Goal: Task Accomplishment & Management: Complete application form

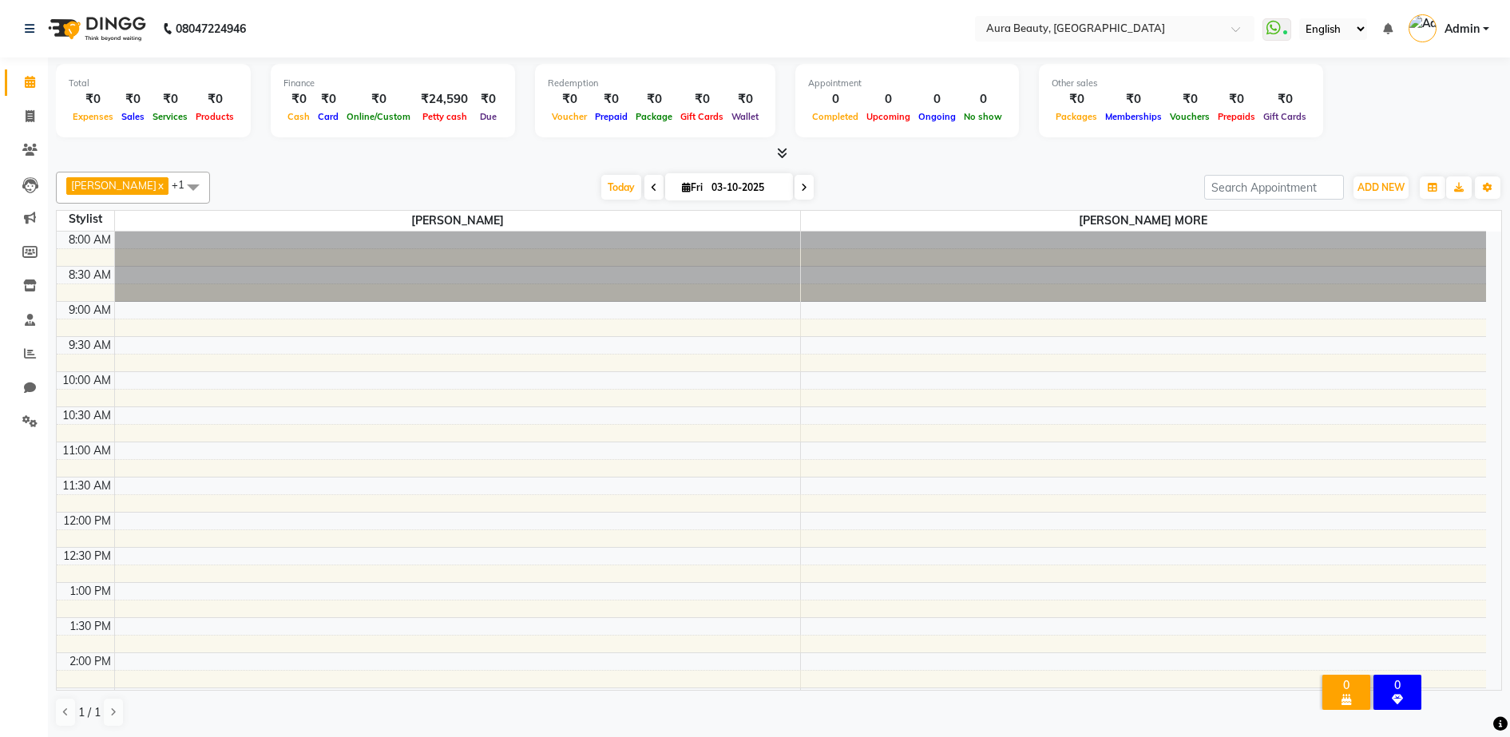
click at [968, 170] on div "[PERSON_NAME] x [PERSON_NAME] MORE x +1 UnSelect All MOHINI [PERSON_NAME] MORE …" at bounding box center [779, 449] width 1446 height 569
click at [1272, 24] on icon at bounding box center [1274, 28] width 14 height 16
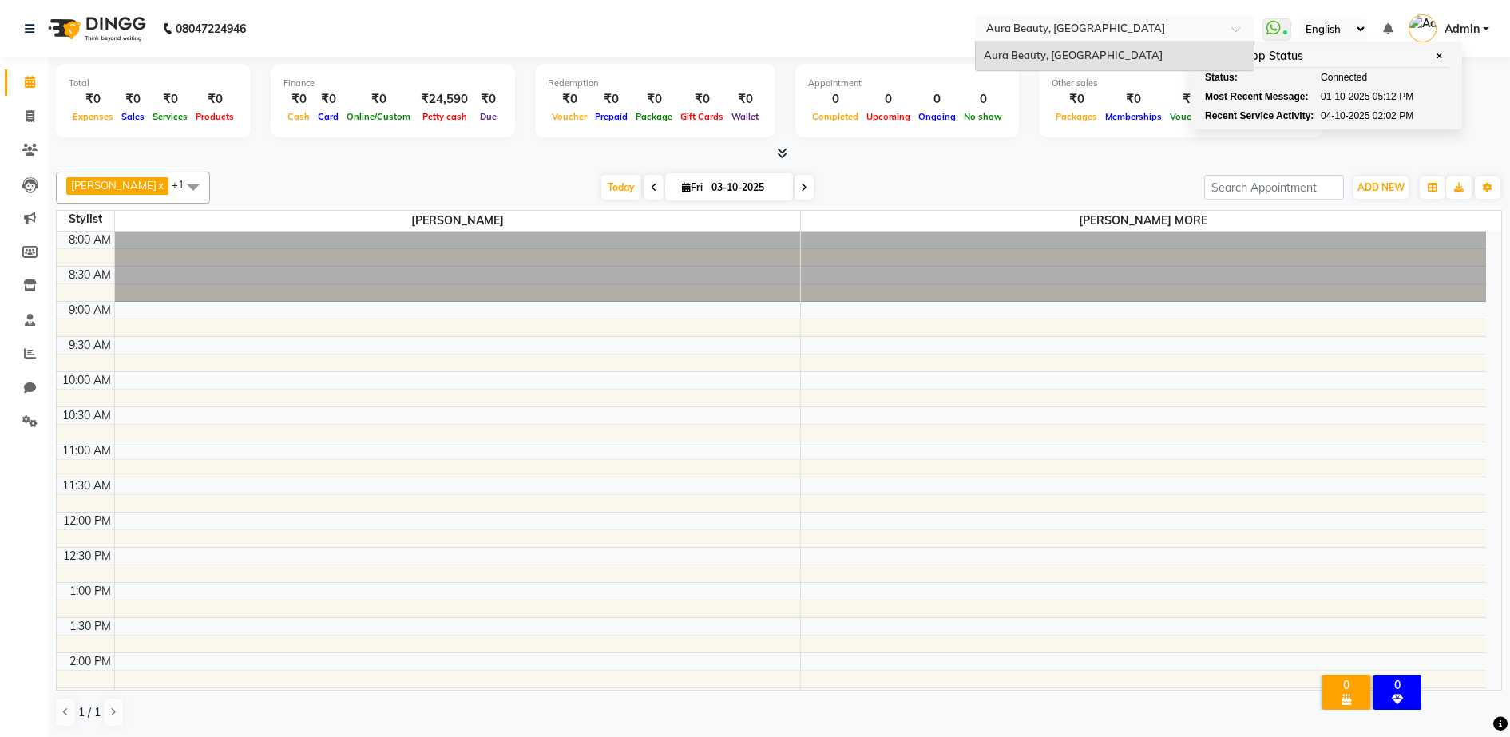
click at [1166, 26] on input "text" at bounding box center [1099, 28] width 232 height 16
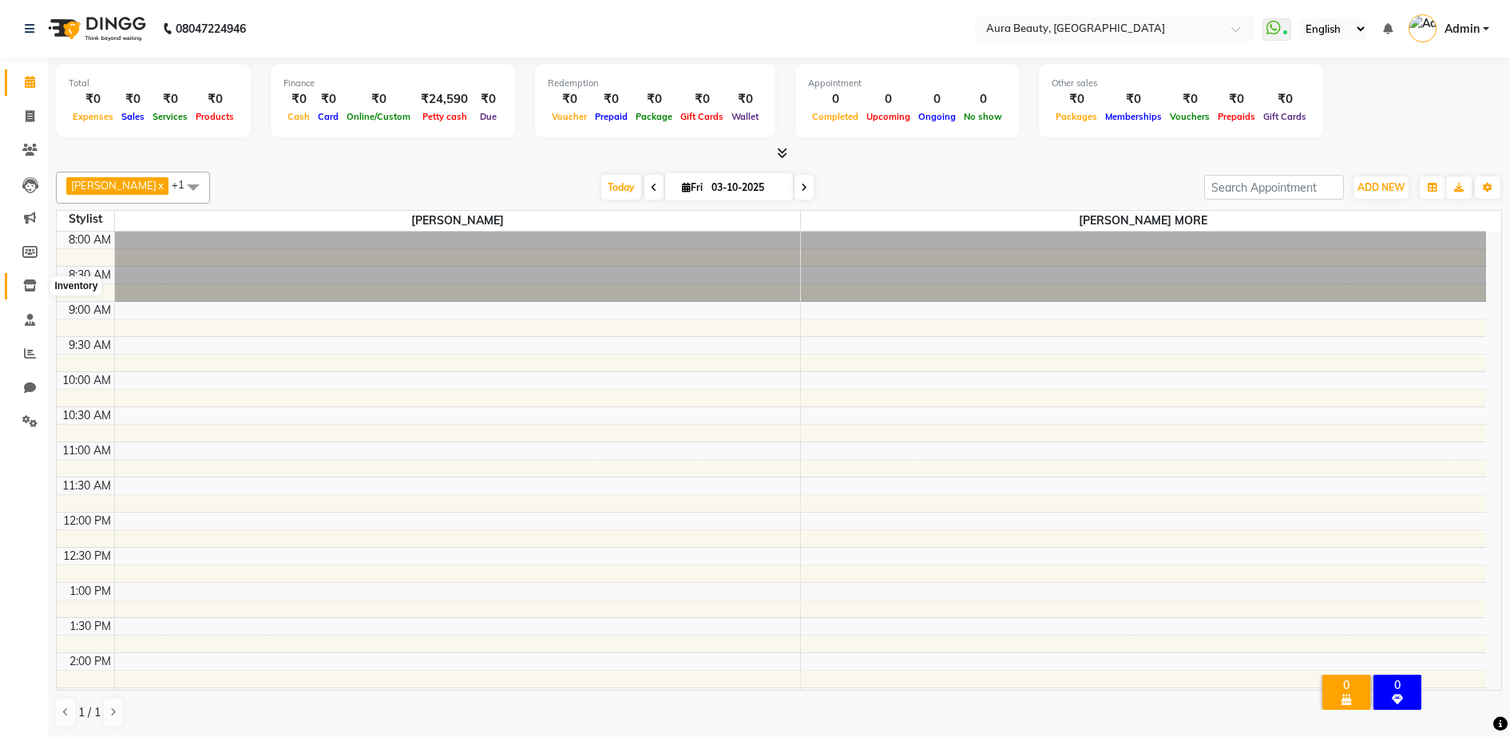
click at [32, 284] on icon at bounding box center [30, 285] width 14 height 12
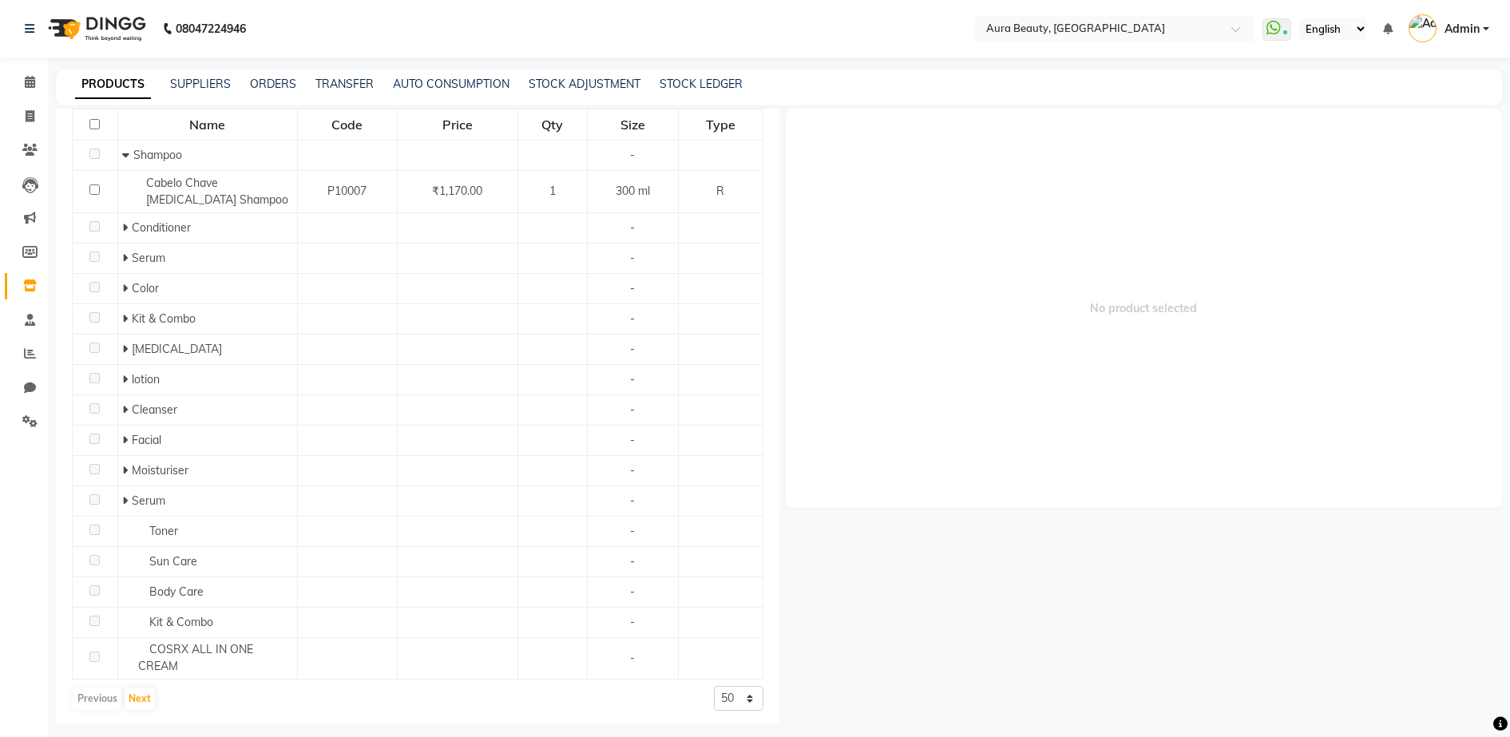
scroll to position [172, 0]
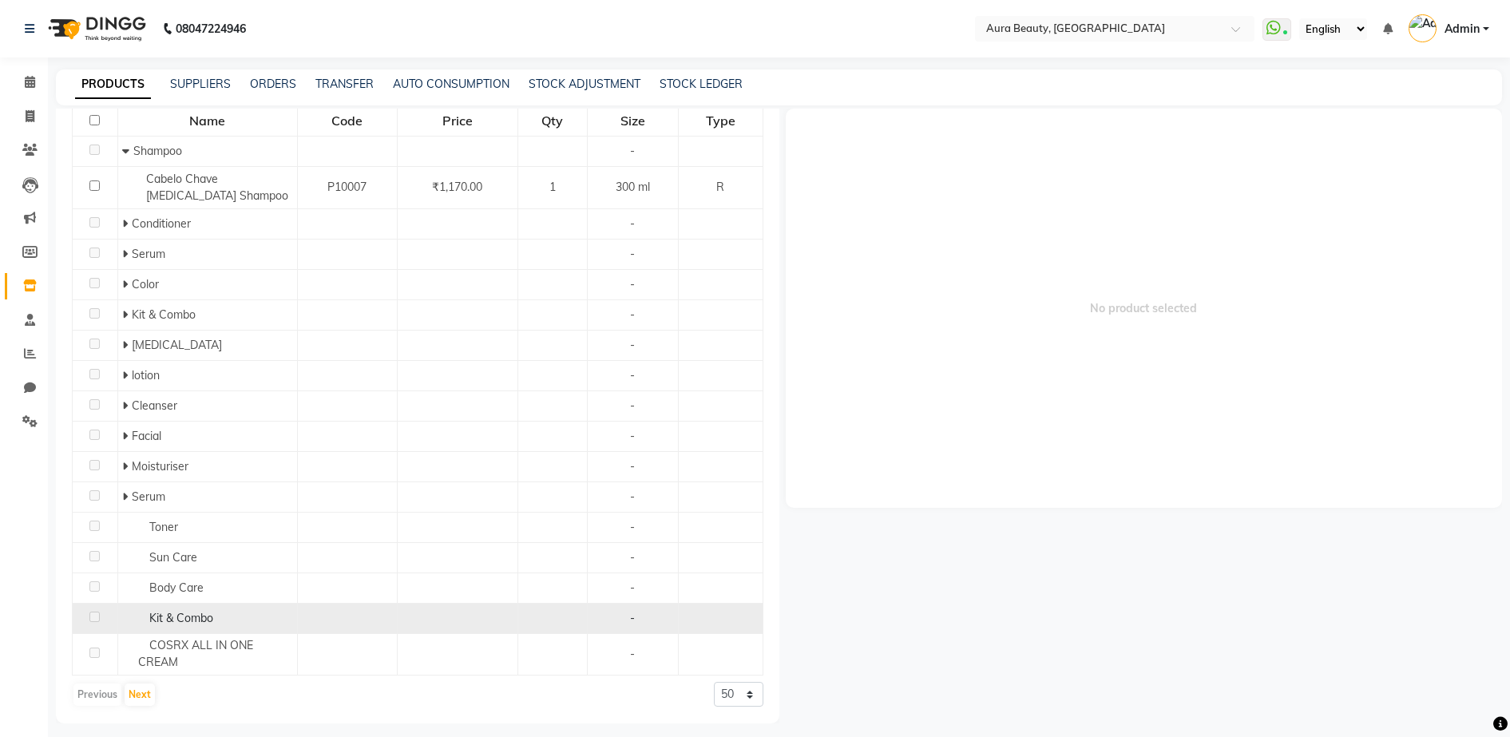
click at [168, 621] on span "Kit & Combo" at bounding box center [181, 618] width 64 height 14
click at [154, 621] on span "Kit & Combo" at bounding box center [181, 618] width 64 height 14
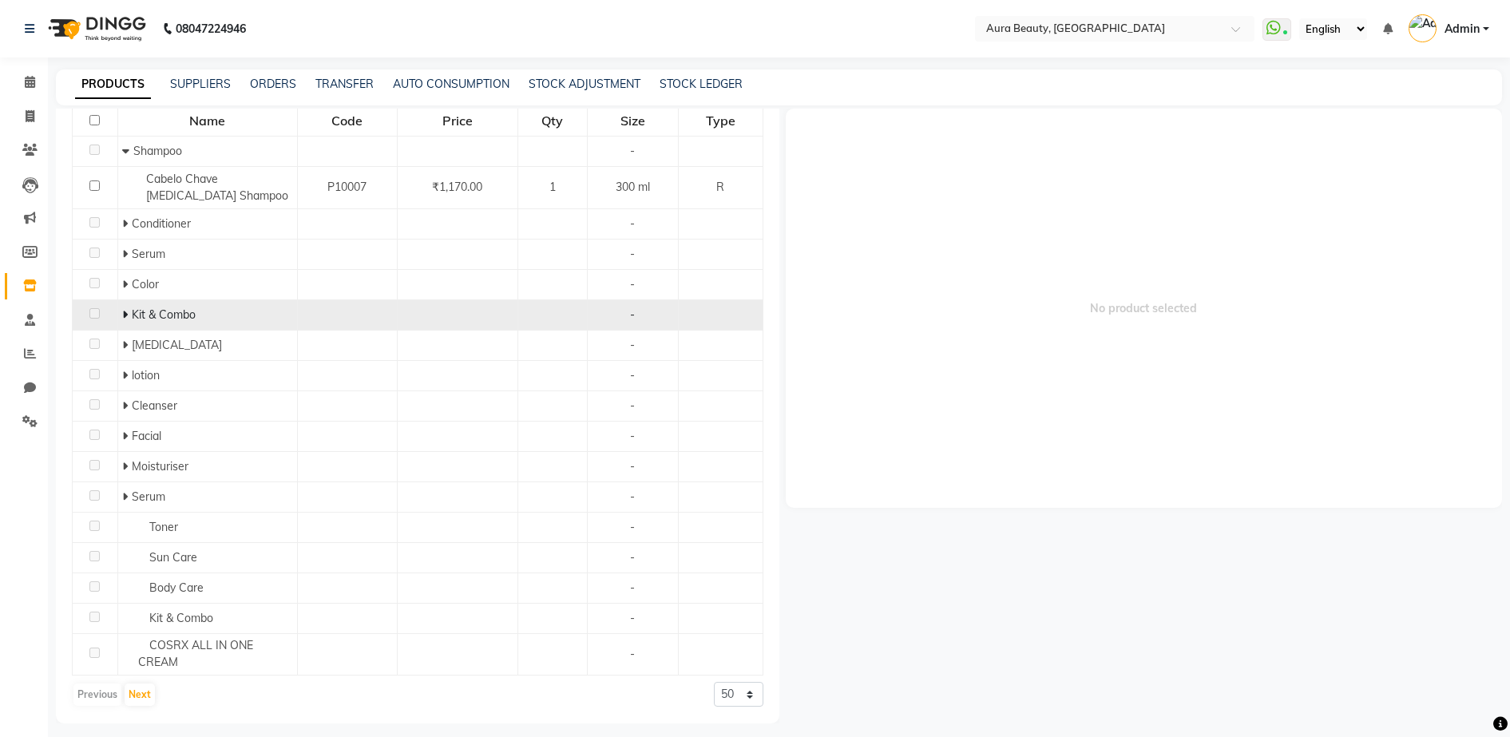
click at [119, 319] on td "Kit & Combo" at bounding box center [207, 314] width 180 height 30
click at [122, 311] on icon at bounding box center [125, 314] width 6 height 11
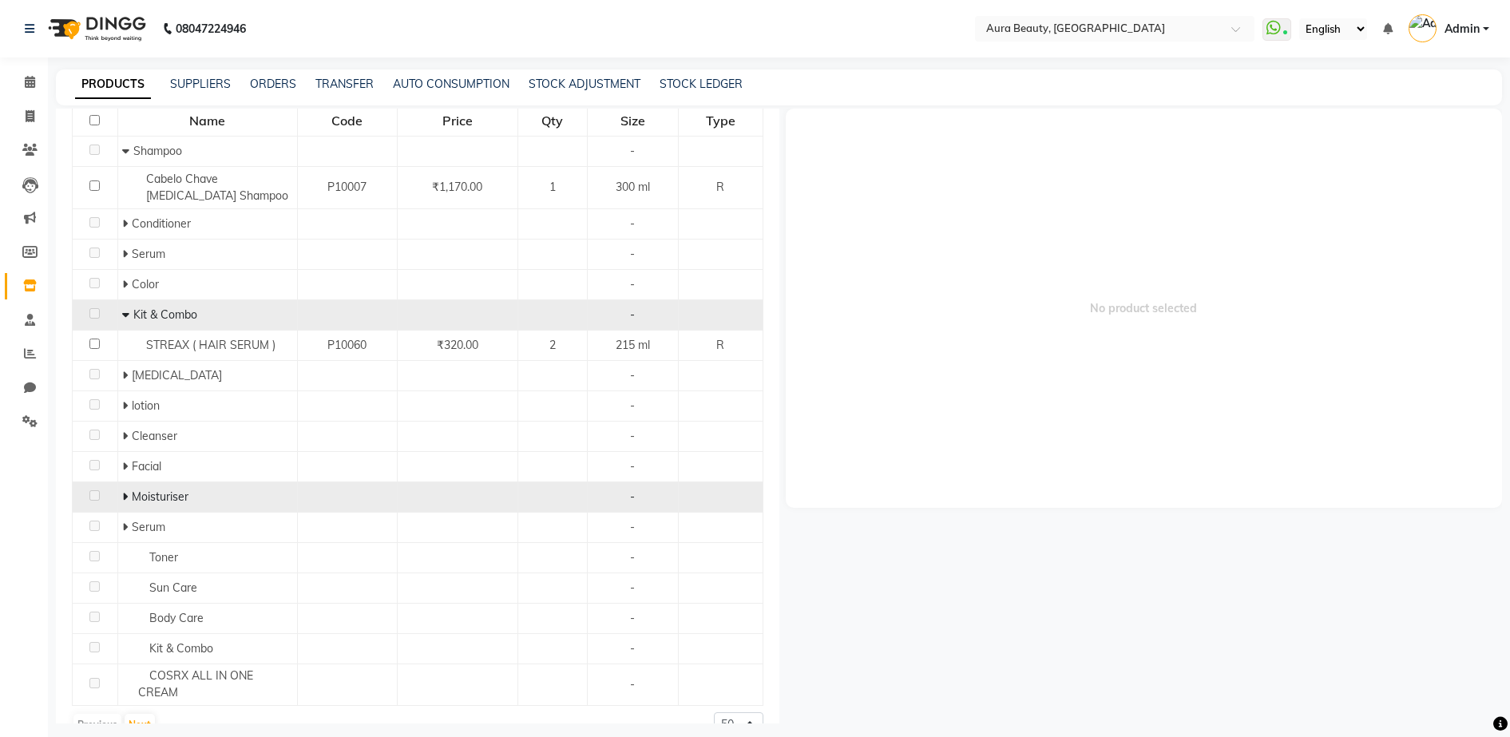
click at [122, 495] on icon at bounding box center [125, 496] width 6 height 11
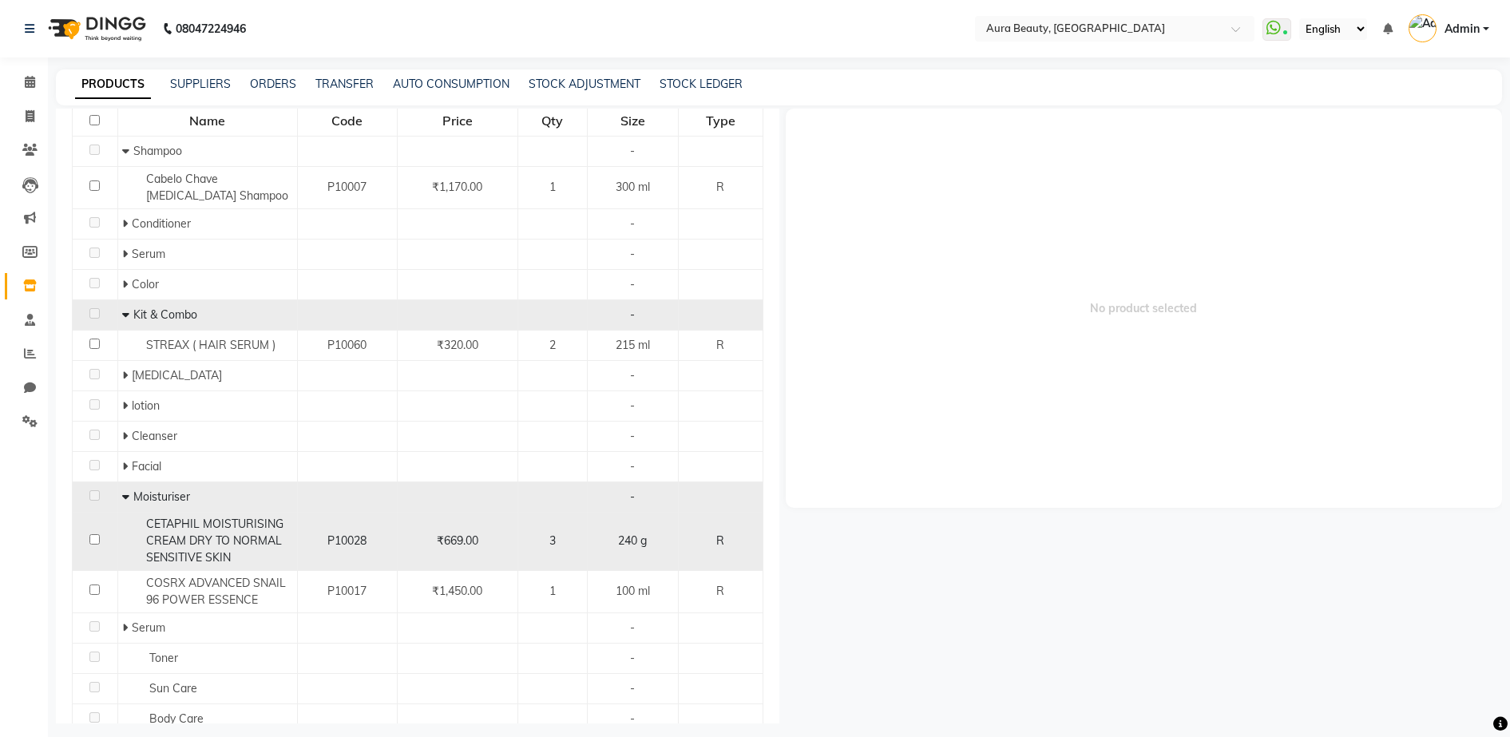
click at [137, 544] on div "CETAPHIL MOISTURISING CREAM DRY TO NORMAL SENSITIVE SKIN" at bounding box center [207, 541] width 171 height 50
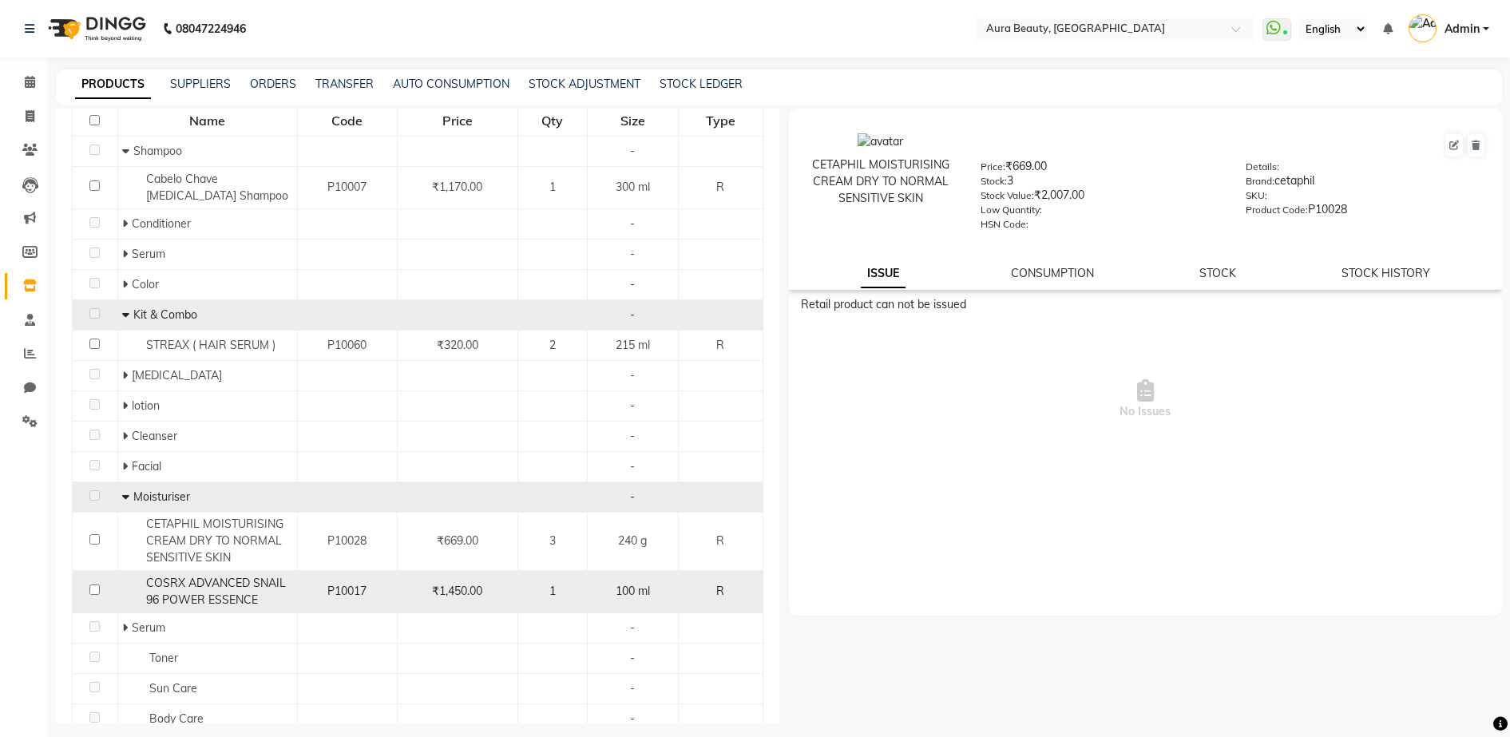
click at [204, 598] on span "COSRX ADVANCED SNAIL 96 POWER ESSENCE" at bounding box center [216, 591] width 140 height 31
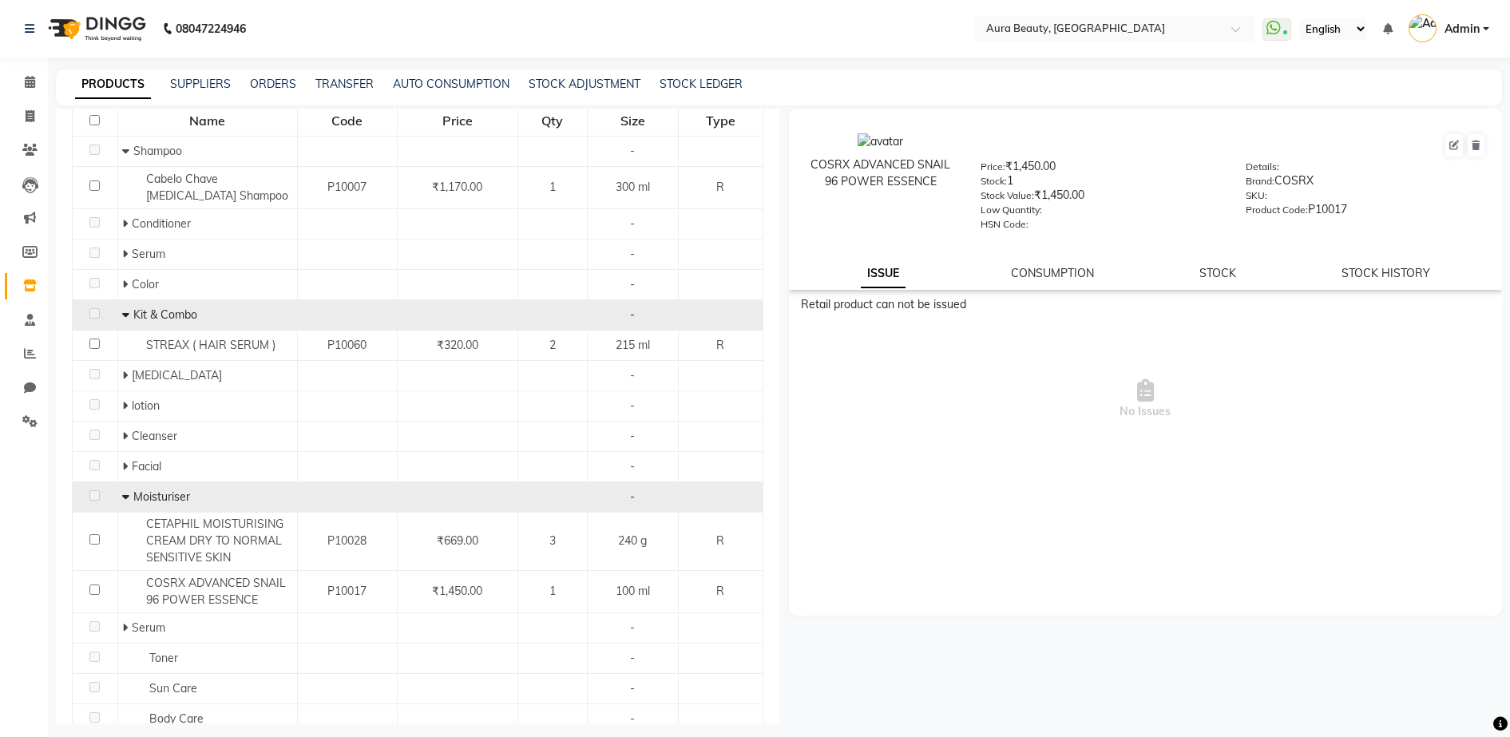
click at [123, 496] on icon at bounding box center [125, 496] width 7 height 11
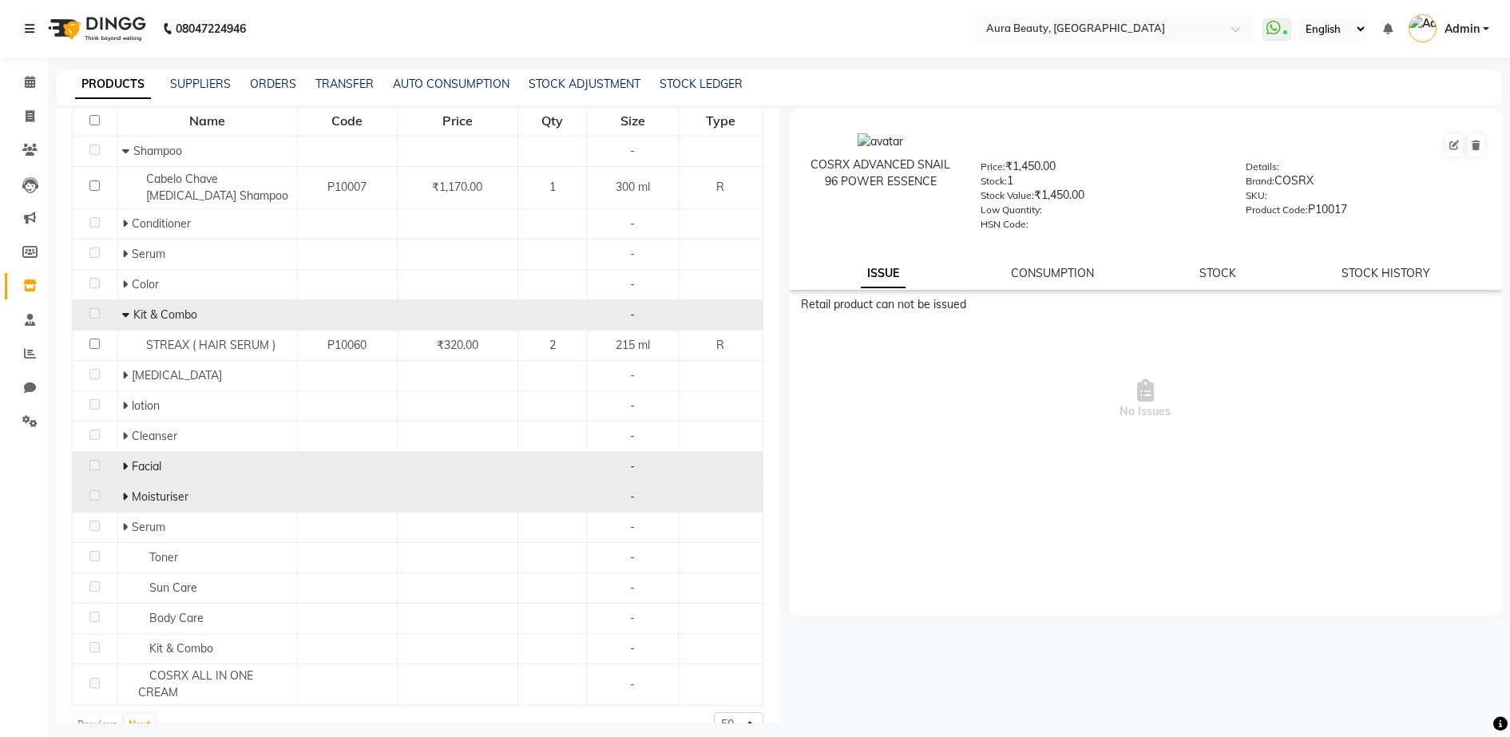
click at [118, 470] on td "Facial" at bounding box center [207, 466] width 180 height 30
click at [125, 465] on icon at bounding box center [125, 466] width 6 height 11
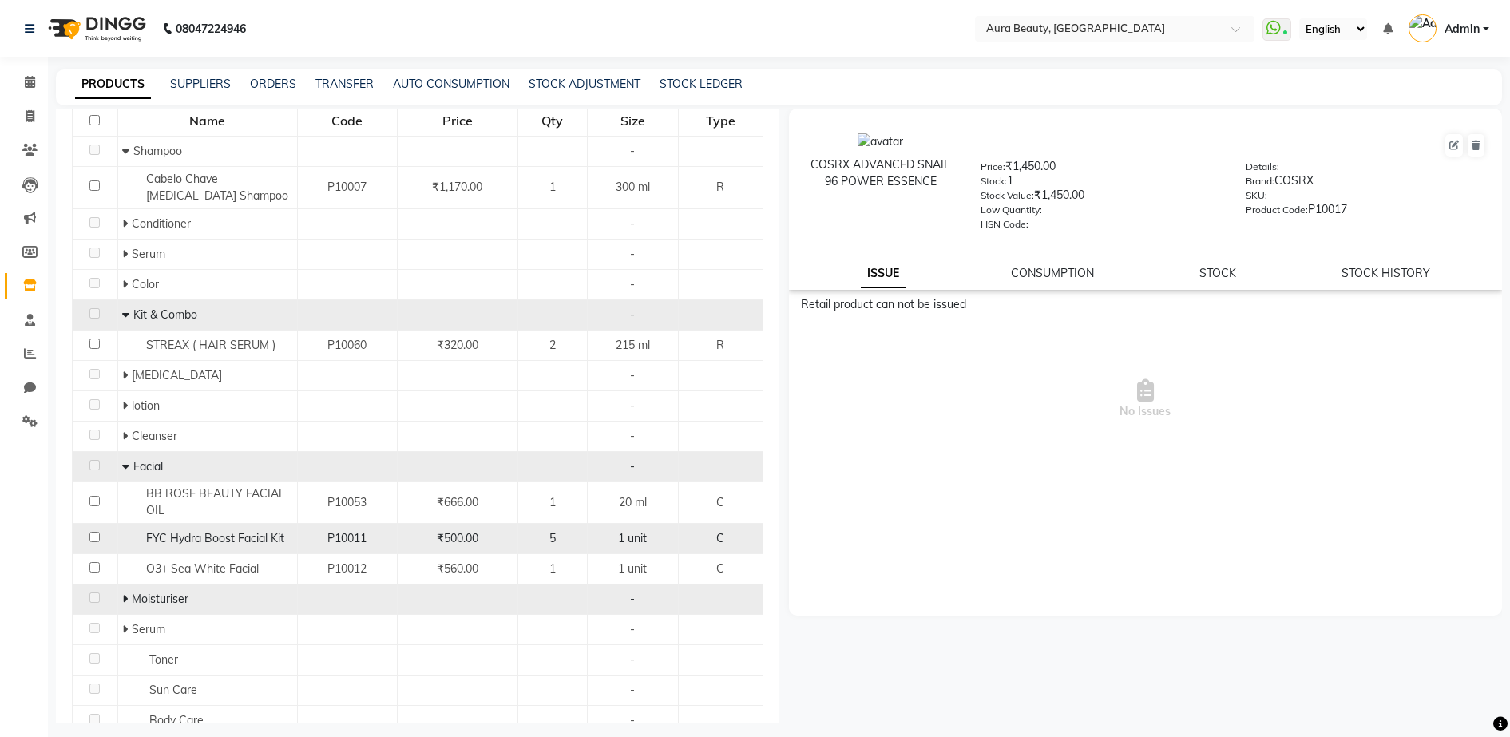
click at [567, 540] on div "5" at bounding box center [553, 538] width 56 height 17
select select
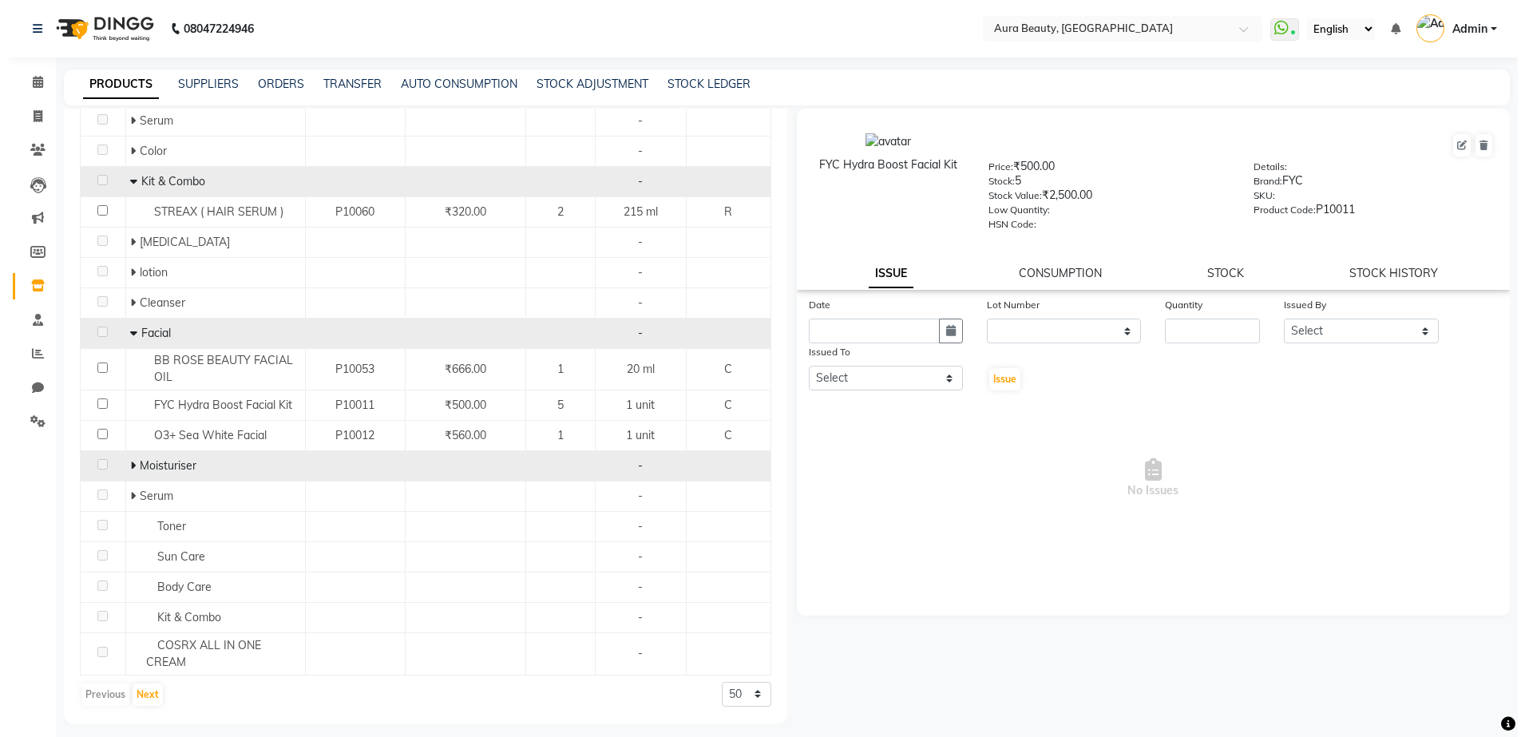
scroll to position [0, 0]
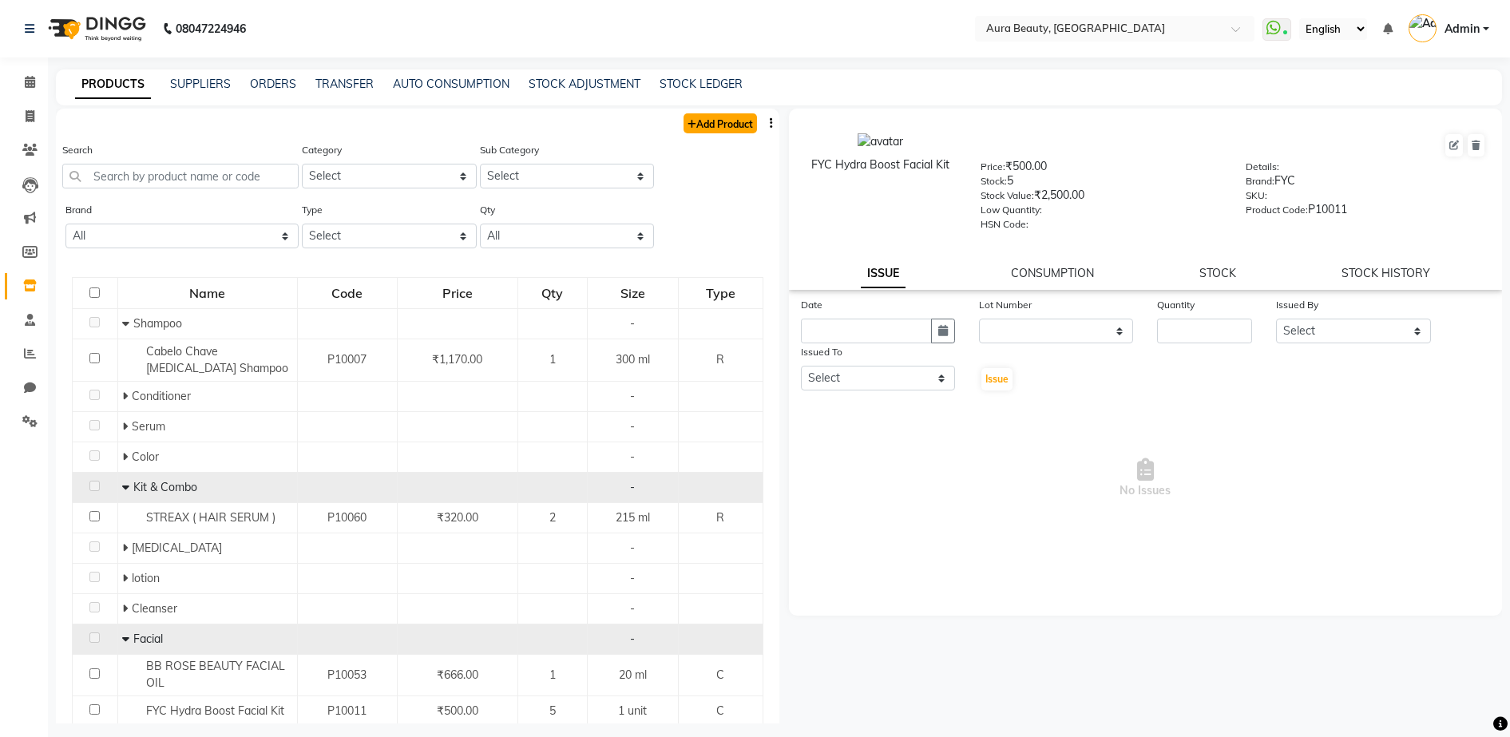
click at [715, 118] on link "Add Product" at bounding box center [720, 123] width 73 height 20
select select "true"
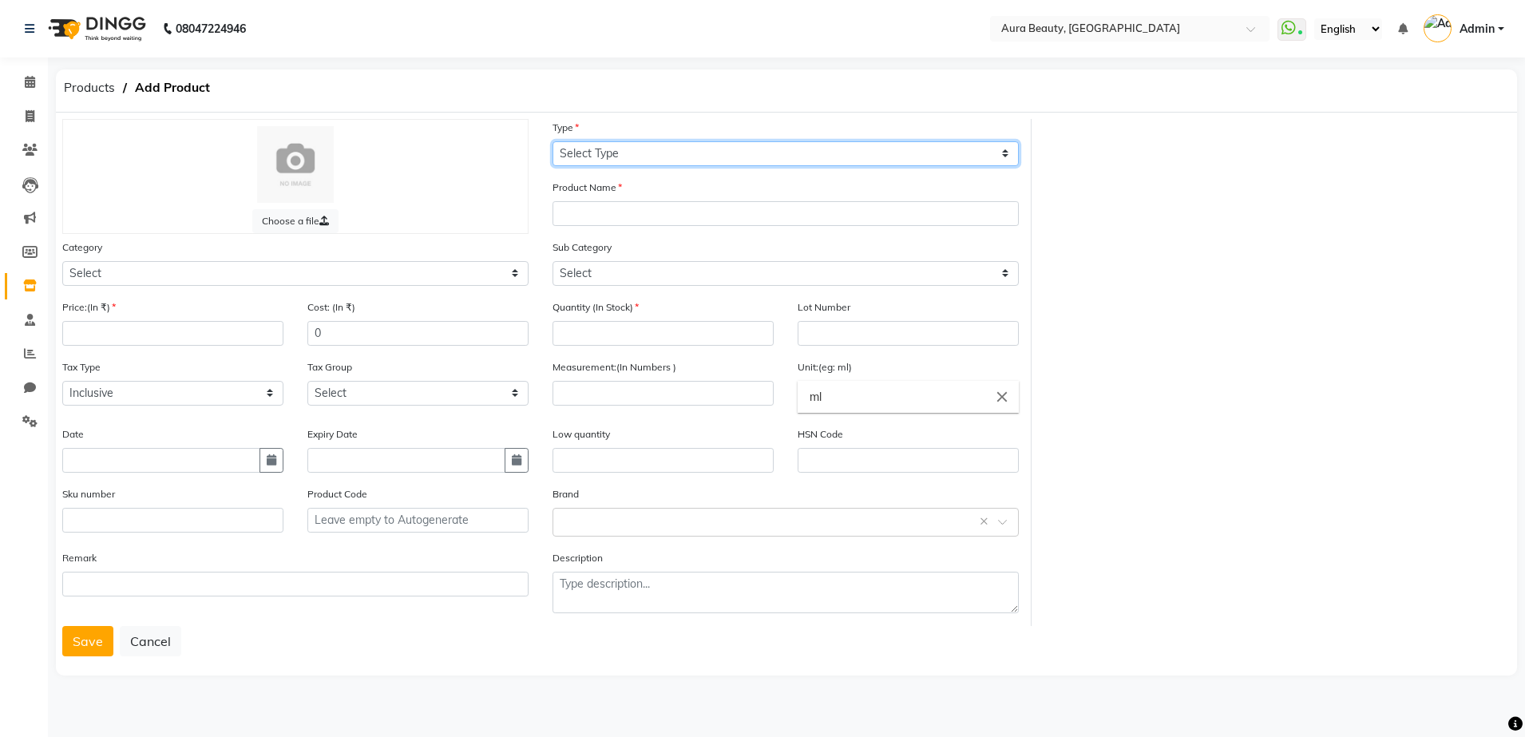
click at [570, 151] on select "Select Type Both Retail Consumable" at bounding box center [786, 153] width 466 height 25
select select "C"
click at [553, 141] on select "Select Type Both Retail Consumable" at bounding box center [786, 153] width 466 height 25
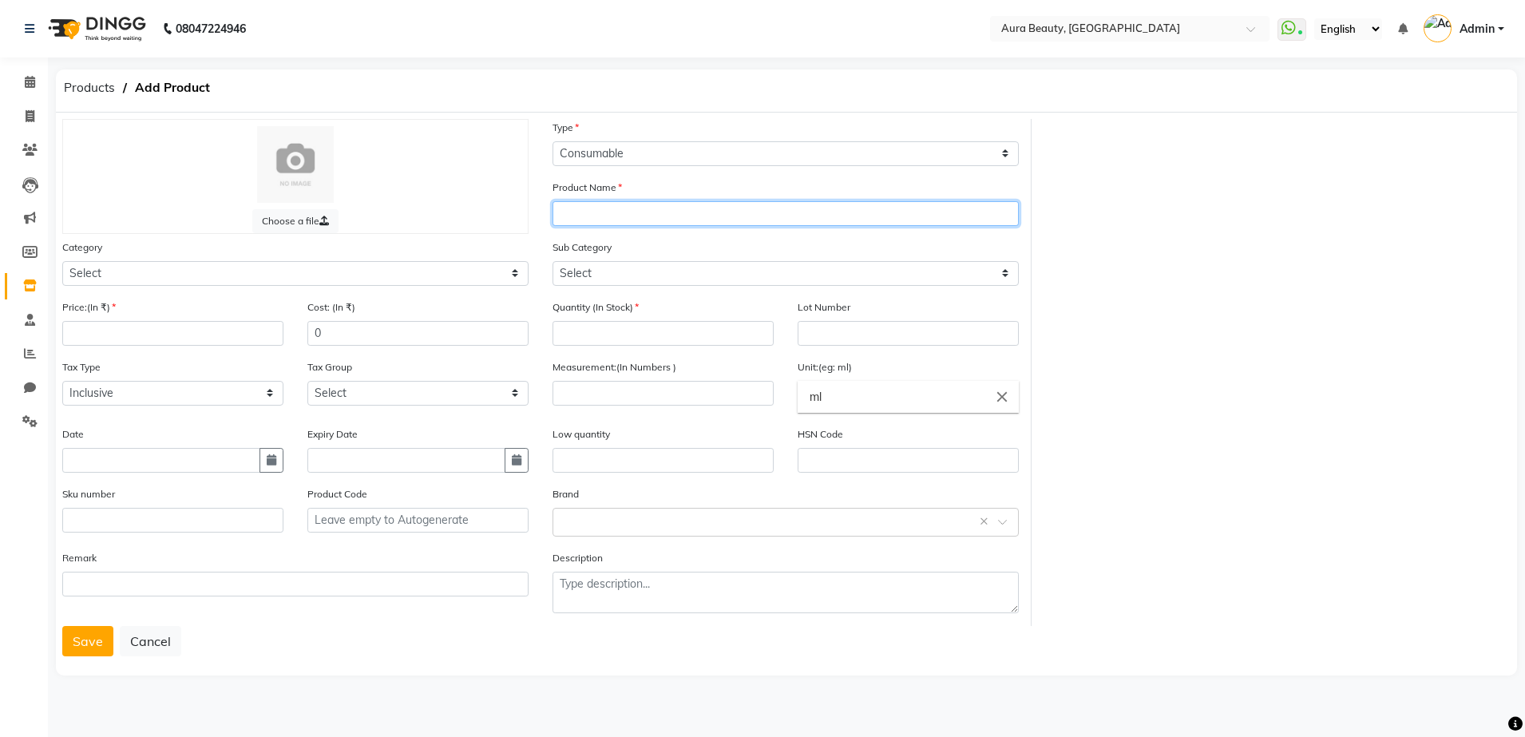
click at [558, 212] on input "text" at bounding box center [786, 213] width 466 height 25
type input "p"
type input "PROFESSIONAL 03+"
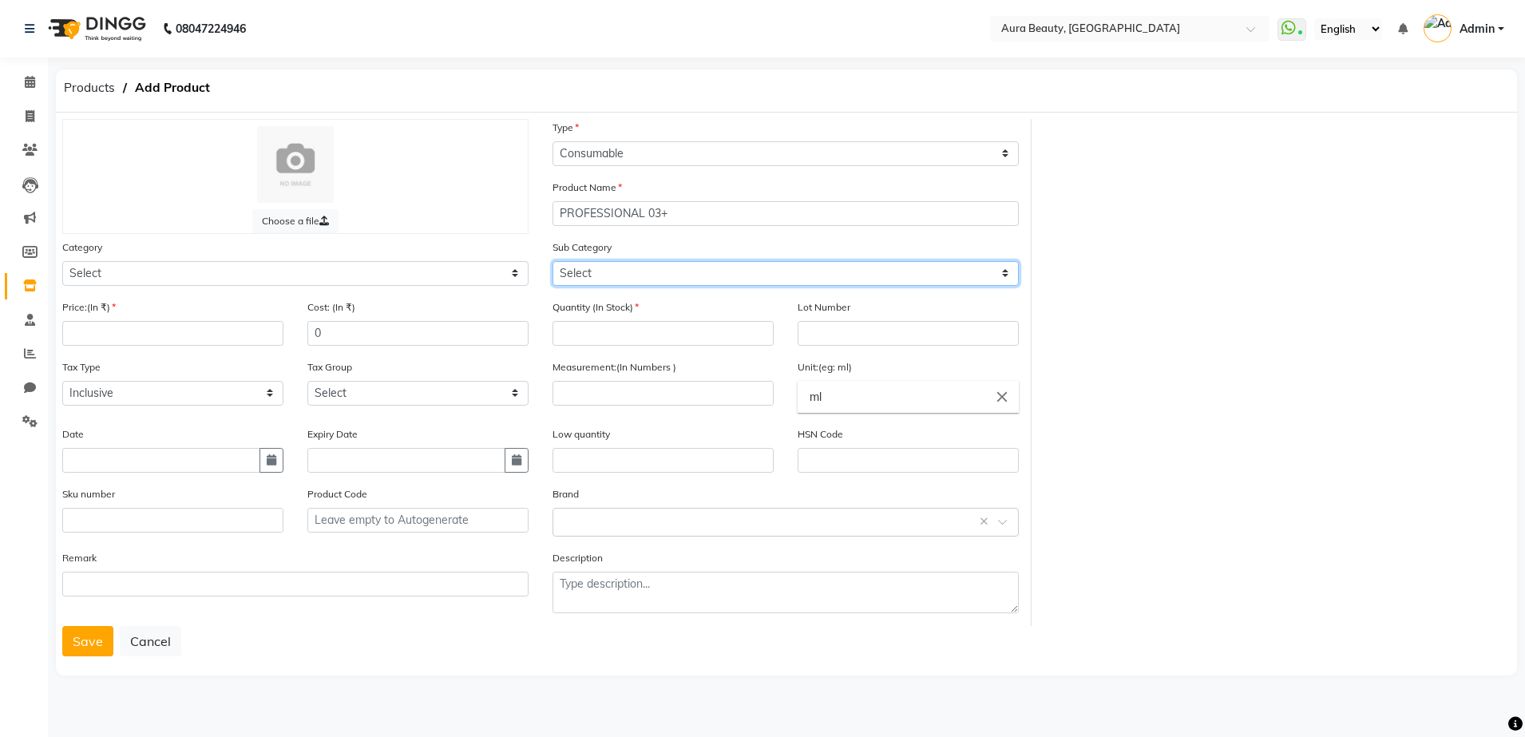
click at [573, 268] on select "Select" at bounding box center [786, 273] width 466 height 25
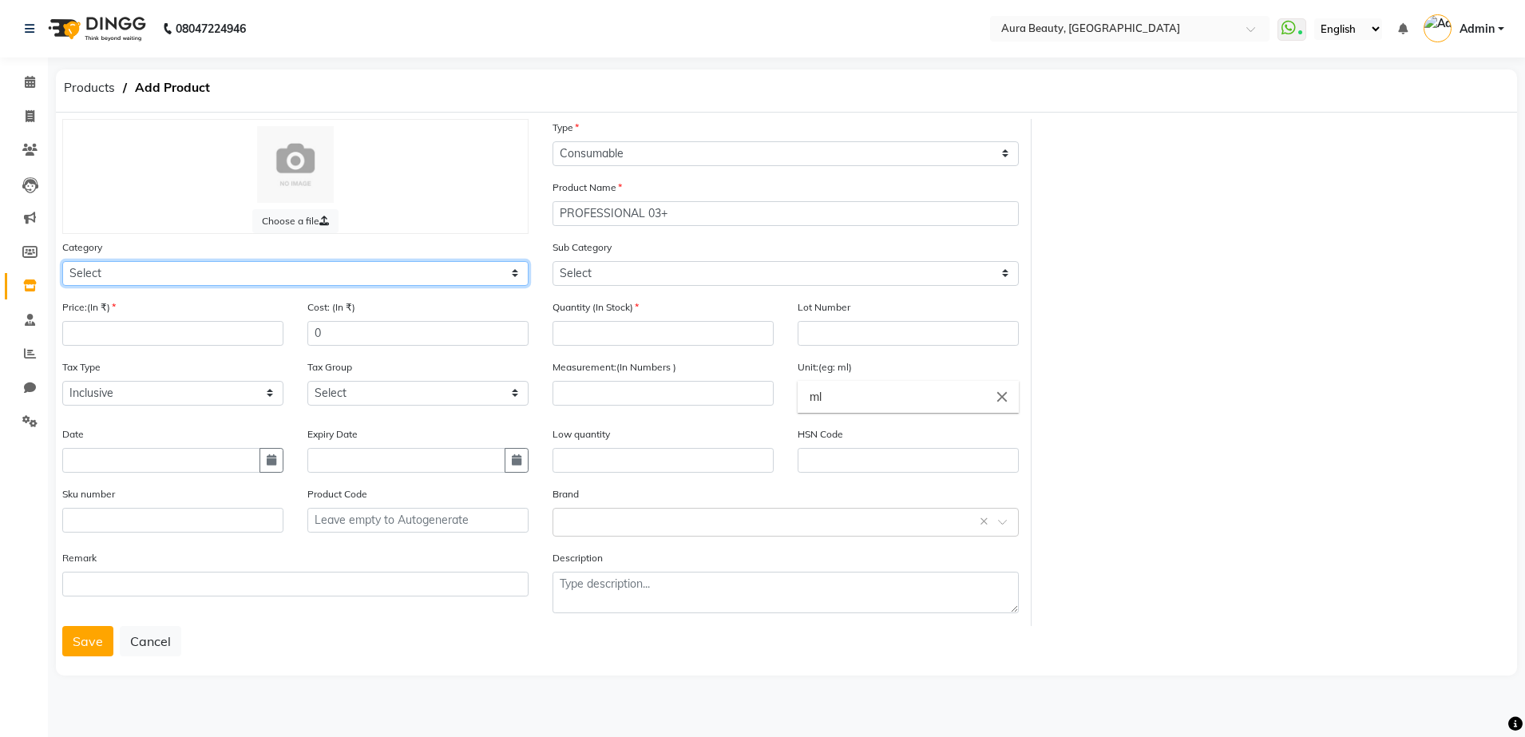
click at [74, 270] on select "Select Hair Skin Makeup Personal Care Appliances [PERSON_NAME] Waxing Disposabl…" at bounding box center [295, 273] width 466 height 25
select select "1480101150"
click at [62, 261] on select "Select Hair Skin Makeup Personal Care Appliances [PERSON_NAME] Waxing Disposabl…" at bounding box center [295, 273] width 466 height 25
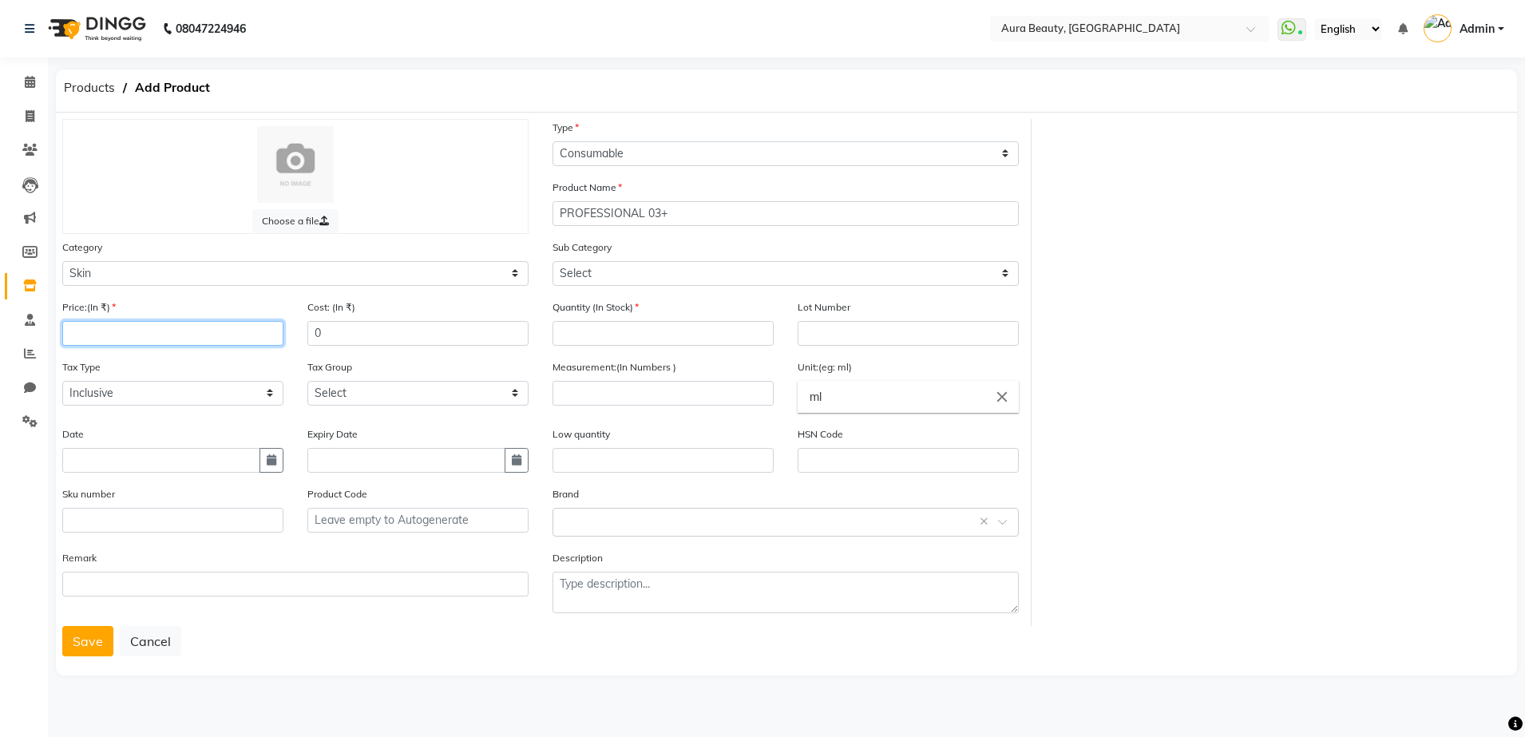
click at [76, 336] on input "number" at bounding box center [172, 333] width 221 height 25
type input "2900"
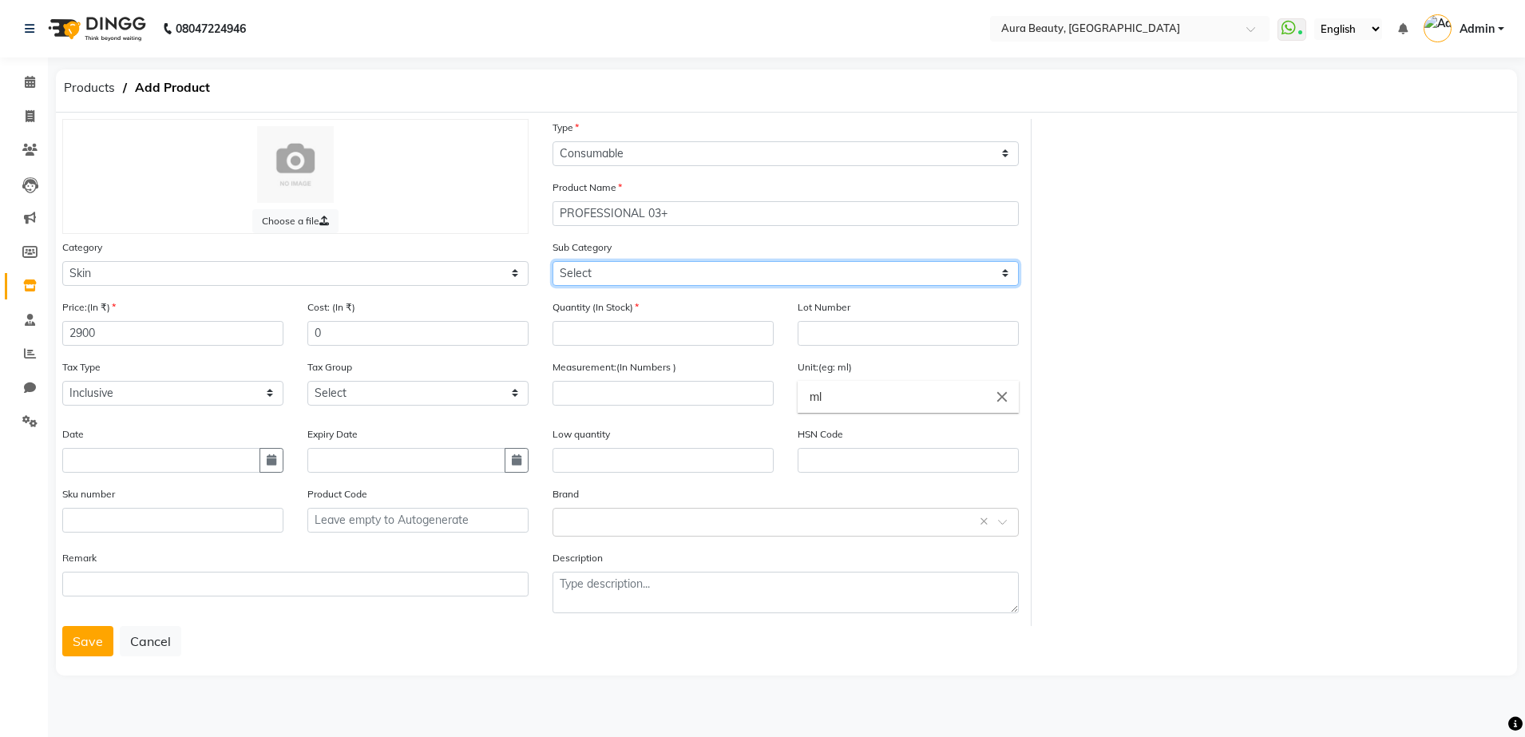
click at [561, 270] on select "Select Cleanser Facial Moisturiser Serum Toner Sun Care Masks Lip Care Eye Care…" at bounding box center [786, 273] width 466 height 25
select select "1480101152"
click at [553, 261] on select "Select Cleanser Facial Moisturiser Serum Toner Sun Care Masks Lip Care Eye Care…" at bounding box center [786, 273] width 466 height 25
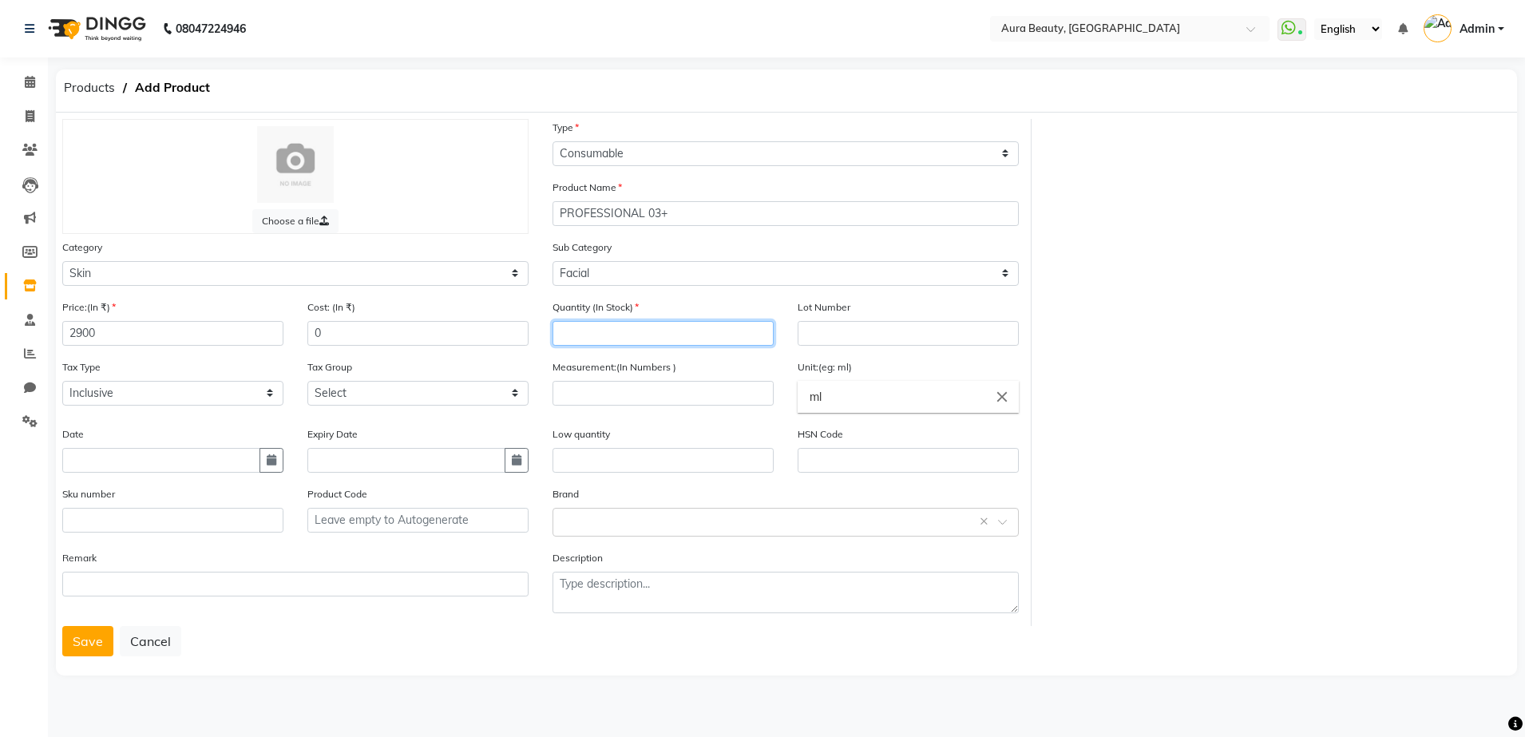
click at [572, 338] on input "number" at bounding box center [663, 333] width 221 height 25
type input "2"
click at [562, 391] on input "number" at bounding box center [663, 393] width 221 height 25
type input "40"
click at [573, 461] on input "text" at bounding box center [663, 460] width 221 height 25
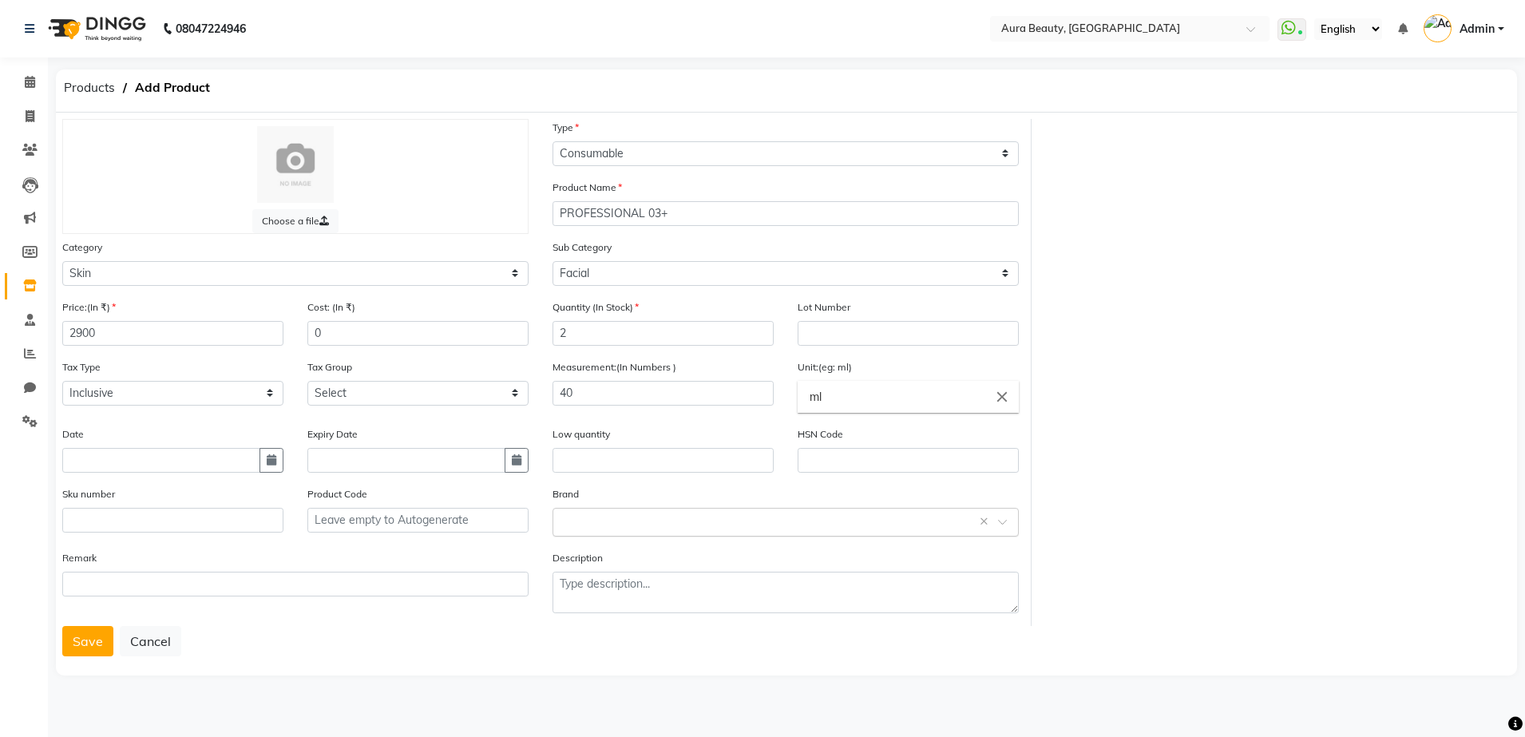
click at [565, 517] on input "text" at bounding box center [769, 521] width 417 height 17
type input "PROFESSIONAL O3+"
click at [598, 554] on span "Add item" at bounding box center [582, 551] width 42 height 11
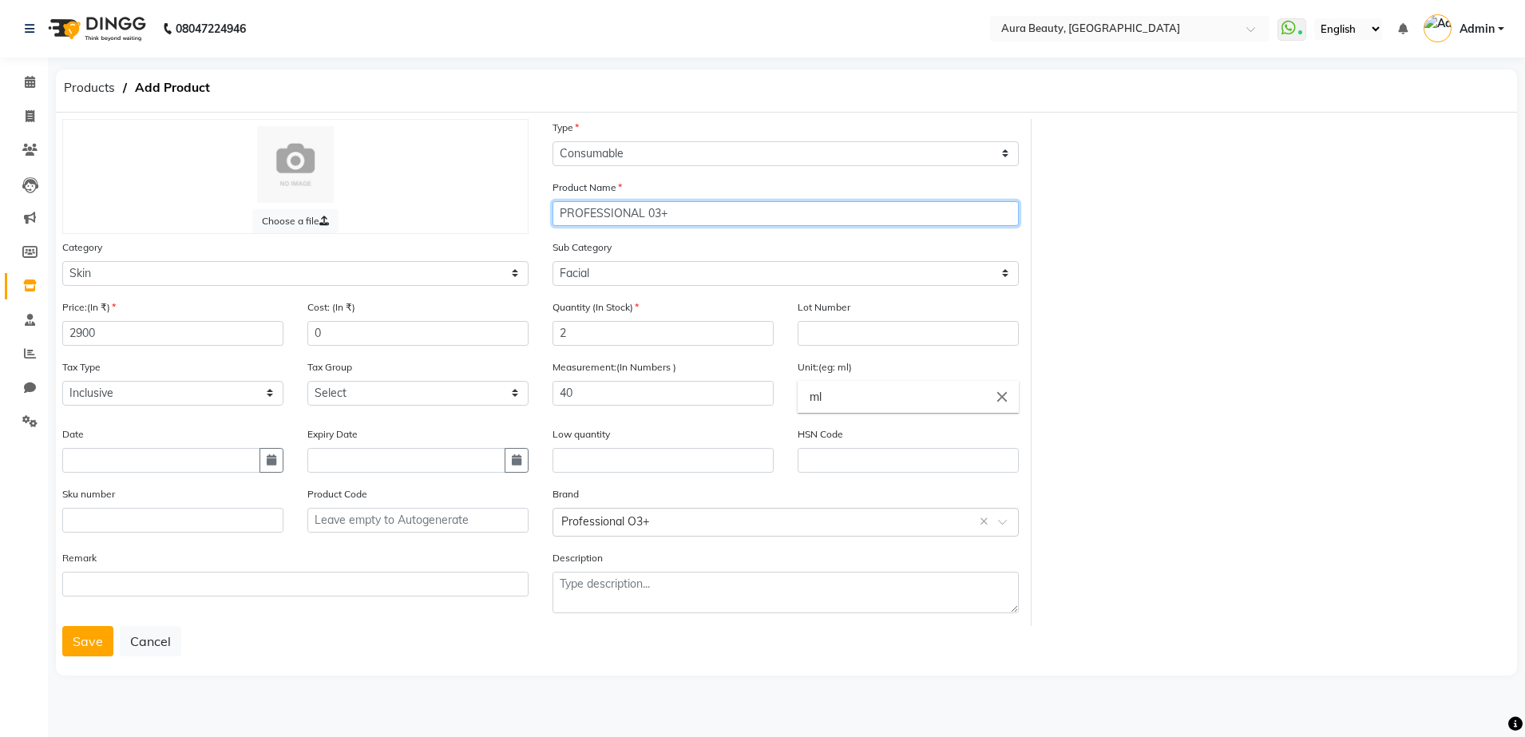
click at [654, 210] on input "PROFESSIONAL 03+" at bounding box center [786, 213] width 466 height 25
click at [662, 212] on input "PROFESSIONAL O3+" at bounding box center [786, 213] width 466 height 25
click at [679, 210] on input "PROFESSIONAL O3 +" at bounding box center [786, 213] width 466 height 25
click at [987, 215] on input "PROFESSIONAL O3 +( POWER BRIGHTENING FACIAL KIT )" at bounding box center [786, 213] width 466 height 25
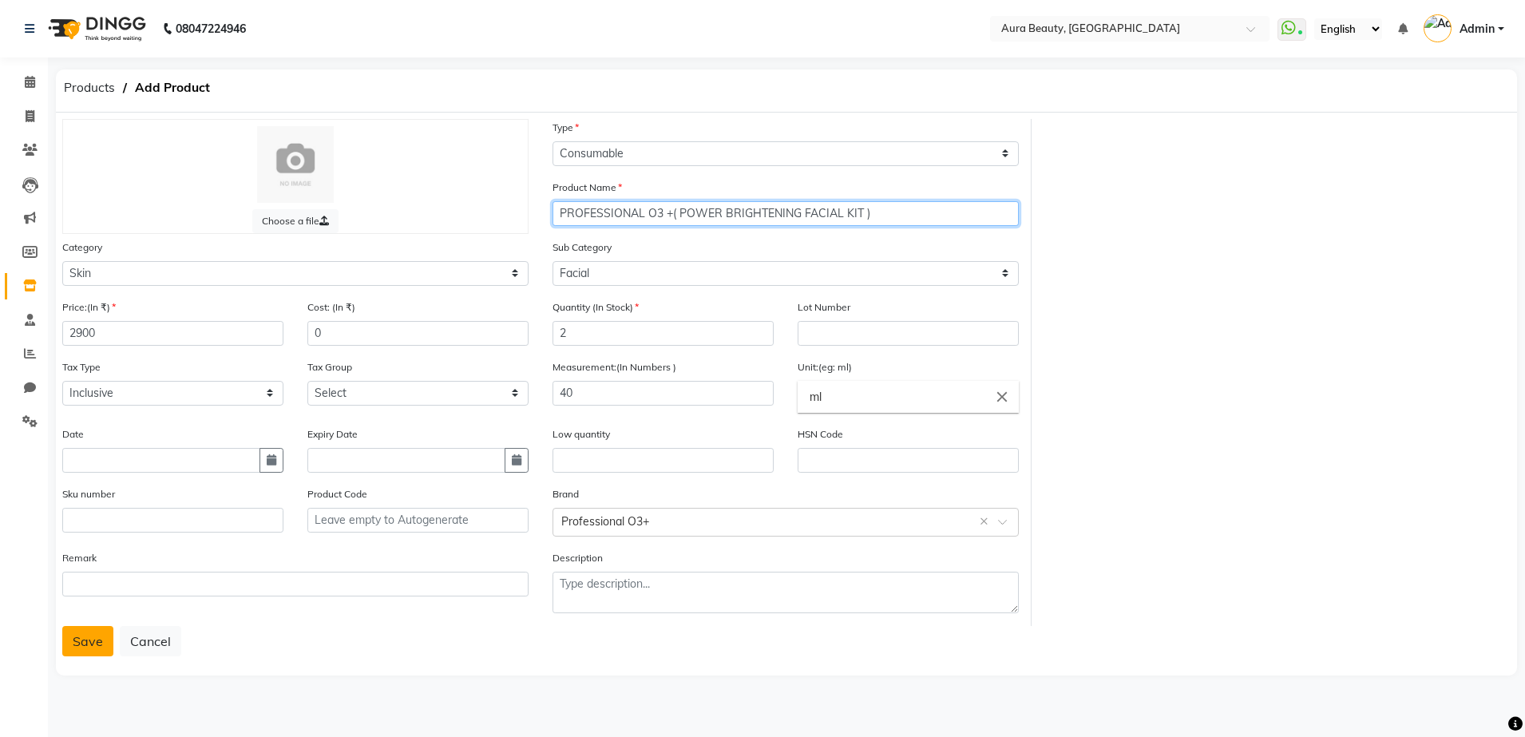
type input "PROFESSIONAL O3 +( POWER BRIGHTENING FACIAL KIT )"
click at [91, 648] on button "Save" at bounding box center [87, 641] width 51 height 30
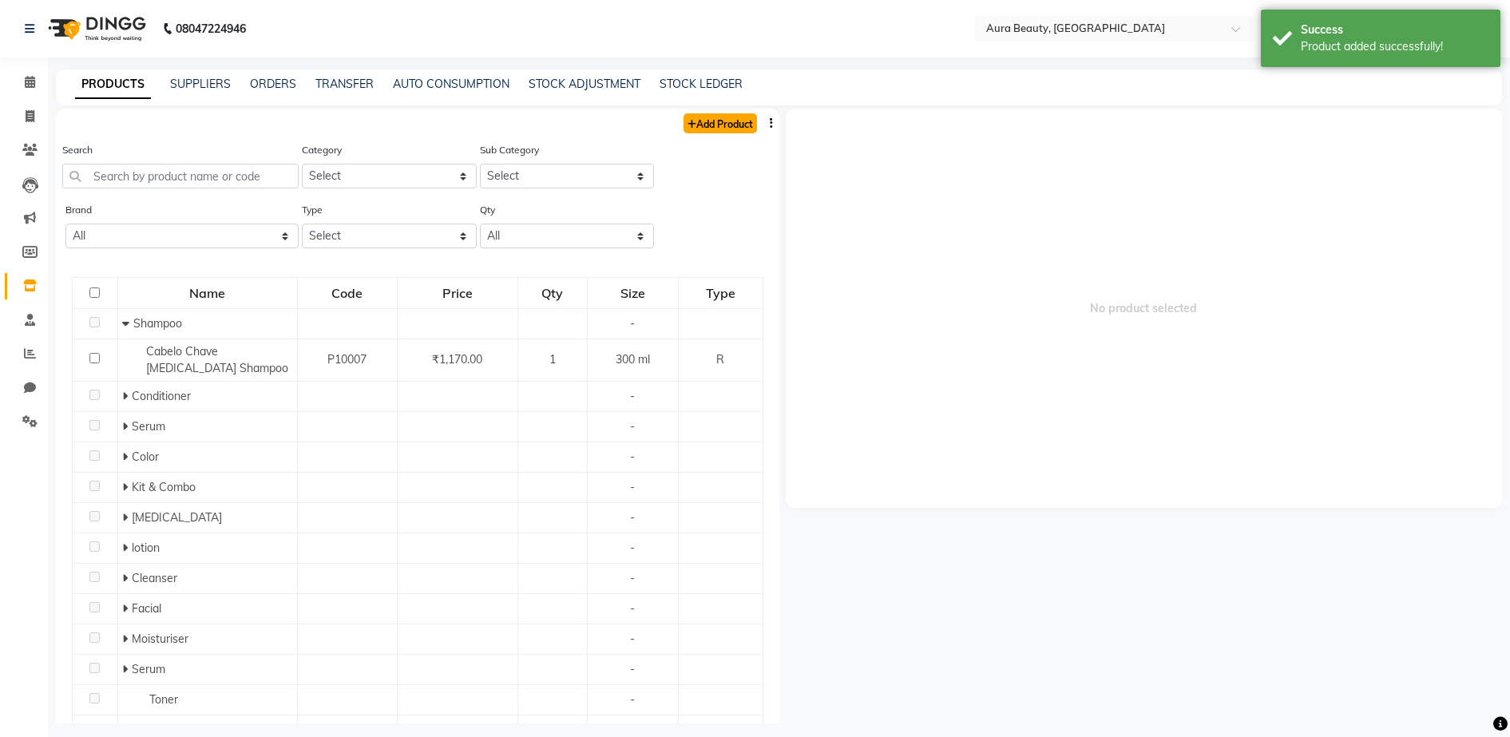
click at [699, 123] on link "Add Product" at bounding box center [720, 123] width 73 height 20
select select "true"
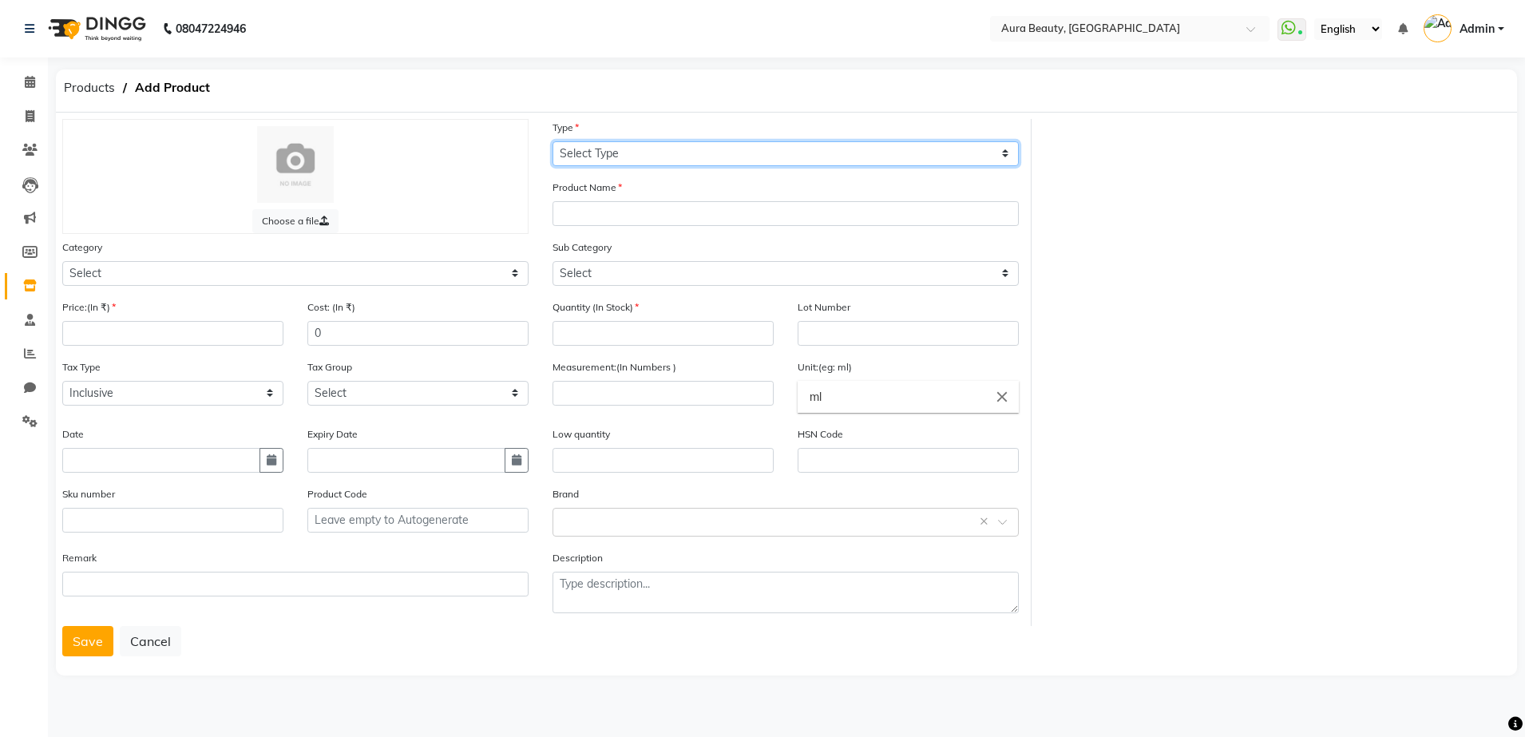
click at [561, 149] on select "Select Type Both Retail Consumable" at bounding box center [786, 153] width 466 height 25
select select "C"
click at [553, 141] on select "Select Type Both Retail Consumable" at bounding box center [786, 153] width 466 height 25
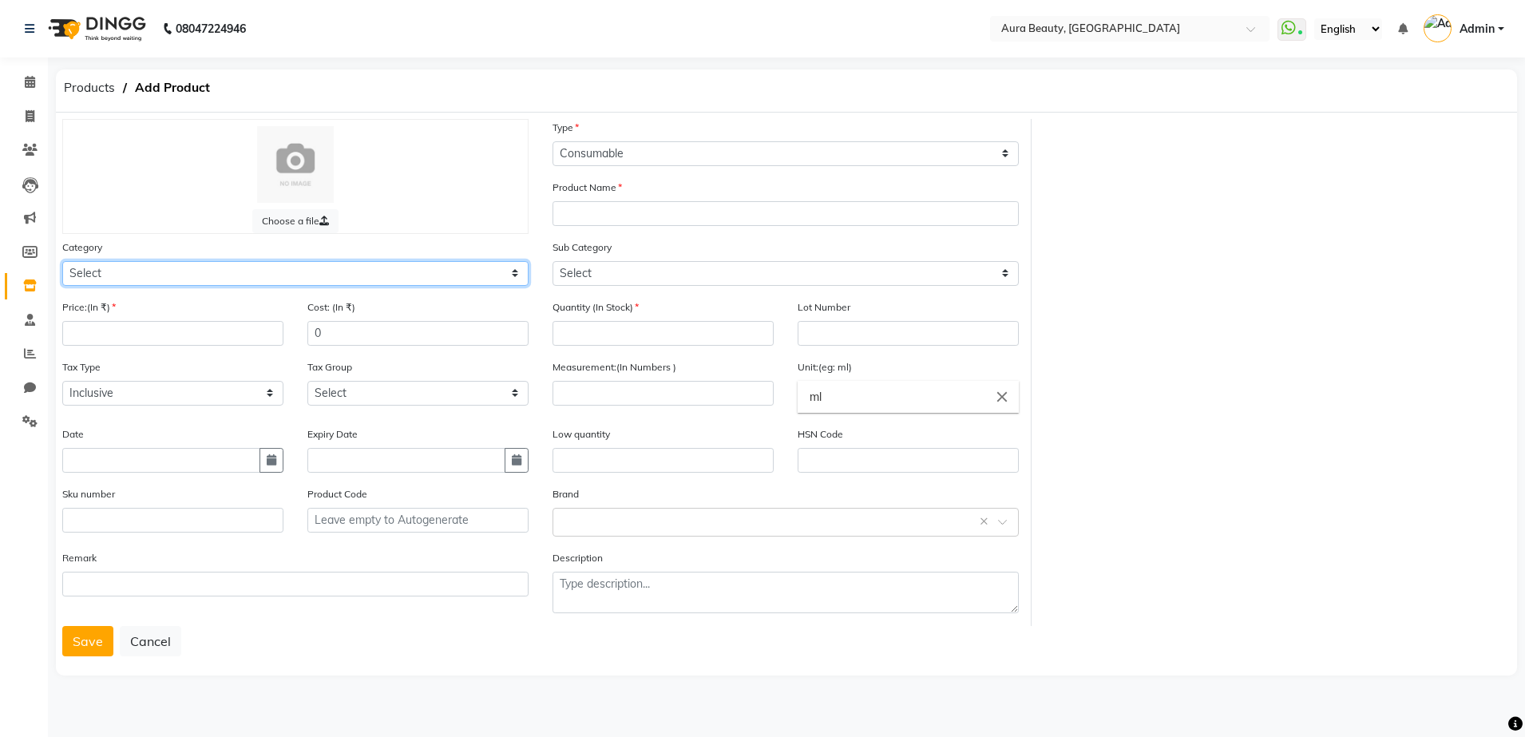
click at [71, 276] on select "Select Hair Skin Makeup Personal Care Appliances [PERSON_NAME] Waxing Disposabl…" at bounding box center [295, 273] width 466 height 25
click at [62, 261] on select "Select Hair Skin Makeup Personal Care Appliances [PERSON_NAME] Waxing Disposabl…" at bounding box center [295, 273] width 466 height 25
click at [127, 269] on select "Select Hair Skin Makeup Personal Care Appliances [PERSON_NAME] Waxing Disposabl…" at bounding box center [295, 273] width 466 height 25
click at [62, 261] on select "Select Hair Skin Makeup Personal Care Appliances [PERSON_NAME] Waxing Disposabl…" at bounding box center [295, 273] width 466 height 25
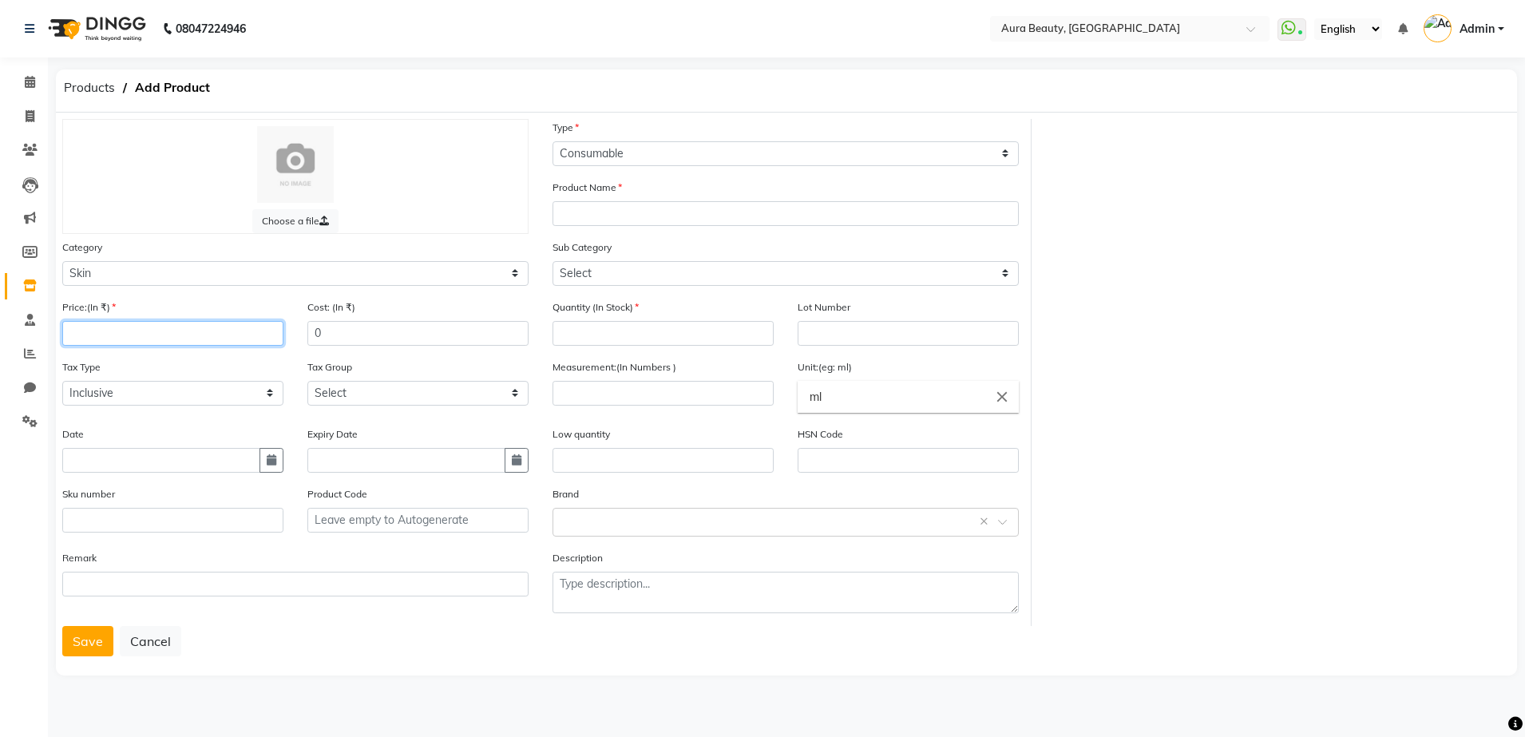
click at [71, 337] on input "number" at bounding box center [172, 333] width 221 height 25
click at [70, 334] on input "number" at bounding box center [172, 333] width 221 height 25
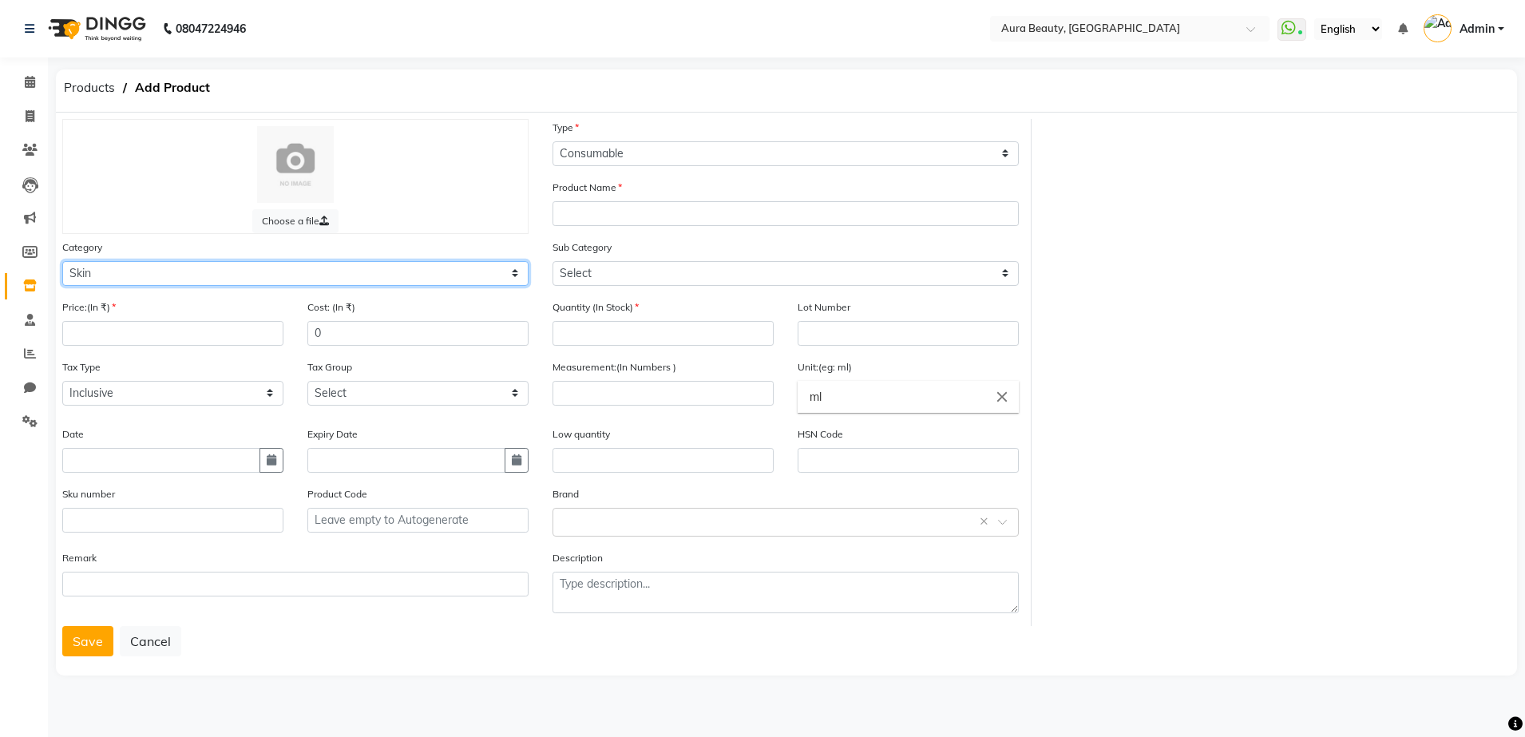
click at [97, 264] on select "Select Hair Skin Makeup Personal Care Appliances [PERSON_NAME] Waxing Disposabl…" at bounding box center [295, 273] width 466 height 25
select select "1480101100"
click at [62, 261] on select "Select Hair Skin Makeup Personal Care Appliances [PERSON_NAME] Waxing Disposabl…" at bounding box center [295, 273] width 466 height 25
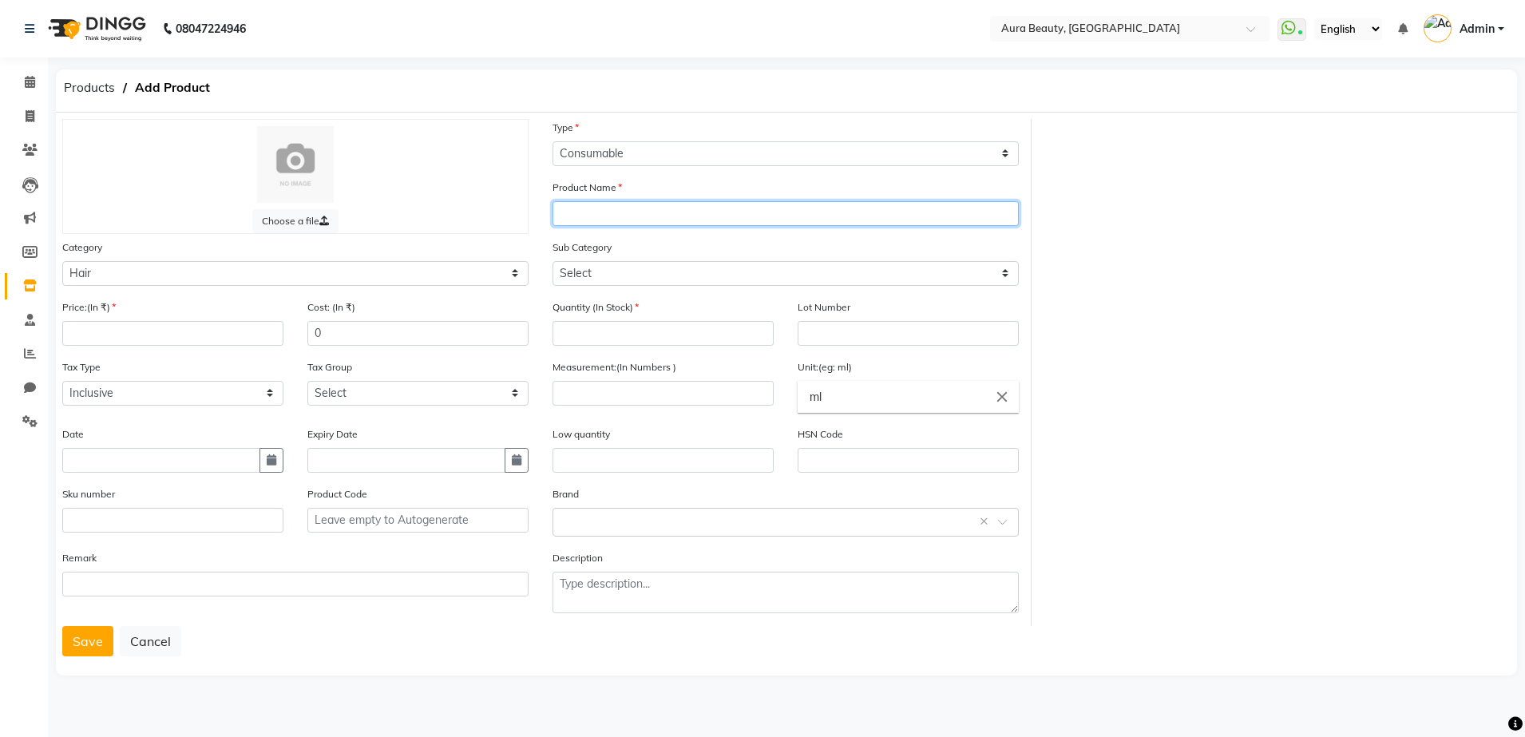
click at [557, 217] on input "text" at bounding box center [786, 213] width 466 height 25
click at [557, 217] on input "LOREAL" at bounding box center [786, 213] width 466 height 25
click at [607, 215] on input "LOREAL" at bounding box center [786, 213] width 466 height 25
type input "LOREAL HAIR SPA"
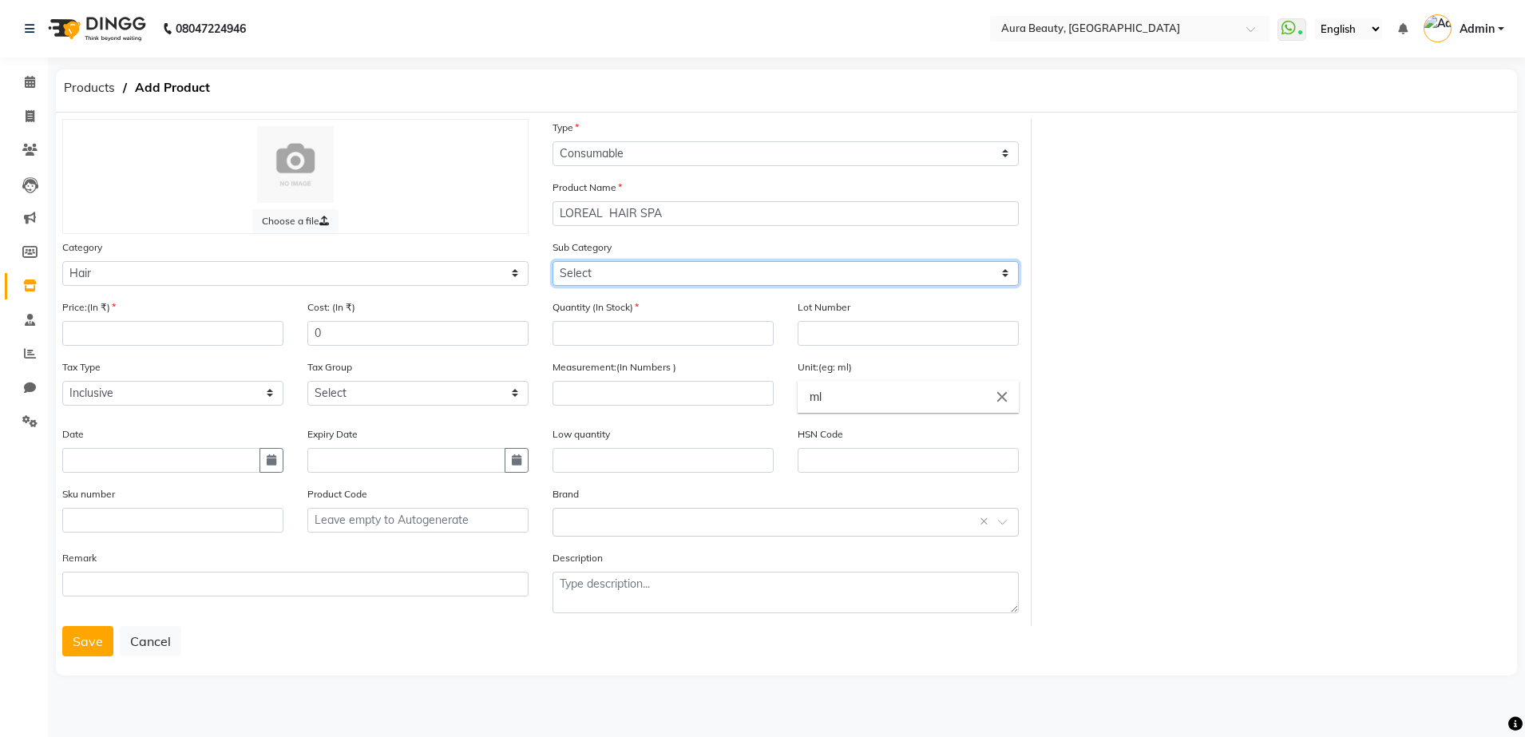
click at [572, 273] on select "Select Shampoo Conditioner Cream Mask Oil Serum Color Appliances Treatment Styl…" at bounding box center [786, 273] width 466 height 25
select select "1480101103"
click at [553, 261] on select "Select Shampoo Conditioner Cream Mask Oil Serum Color Appliances Treatment Styl…" at bounding box center [786, 273] width 466 height 25
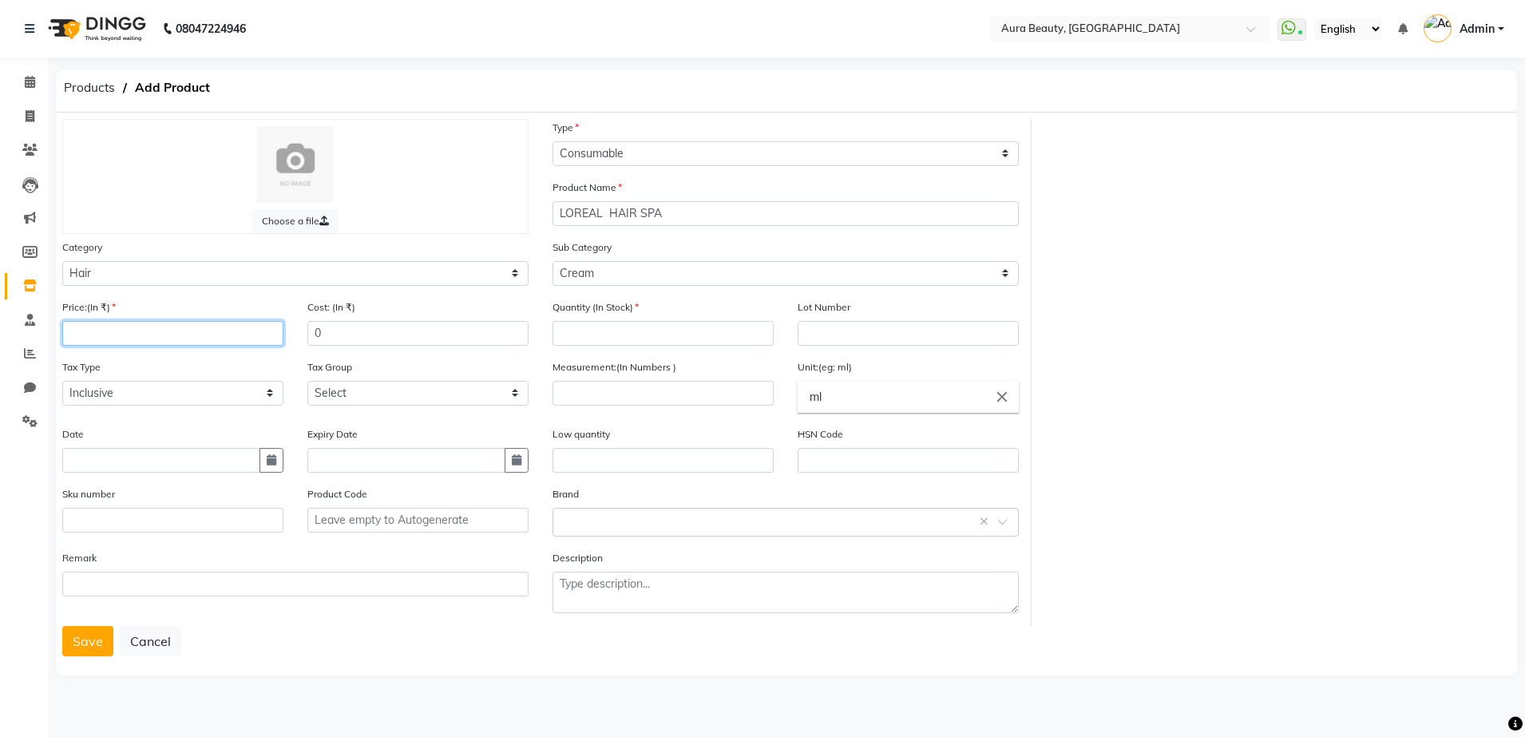
click at [73, 328] on input "number" at bounding box center [172, 333] width 221 height 25
drag, startPoint x: 73, startPoint y: 328, endPoint x: 522, endPoint y: 396, distance: 453.9
click at [522, 396] on div "Price:(In ₹) 800 Cost: (In ₹) 0 Quantity (In Stock) Lot Number Tax Type Select …" at bounding box center [540, 462] width 981 height 327
type input "800"
click at [569, 334] on input "number" at bounding box center [663, 333] width 221 height 25
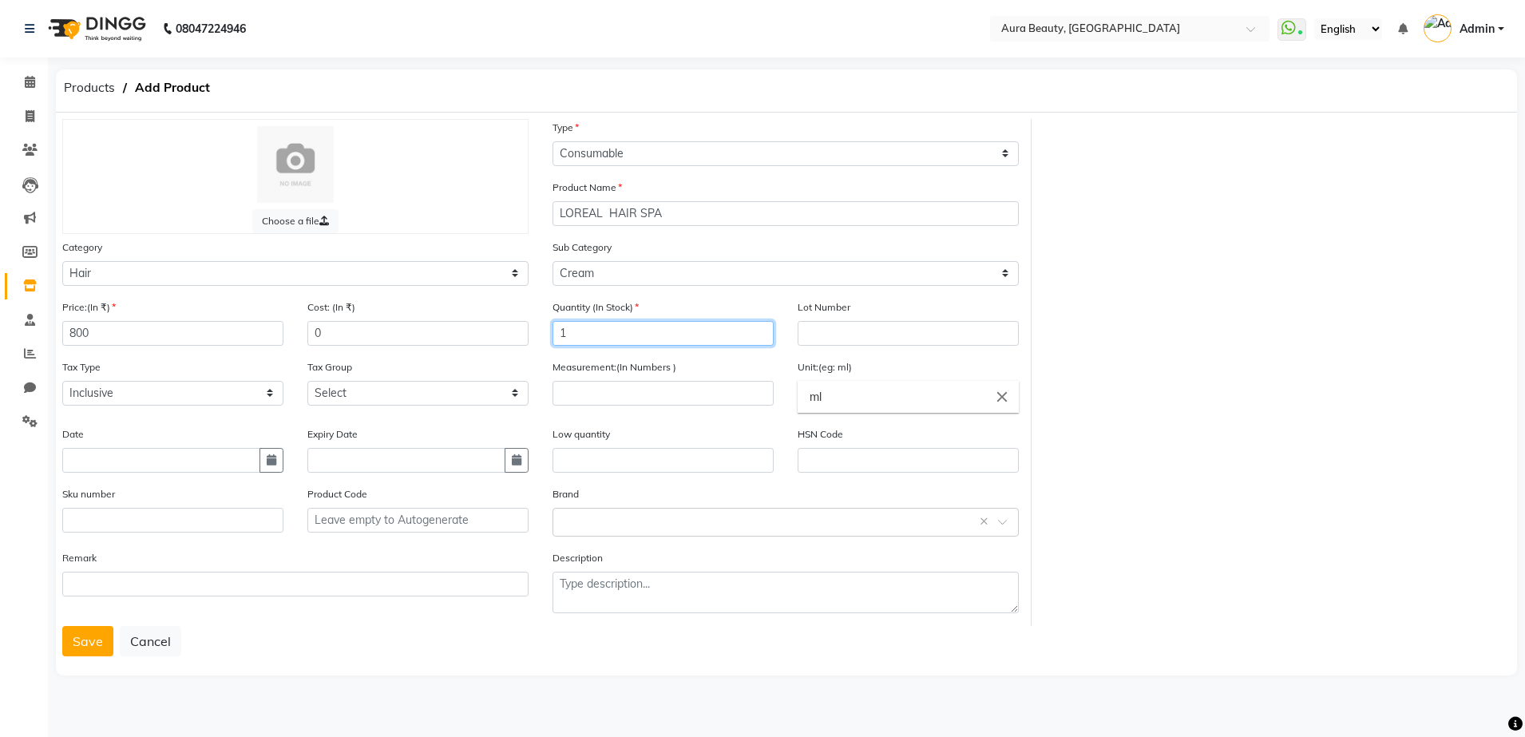
type input "1"
click at [563, 397] on input "number" at bounding box center [663, 393] width 221 height 25
type input "490"
click at [824, 396] on input "ml" at bounding box center [908, 397] width 221 height 32
type input "m"
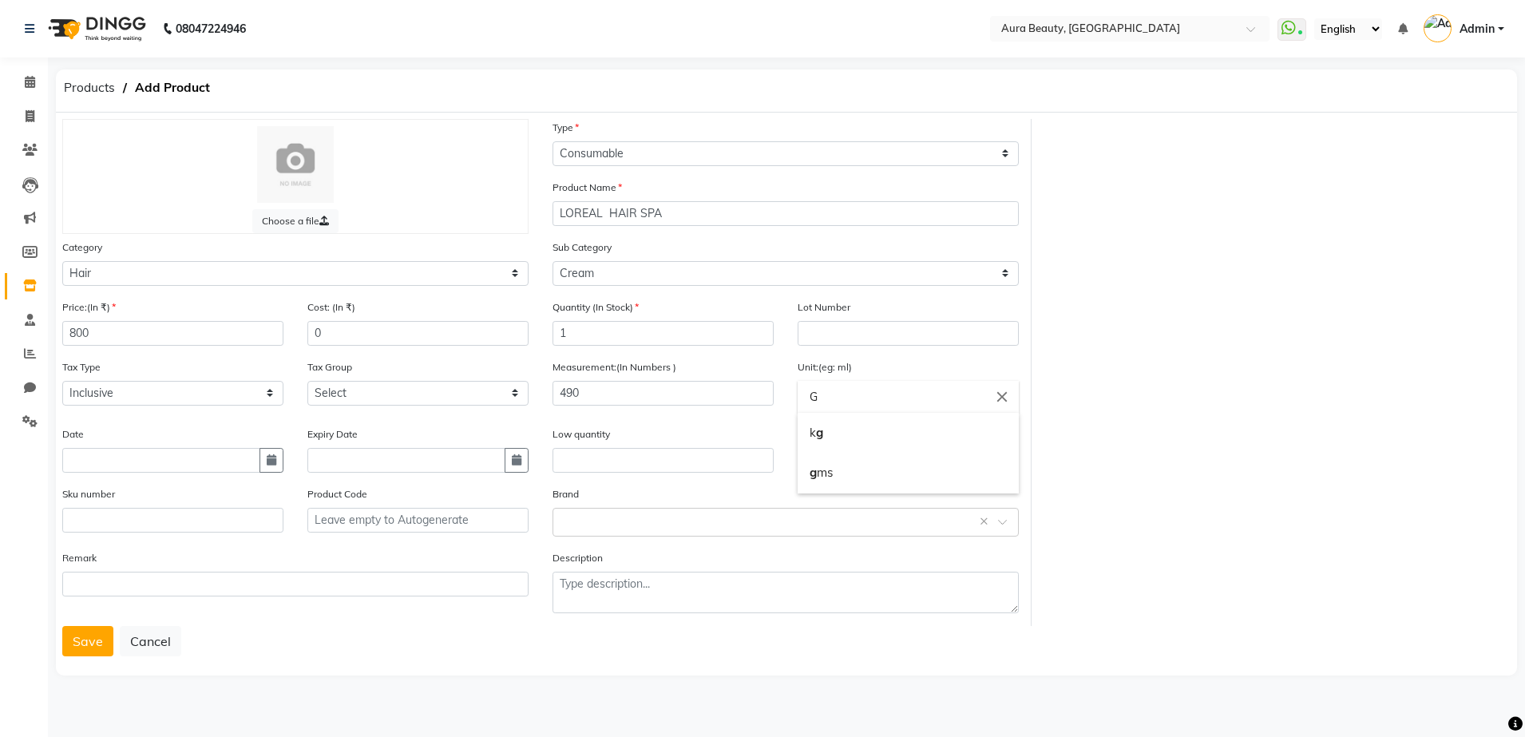
type input "G"
click at [568, 514] on div at bounding box center [762, 368] width 1525 height 737
click at [566, 525] on input "text" at bounding box center [769, 521] width 417 height 17
type input "LO"
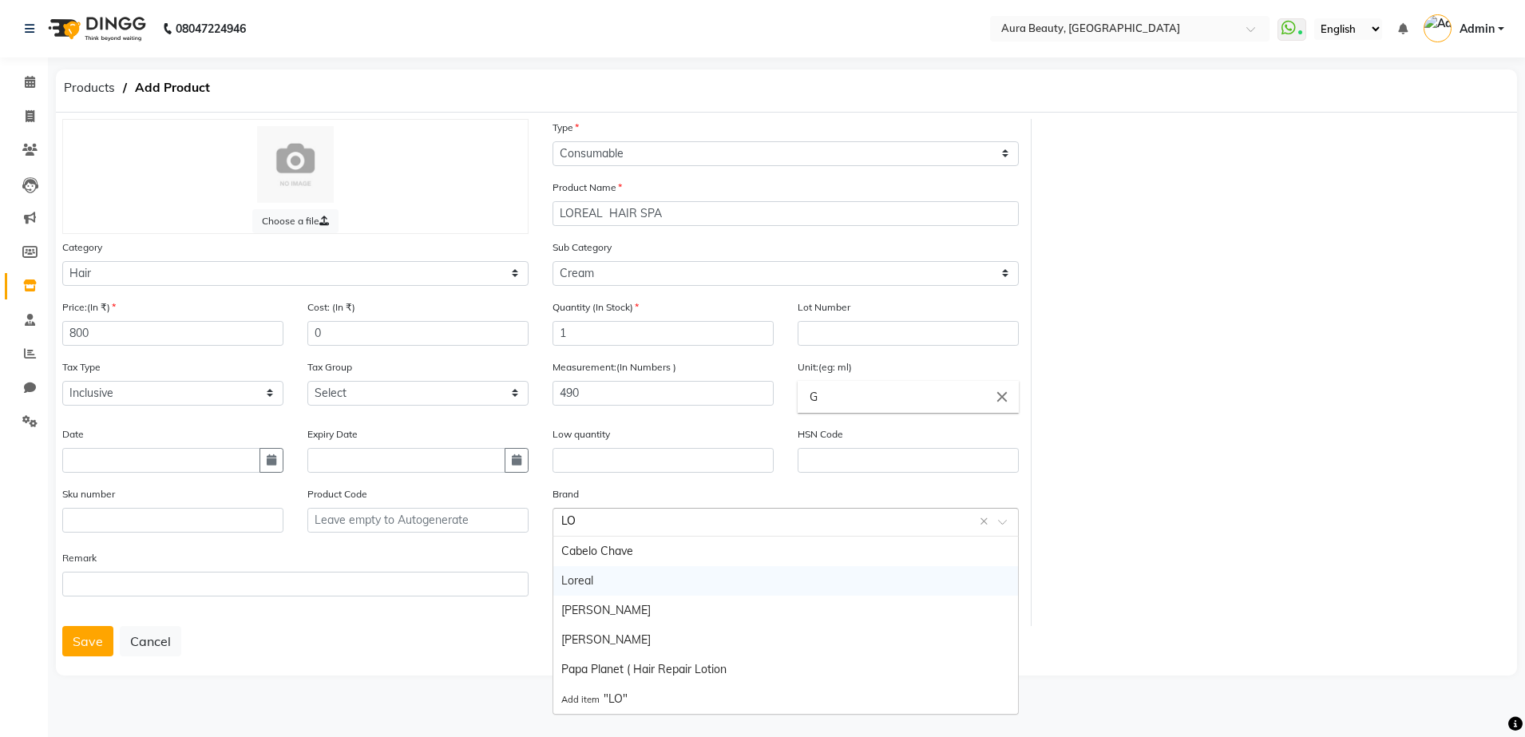
click at [571, 579] on div "Loreal" at bounding box center [785, 581] width 465 height 30
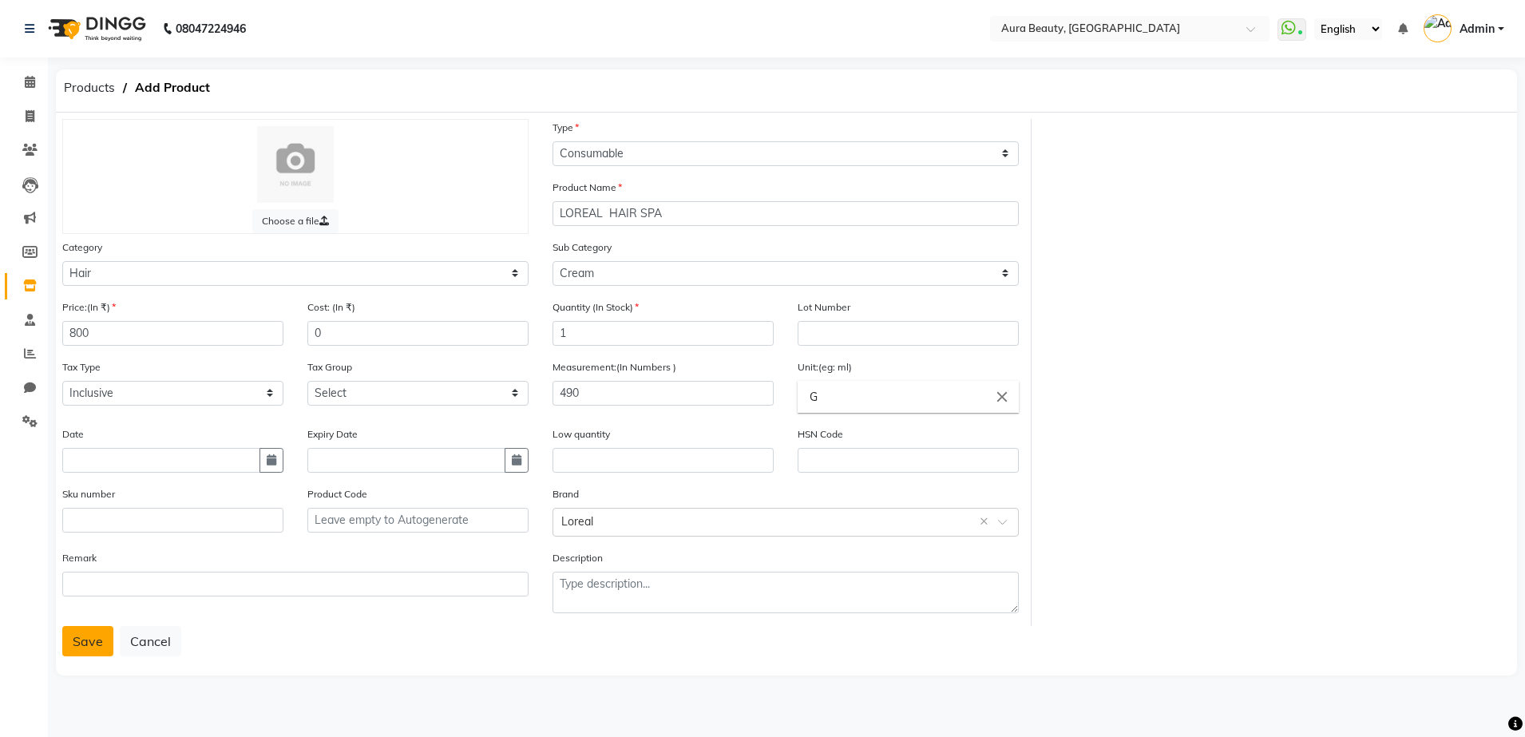
click at [89, 639] on button "Save" at bounding box center [87, 641] width 51 height 30
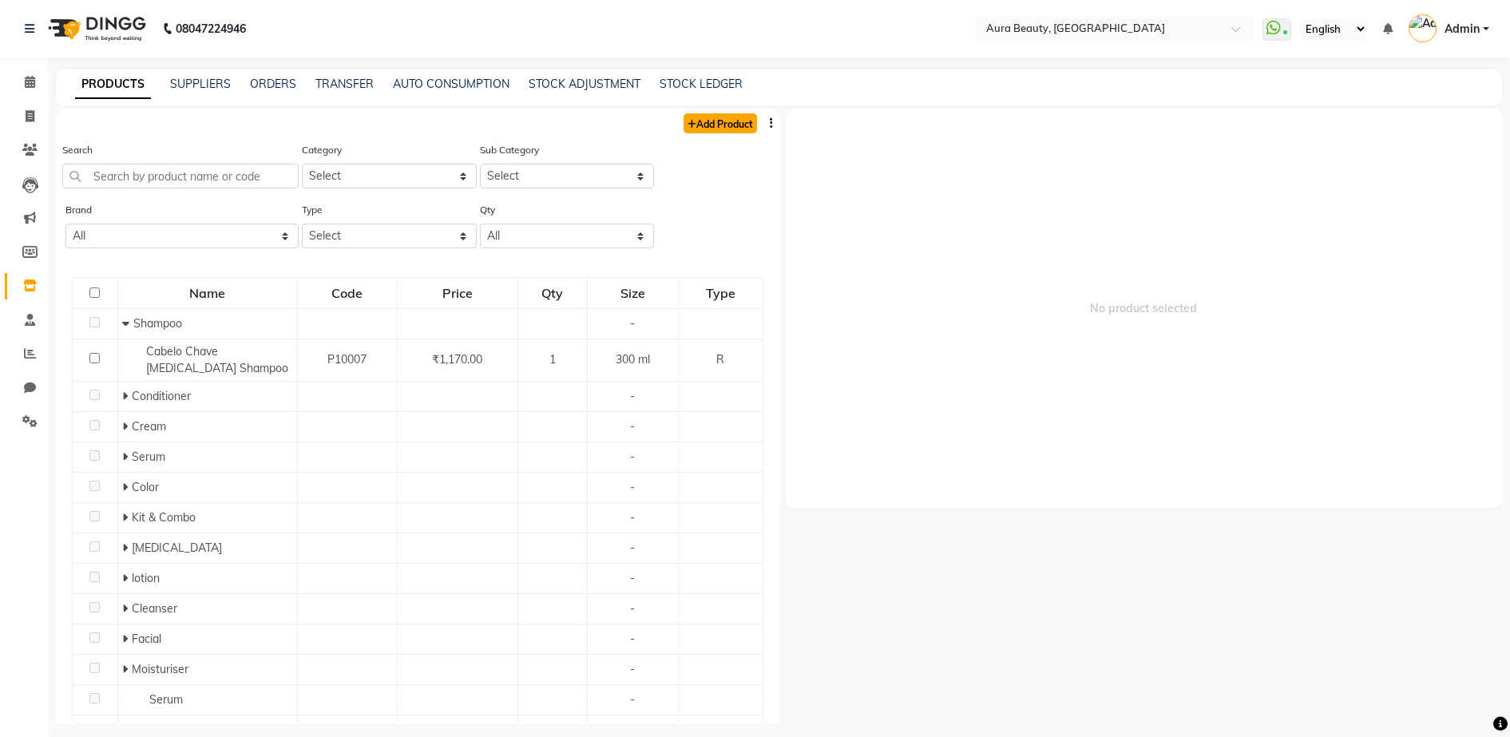
click at [717, 125] on link "Add Product" at bounding box center [720, 123] width 73 height 20
select select "true"
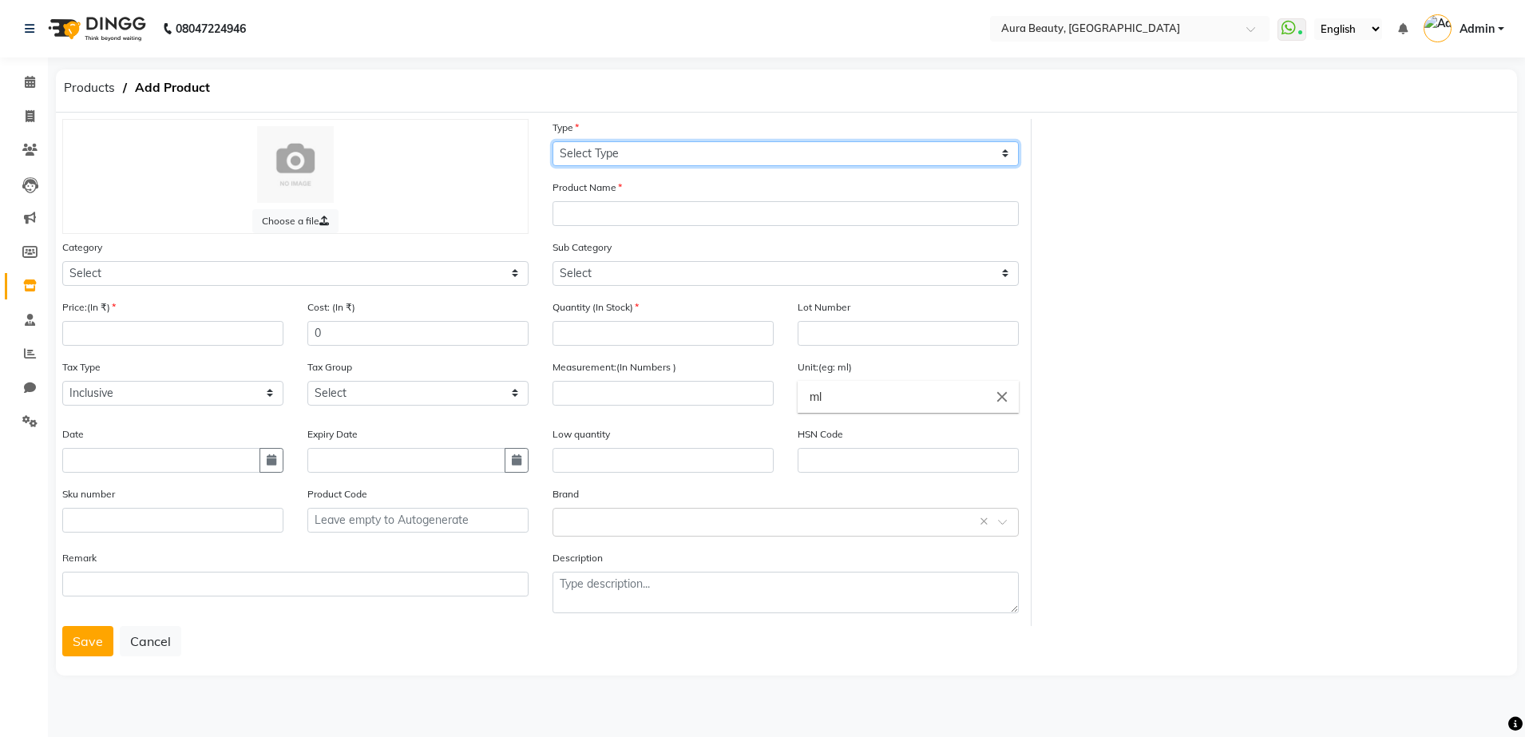
click at [569, 153] on select "Select Type Both Retail Consumable" at bounding box center [786, 153] width 466 height 25
select select "C"
click at [553, 141] on select "Select Type Both Retail Consumable" at bounding box center [786, 153] width 466 height 25
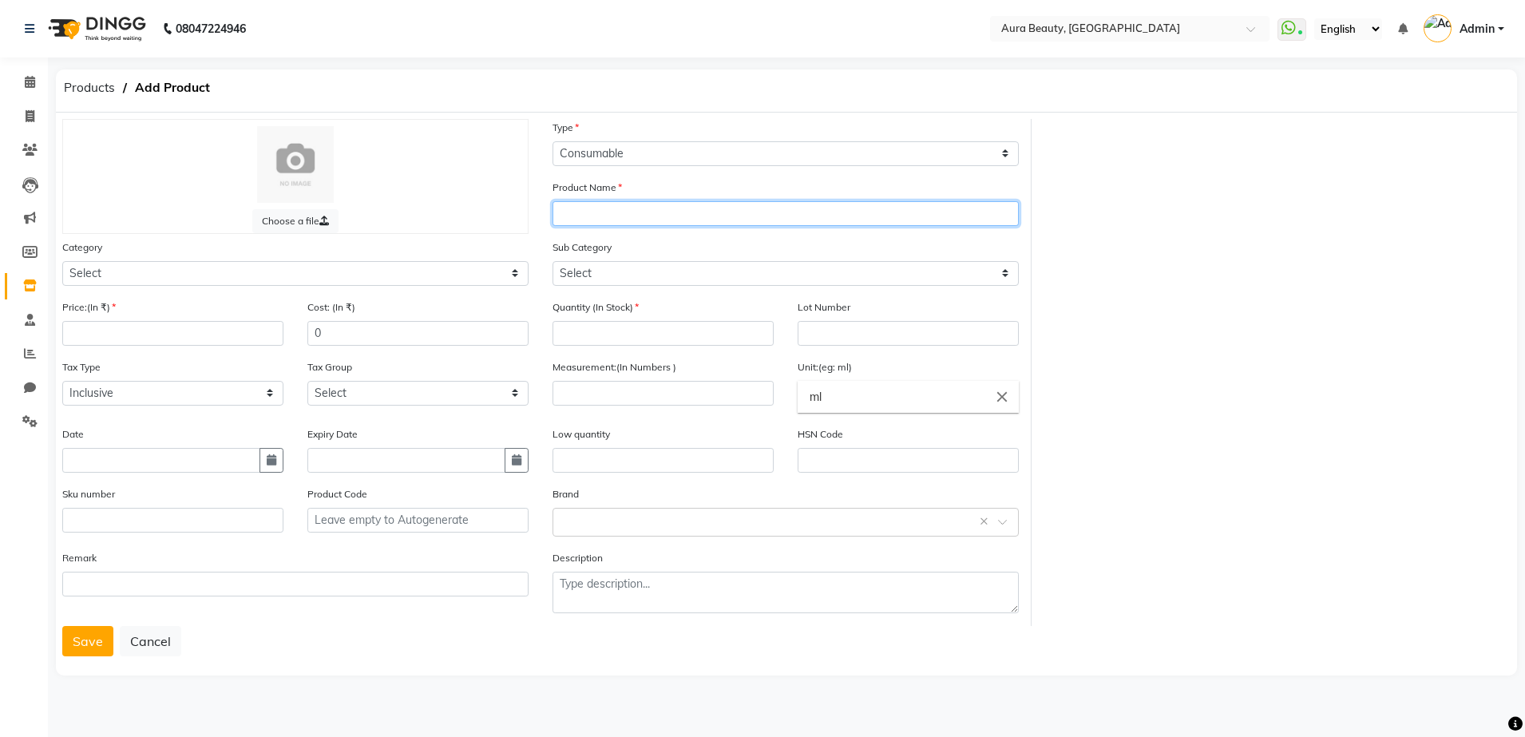
click at [566, 216] on input "text" at bounding box center [786, 213] width 466 height 25
type input "ZM PROFESSIONAL ARGAN OIL DAMAGED HAIR REPAIR SPA"
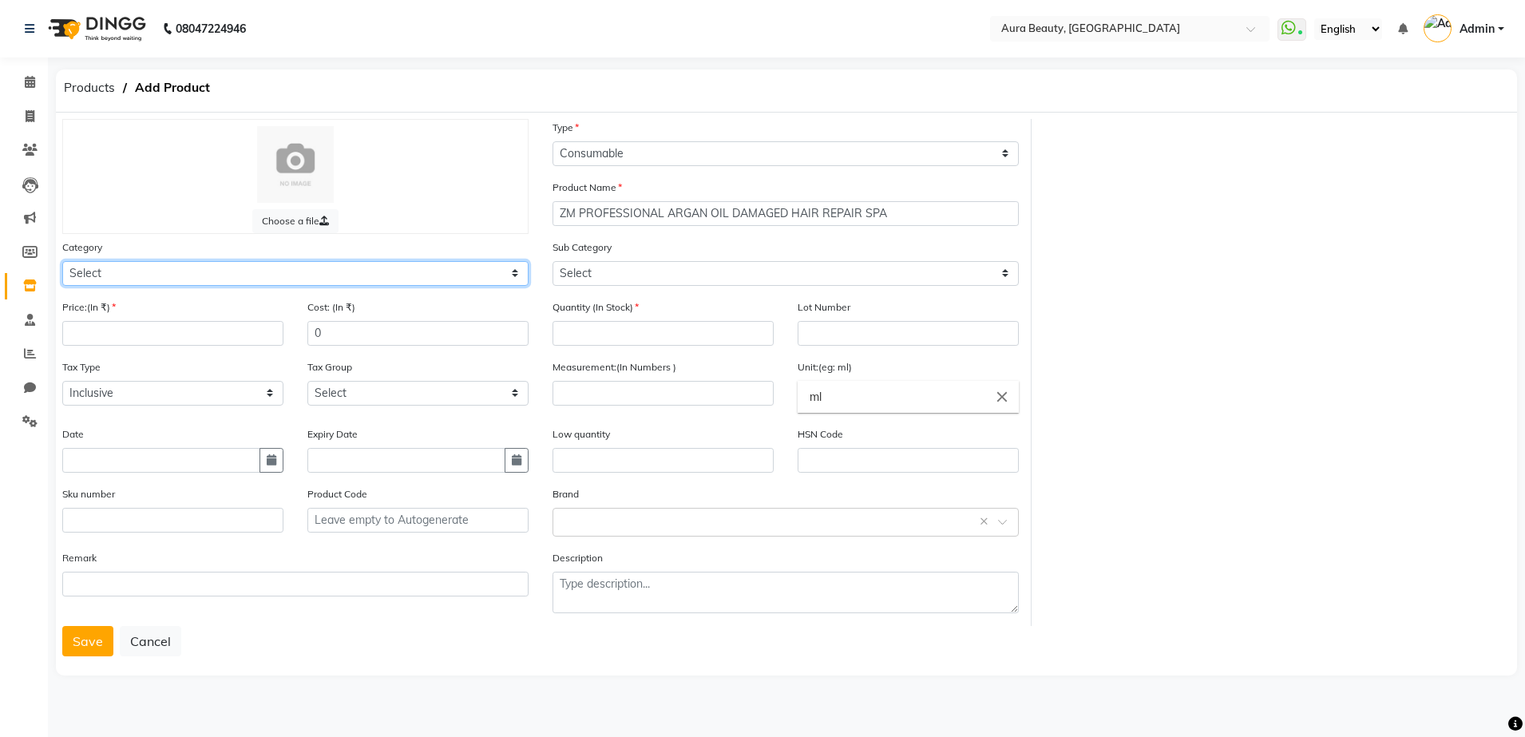
click at [85, 278] on select "Select Hair Skin Makeup Personal Care Appliances [PERSON_NAME] Waxing Disposabl…" at bounding box center [295, 273] width 466 height 25
select select "1480101100"
click at [62, 261] on select "Select Hair Skin Makeup Personal Care Appliances [PERSON_NAME] Waxing Disposabl…" at bounding box center [295, 273] width 466 height 25
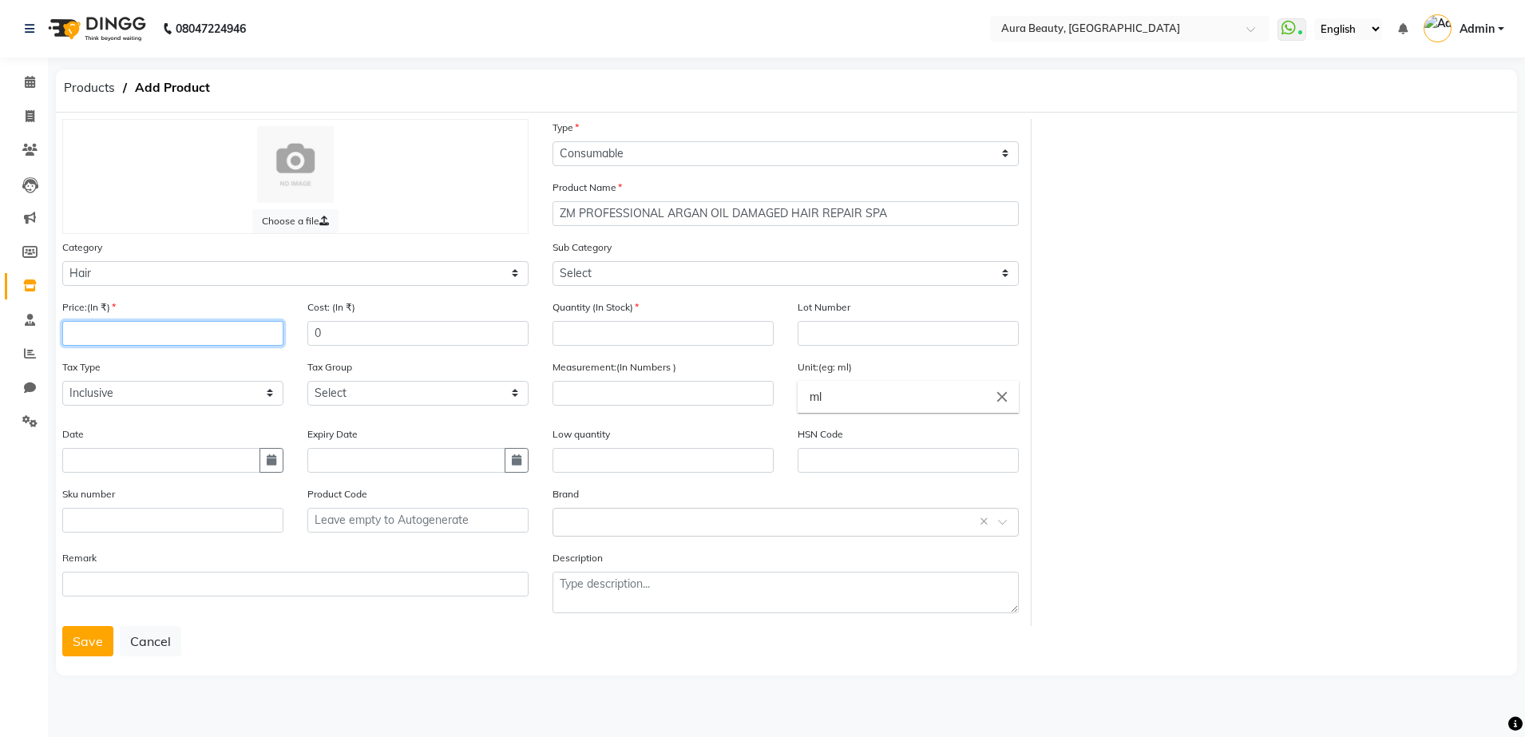
click at [77, 334] on input "number" at bounding box center [172, 333] width 221 height 25
type input "999"
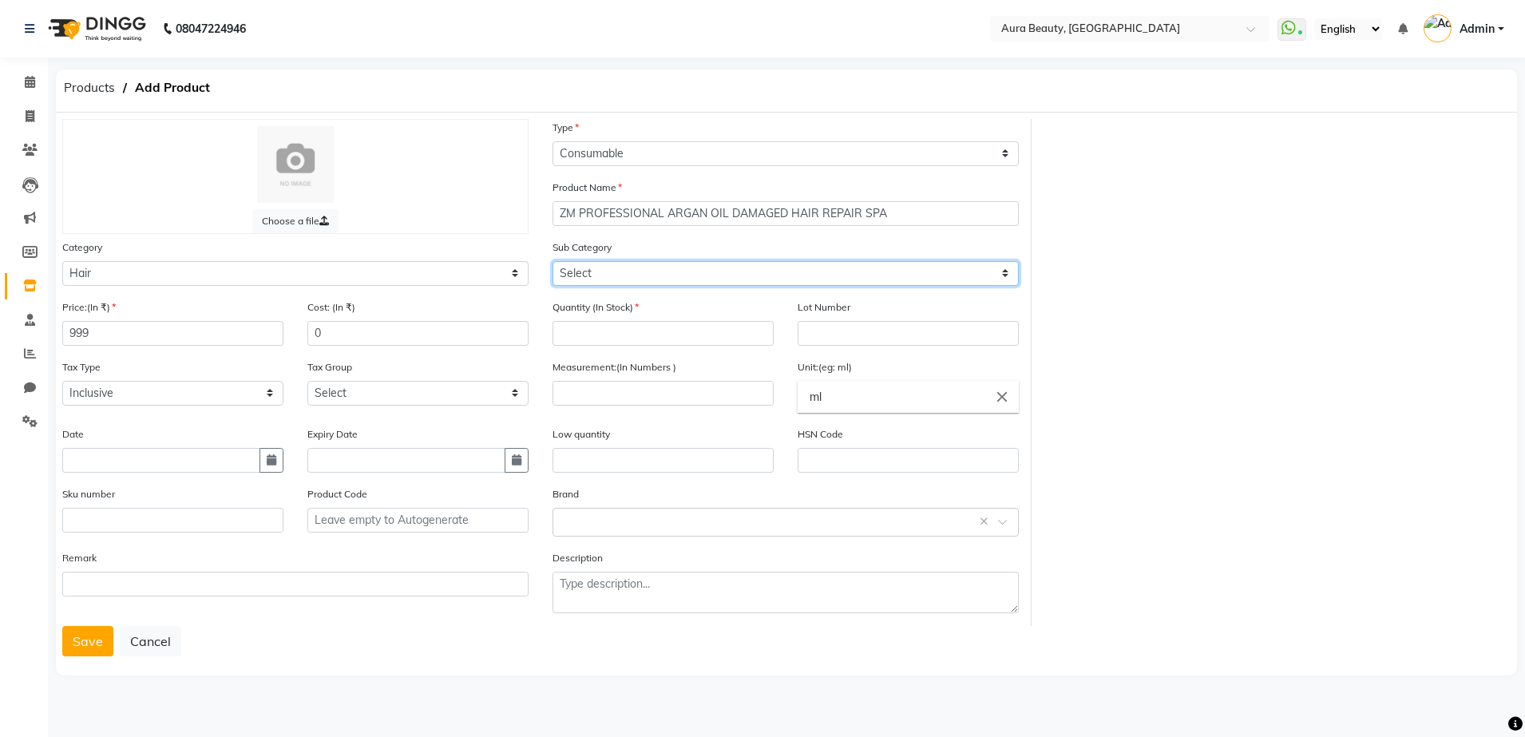
click at [566, 272] on select "Select Shampoo Conditioner Cream Mask Oil Serum Color Appliances Treatment Styl…" at bounding box center [786, 273] width 466 height 25
select select "1480101103"
click at [553, 261] on select "Select Shampoo Conditioner Cream Mask Oil Serum Color Appliances Treatment Styl…" at bounding box center [786, 273] width 466 height 25
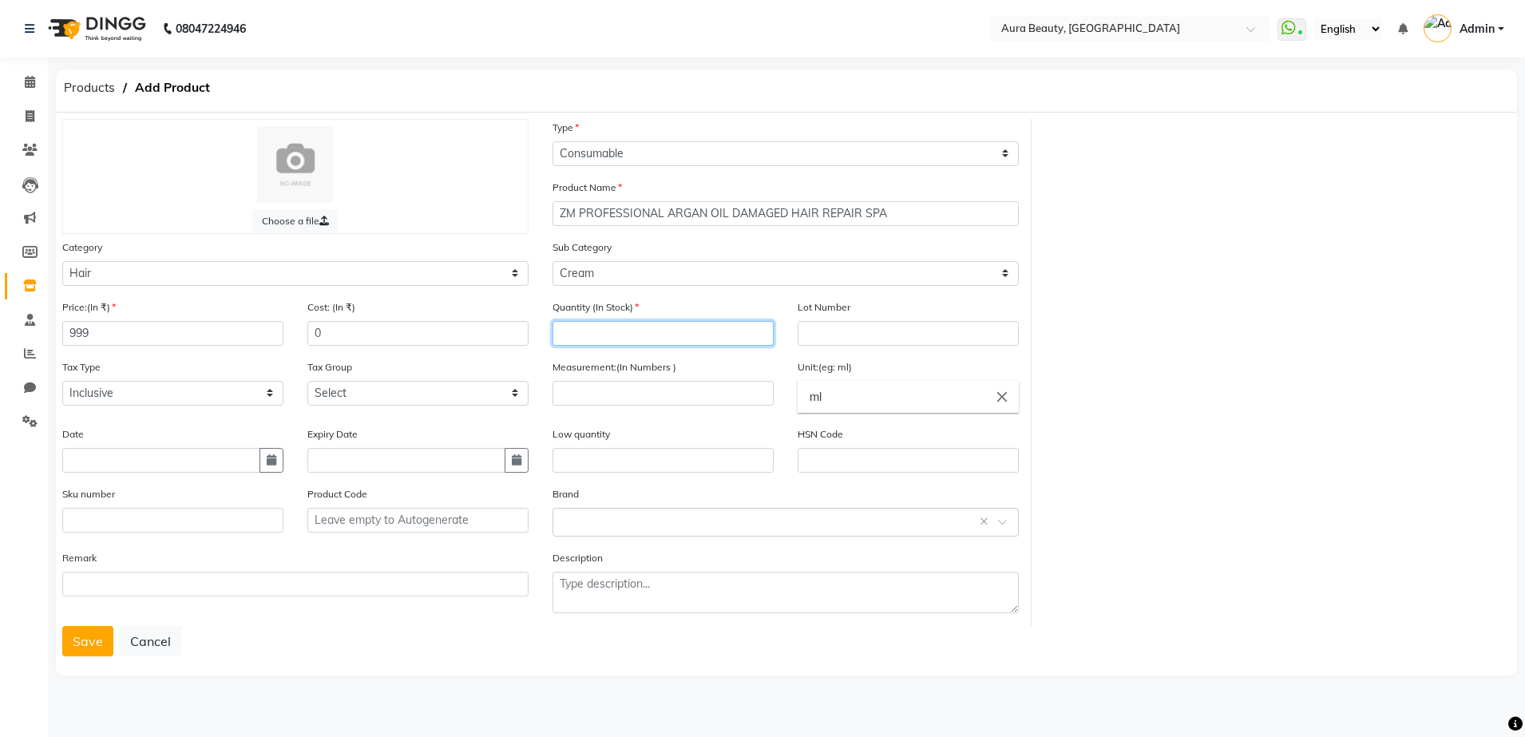
click at [565, 334] on input "number" at bounding box center [663, 333] width 221 height 25
type input "1"
click at [567, 397] on input "number" at bounding box center [663, 393] width 221 height 25
type input "950"
click at [827, 401] on input "ml" at bounding box center [908, 397] width 221 height 32
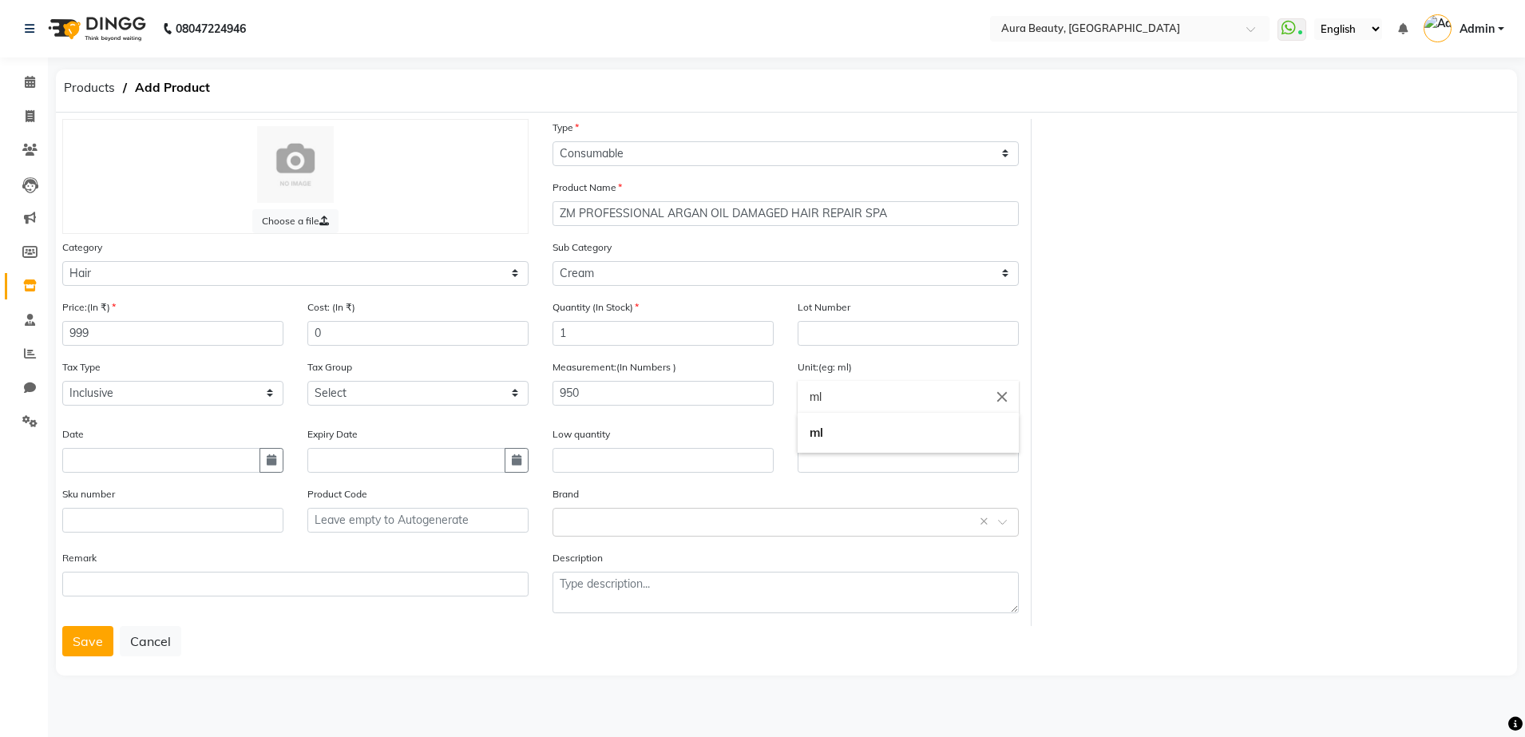
type input "m"
click at [825, 439] on b "gm" at bounding box center [819, 432] width 18 height 15
type input "gms"
click at [562, 517] on input "text" at bounding box center [769, 521] width 417 height 17
click at [566, 520] on input "text" at bounding box center [769, 521] width 417 height 17
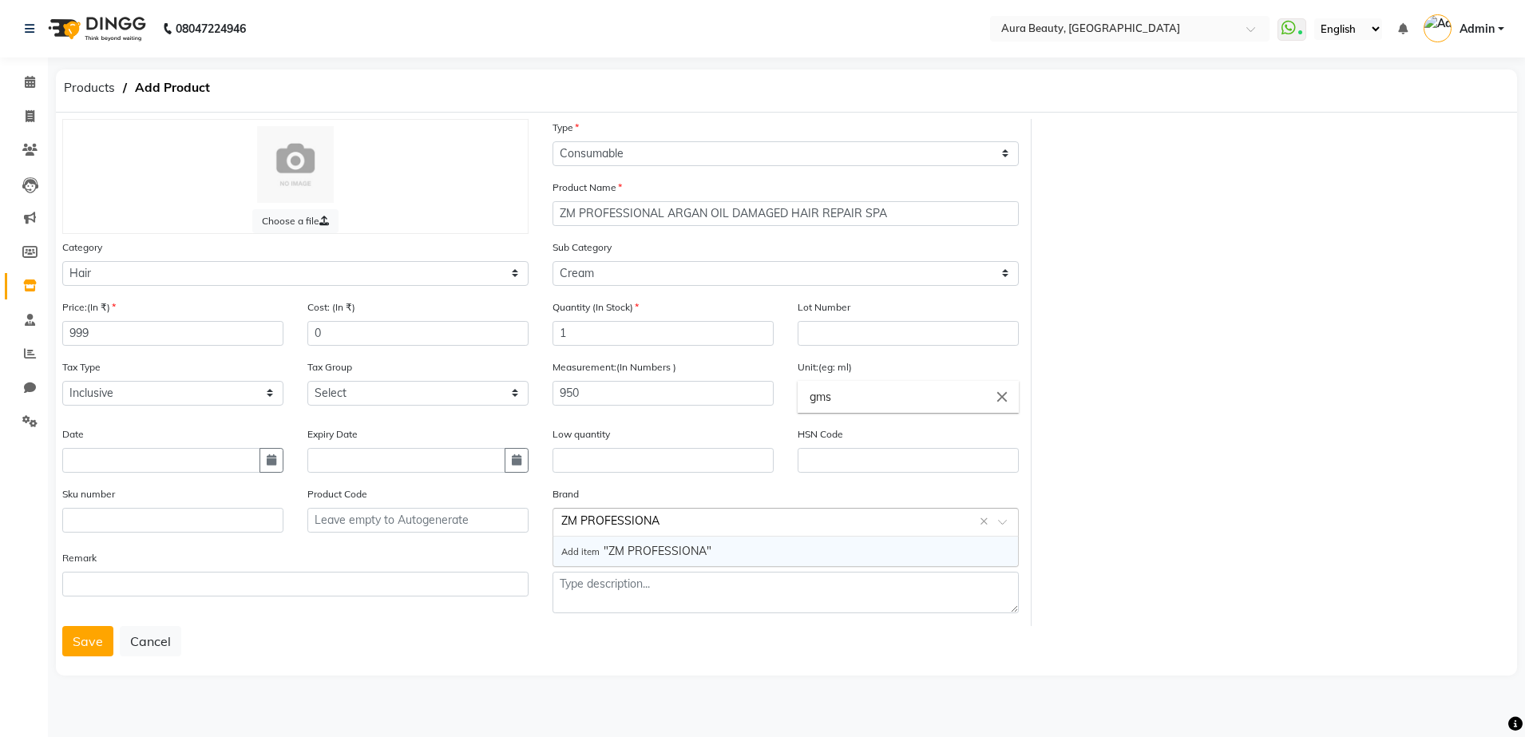
type input "ZM PROFESSIONAL"
click at [608, 555] on span "Add item "ZM PROFESSIONAL"" at bounding box center [639, 551] width 157 height 14
click at [96, 638] on button "Save" at bounding box center [87, 641] width 51 height 30
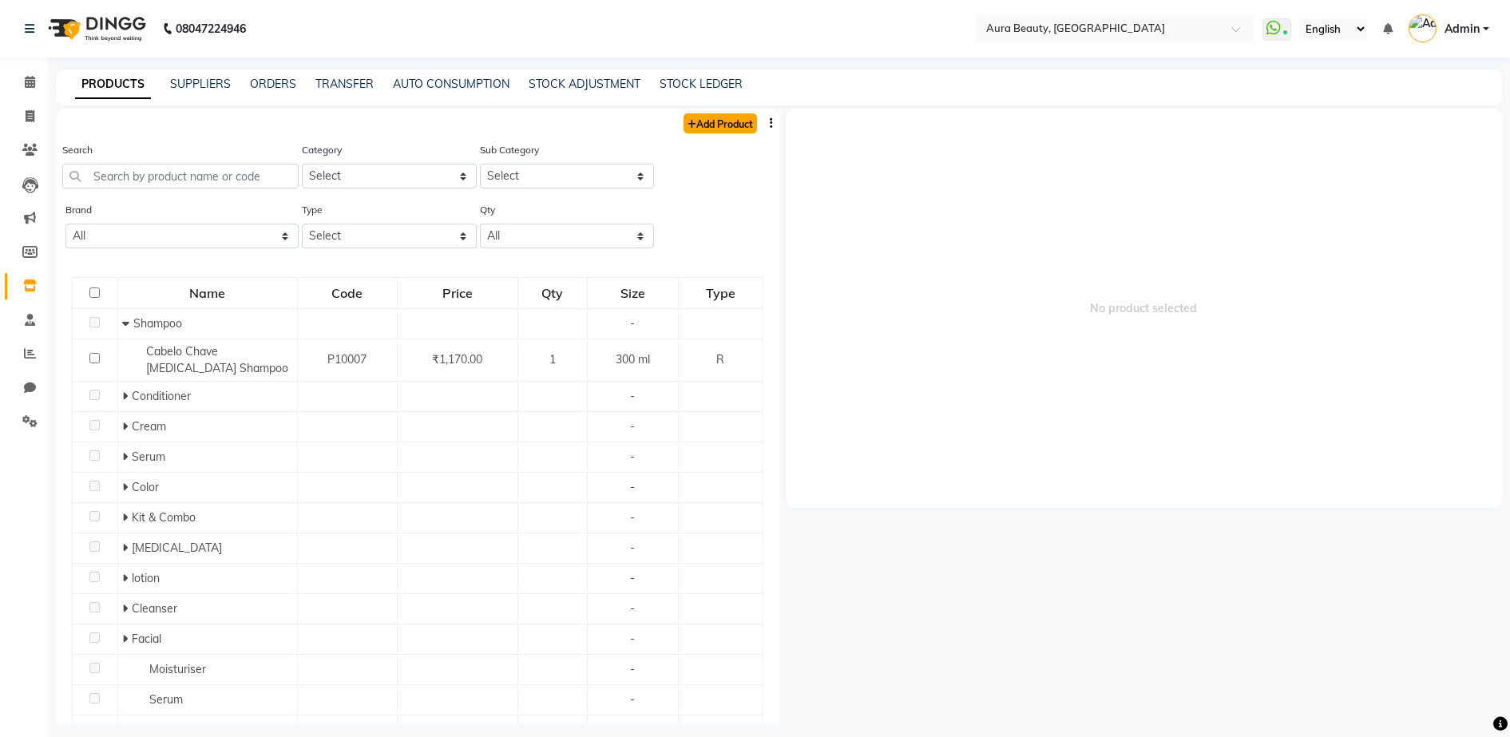
click at [708, 124] on link "Add Product" at bounding box center [720, 123] width 73 height 20
select select "true"
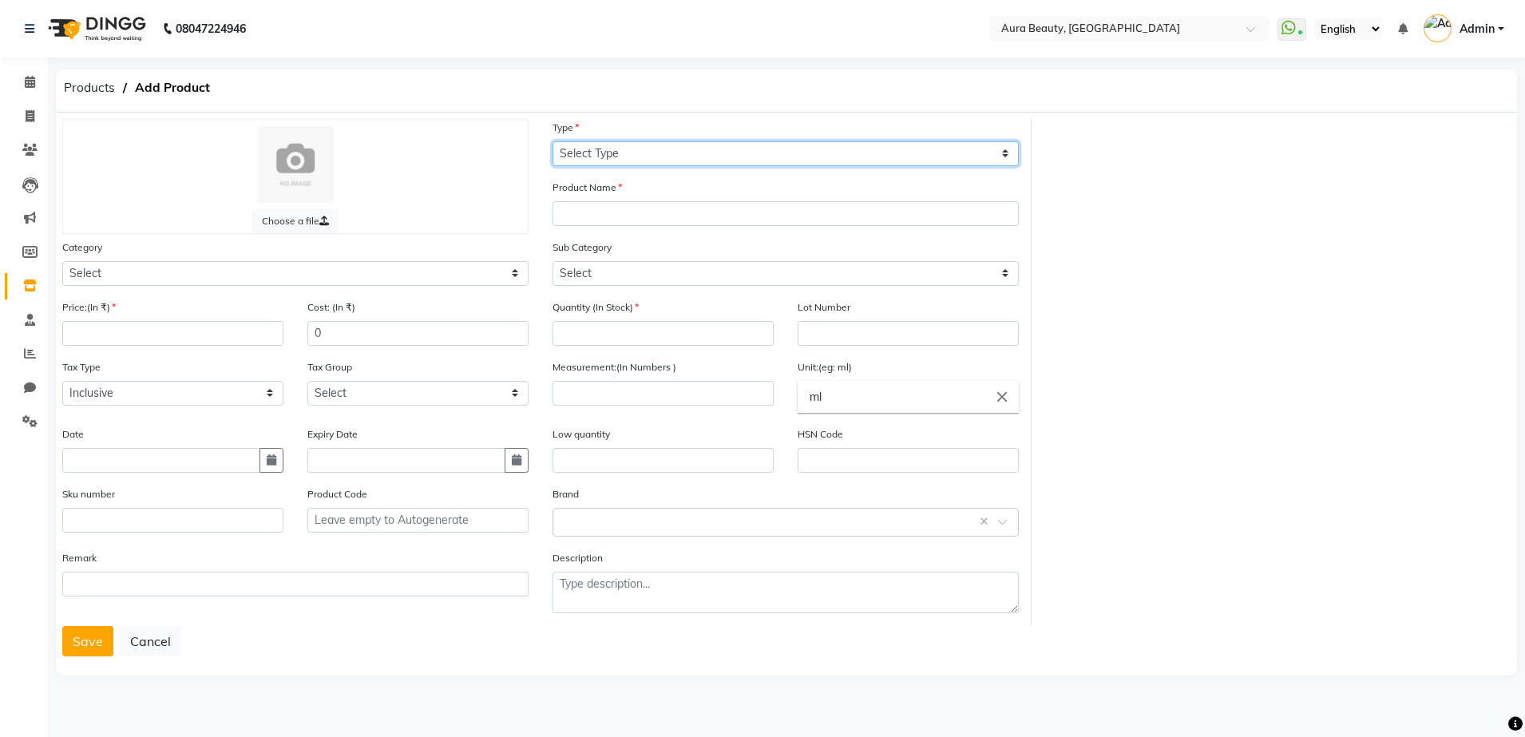
click at [559, 152] on select "Select Type Both Retail Consumable" at bounding box center [786, 153] width 466 height 25
select select "C"
click at [553, 141] on select "Select Type Both Retail Consumable" at bounding box center [786, 153] width 466 height 25
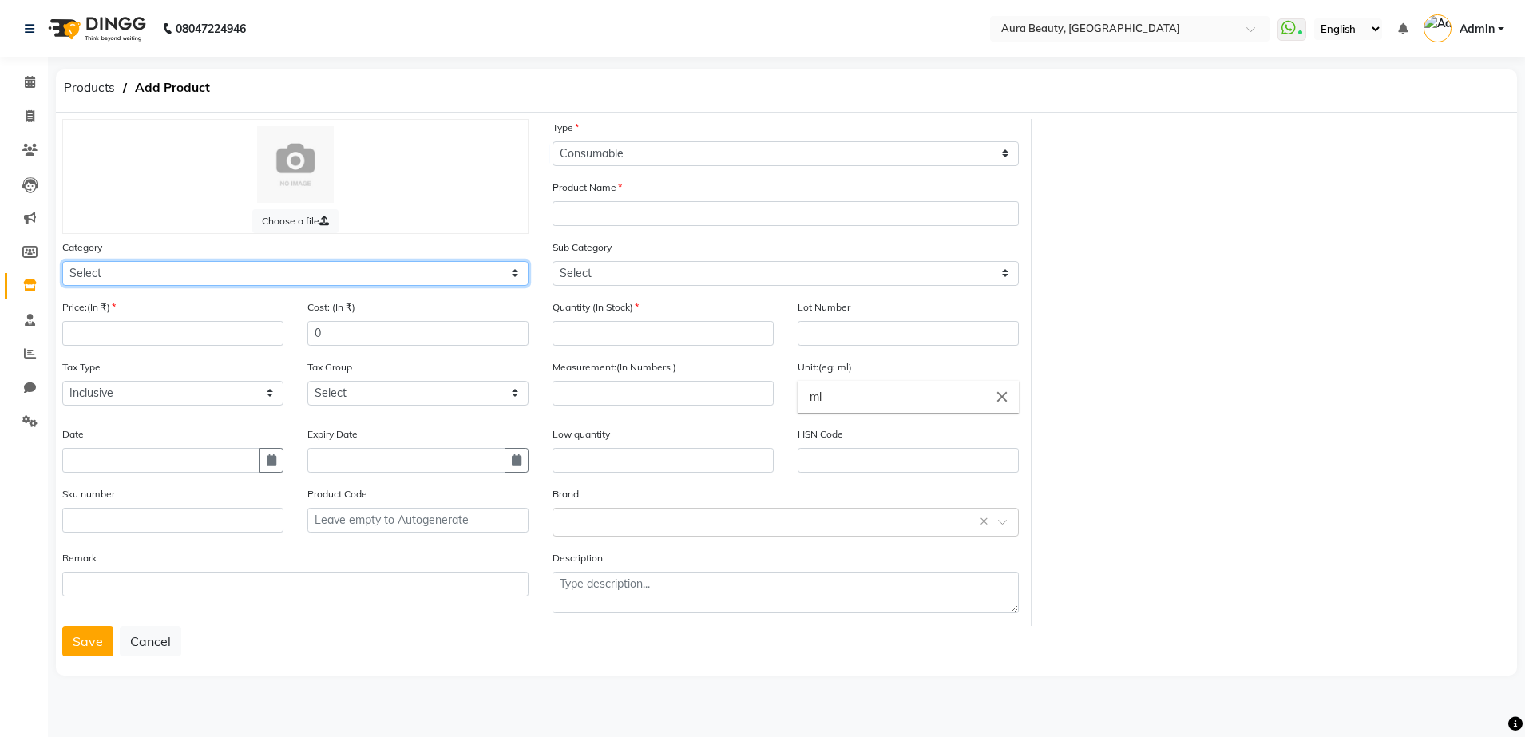
click at [73, 268] on select "Select Hair Skin Makeup Personal Care Appliances [PERSON_NAME] Waxing Disposabl…" at bounding box center [295, 273] width 466 height 25
select select "1480101100"
click at [62, 261] on select "Select Hair Skin Makeup Personal Care Appliances [PERSON_NAME] Waxing Disposabl…" at bounding box center [295, 273] width 466 height 25
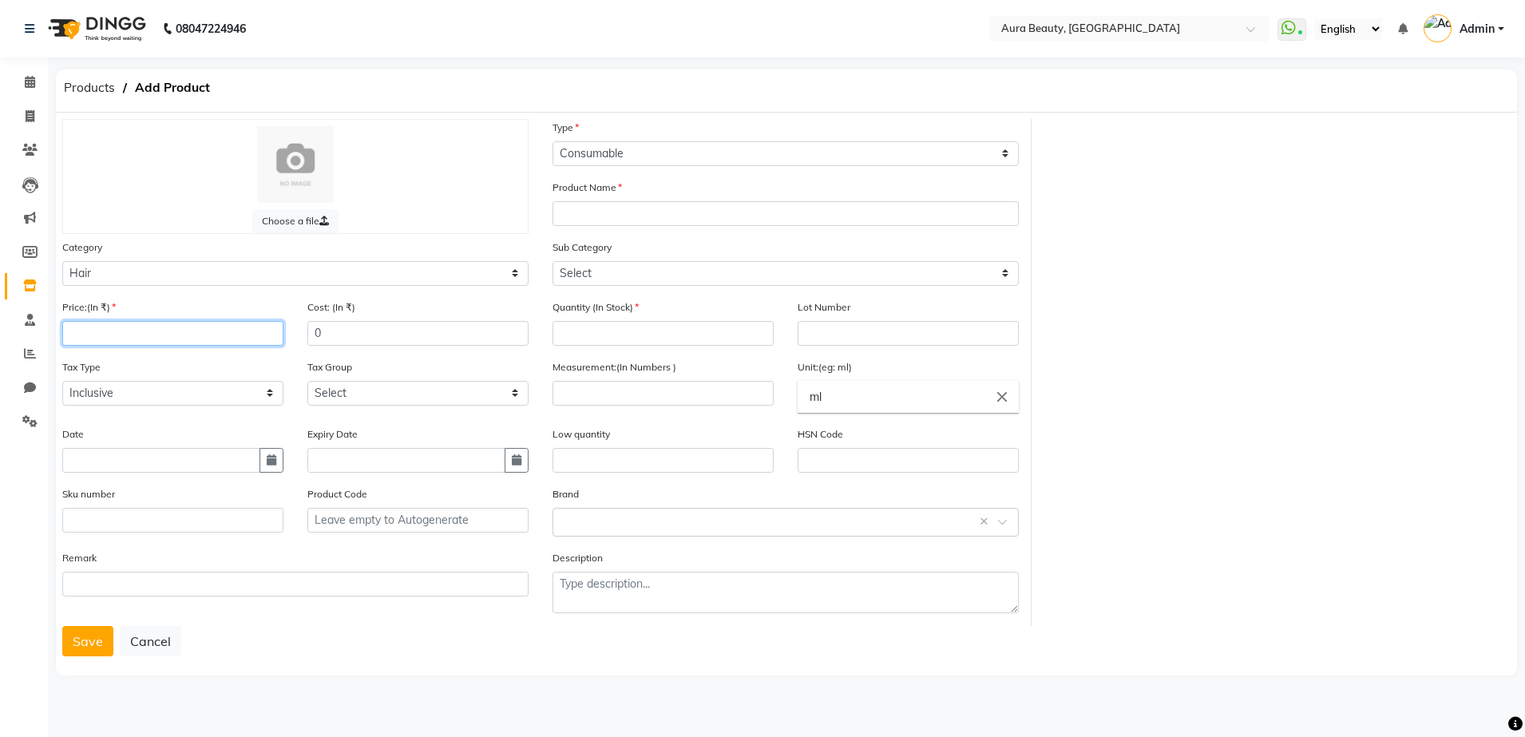
click at [70, 334] on input "number" at bounding box center [172, 333] width 221 height 25
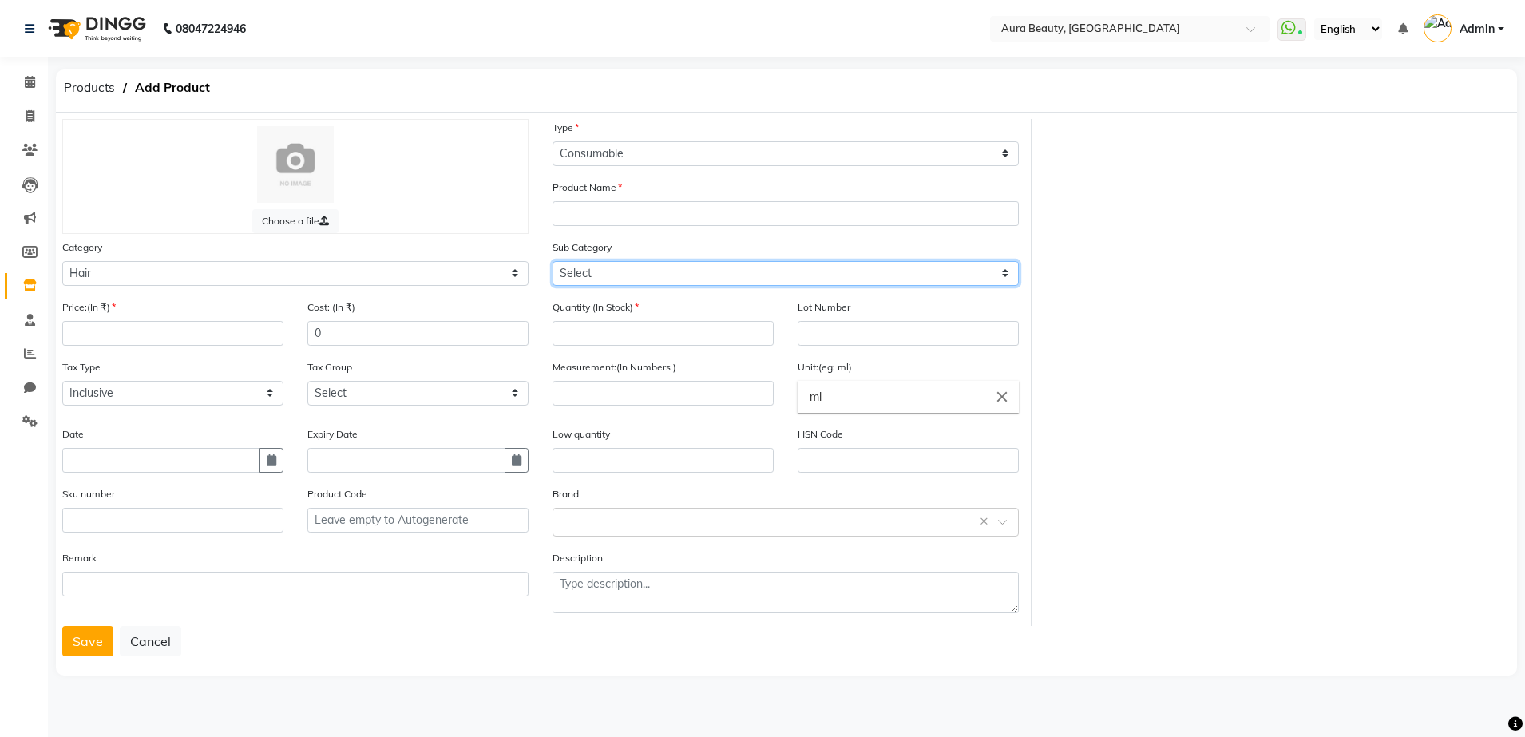
click at [578, 279] on select "Select Shampoo Conditioner Cream Mask Oil Serum Color Appliances Treatment Styl…" at bounding box center [786, 273] width 466 height 25
select select "1480101111"
click at [553, 261] on select "Select Shampoo Conditioner Cream Mask Oil Serum Color Appliances Treatment Styl…" at bounding box center [786, 273] width 466 height 25
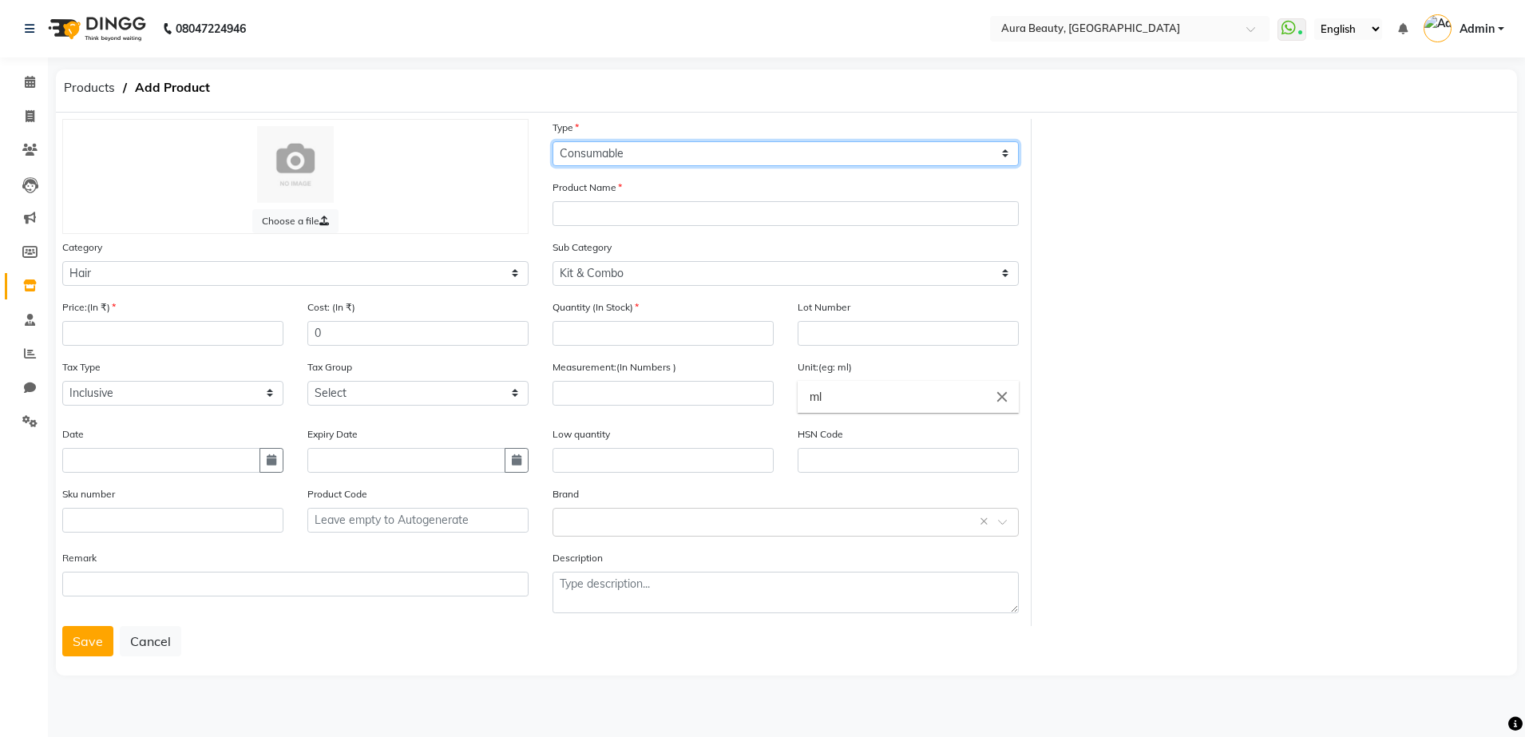
click at [631, 151] on select "Select Type Both Retail Consumable" at bounding box center [786, 153] width 466 height 25
select select "R"
click at [553, 141] on select "Select Type Both Retail Consumable" at bounding box center [786, 153] width 466 height 25
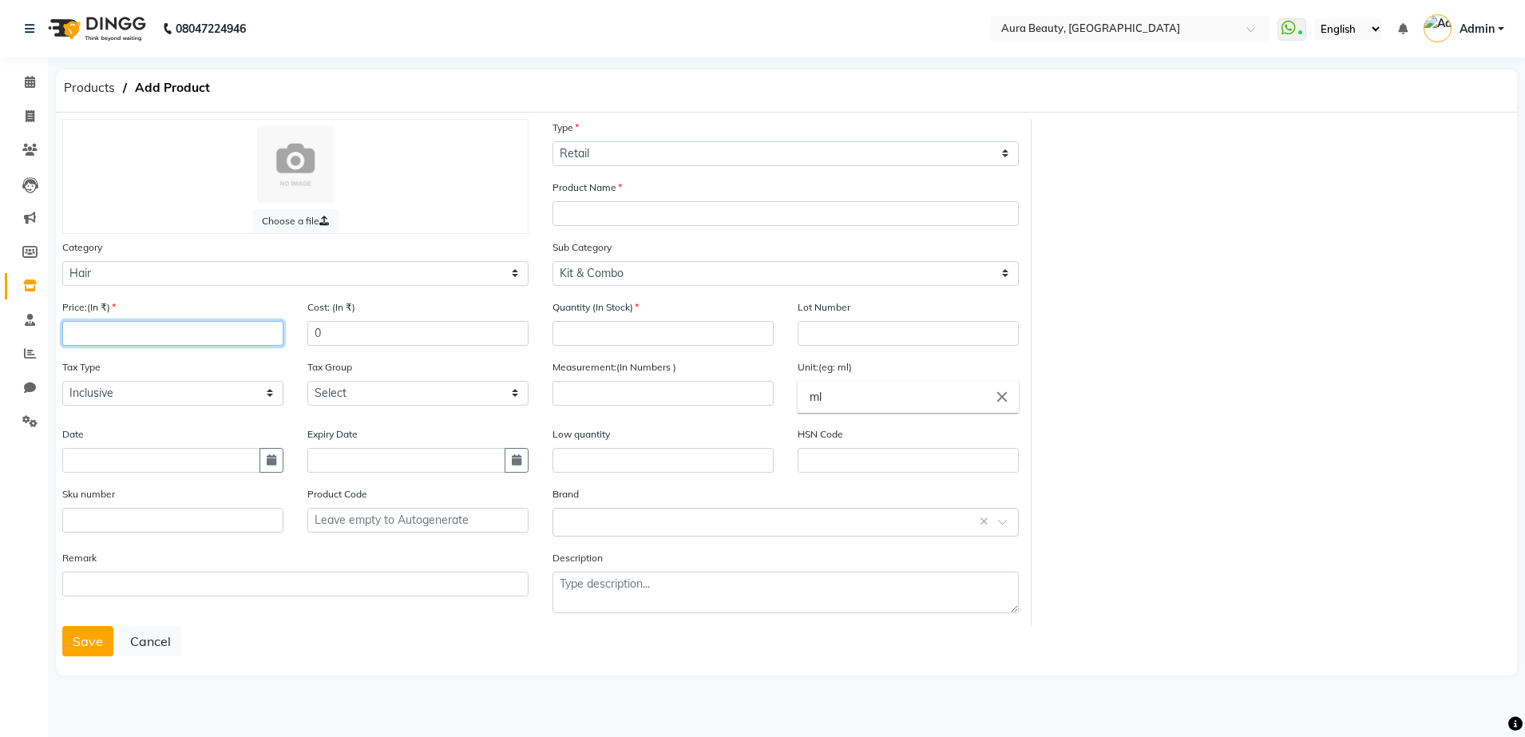
click at [68, 327] on input "number" at bounding box center [172, 333] width 221 height 25
type input "1499"
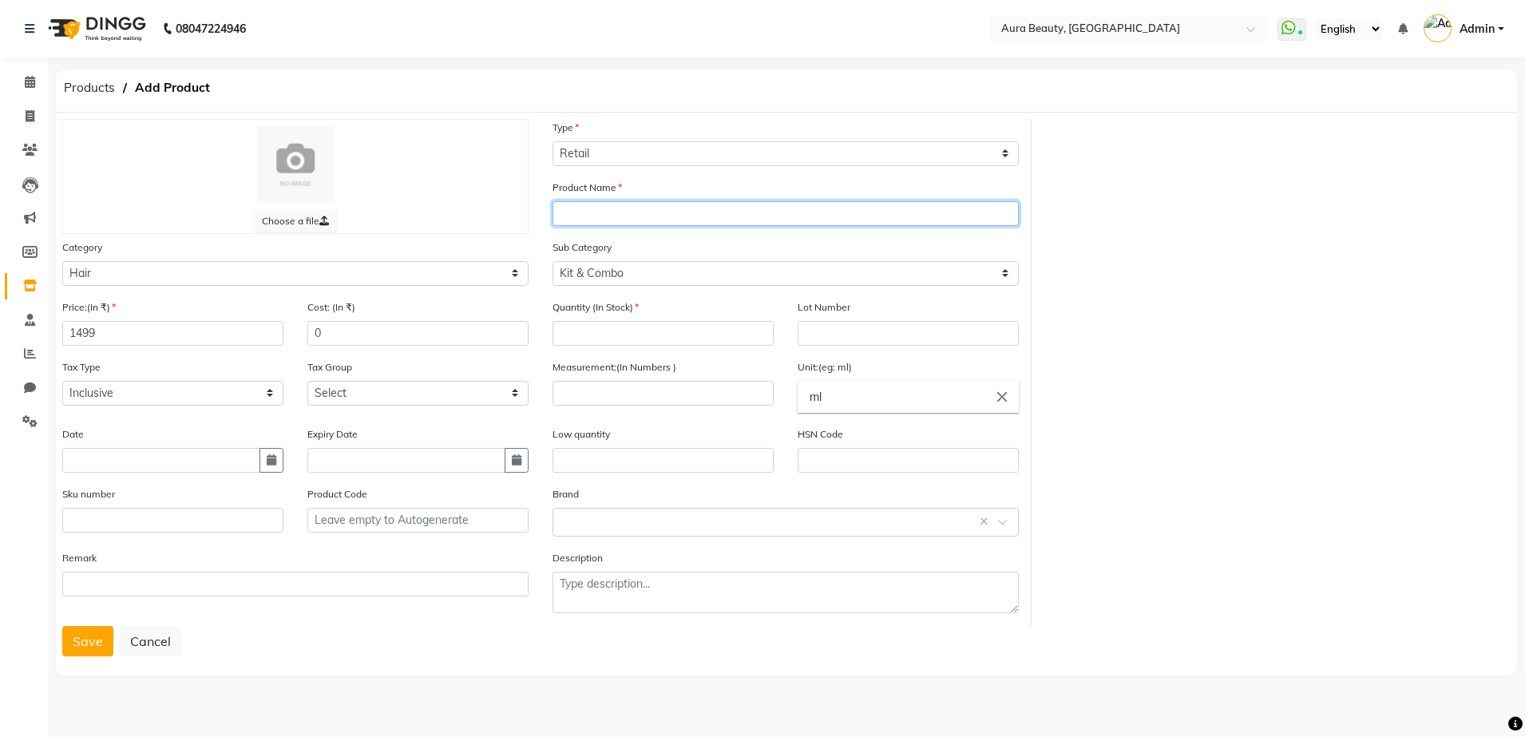
click at [559, 214] on input "text" at bounding box center [786, 213] width 466 height 25
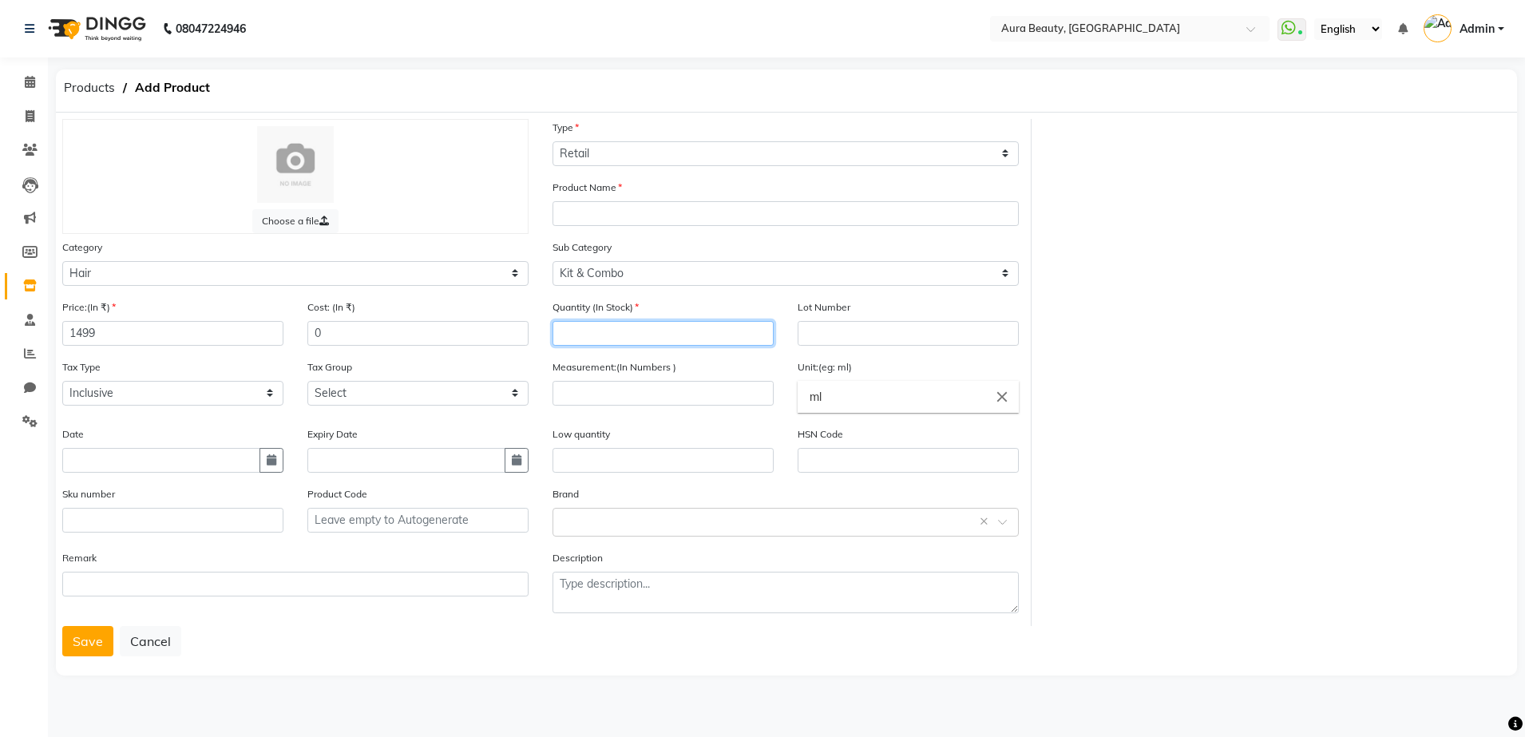
click at [560, 332] on input "number" at bounding box center [663, 333] width 221 height 25
type input "1"
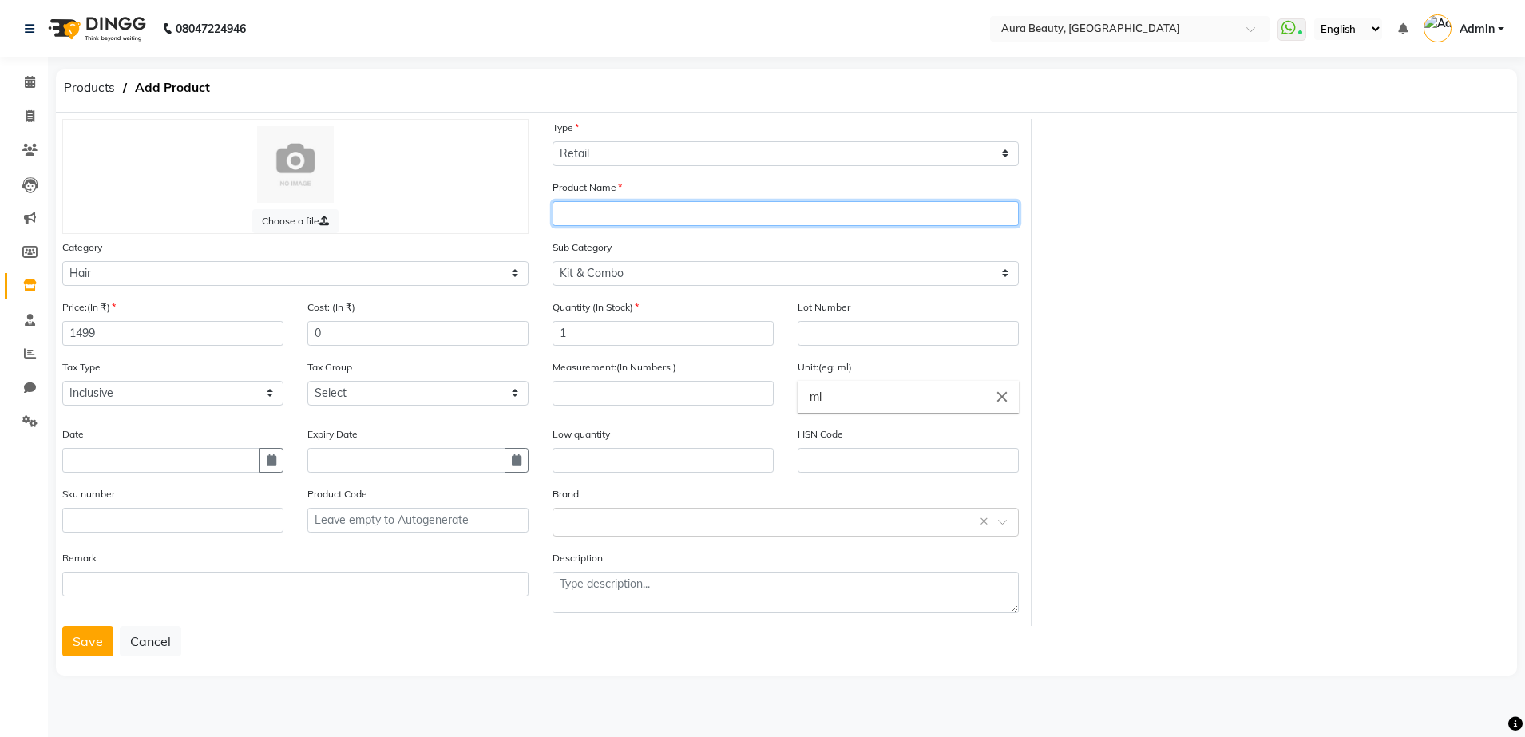
click at [553, 216] on input "text" at bounding box center [786, 213] width 466 height 25
type input "[PERSON_NAME] ANTI-HAIRFALL REGIME"
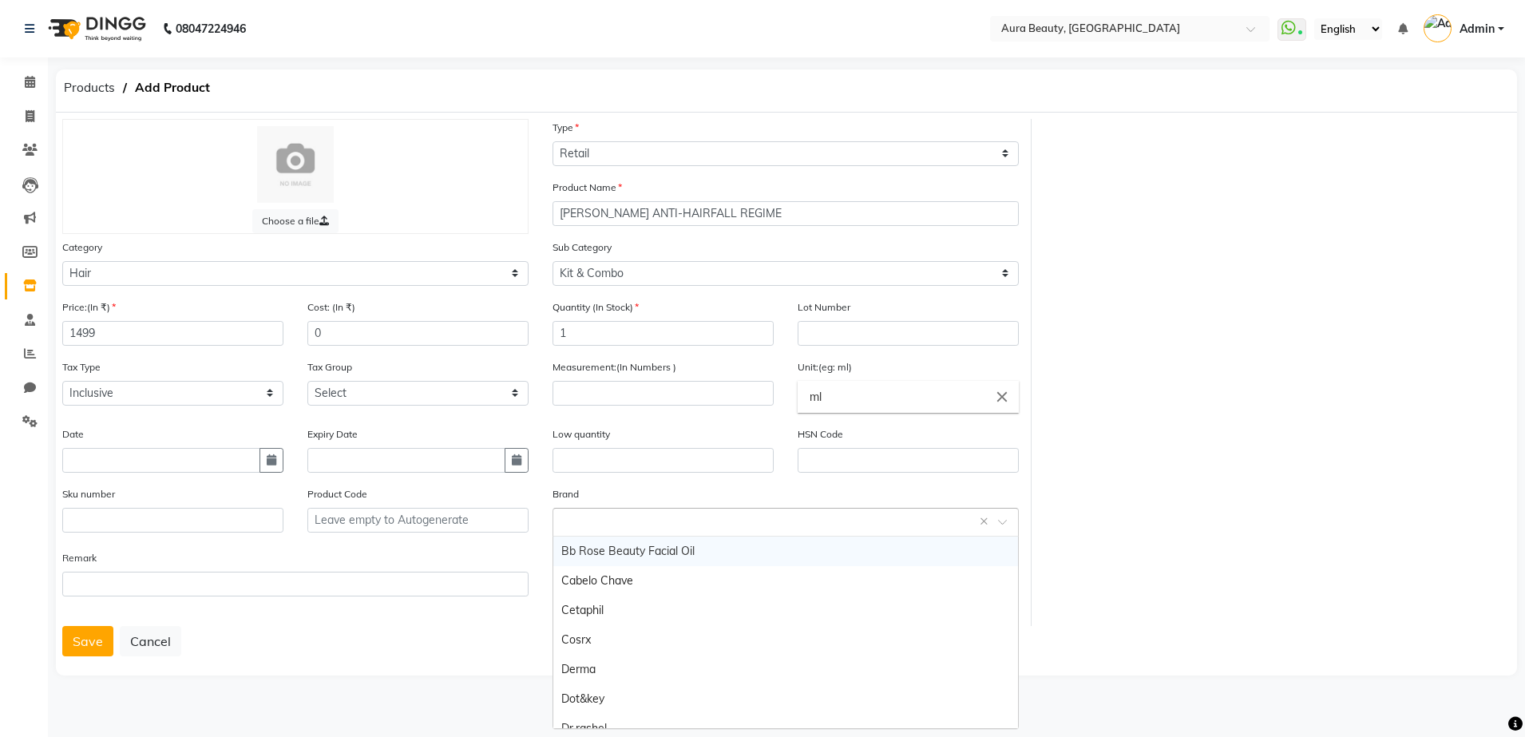
click at [576, 522] on input "text" at bounding box center [769, 521] width 417 height 17
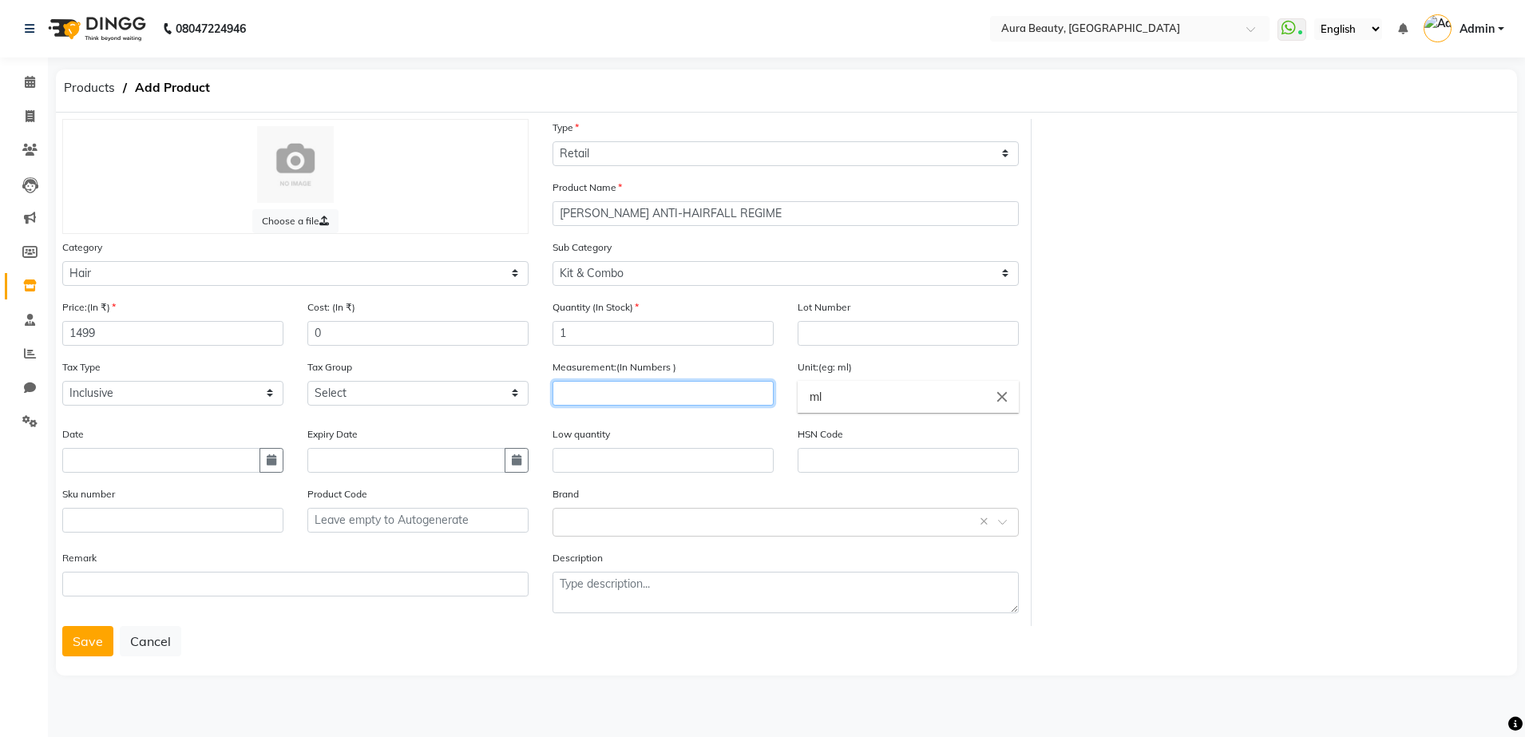
click at [565, 396] on input "number" at bounding box center [663, 393] width 221 height 25
type input "605"
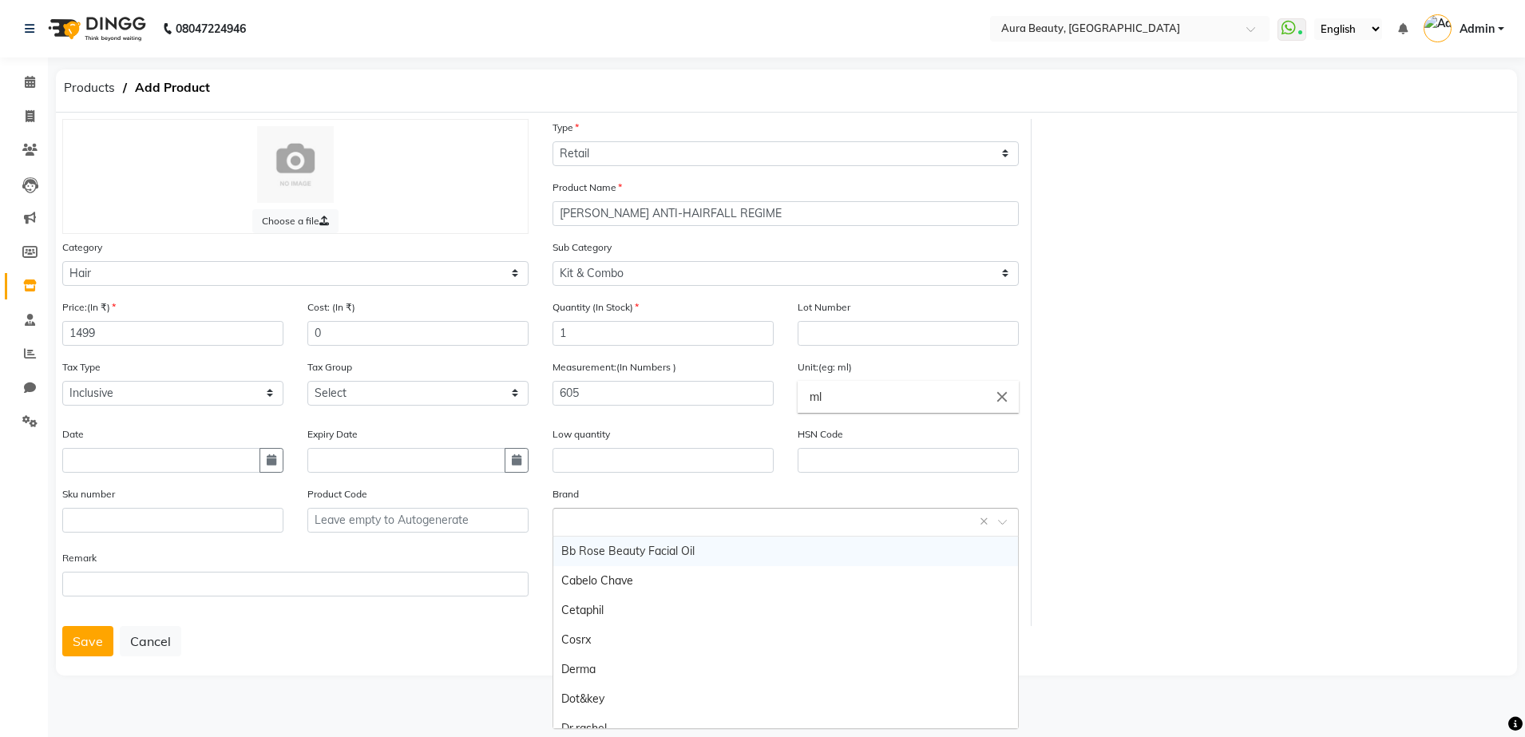
click at [577, 527] on input "text" at bounding box center [769, 521] width 417 height 17
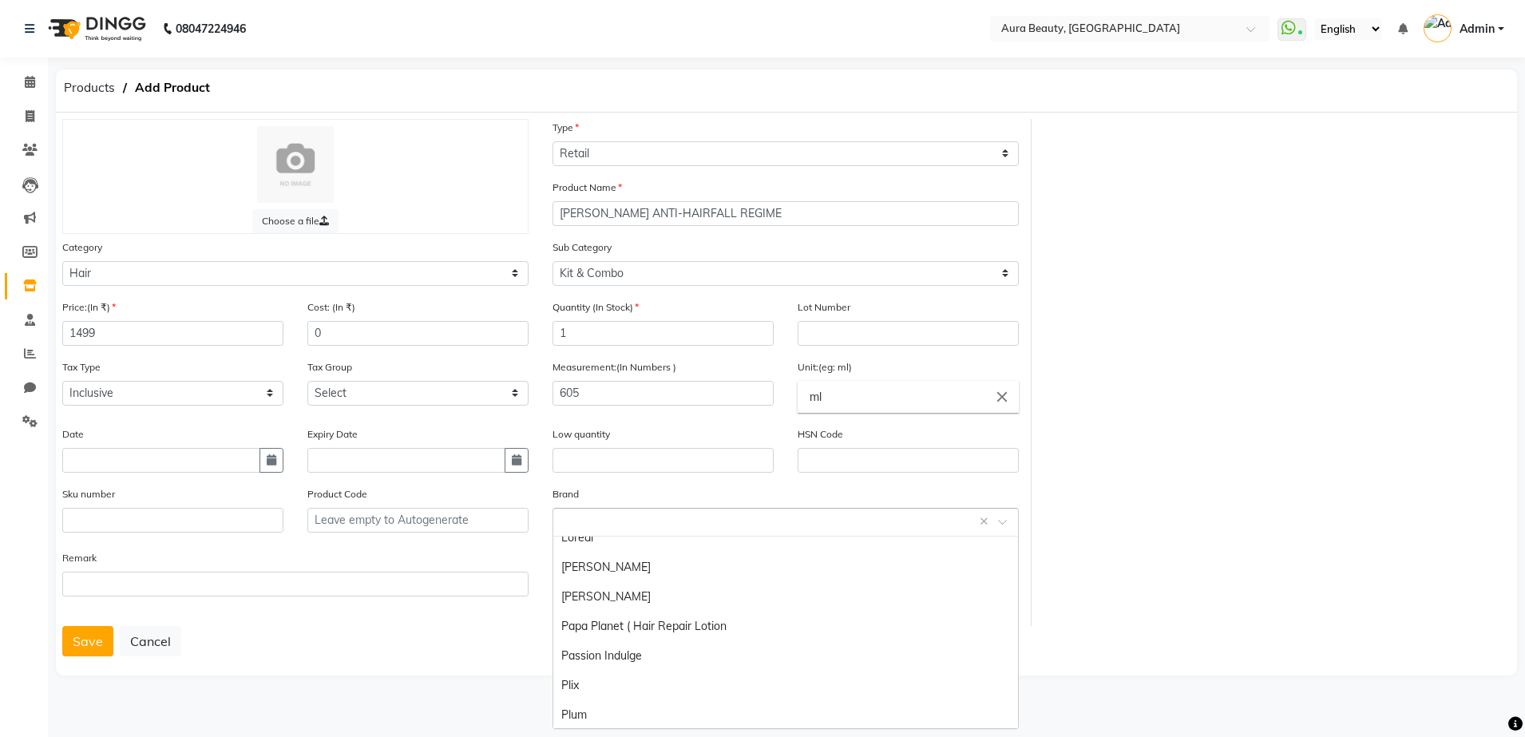
scroll to position [335, 0]
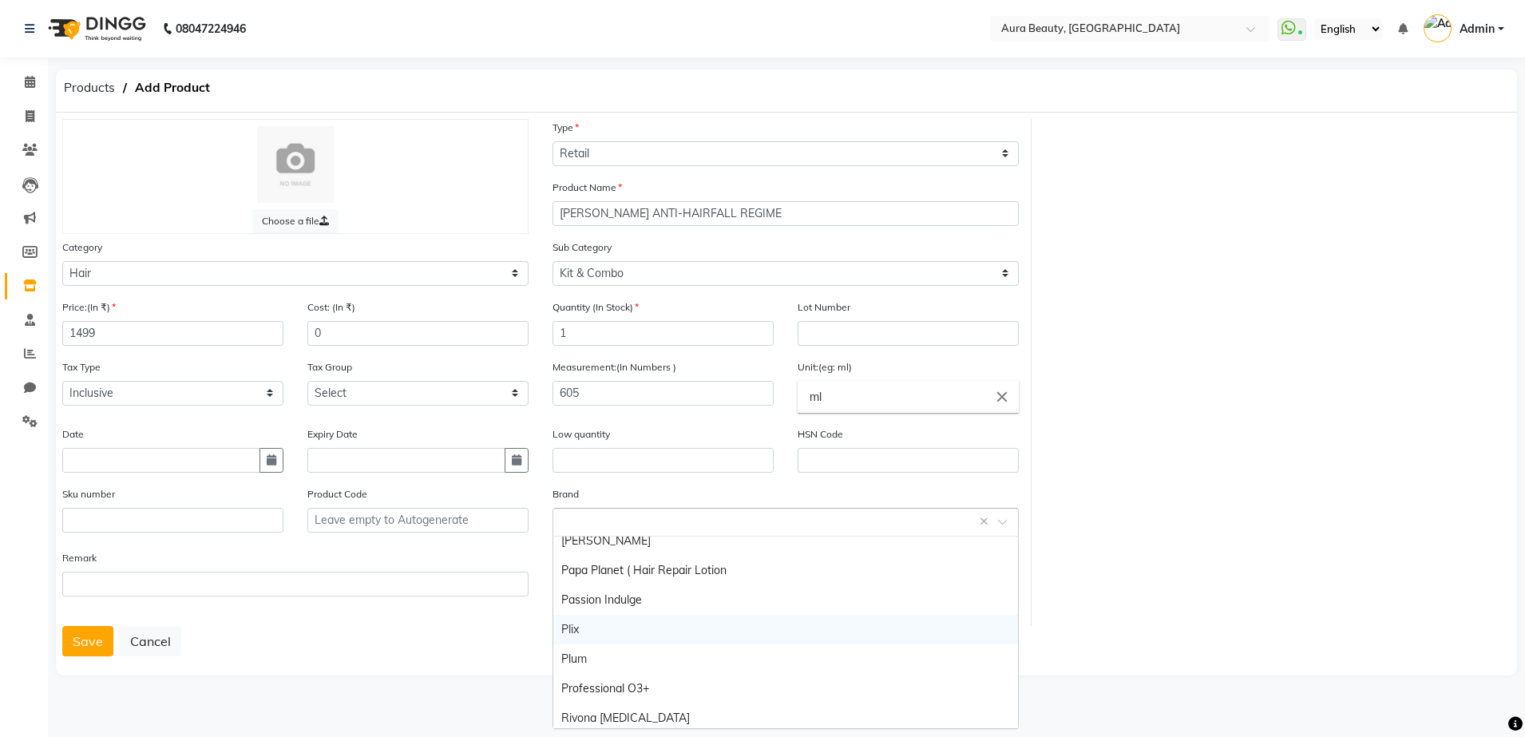
click at [578, 634] on div "Plix" at bounding box center [785, 630] width 465 height 30
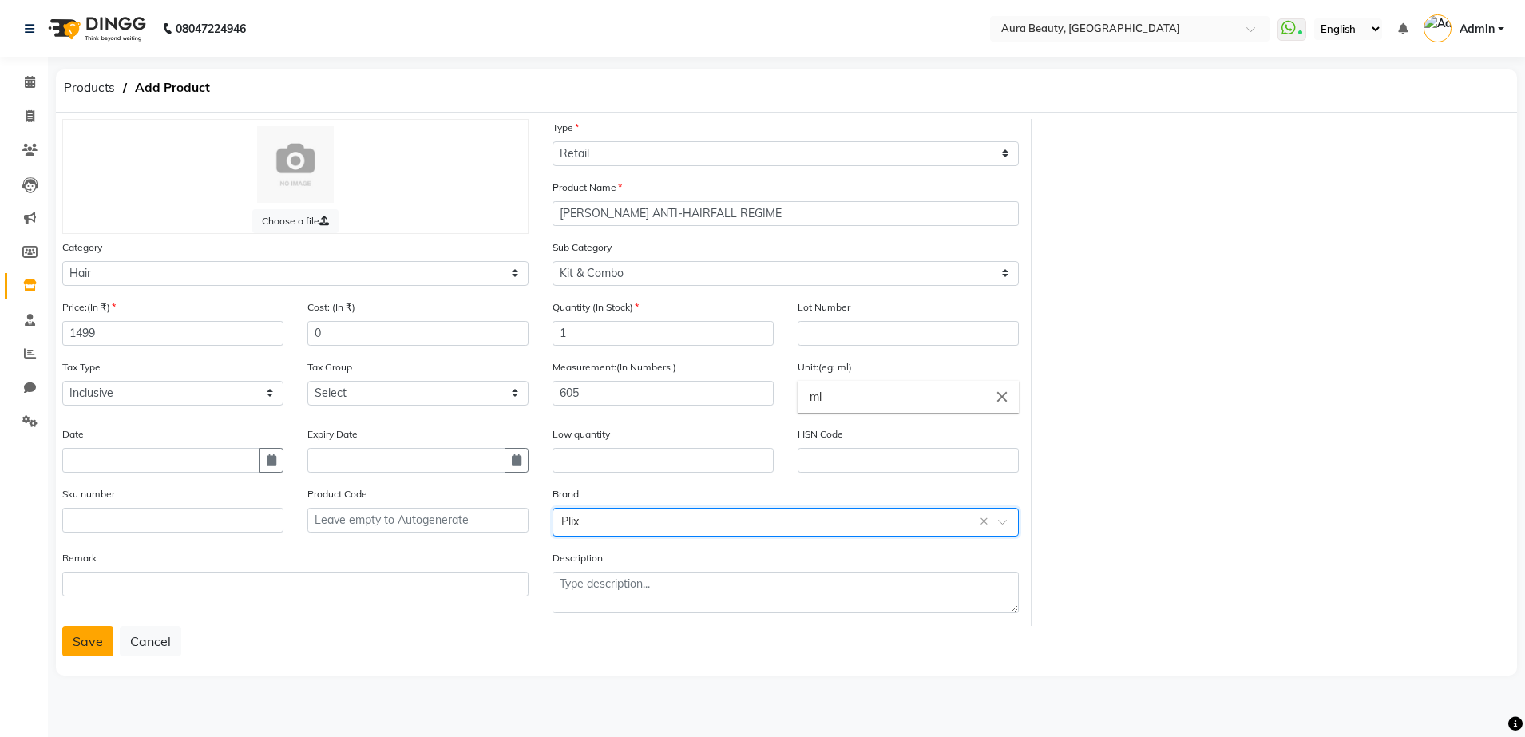
click at [89, 648] on button "Save" at bounding box center [87, 641] width 51 height 30
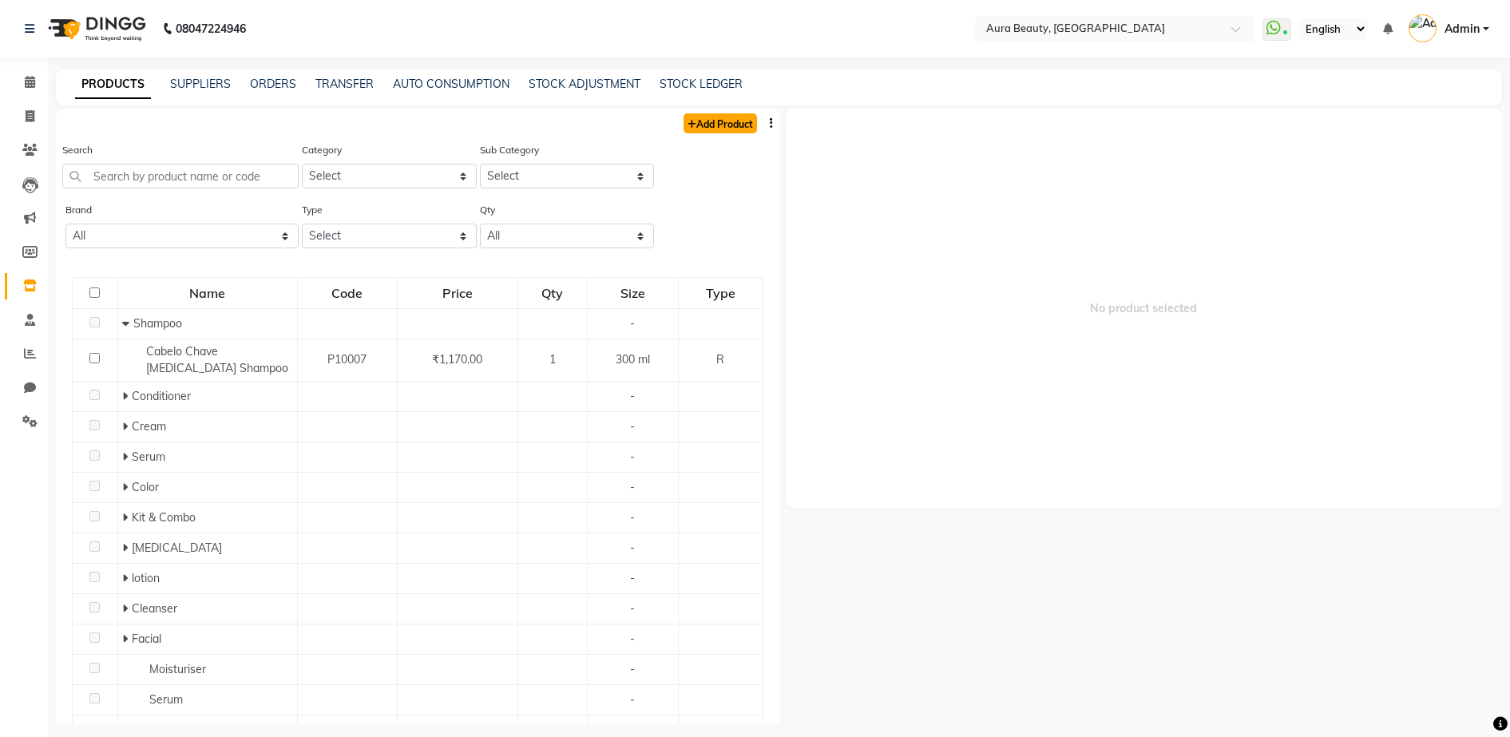
click at [704, 128] on link "Add Product" at bounding box center [720, 123] width 73 height 20
select select "true"
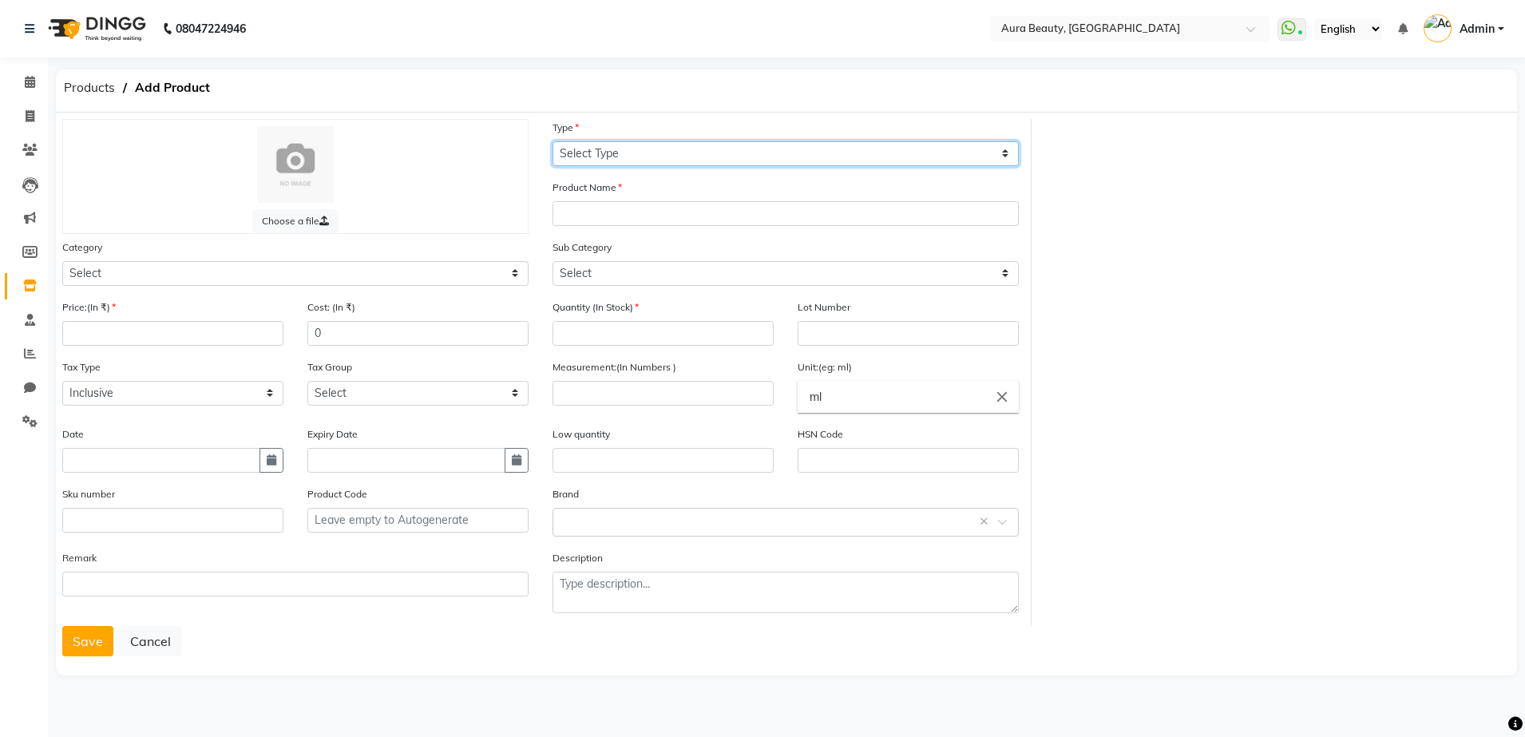
click at [566, 153] on select "Select Type Both Retail Consumable" at bounding box center [786, 153] width 466 height 25
select select "C"
click at [553, 141] on select "Select Type Both Retail Consumable" at bounding box center [786, 153] width 466 height 25
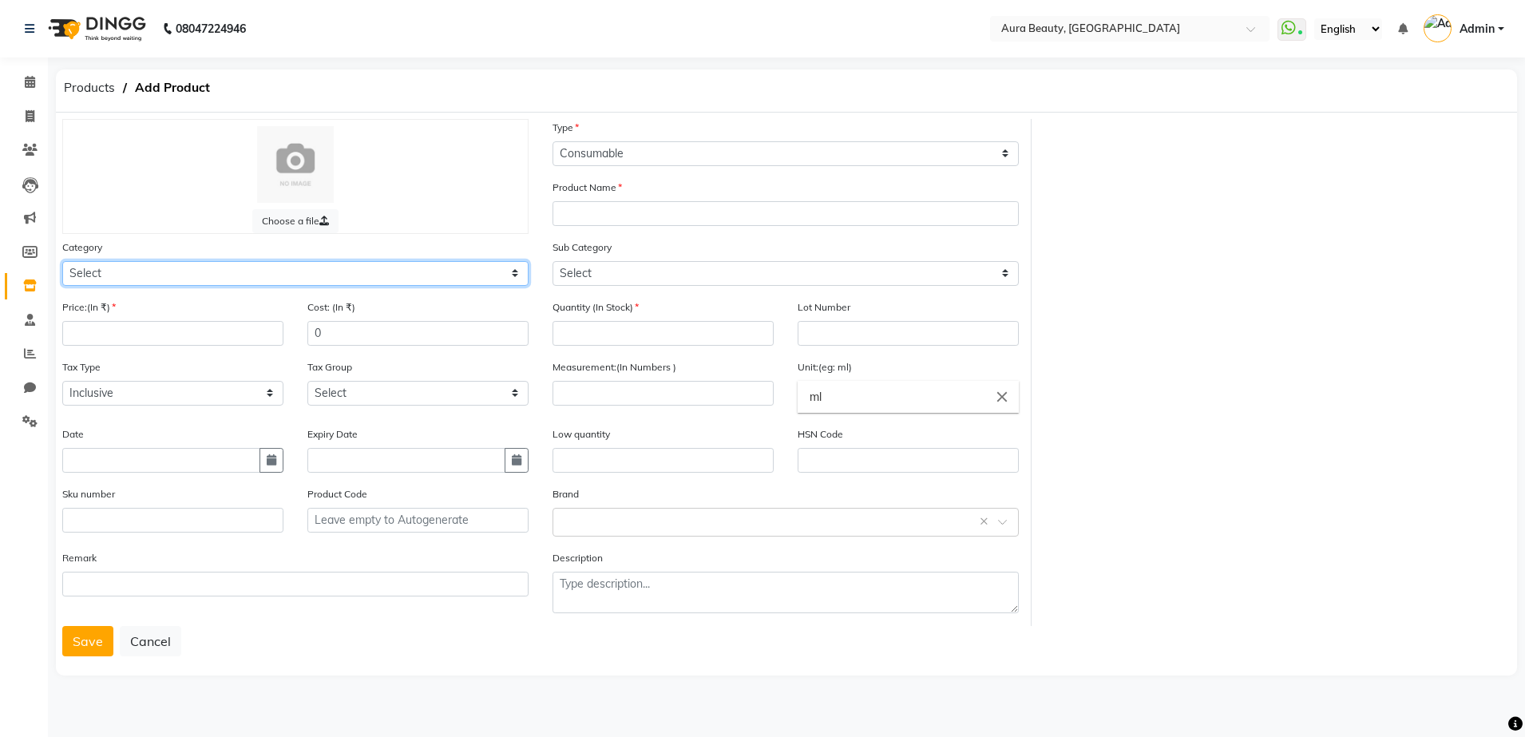
click at [77, 271] on select "Select Hair Skin Makeup Personal Care Appliances [PERSON_NAME] Waxing Disposabl…" at bounding box center [295, 273] width 466 height 25
select select "1480101150"
click at [62, 261] on select "Select Hair Skin Makeup Personal Care Appliances [PERSON_NAME] Waxing Disposabl…" at bounding box center [295, 273] width 466 height 25
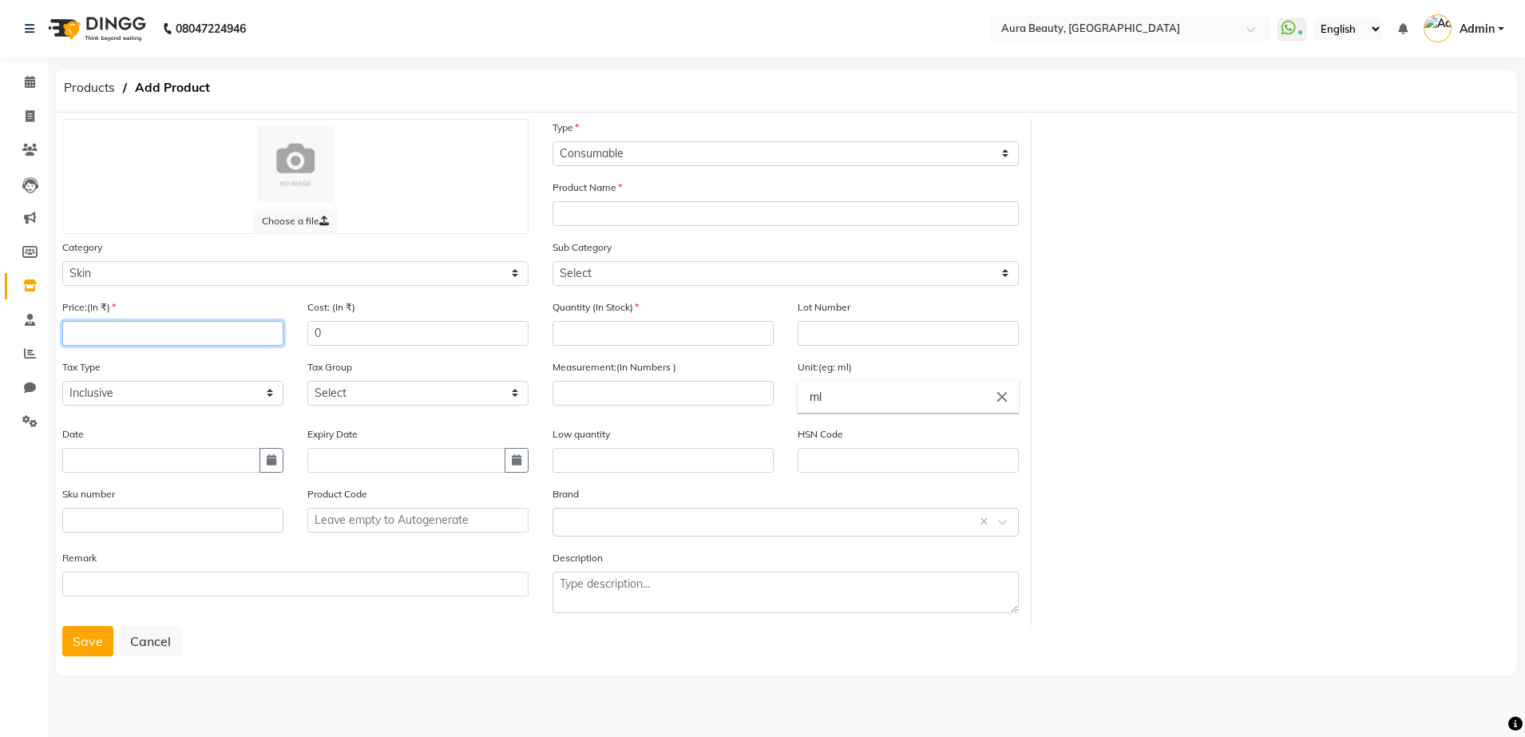
click at [73, 337] on input "number" at bounding box center [172, 333] width 221 height 25
type input "2250"
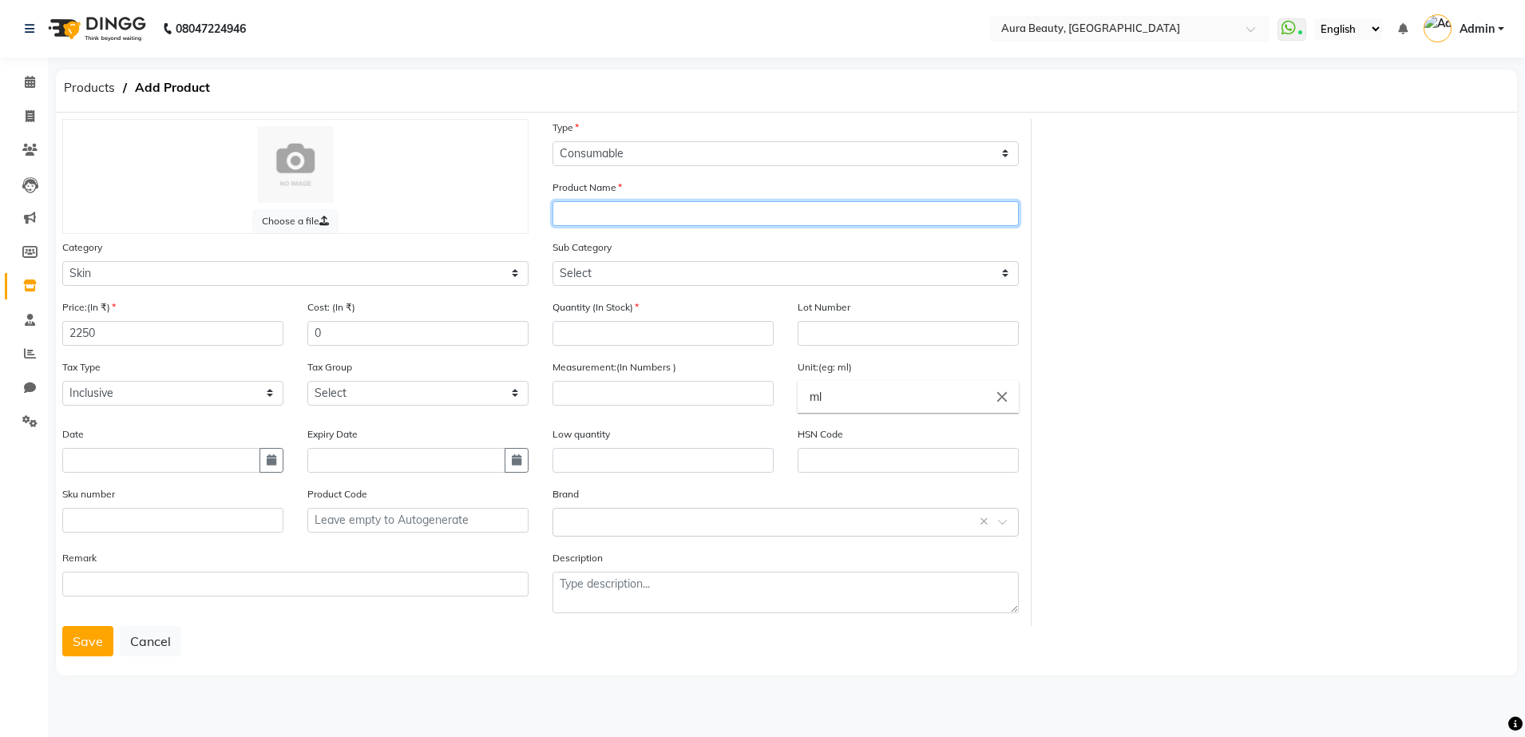
click at [568, 212] on input "text" at bounding box center [786, 213] width 466 height 25
type input "FYC PROFESSIONAL PURE WHITE VITAMIN - C"
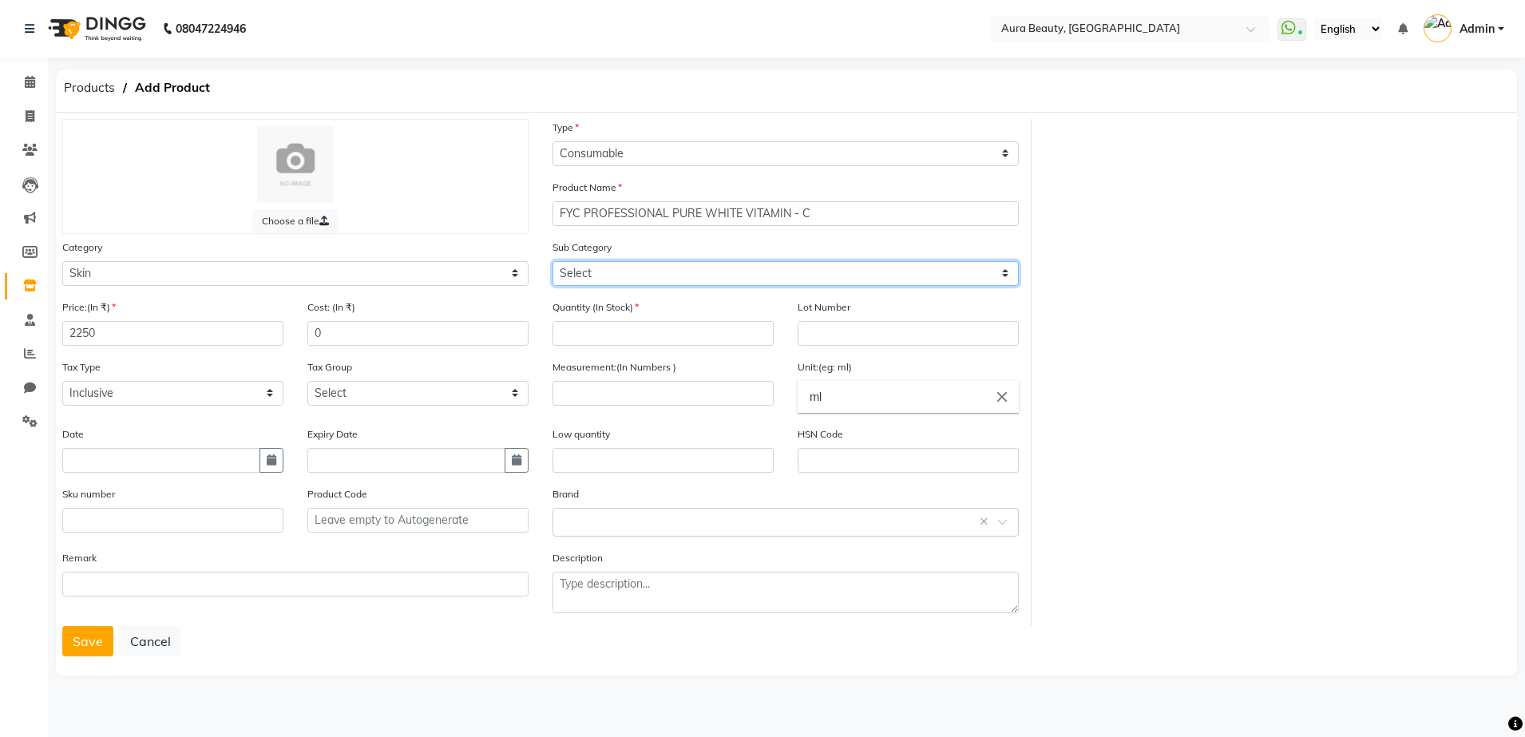
click at [570, 267] on select "Select Cleanser Facial Moisturiser Serum Toner Sun Care Masks Lip Care Eye Care…" at bounding box center [786, 273] width 466 height 25
select select "1480101152"
click at [553, 261] on select "Select Cleanser Facial Moisturiser Serum Toner Sun Care Masks Lip Care Eye Care…" at bounding box center [786, 273] width 466 height 25
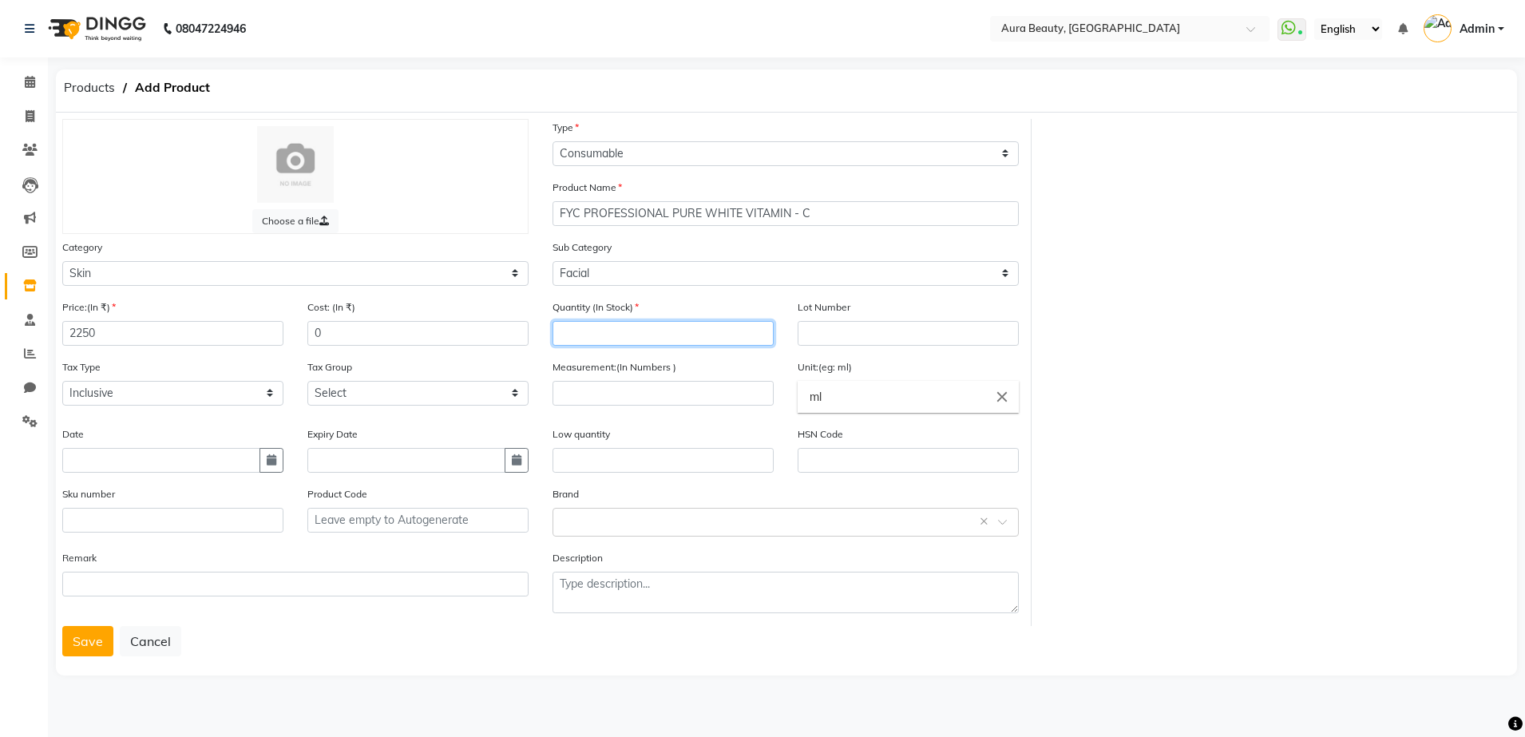
click at [570, 335] on input "number" at bounding box center [663, 333] width 221 height 25
type input "1"
click at [573, 387] on input "number" at bounding box center [663, 393] width 221 height 25
type input "5"
type input "95"
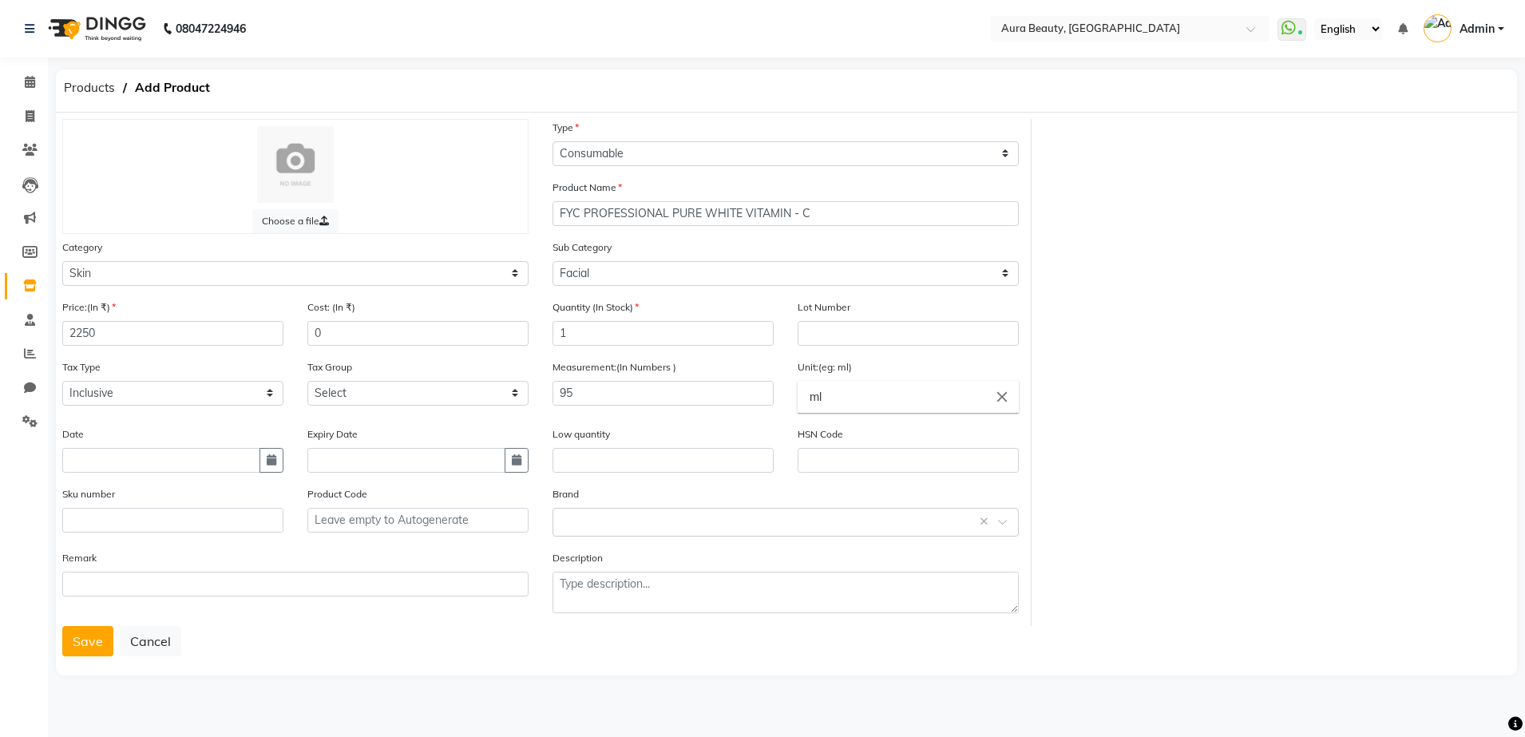
click at [826, 399] on input "ml" at bounding box center [908, 397] width 221 height 32
type input "m"
click at [820, 473] on link "gms" at bounding box center [908, 465] width 221 height 41
type input "gms"
click at [566, 515] on input "text" at bounding box center [769, 521] width 417 height 17
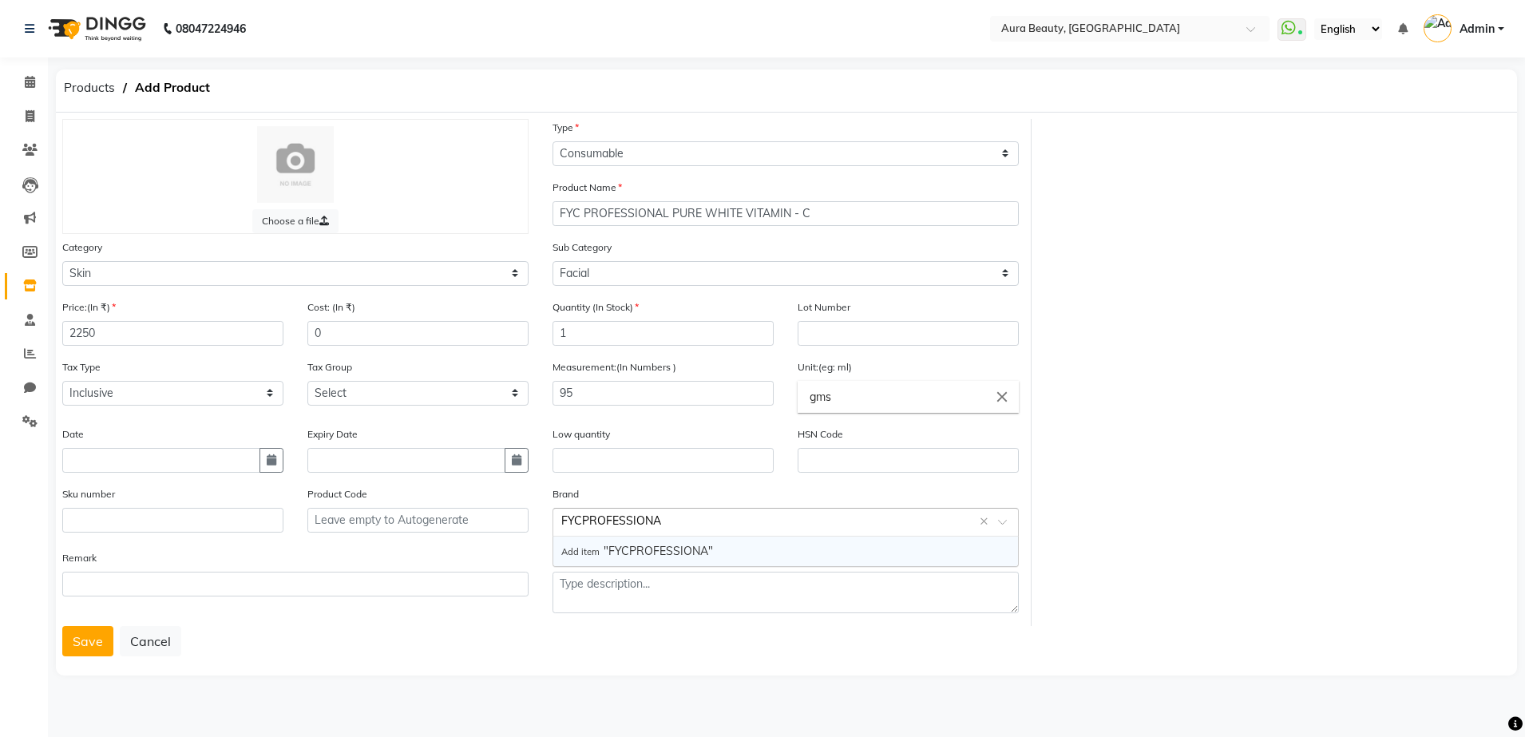
type input "FYCPROFESSIONAL"
click at [594, 549] on span "Add item" at bounding box center [582, 551] width 42 height 11
click at [87, 637] on button "Save" at bounding box center [87, 641] width 51 height 30
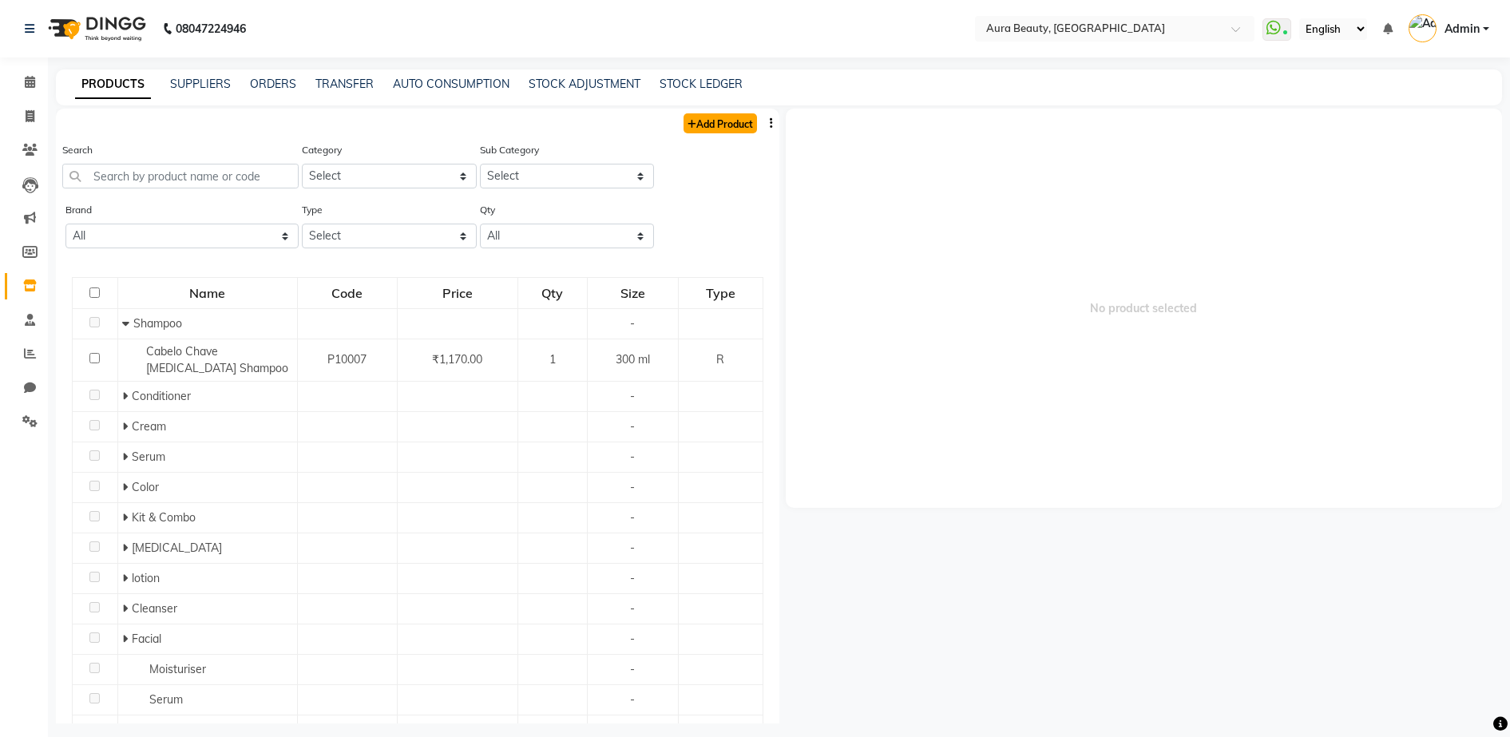
click at [698, 126] on link "Add Product" at bounding box center [720, 123] width 73 height 20
select select "true"
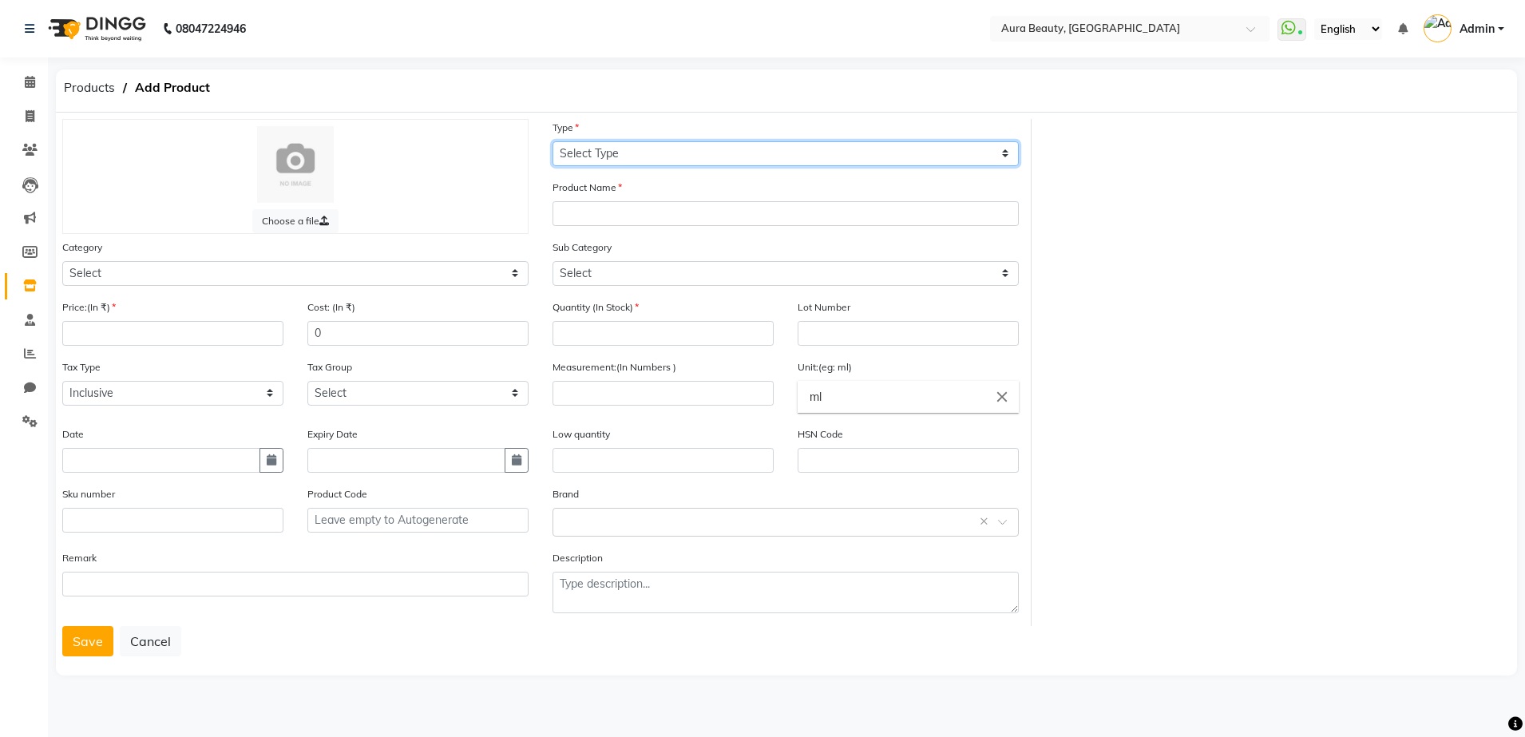
click at [566, 152] on select "Select Type Both Retail Consumable" at bounding box center [786, 153] width 466 height 25
select select "C"
click at [553, 141] on select "Select Type Both Retail Consumable" at bounding box center [786, 153] width 466 height 25
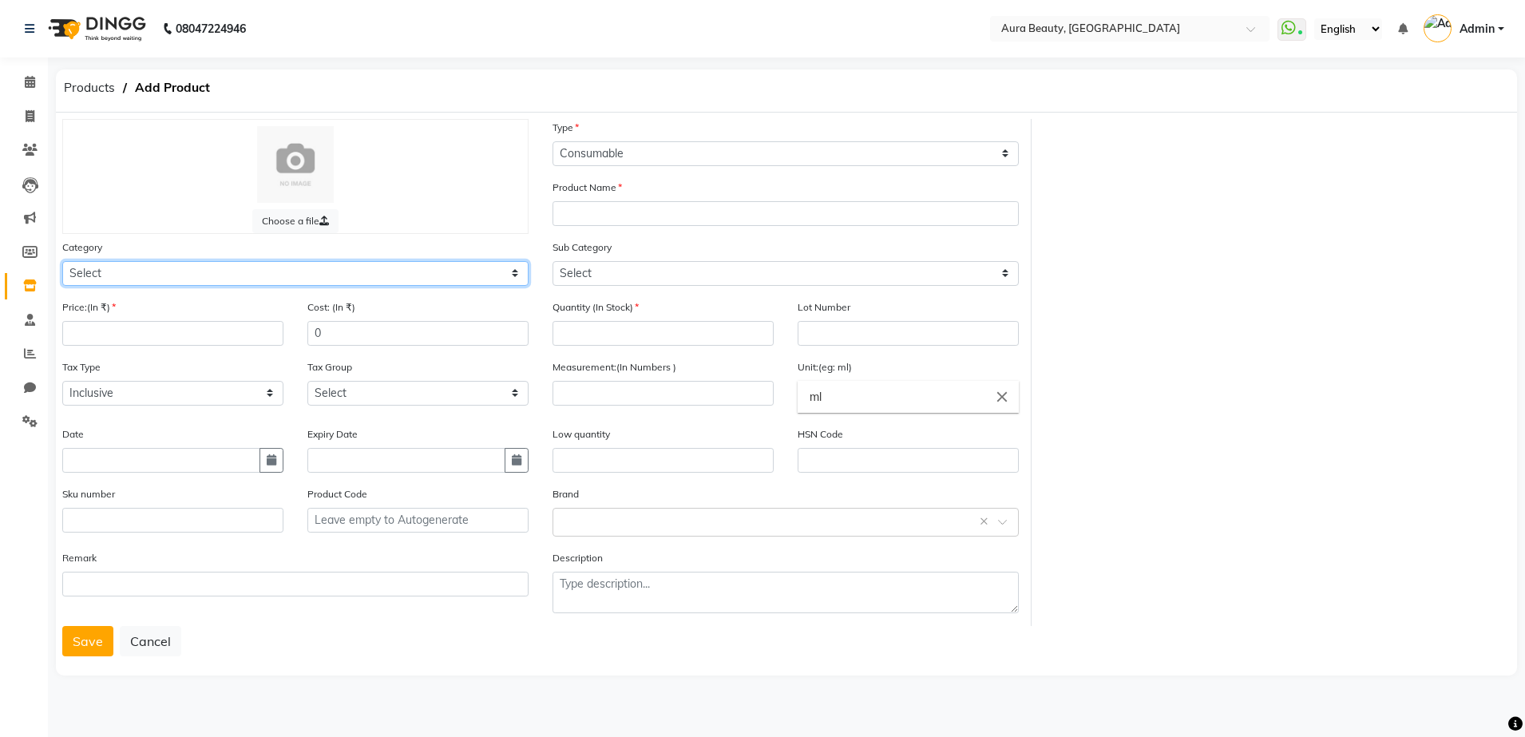
click at [97, 276] on select "Select Hair Skin Makeup Personal Care Appliances [PERSON_NAME] Waxing Disposabl…" at bounding box center [295, 273] width 466 height 25
select select "1480101150"
click at [62, 261] on select "Select Hair Skin Makeup Personal Care Appliances [PERSON_NAME] Waxing Disposabl…" at bounding box center [295, 273] width 466 height 25
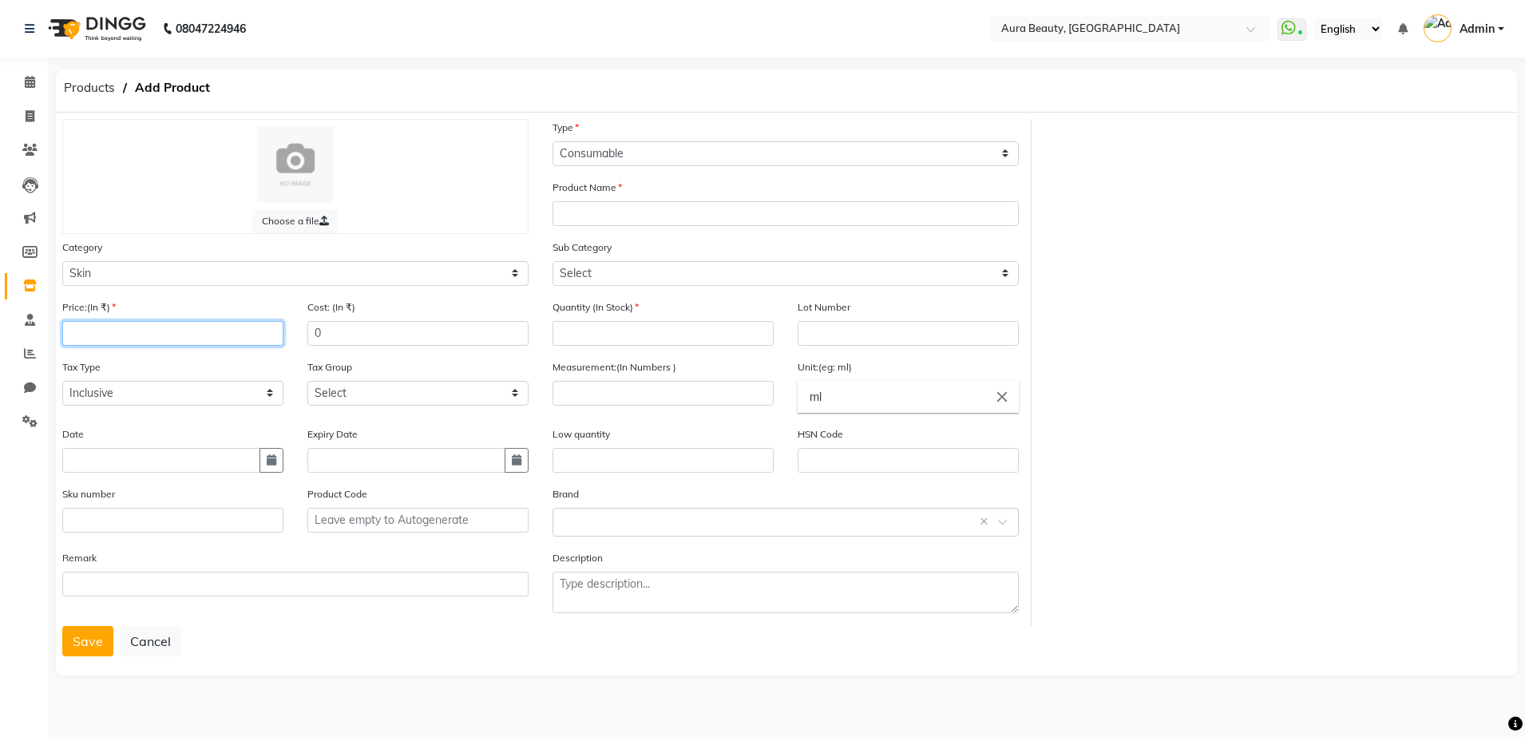
click at [80, 336] on input "number" at bounding box center [172, 333] width 221 height 25
type input "1300"
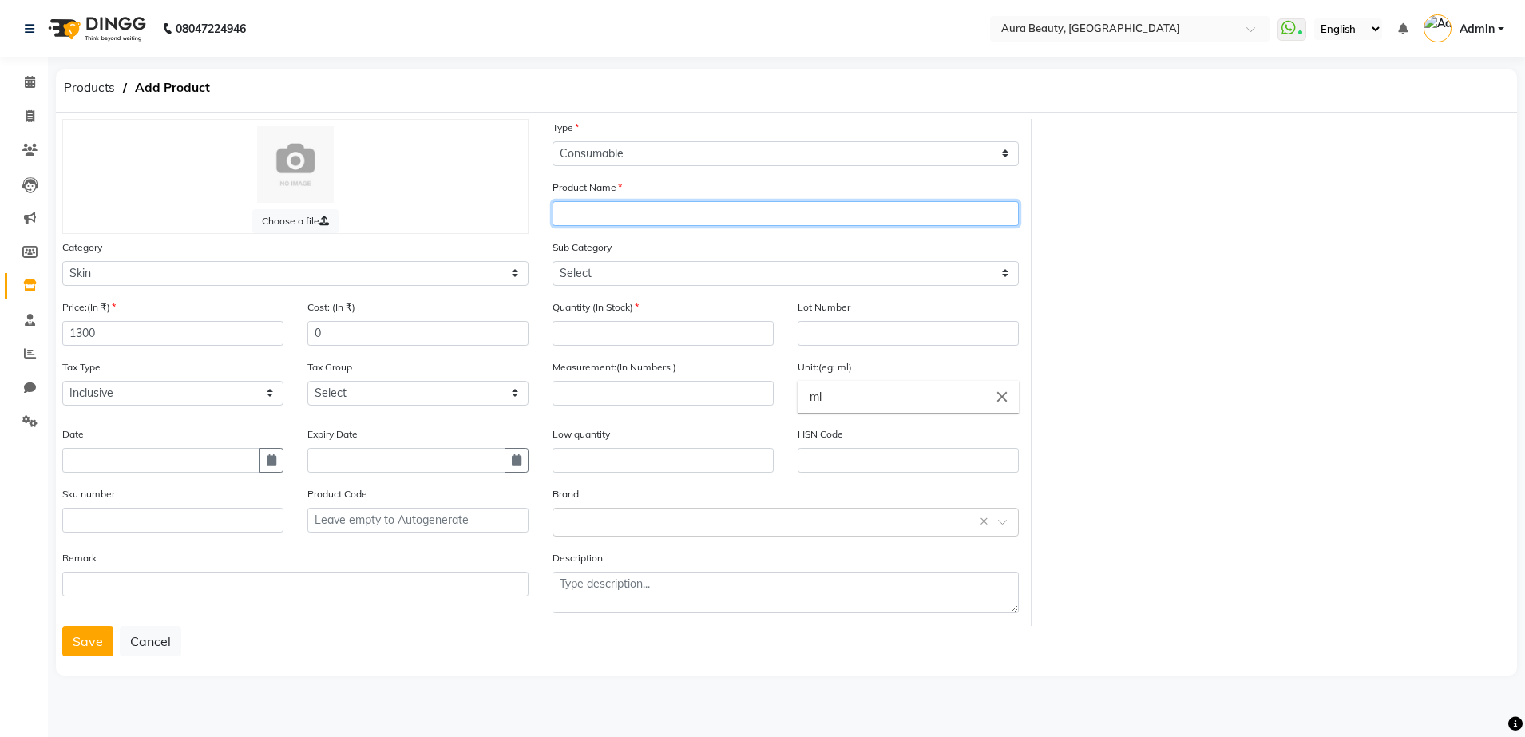
click at [573, 210] on input "text" at bounding box center [786, 213] width 466 height 25
type input "ATOMY DAILY BRIGHTENING MASK"
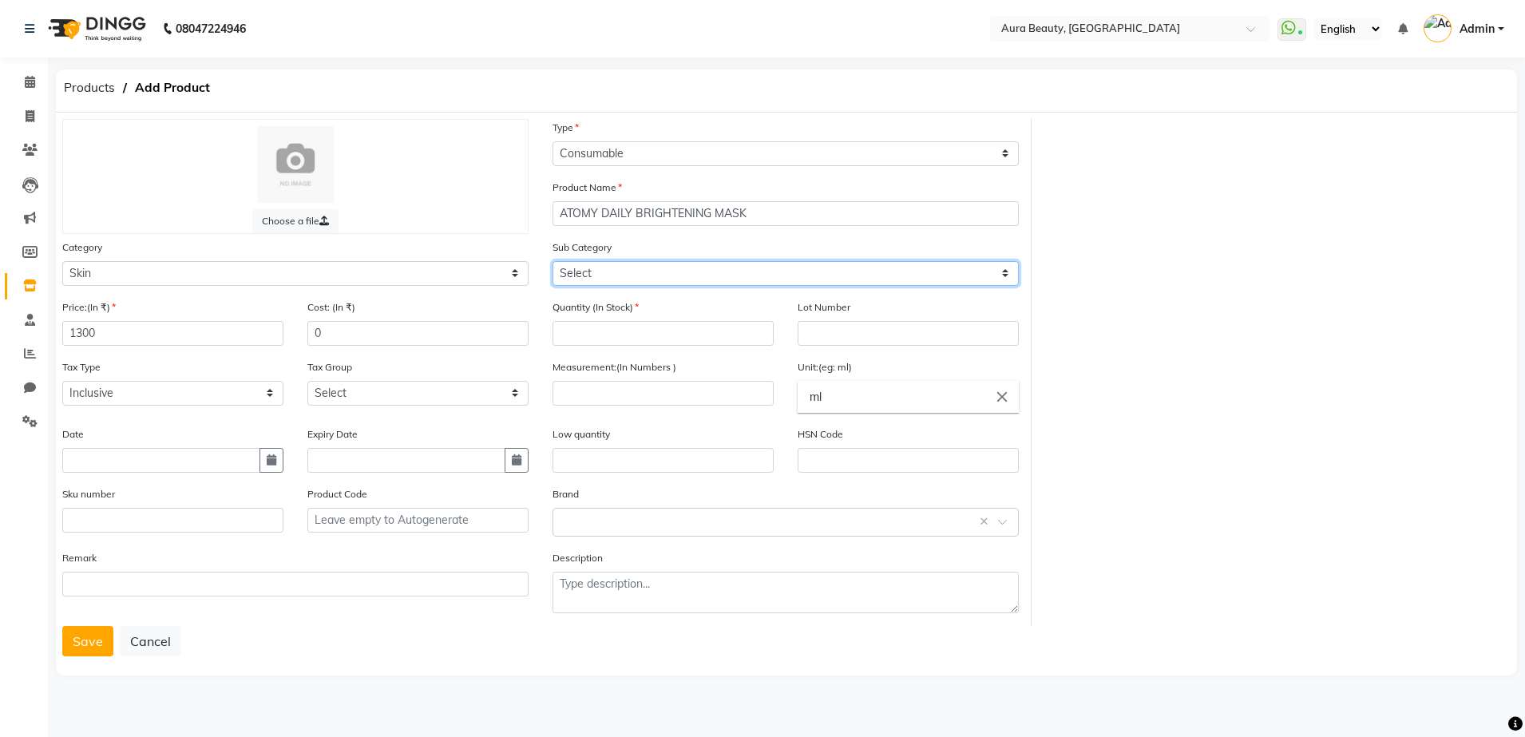
click at [561, 268] on select "Select Cleanser Facial Moisturiser Serum Toner Sun Care Masks Lip Care Eye Care…" at bounding box center [786, 273] width 466 height 25
select select "1480101157"
click at [553, 261] on select "Select Cleanser Facial Moisturiser Serum Toner Sun Care Masks Lip Care Eye Care…" at bounding box center [786, 273] width 466 height 25
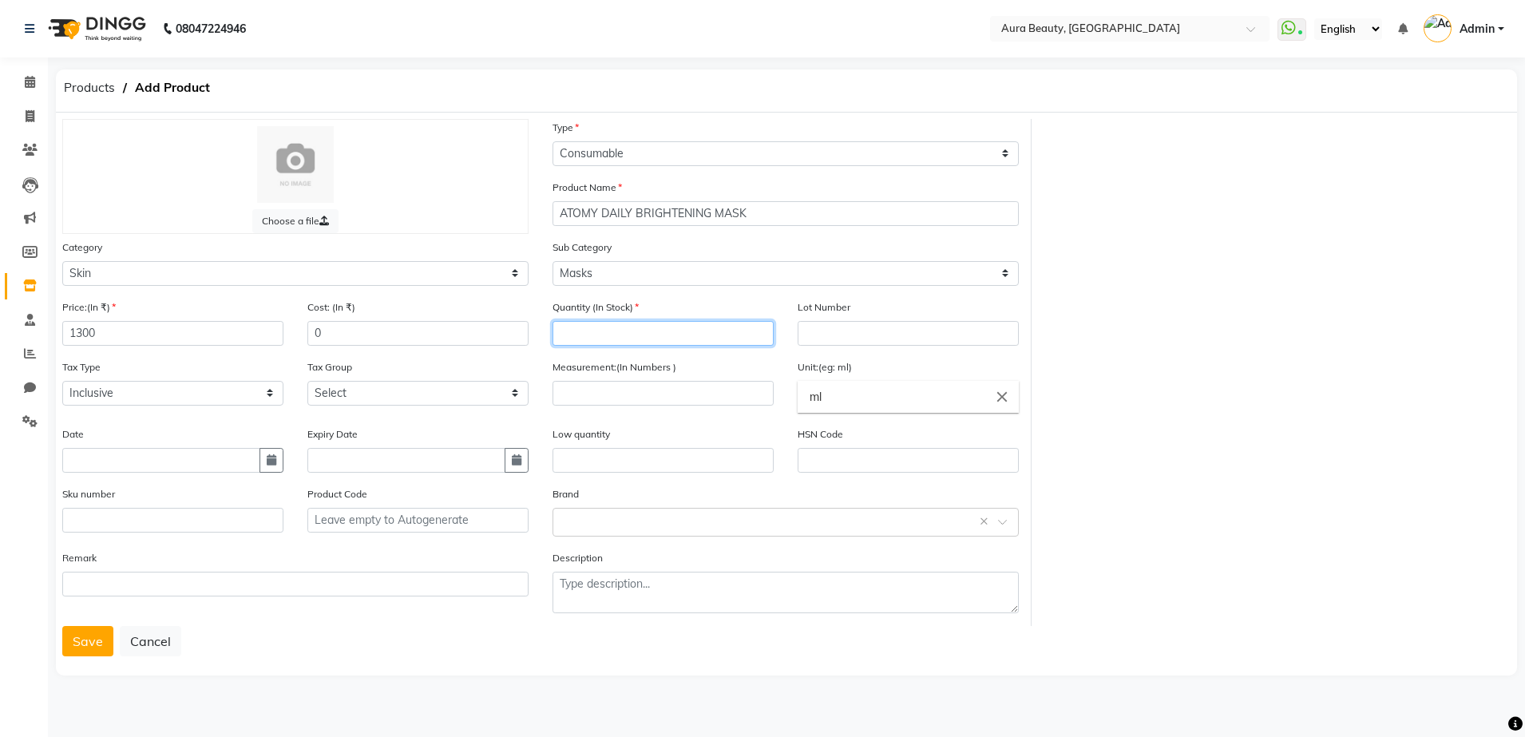
click at [575, 334] on input "number" at bounding box center [663, 333] width 221 height 25
type input "1"
click at [567, 395] on input "number" at bounding box center [663, 393] width 221 height 25
type input "24"
click at [822, 397] on input "ml" at bounding box center [908, 397] width 221 height 32
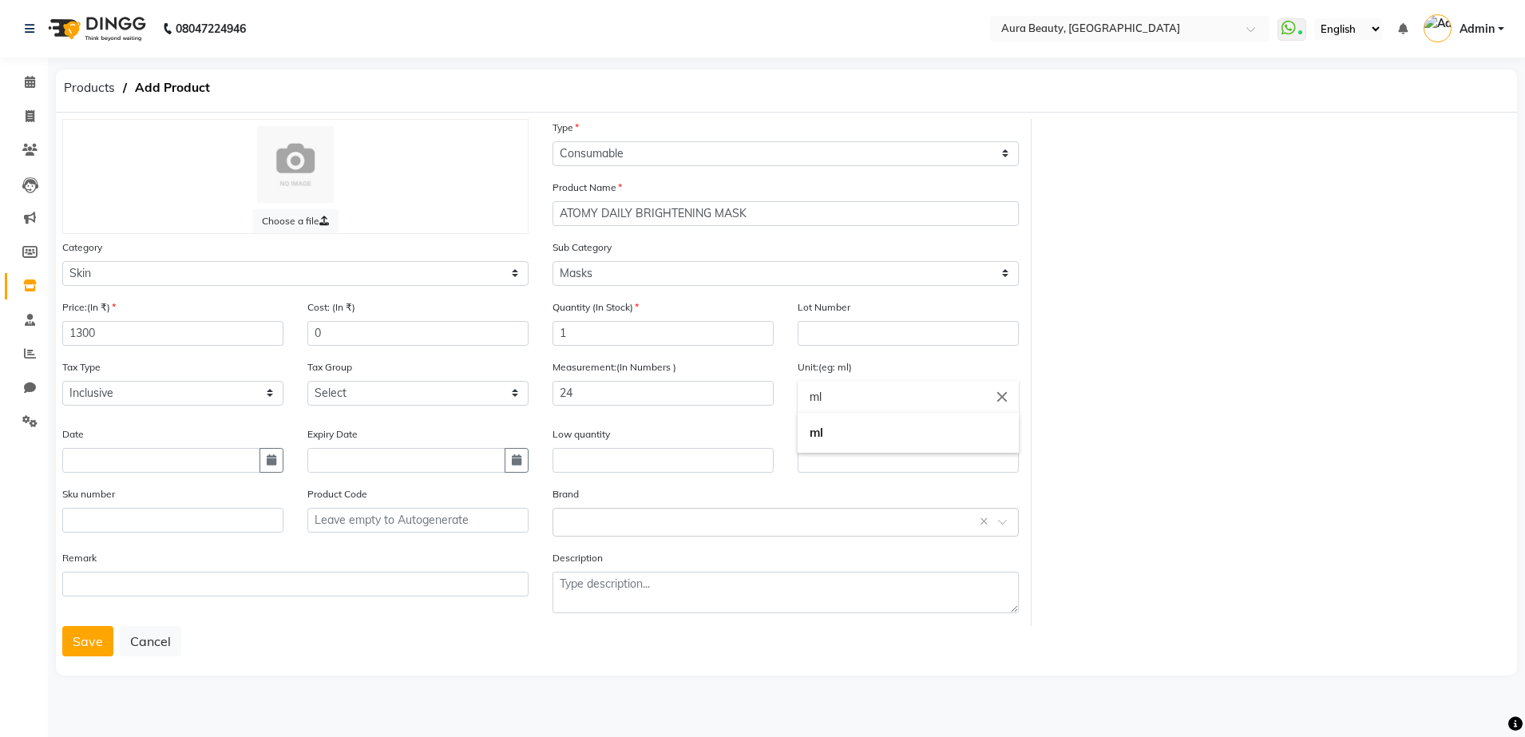
type input "m"
click at [816, 438] on b "k" at bounding box center [813, 432] width 6 height 15
type input "kg"
click at [569, 526] on input "text" at bounding box center [769, 521] width 417 height 17
type input "ATOMY"
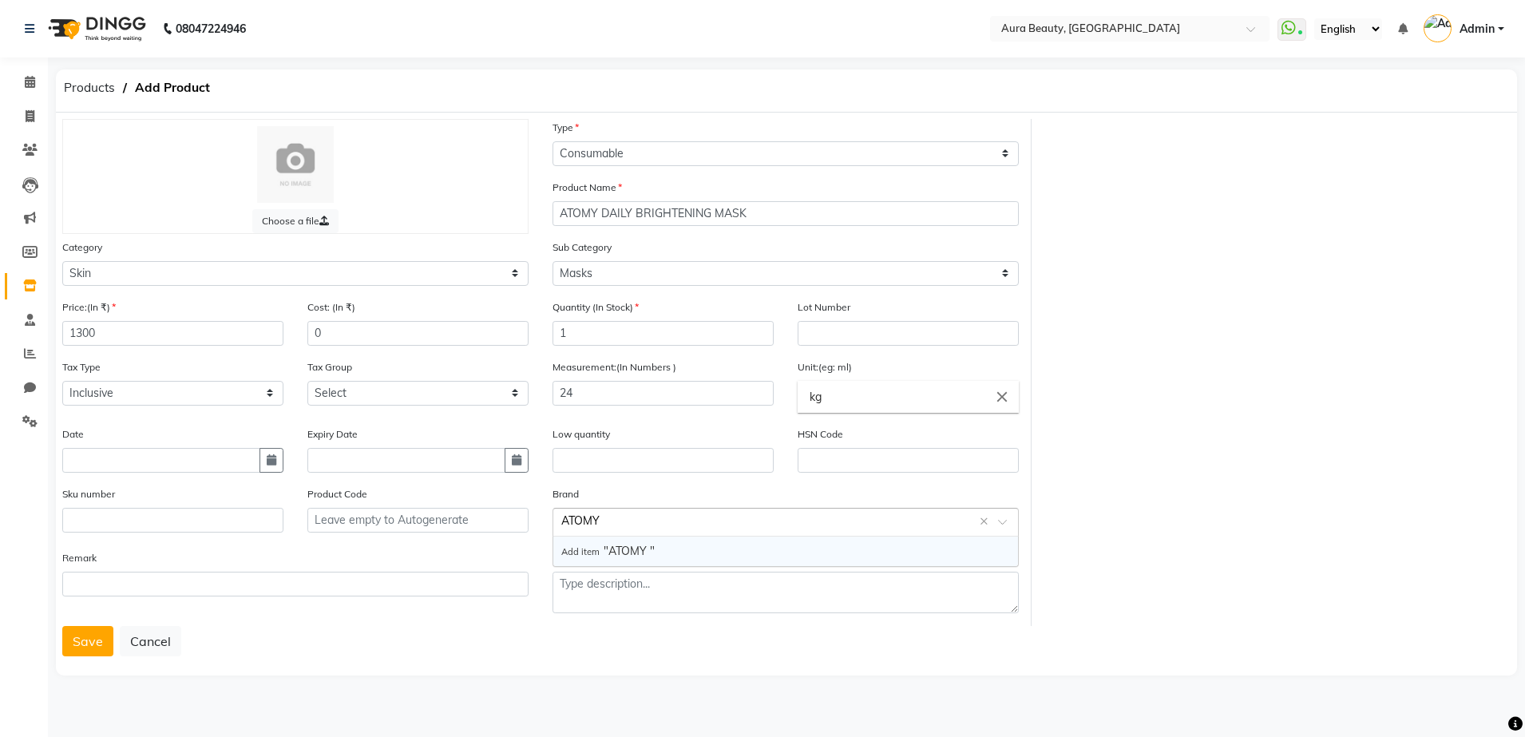
click at [589, 552] on span "Add item" at bounding box center [582, 551] width 42 height 11
click at [81, 643] on button "Save" at bounding box center [87, 641] width 51 height 30
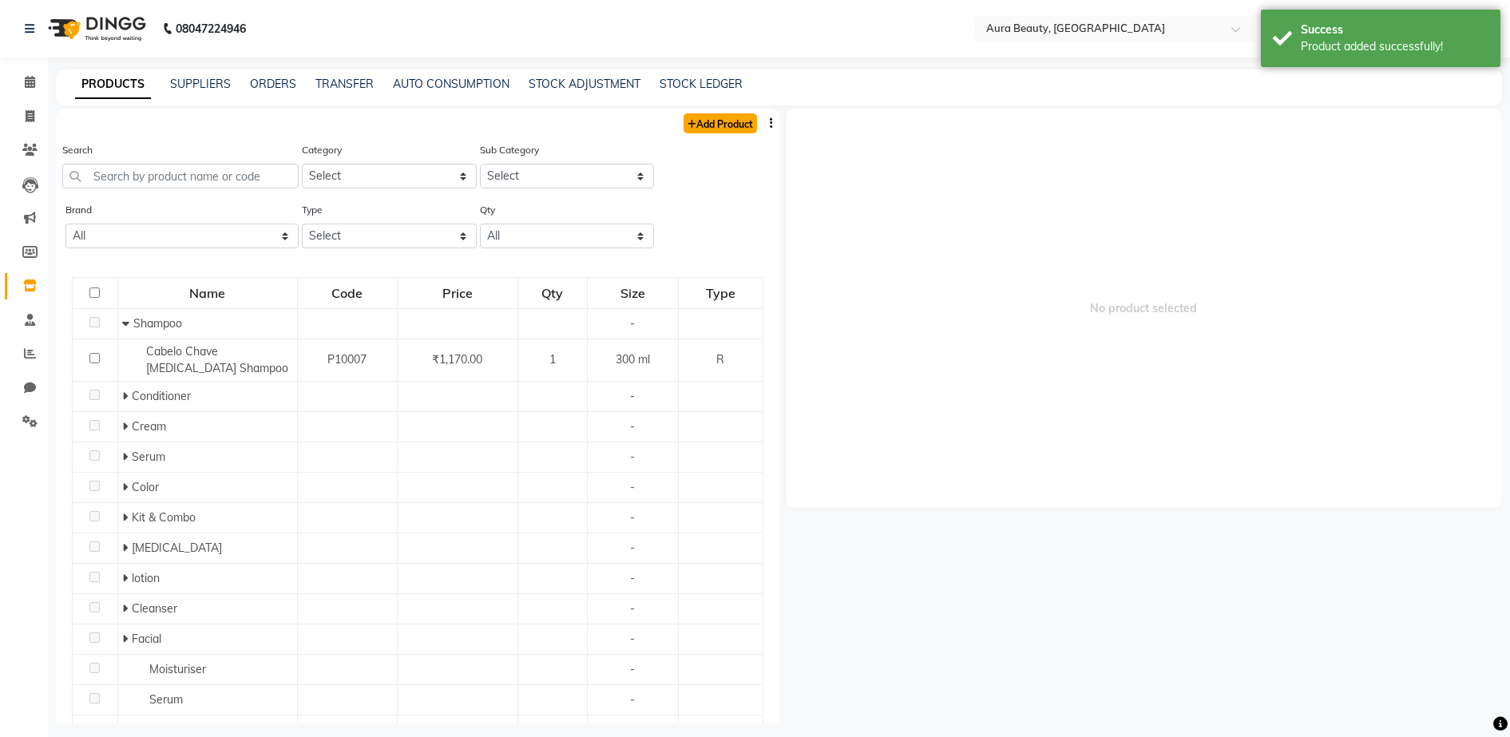
click at [716, 129] on link "Add Product" at bounding box center [720, 123] width 73 height 20
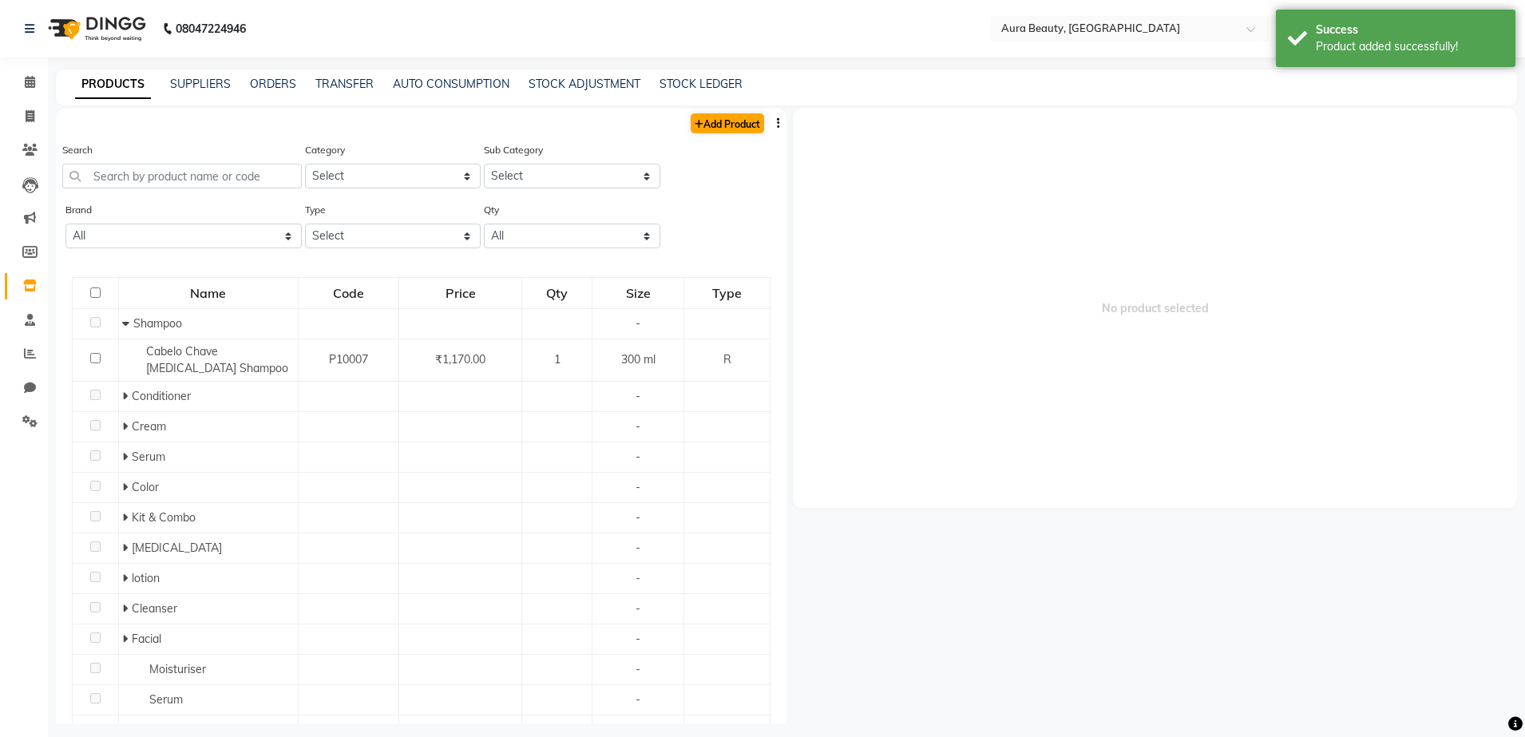
select select "true"
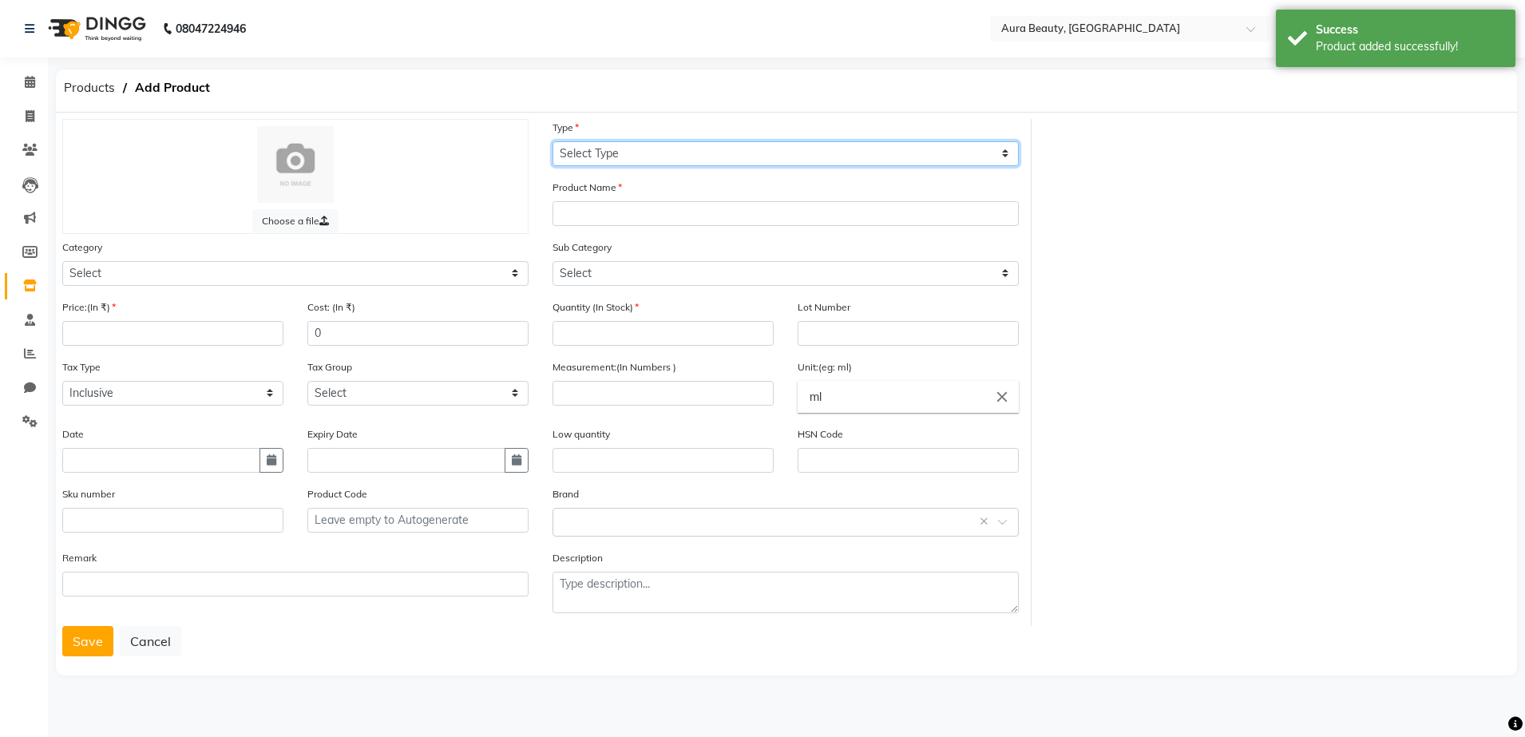
click at [577, 145] on select "Select Type Both Retail Consumable" at bounding box center [786, 153] width 466 height 25
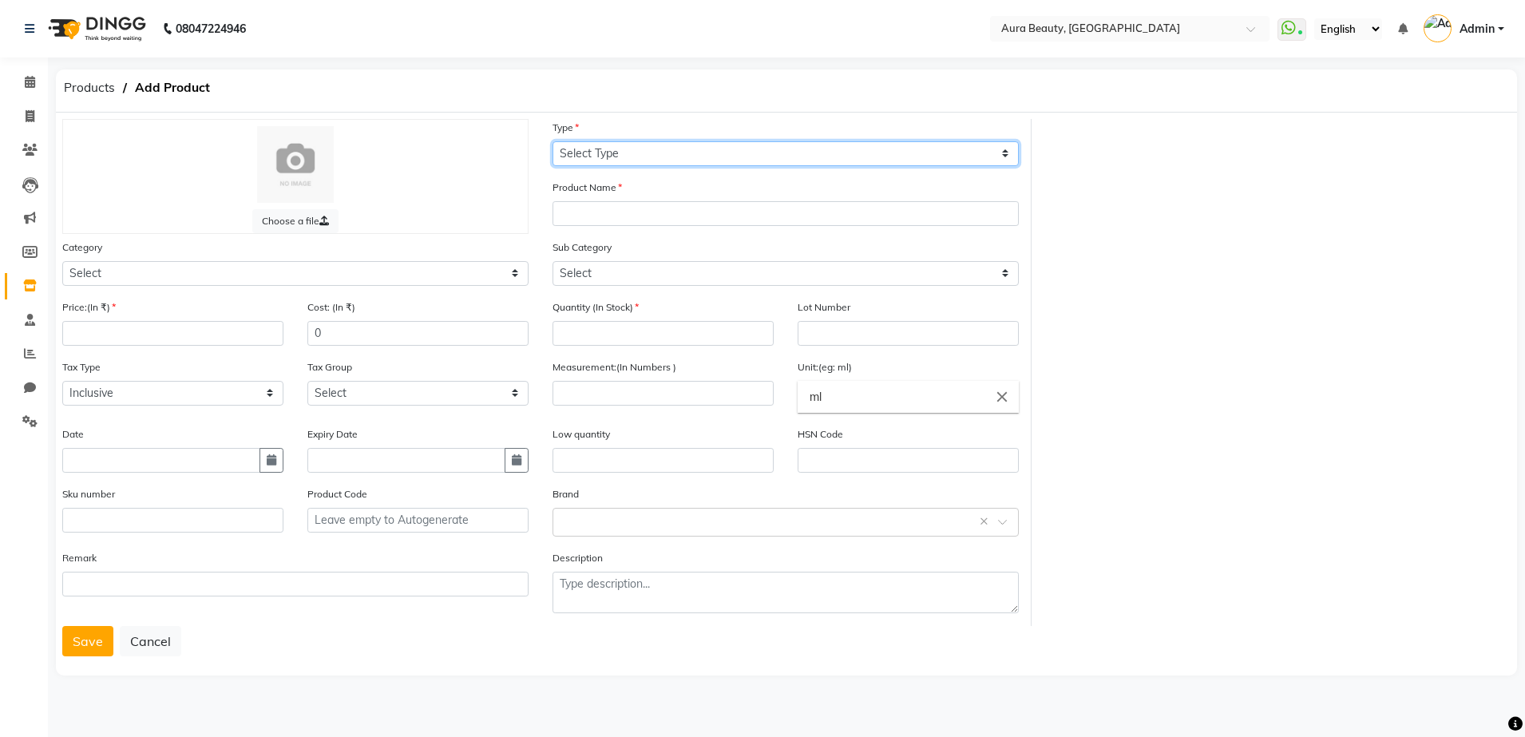
select select "C"
click at [553, 141] on select "Select Type Both Retail Consumable" at bounding box center [786, 153] width 466 height 25
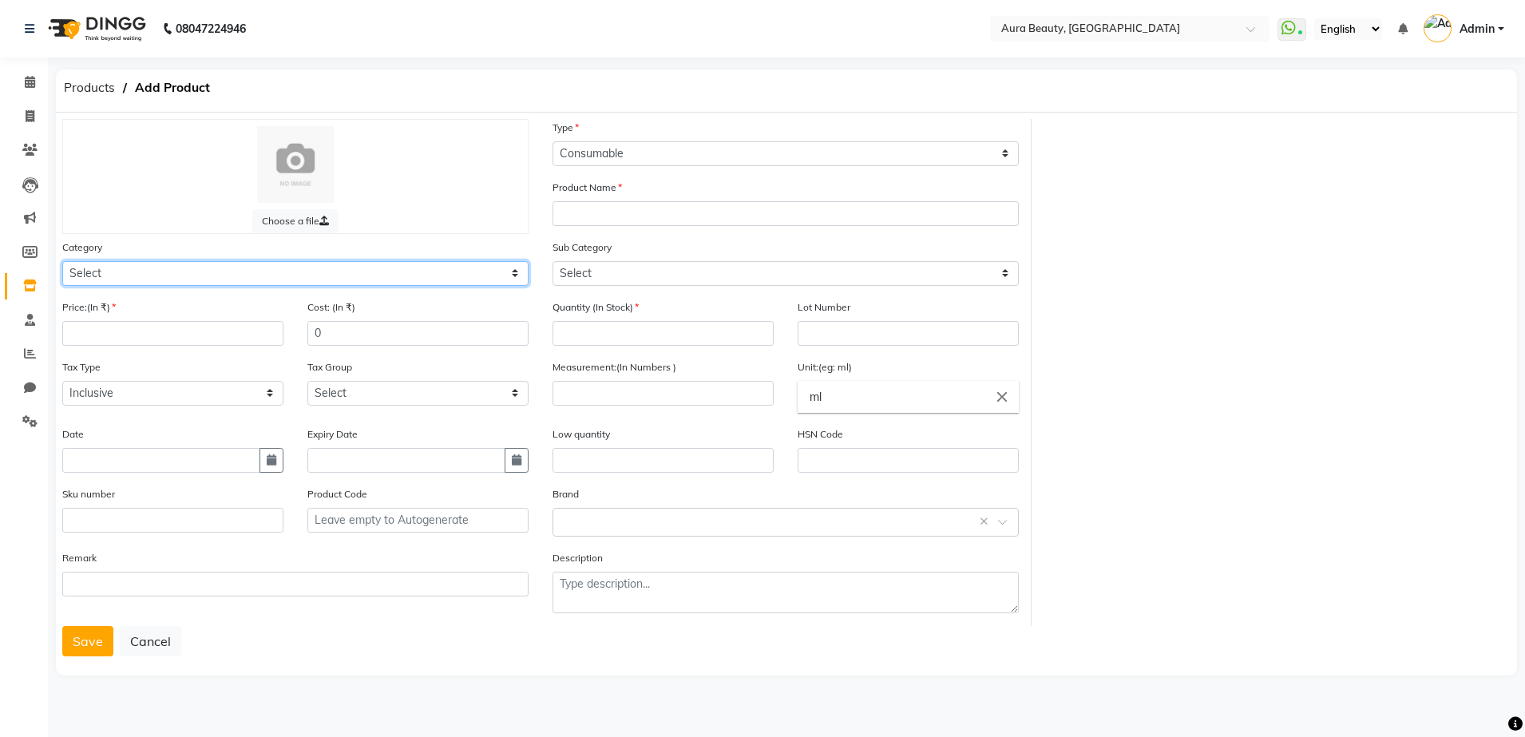
click at [85, 272] on select "Select Hair Skin Makeup Personal Care Appliances [PERSON_NAME] Waxing Disposabl…" at bounding box center [295, 273] width 466 height 25
select select "1480101100"
click at [62, 261] on select "Select Hair Skin Makeup Personal Care Appliances [PERSON_NAME] Waxing Disposabl…" at bounding box center [295, 273] width 466 height 25
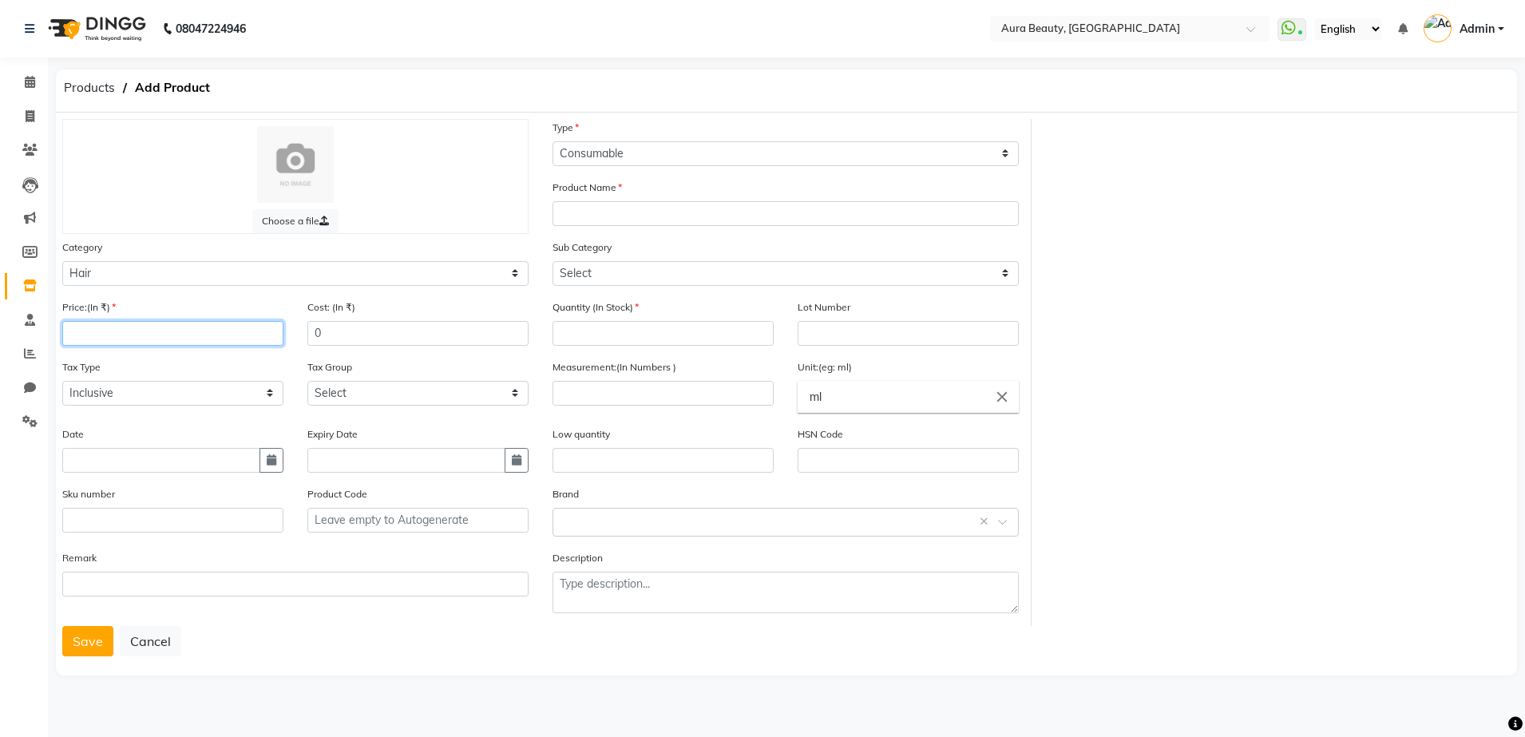
click at [76, 337] on input "number" at bounding box center [172, 333] width 221 height 25
click at [565, 394] on input "number" at bounding box center [663, 393] width 221 height 25
type input "500"
click at [75, 332] on input "number" at bounding box center [172, 333] width 221 height 25
type input "480"
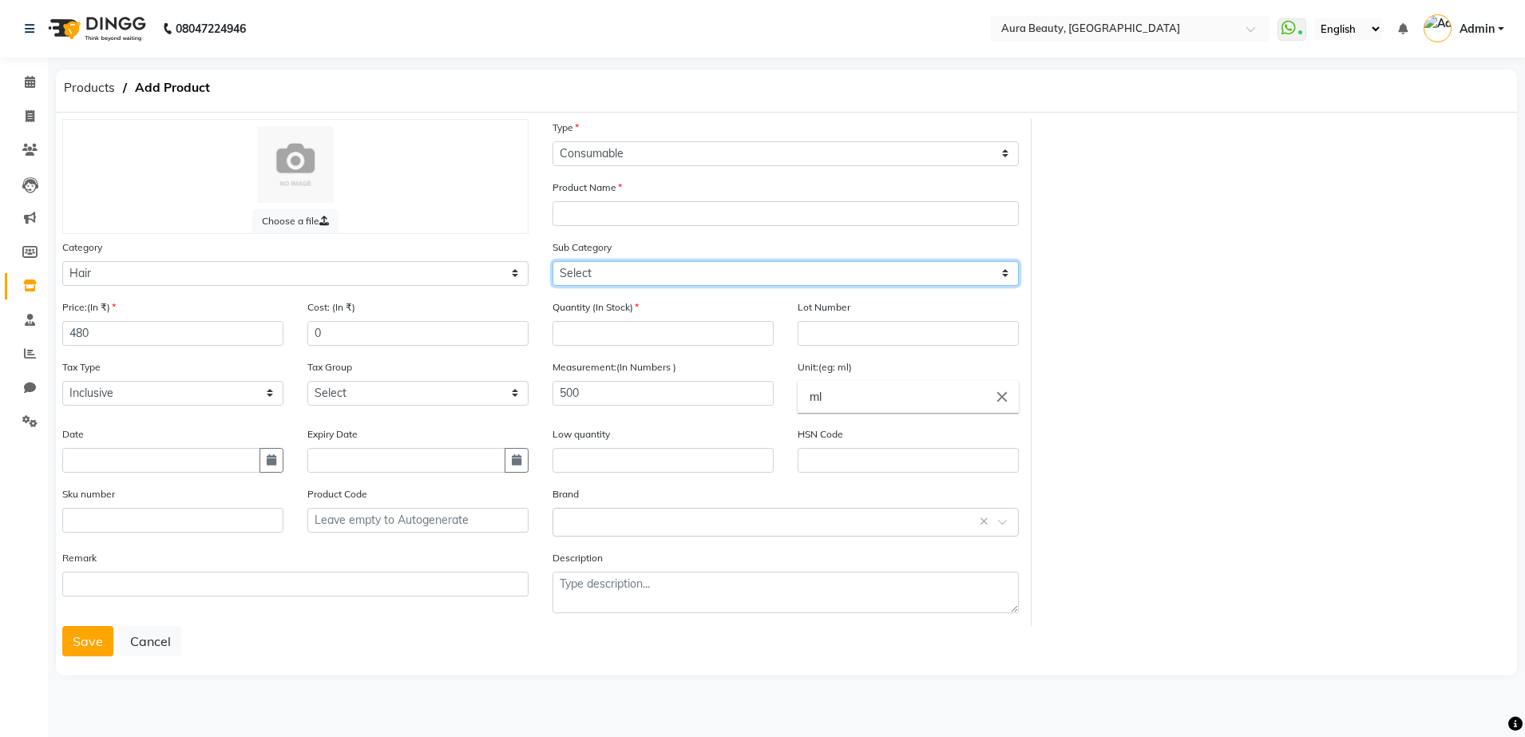
click at [561, 273] on select "Select Shampoo Conditioner Cream Mask Oil Serum Color Appliances Treatment Styl…" at bounding box center [786, 273] width 466 height 25
select select "1480101105"
click at [553, 261] on select "Select Shampoo Conditioner Cream Mask Oil Serum Color Appliances Treatment Styl…" at bounding box center [786, 273] width 466 height 25
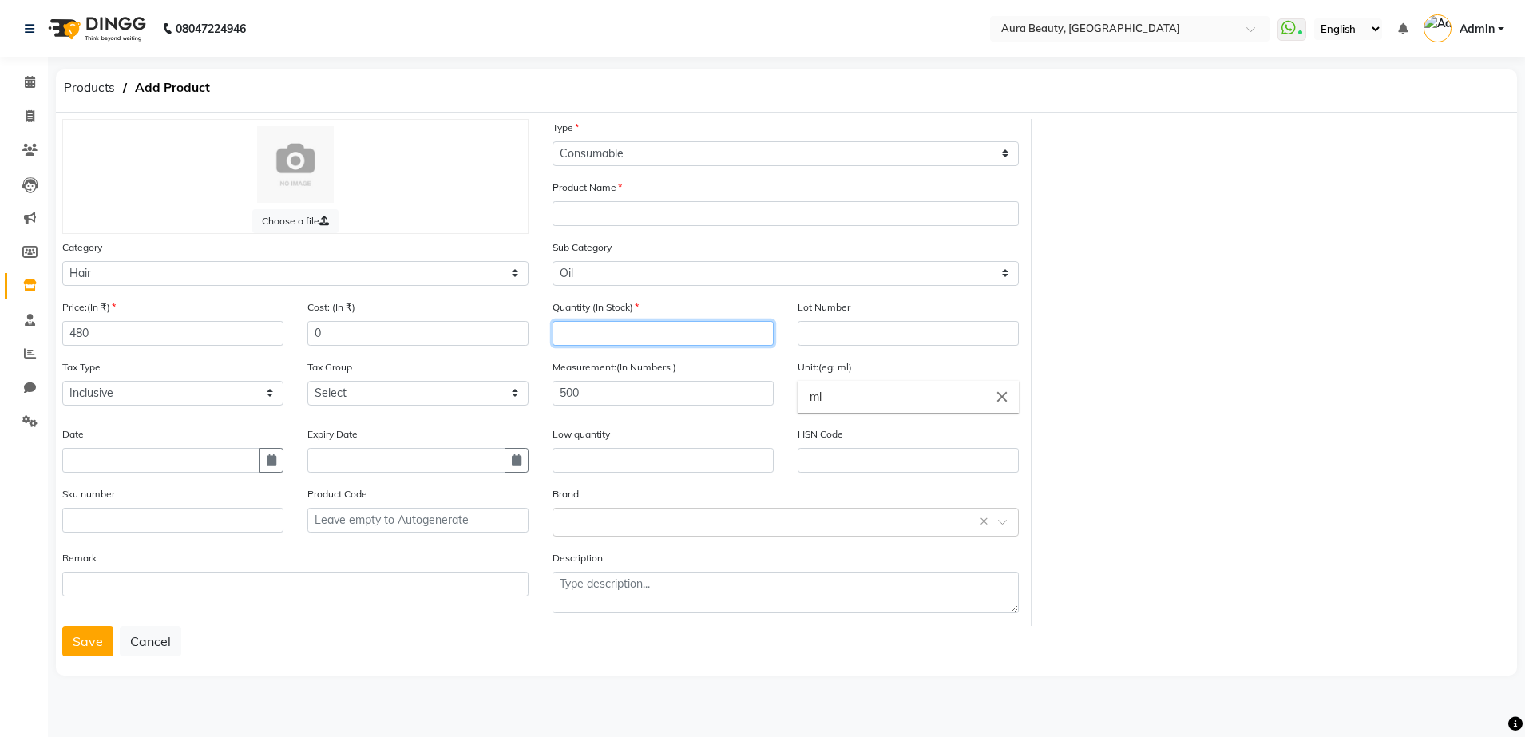
click at [561, 331] on input "number" at bounding box center [663, 333] width 221 height 25
type input "1"
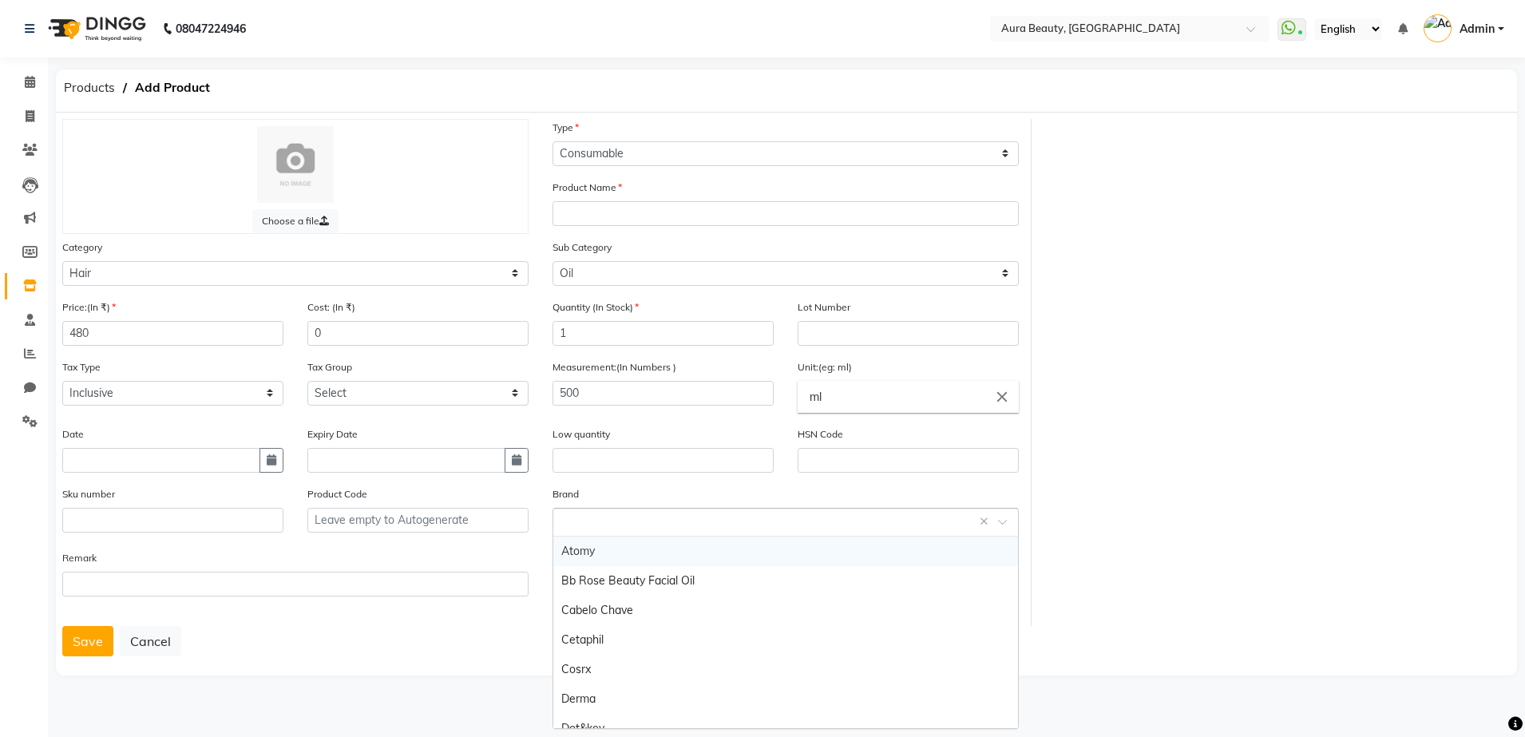
click at [572, 520] on input "text" at bounding box center [769, 521] width 417 height 17
type input "JOVEES"
click at [617, 553] on span "Add item "JOVEES"" at bounding box center [607, 551] width 93 height 14
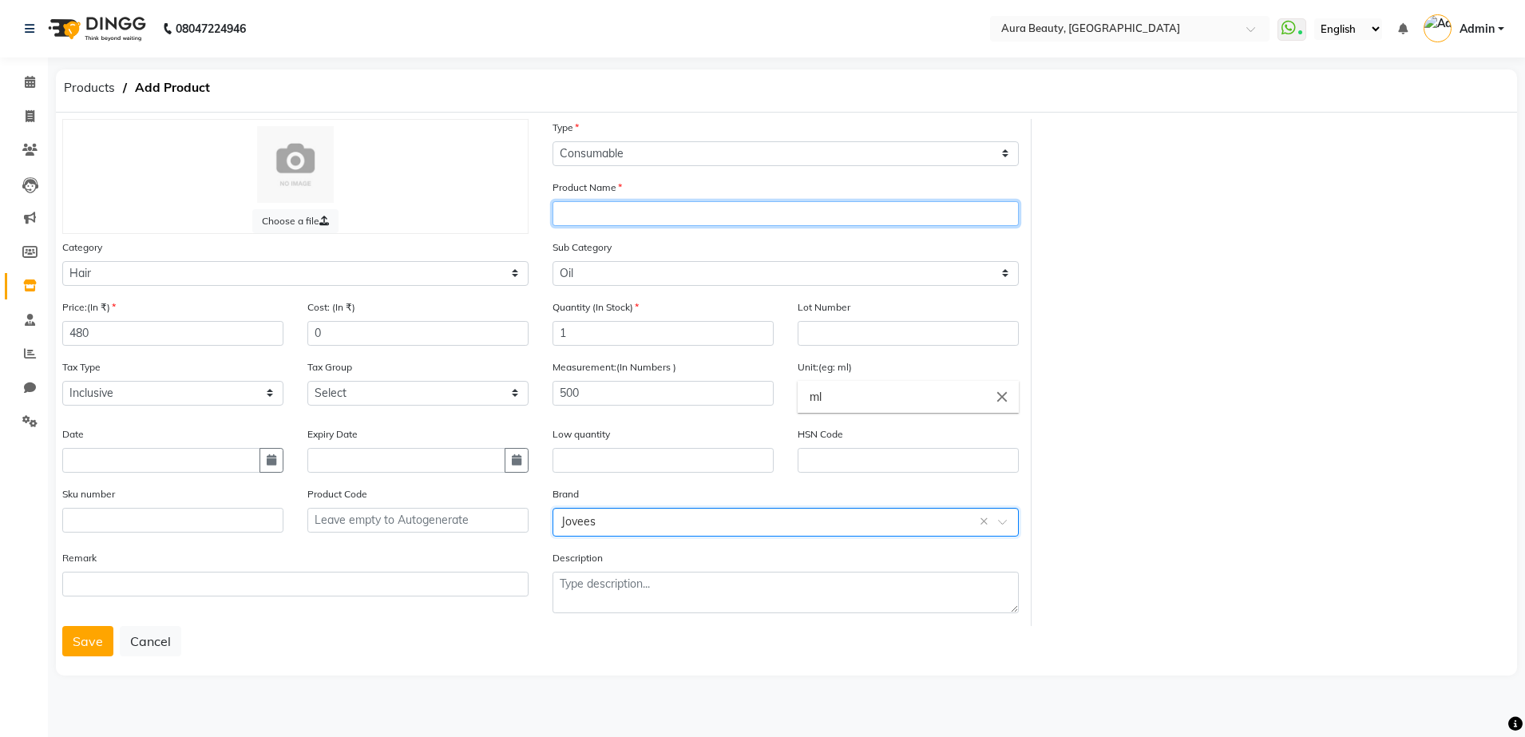
click at [571, 216] on input "text" at bounding box center [786, 213] width 466 height 25
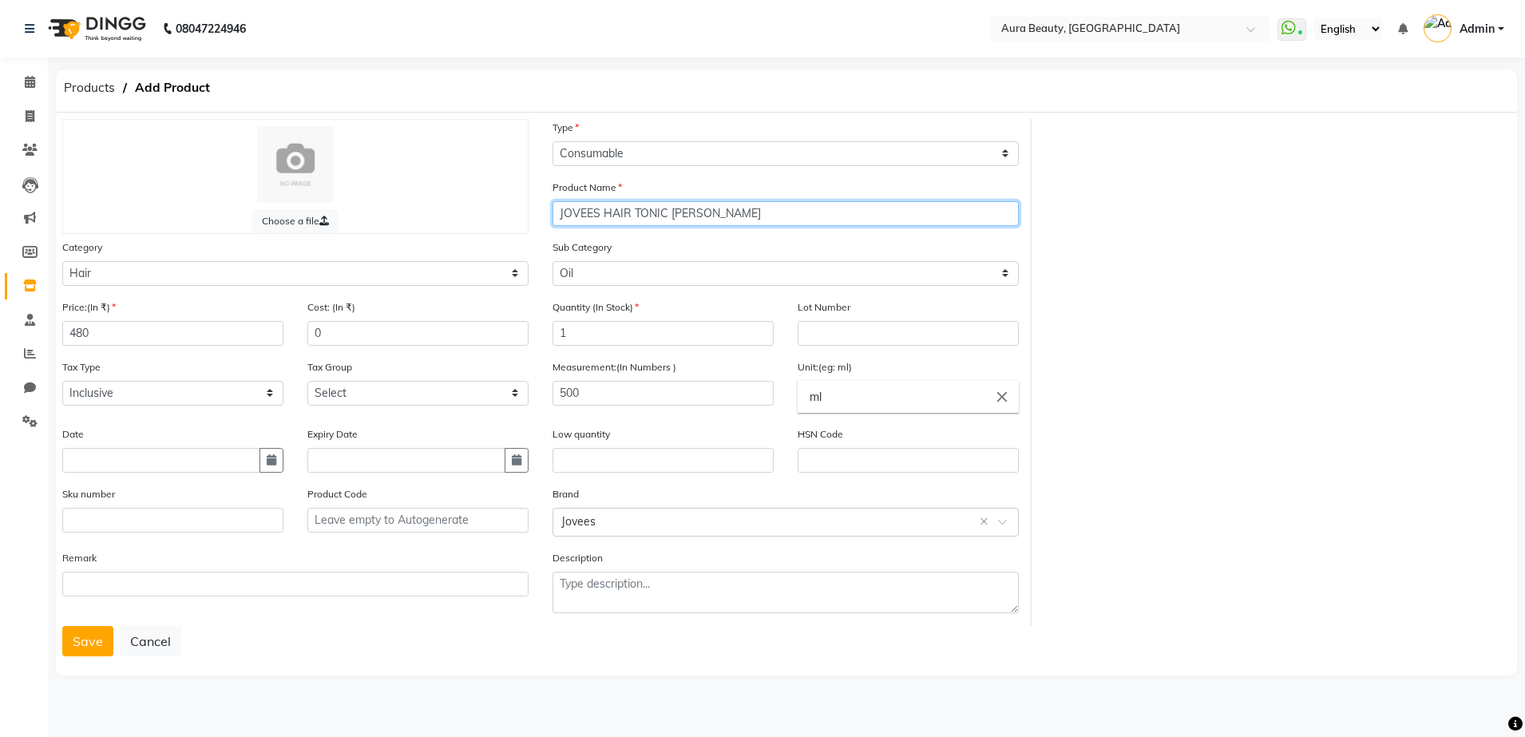
click at [701, 212] on input "JOVEES HAIR TONIC [PERSON_NAME]" at bounding box center [786, 213] width 466 height 25
type input "JOVEES HAIR TONIC AMLA & [PERSON_NAME]"
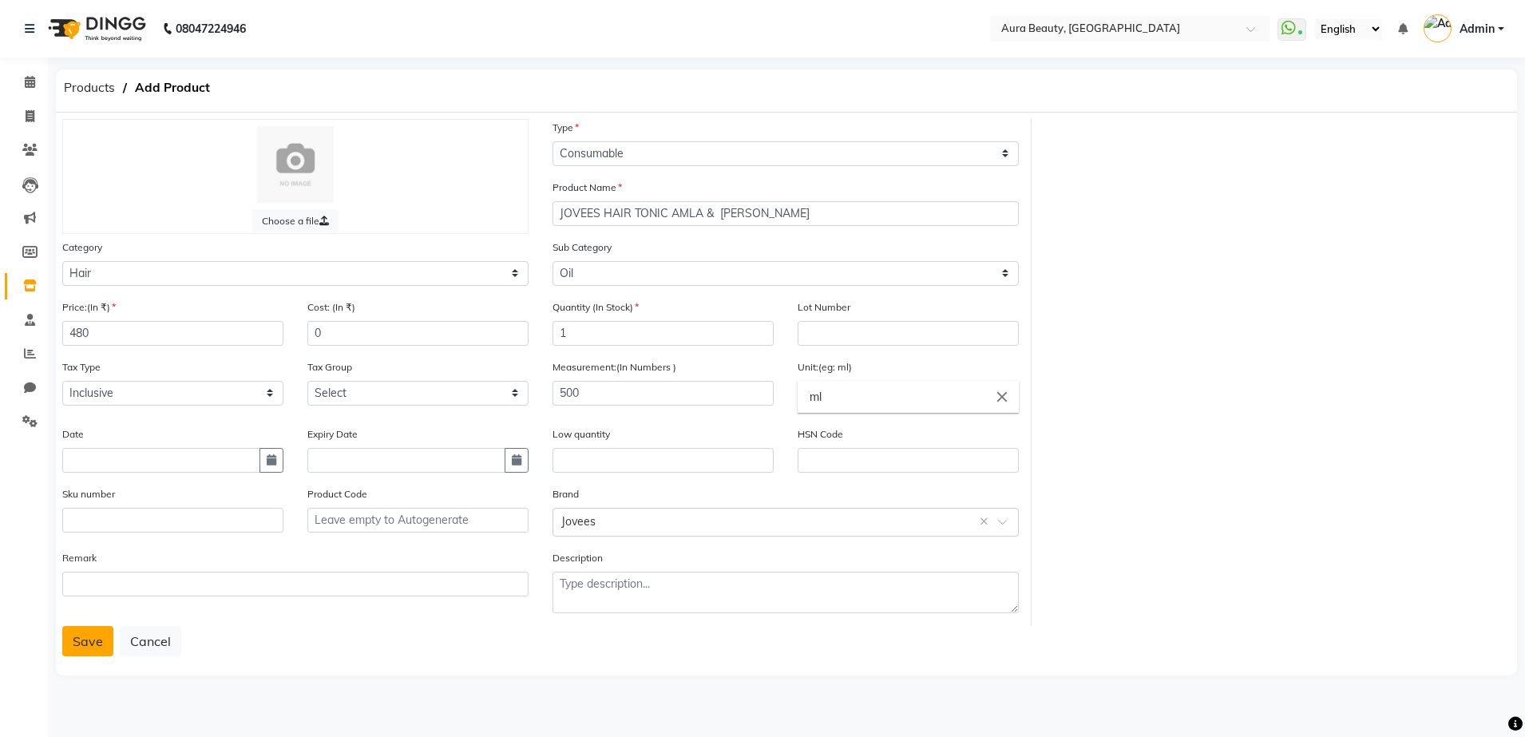
click at [89, 645] on button "Save" at bounding box center [87, 641] width 51 height 30
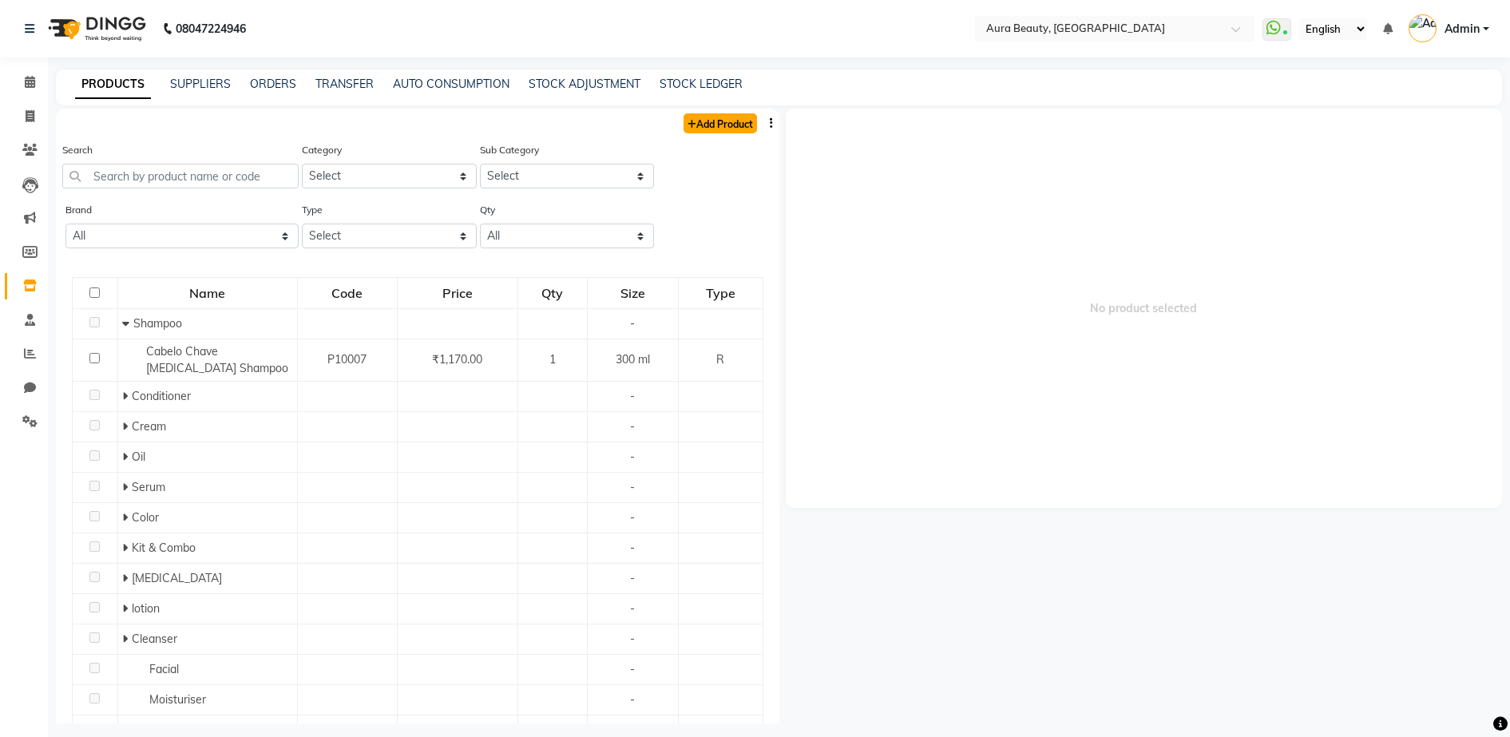
click at [710, 121] on link "Add Product" at bounding box center [720, 123] width 73 height 20
select select "true"
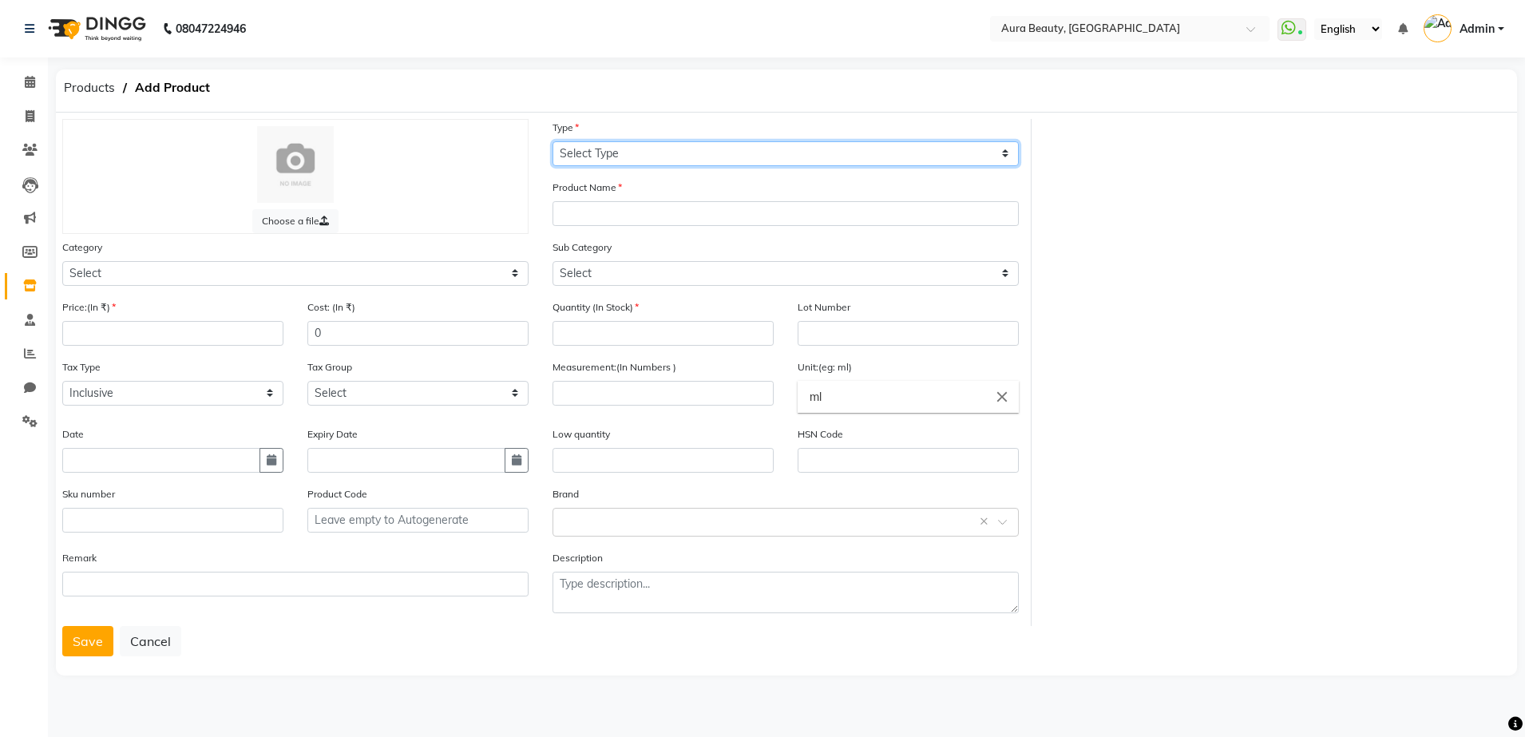
click at [584, 153] on select "Select Type Both Retail Consumable" at bounding box center [786, 153] width 466 height 25
select select "C"
click at [553, 141] on select "Select Type Both Retail Consumable" at bounding box center [786, 153] width 466 height 25
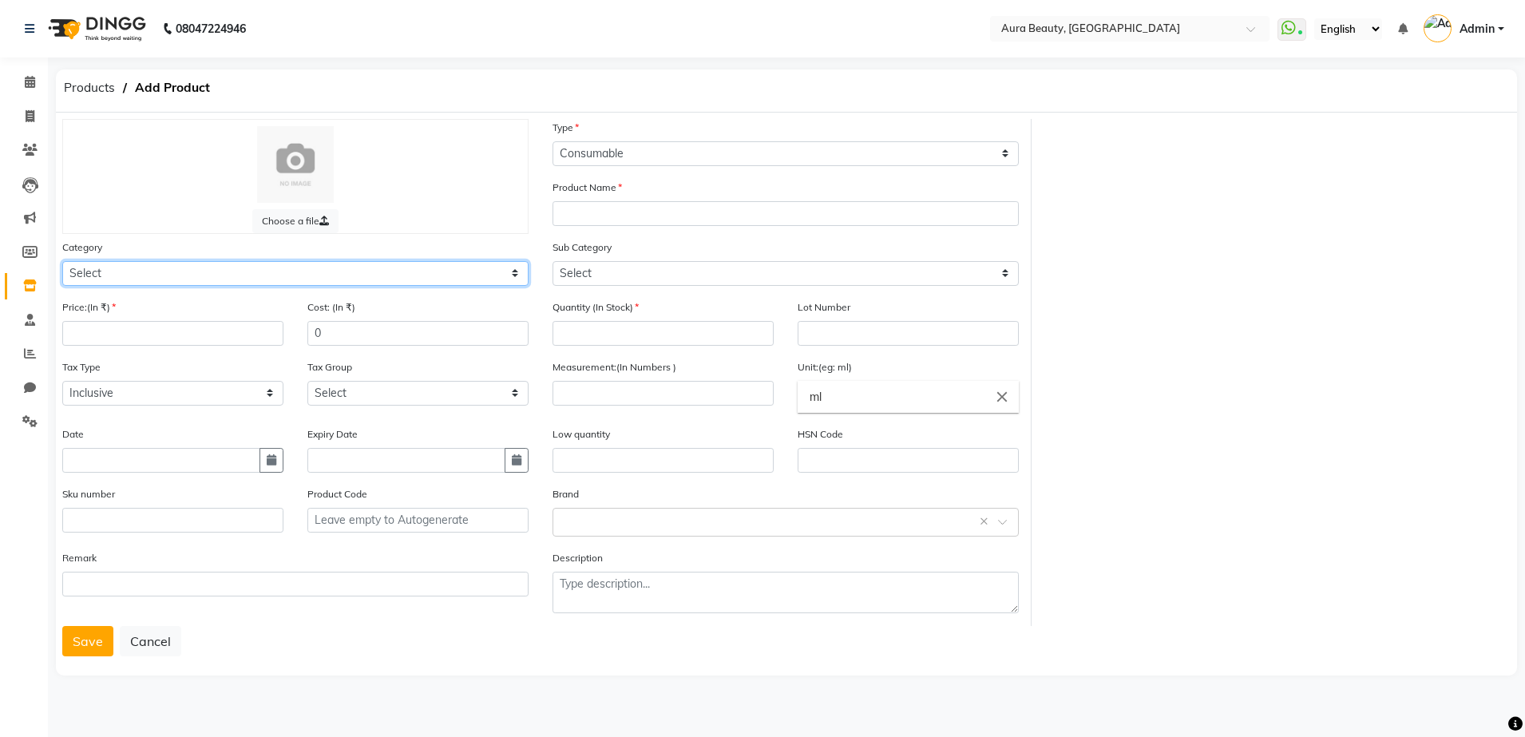
click at [76, 273] on select "Select Hair Skin Makeup Personal Care Appliances [PERSON_NAME] Waxing Disposabl…" at bounding box center [295, 273] width 466 height 25
select select "1480101100"
click at [62, 261] on select "Select Hair Skin Makeup Personal Care Appliances [PERSON_NAME] Waxing Disposabl…" at bounding box center [295, 273] width 466 height 25
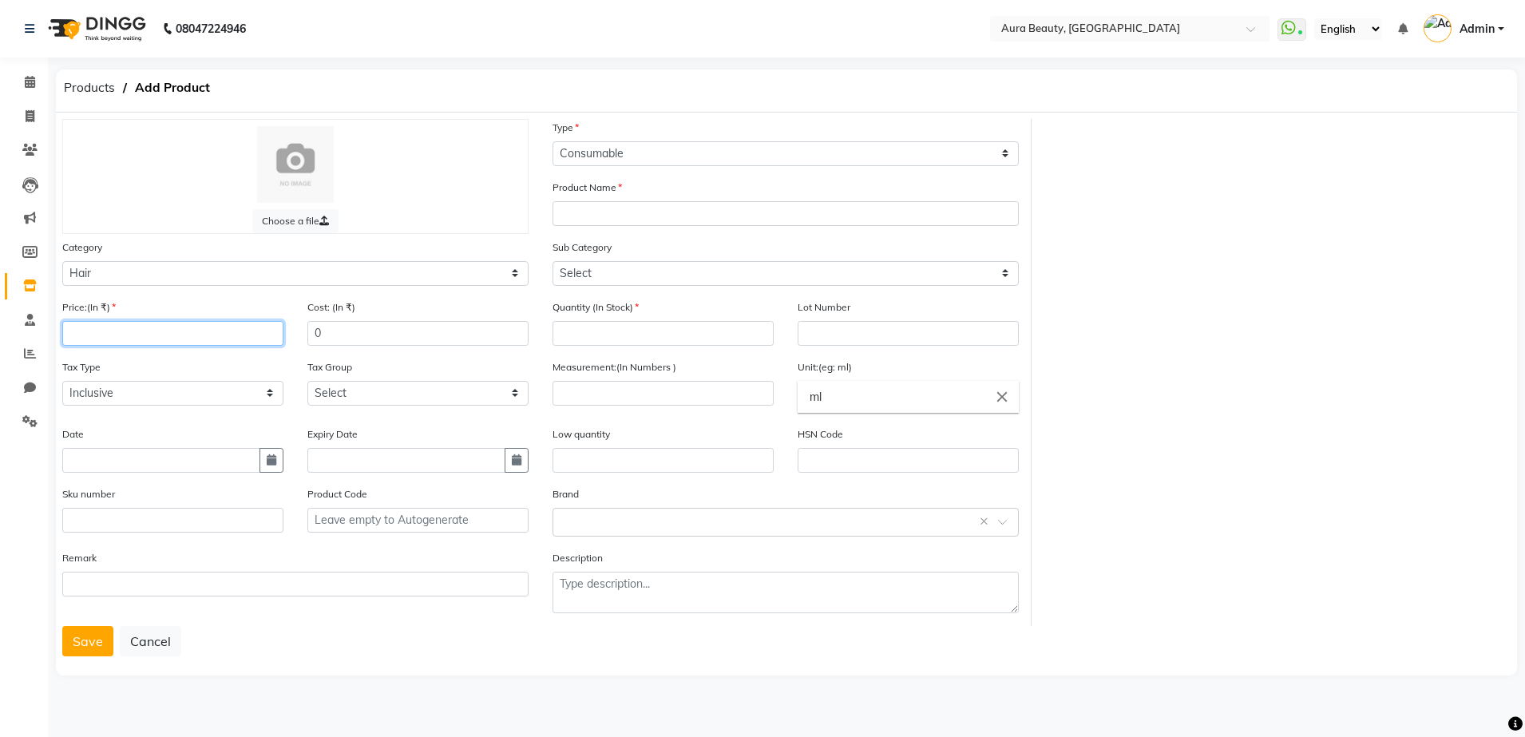
click at [75, 333] on input "number" at bounding box center [172, 333] width 221 height 25
type input "800"
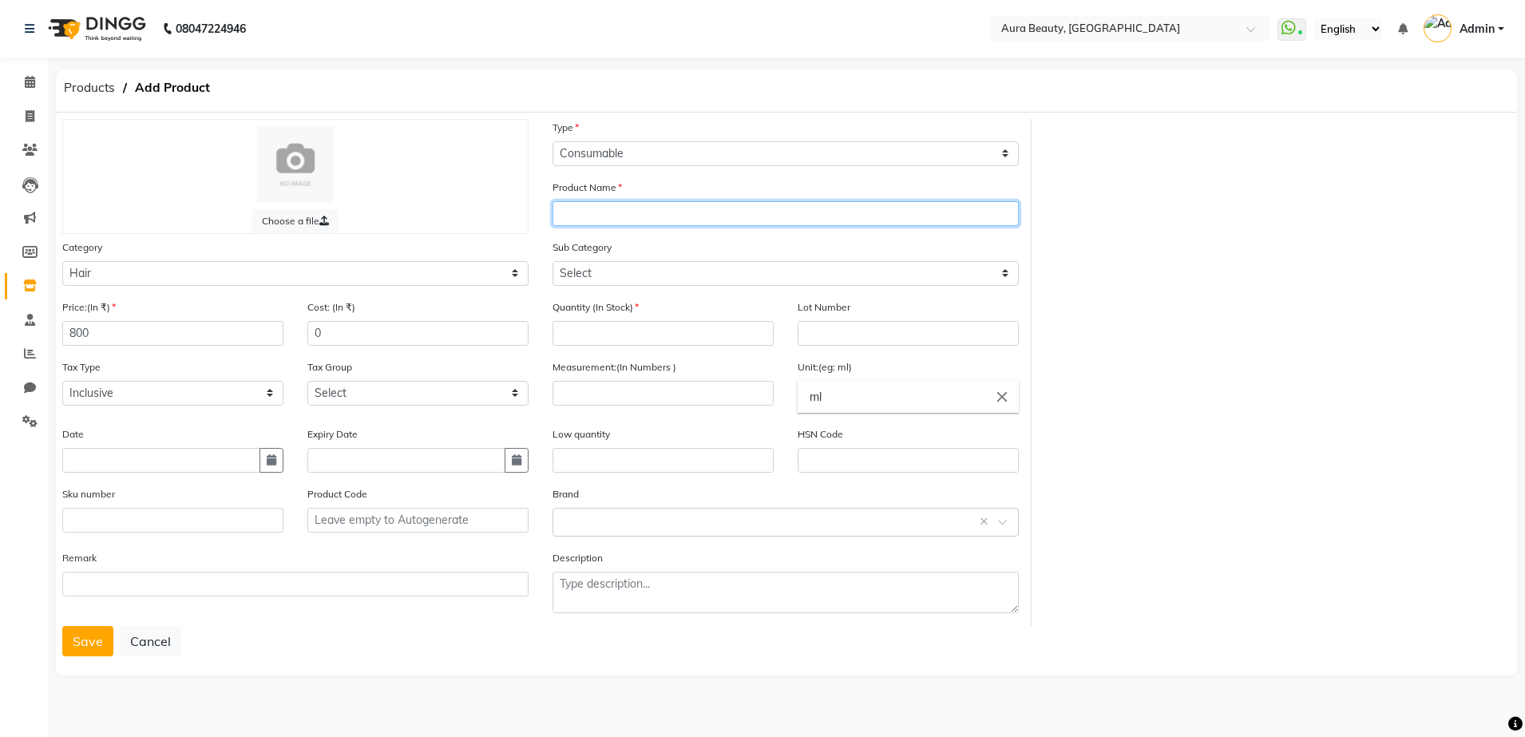
click at [560, 218] on input "text" at bounding box center [786, 213] width 466 height 25
type input "LOREAL HAIR SPA ANTI [MEDICAL_DATA] BOOSTER"
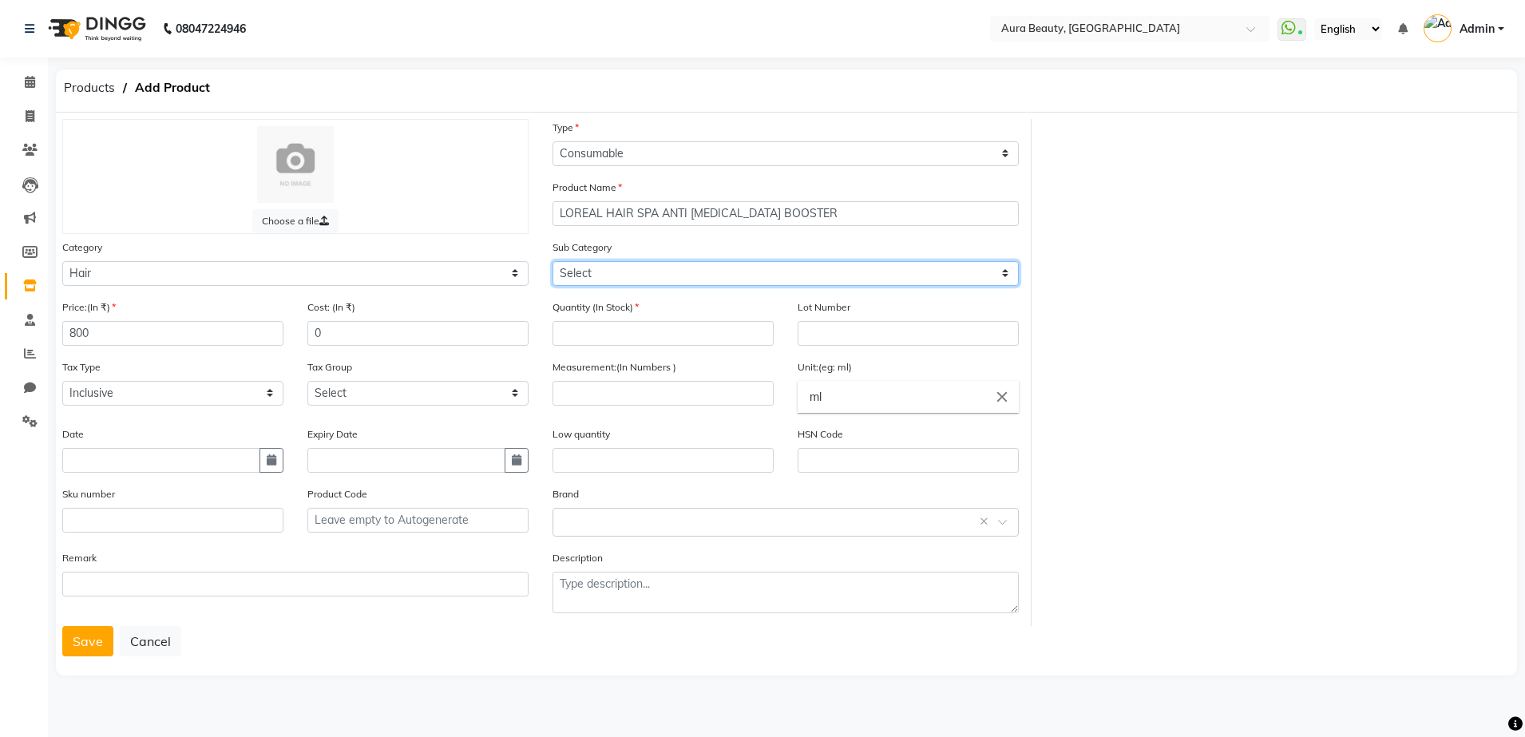
click at [565, 273] on select "Select Shampoo Conditioner Cream Mask Oil Serum Color Appliances Treatment Styl…" at bounding box center [786, 273] width 466 height 25
select select "1480101106"
click at [553, 261] on select "Select Shampoo Conditioner Cream Mask Oil Serum Color Appliances Treatment Styl…" at bounding box center [786, 273] width 466 height 25
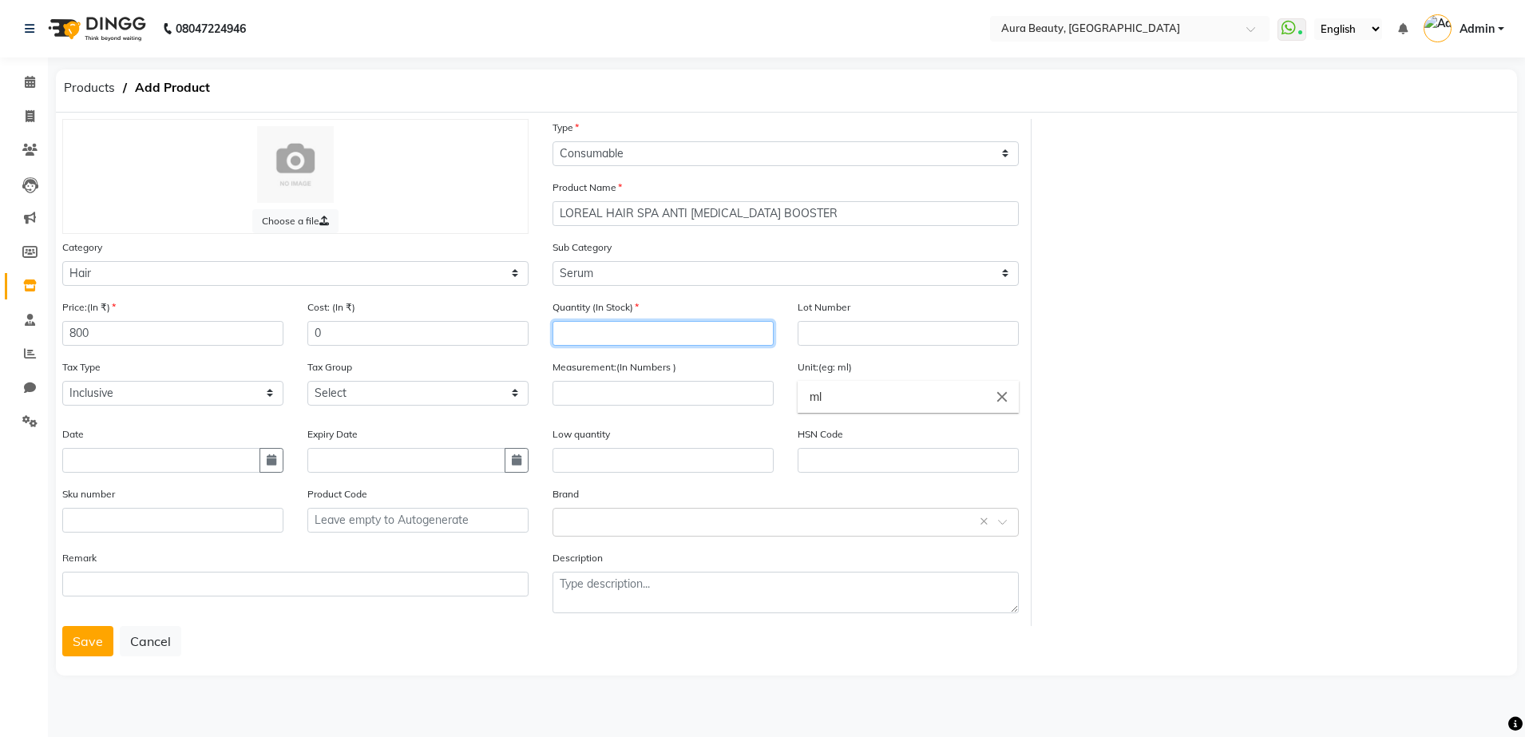
click at [561, 331] on input "number" at bounding box center [663, 333] width 221 height 25
type input "2"
click at [561, 402] on input "number" at bounding box center [663, 393] width 221 height 25
click at [555, 399] on input "6" at bounding box center [663, 393] width 221 height 25
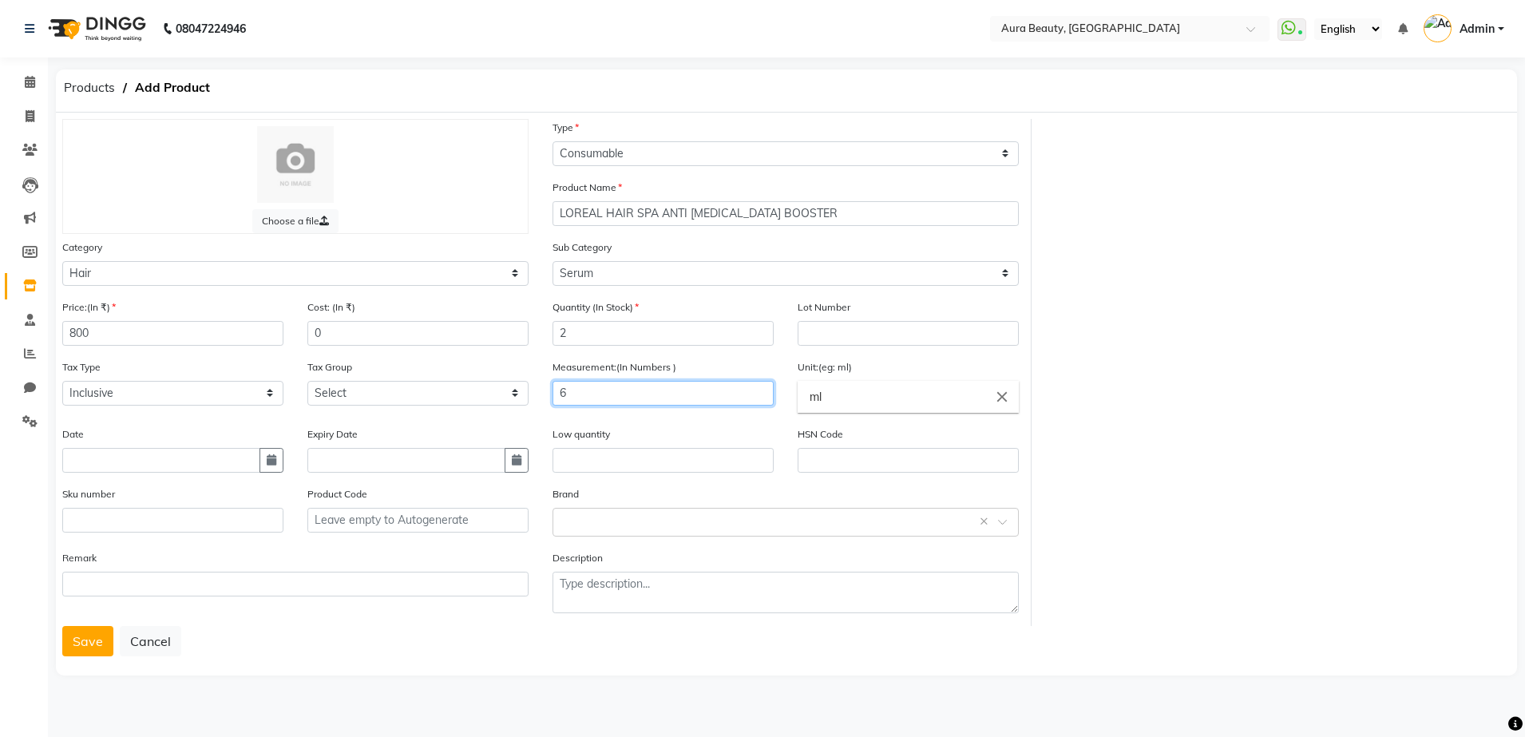
click at [572, 390] on input "6" at bounding box center [663, 393] width 221 height 25
type input "6.8"
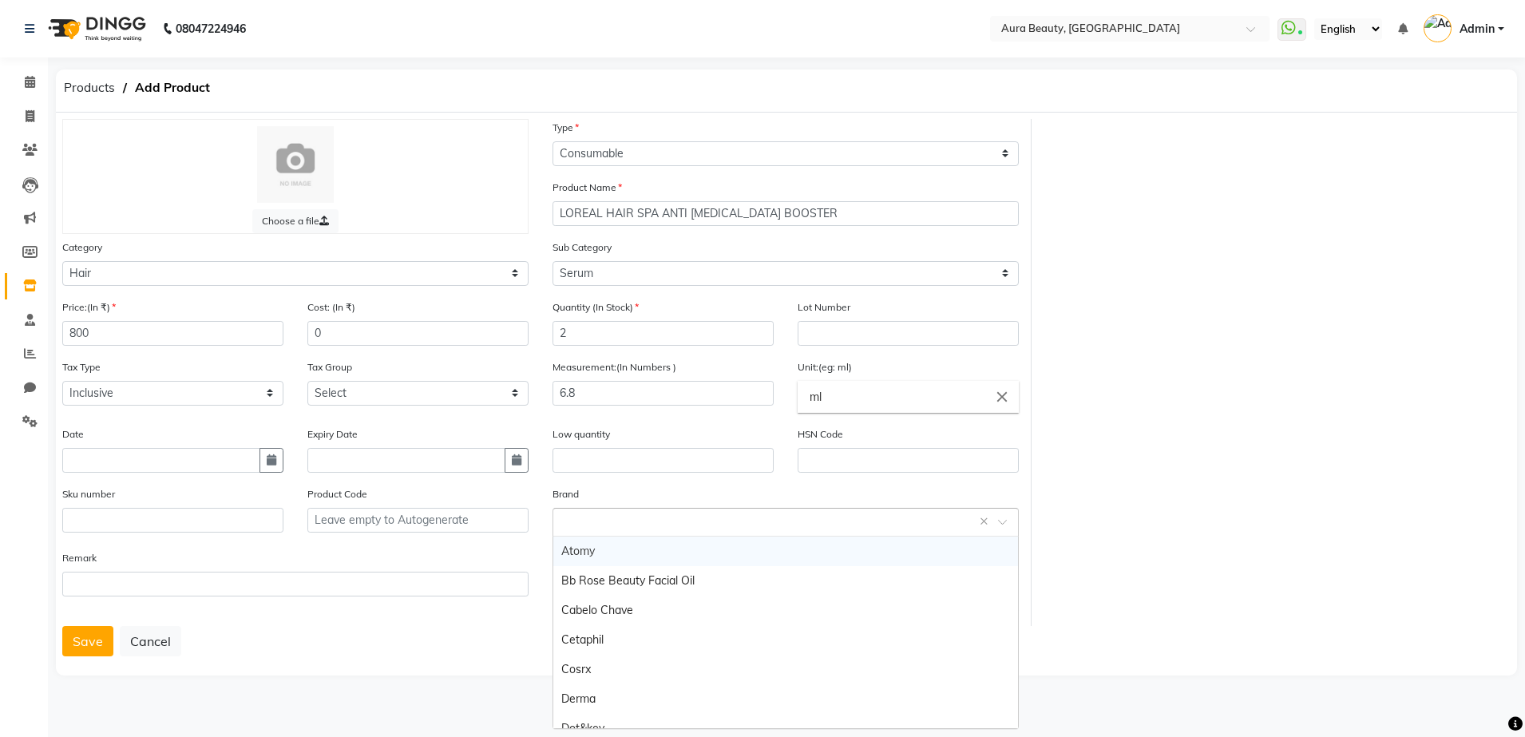
click at [577, 517] on input "text" at bounding box center [769, 521] width 417 height 17
click at [1019, 621] on ng-dropdown-panel "Atomy Bb Rose Beauty Facial Oil Cabelo Chave Cetaphil Cosrx Derma Dot&key Dr.ra…" at bounding box center [786, 632] width 466 height 193
click at [562, 519] on input "text" at bounding box center [769, 521] width 417 height 17
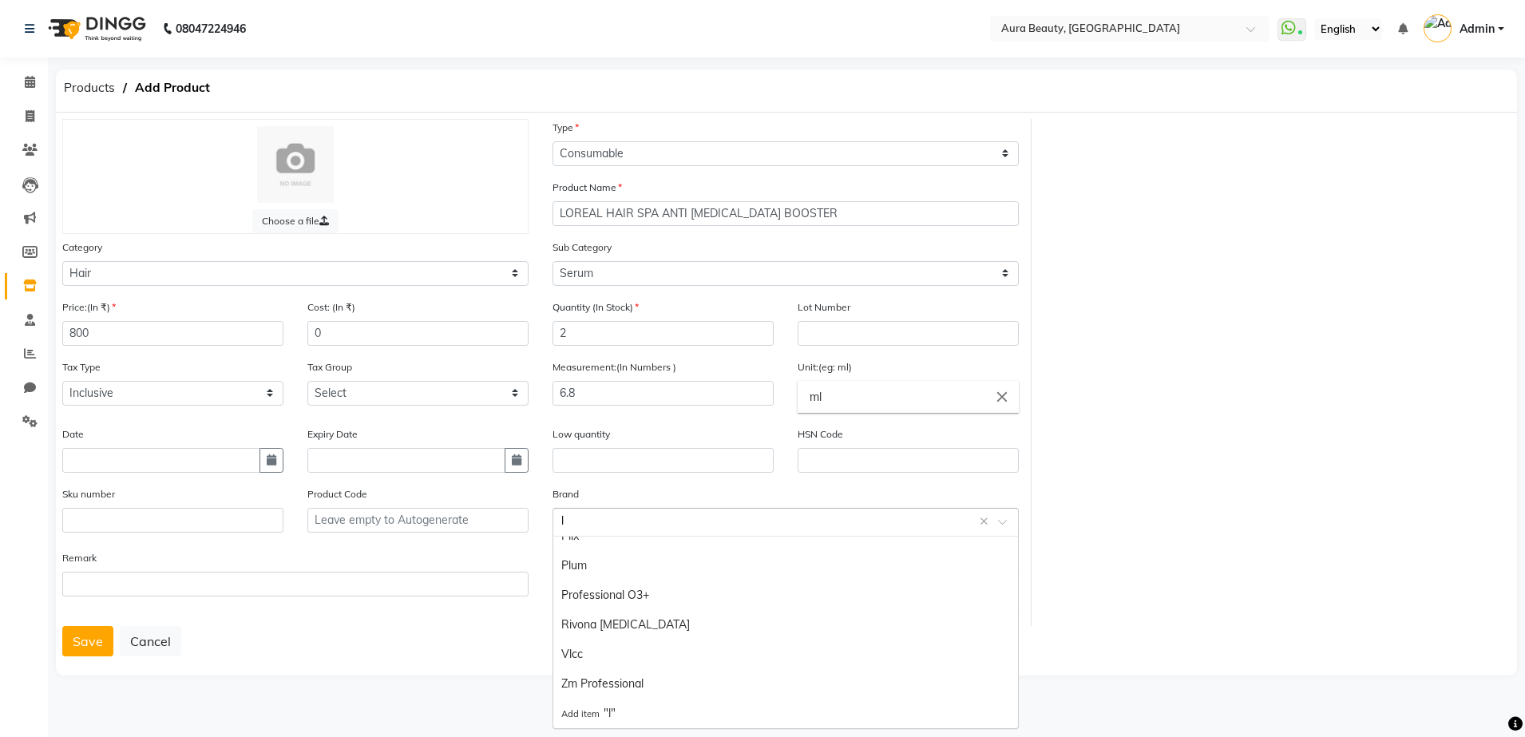
type input "lo"
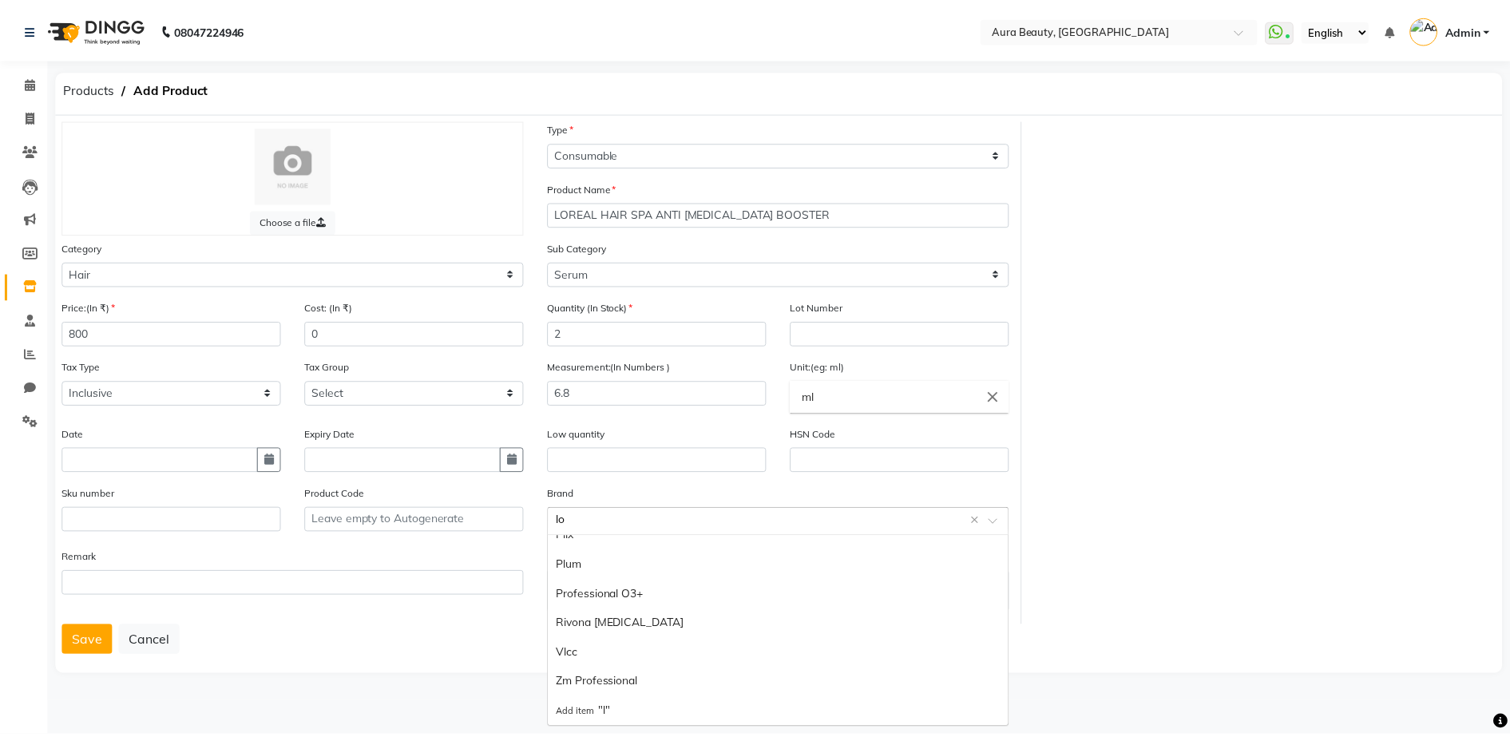
scroll to position [0, 0]
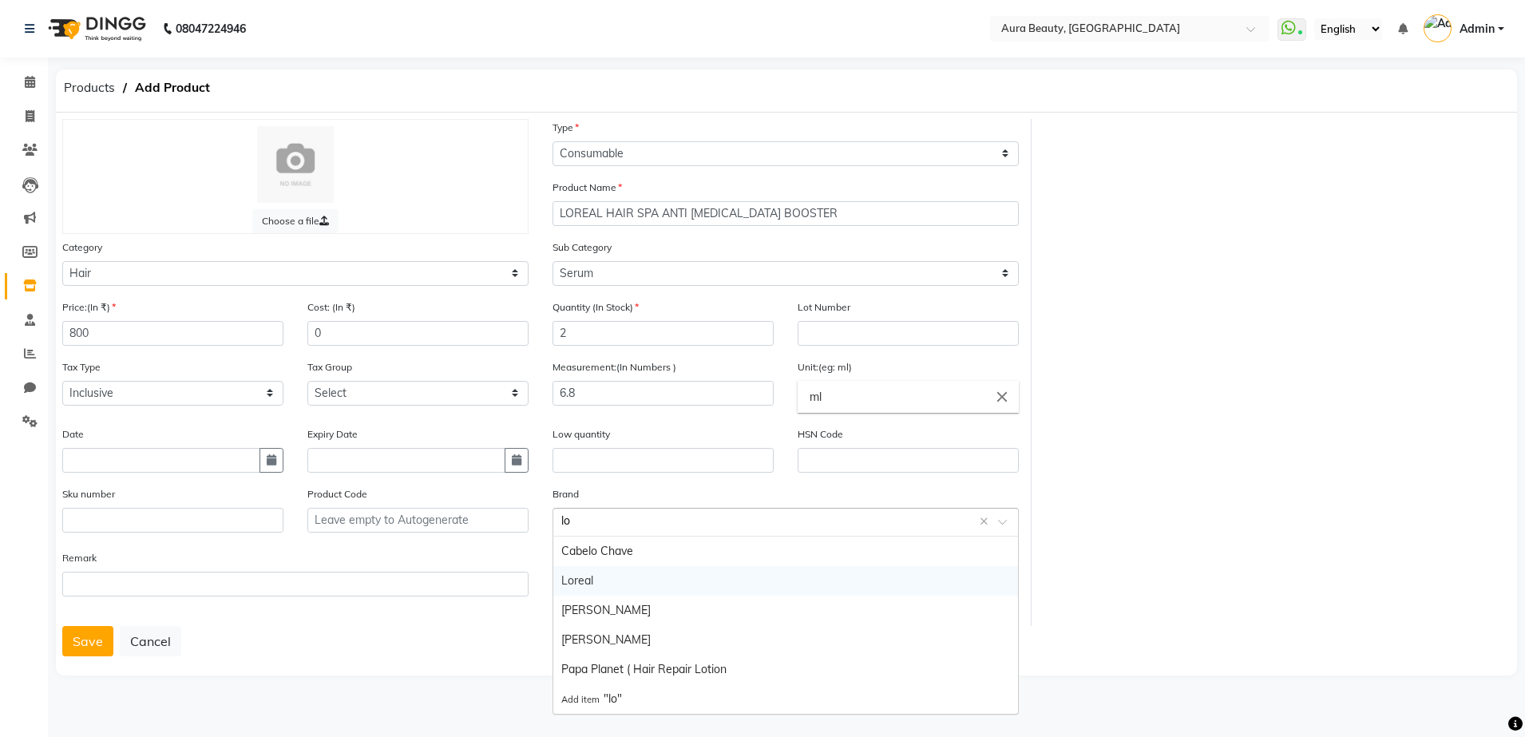
click at [581, 580] on div "Loreal" at bounding box center [785, 581] width 465 height 30
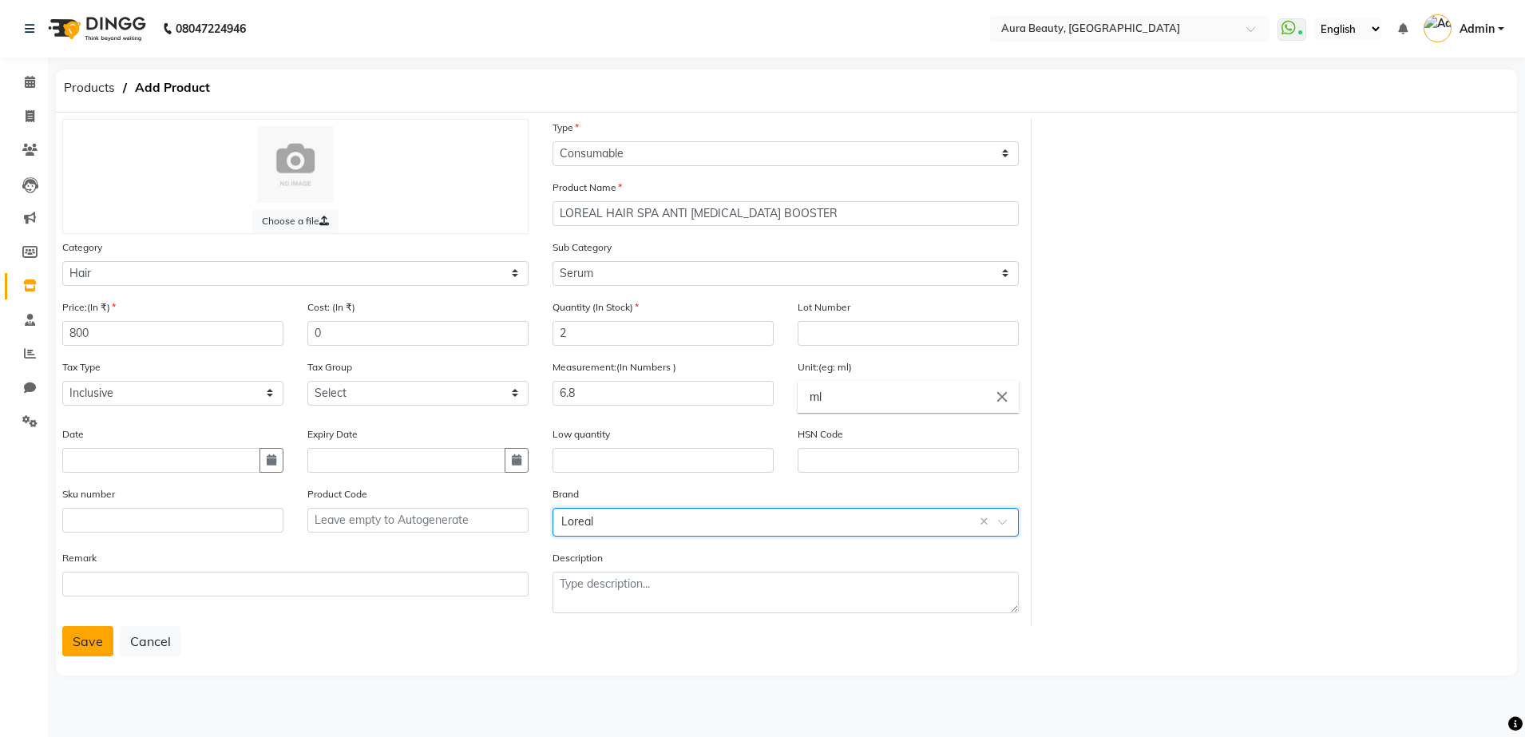
click at [86, 647] on button "Save" at bounding box center [87, 641] width 51 height 30
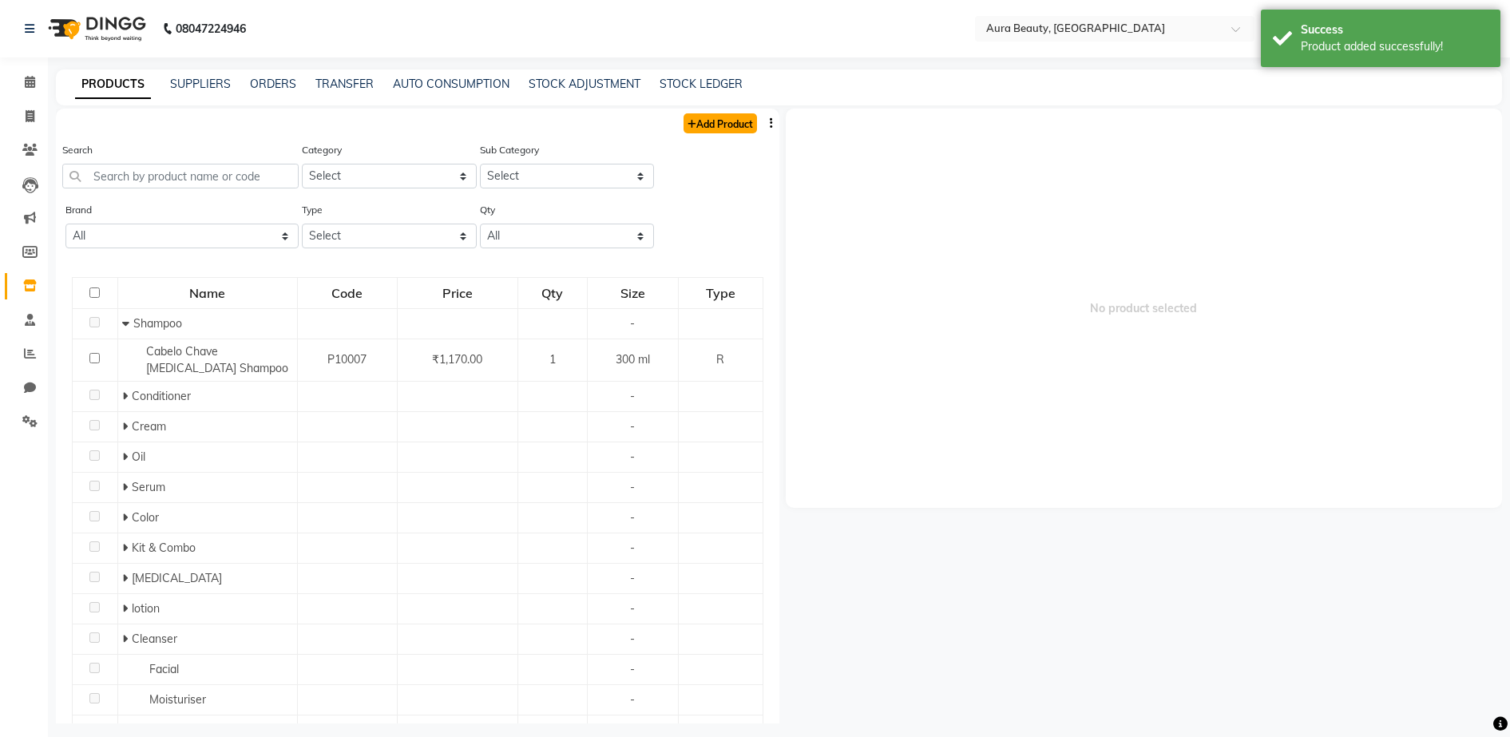
click at [728, 123] on link "Add Product" at bounding box center [720, 123] width 73 height 20
select select "true"
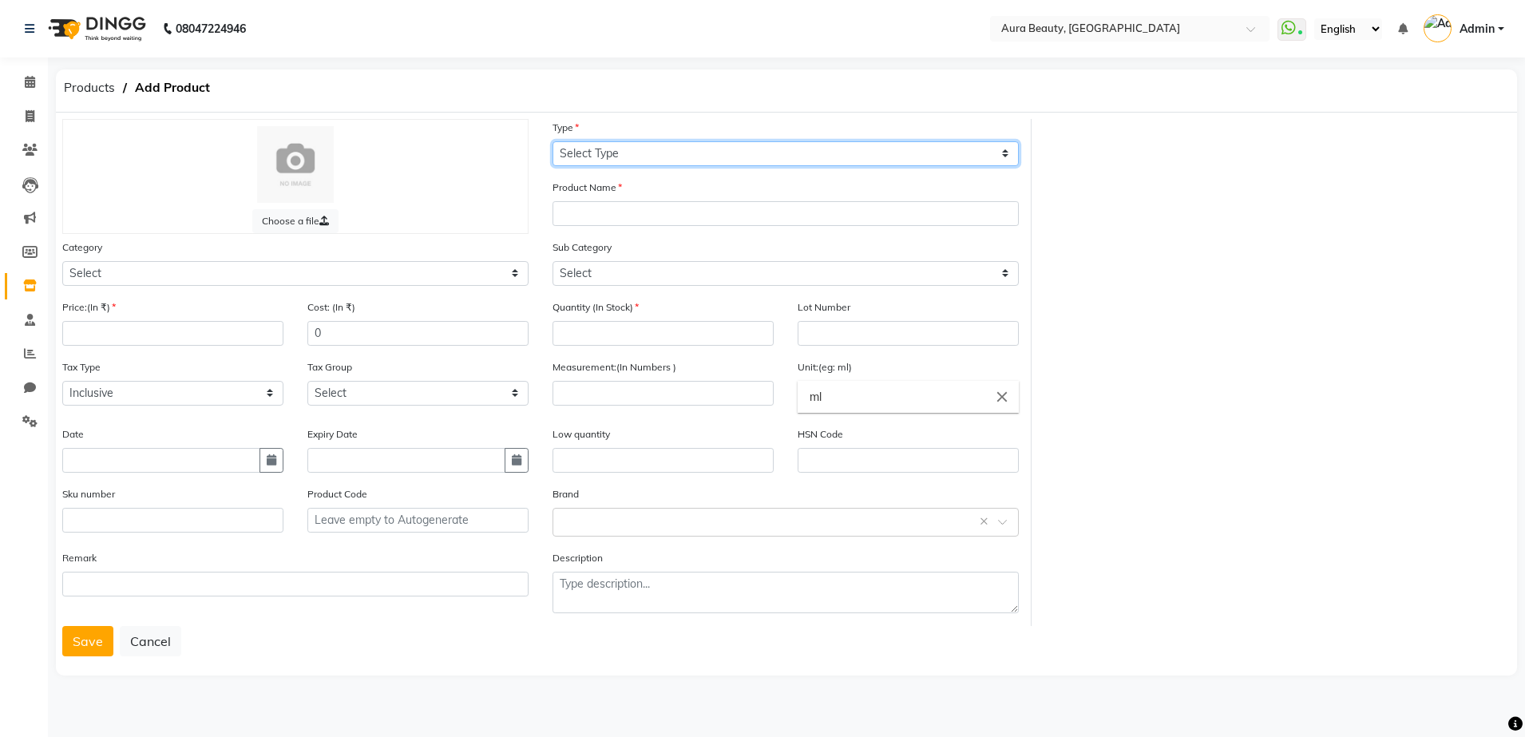
click at [567, 149] on select "Select Type Both Retail Consumable" at bounding box center [786, 153] width 466 height 25
select select "C"
click at [553, 141] on select "Select Type Both Retail Consumable" at bounding box center [786, 153] width 466 height 25
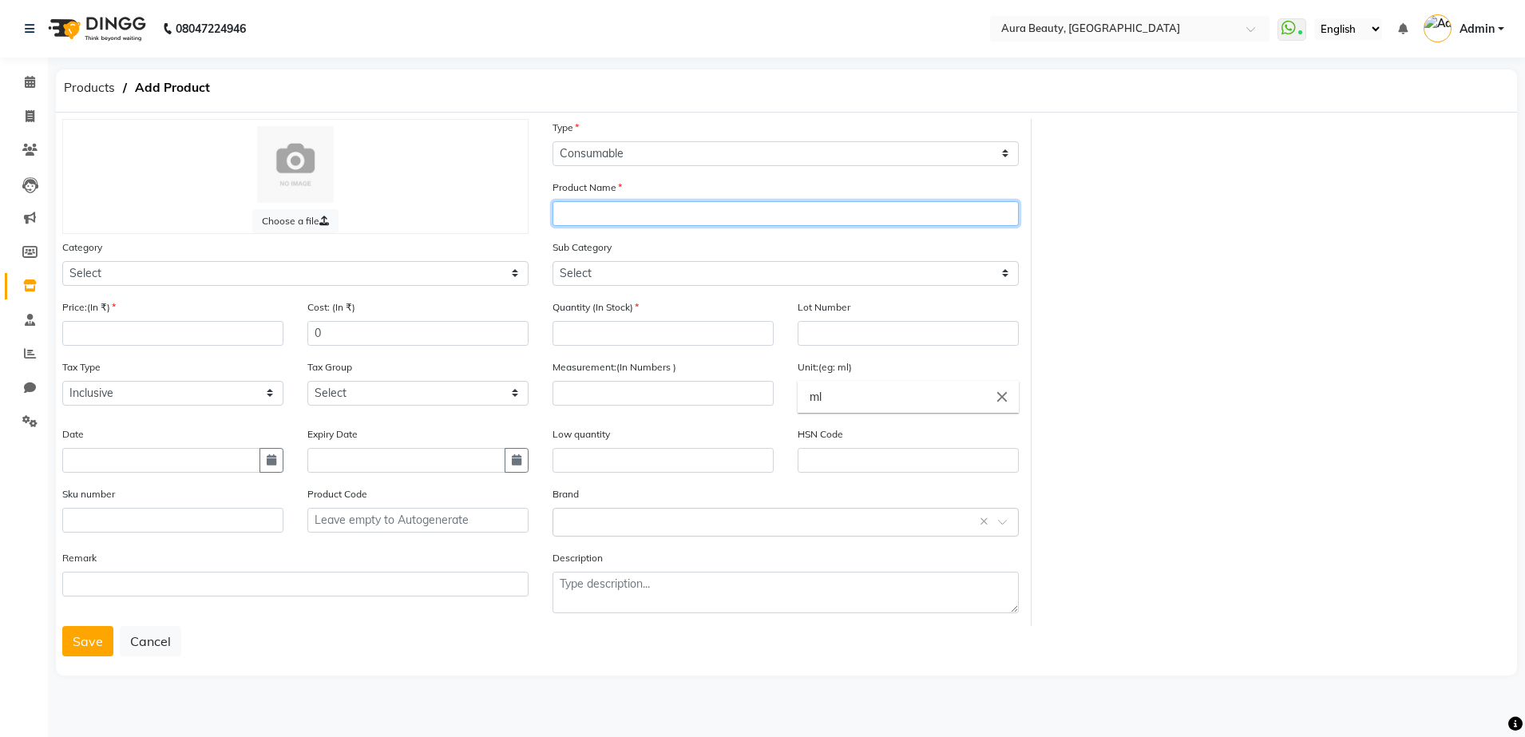
click at [577, 212] on input "text" at bounding box center [786, 213] width 466 height 25
click at [763, 208] on input "twa cha korean glass skin formula" at bounding box center [786, 213] width 466 height 25
type input "twa cha korean glass skin formula"
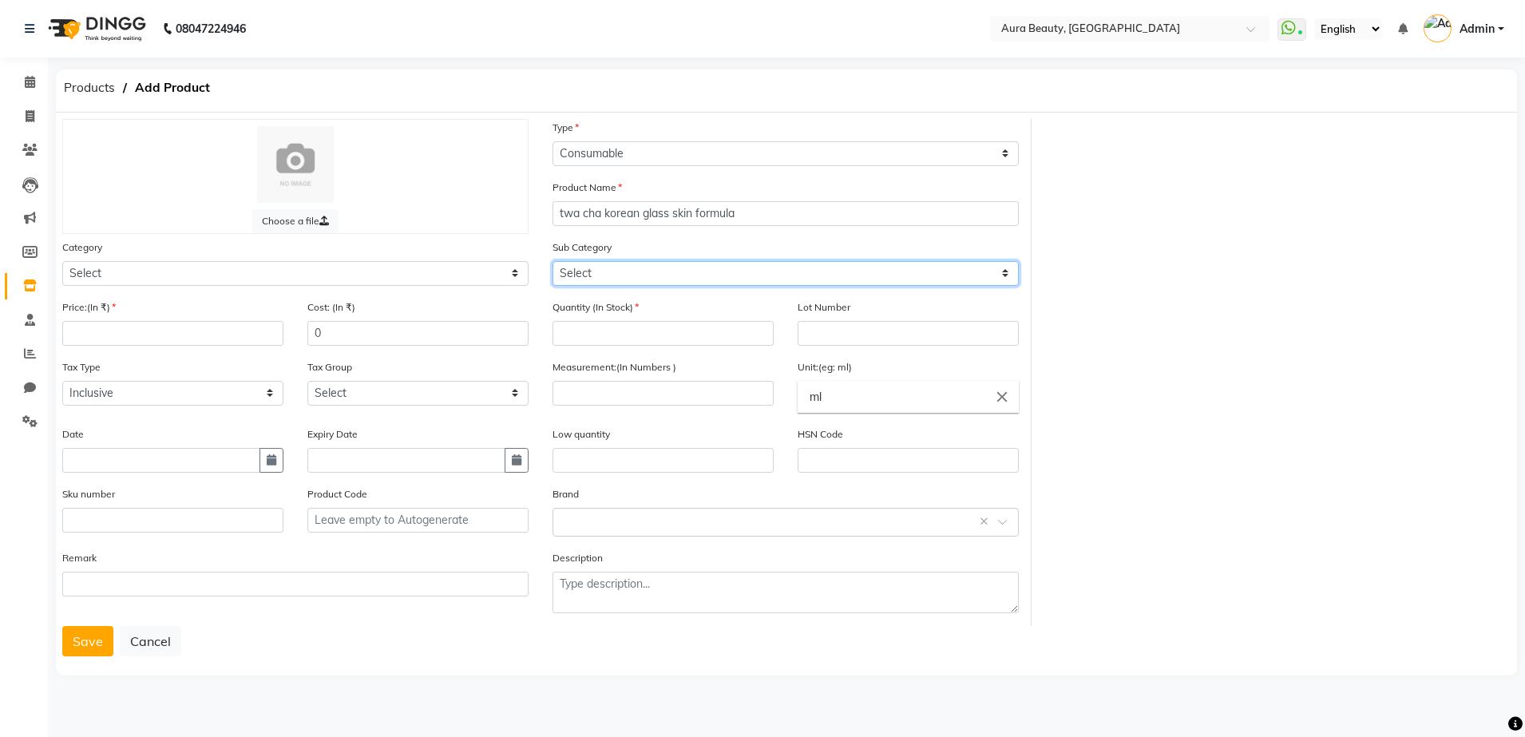
click at [573, 265] on select "Select" at bounding box center [786, 273] width 466 height 25
click at [573, 280] on select "Select" at bounding box center [786, 273] width 466 height 25
click at [569, 273] on select "Select" at bounding box center [786, 273] width 466 height 25
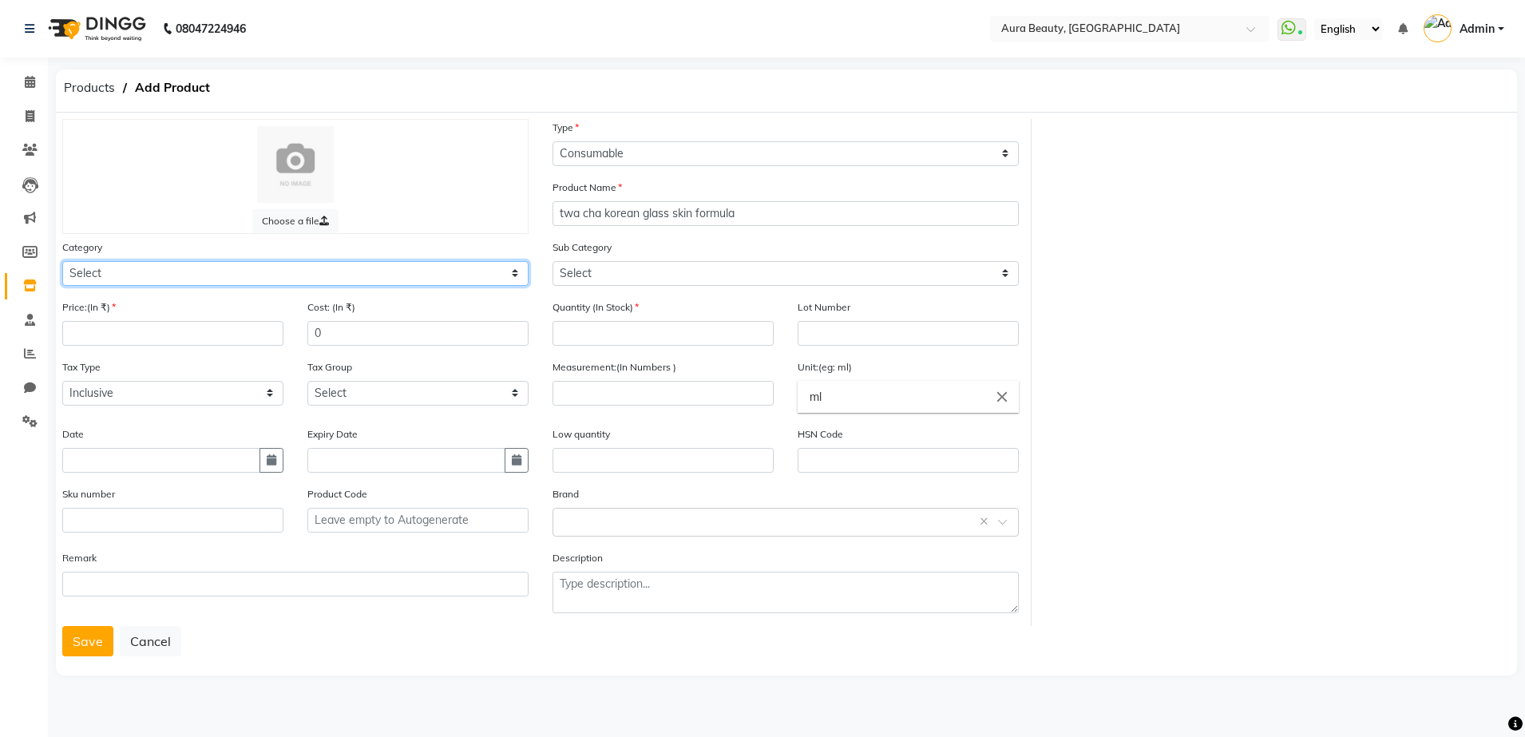
click at [99, 271] on select "Select Hair Skin Makeup Personal Care Appliances [PERSON_NAME] Waxing Disposabl…" at bounding box center [295, 273] width 466 height 25
select select "1480101150"
click at [62, 261] on select "Select Hair Skin Makeup Personal Care Appliances [PERSON_NAME] Waxing Disposabl…" at bounding box center [295, 273] width 466 height 25
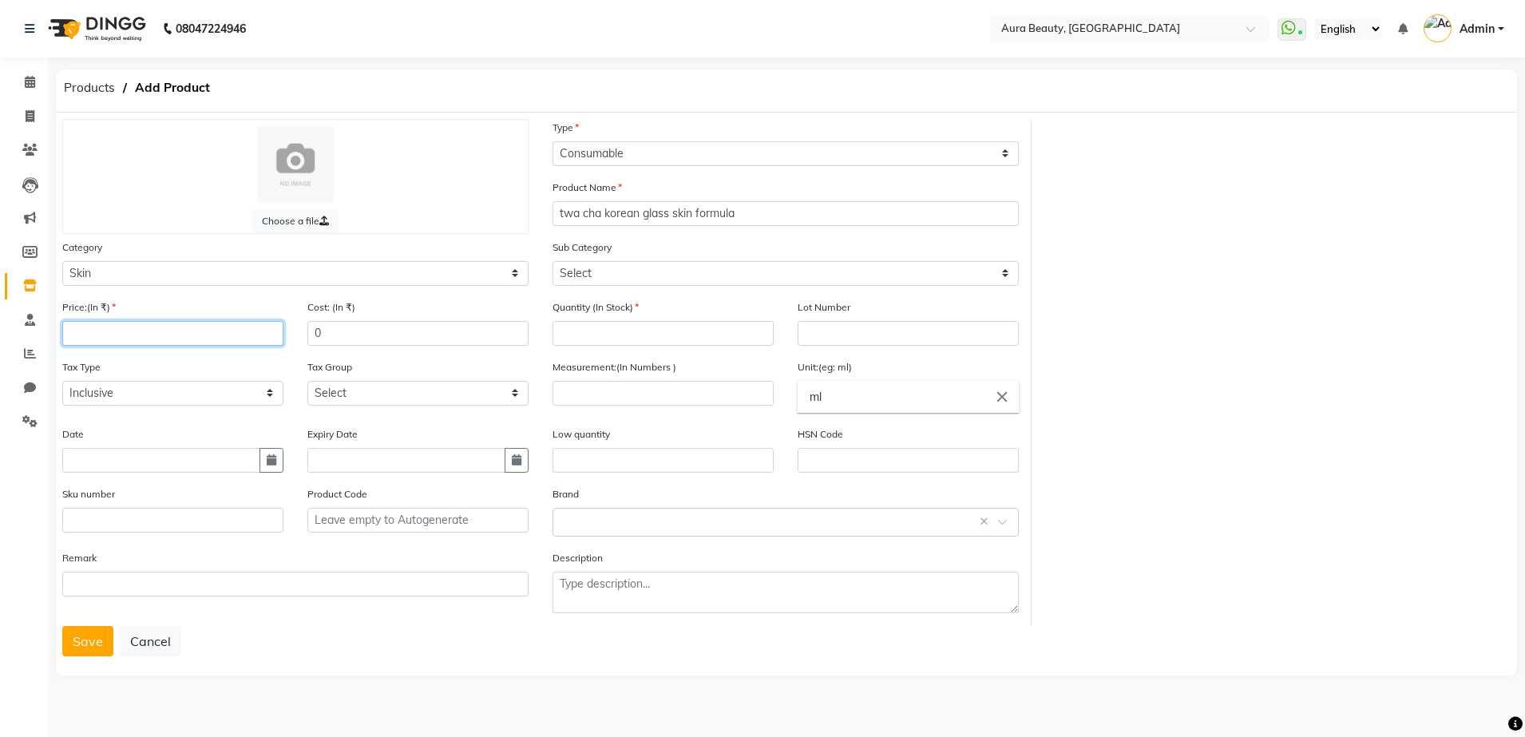
click at [75, 335] on input "number" at bounding box center [172, 333] width 221 height 25
type input "3580"
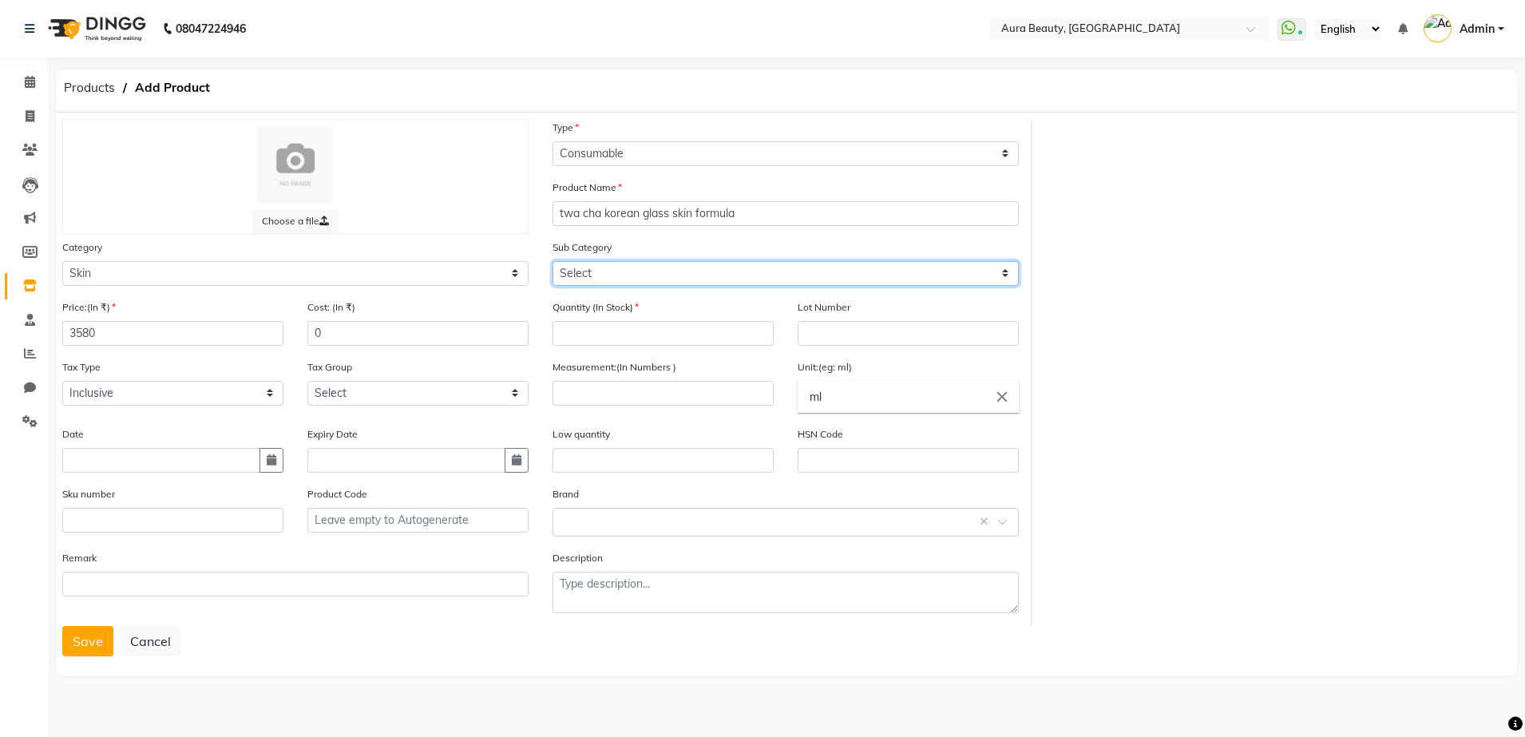
click at [570, 272] on select "Select Cleanser Facial Moisturiser Serum Toner Sun Care Masks Lip Care Eye Care…" at bounding box center [786, 273] width 466 height 25
select select "1480101152"
click at [553, 261] on select "Select Cleanser Facial Moisturiser Serum Toner Sun Care Masks Lip Care Eye Care…" at bounding box center [786, 273] width 466 height 25
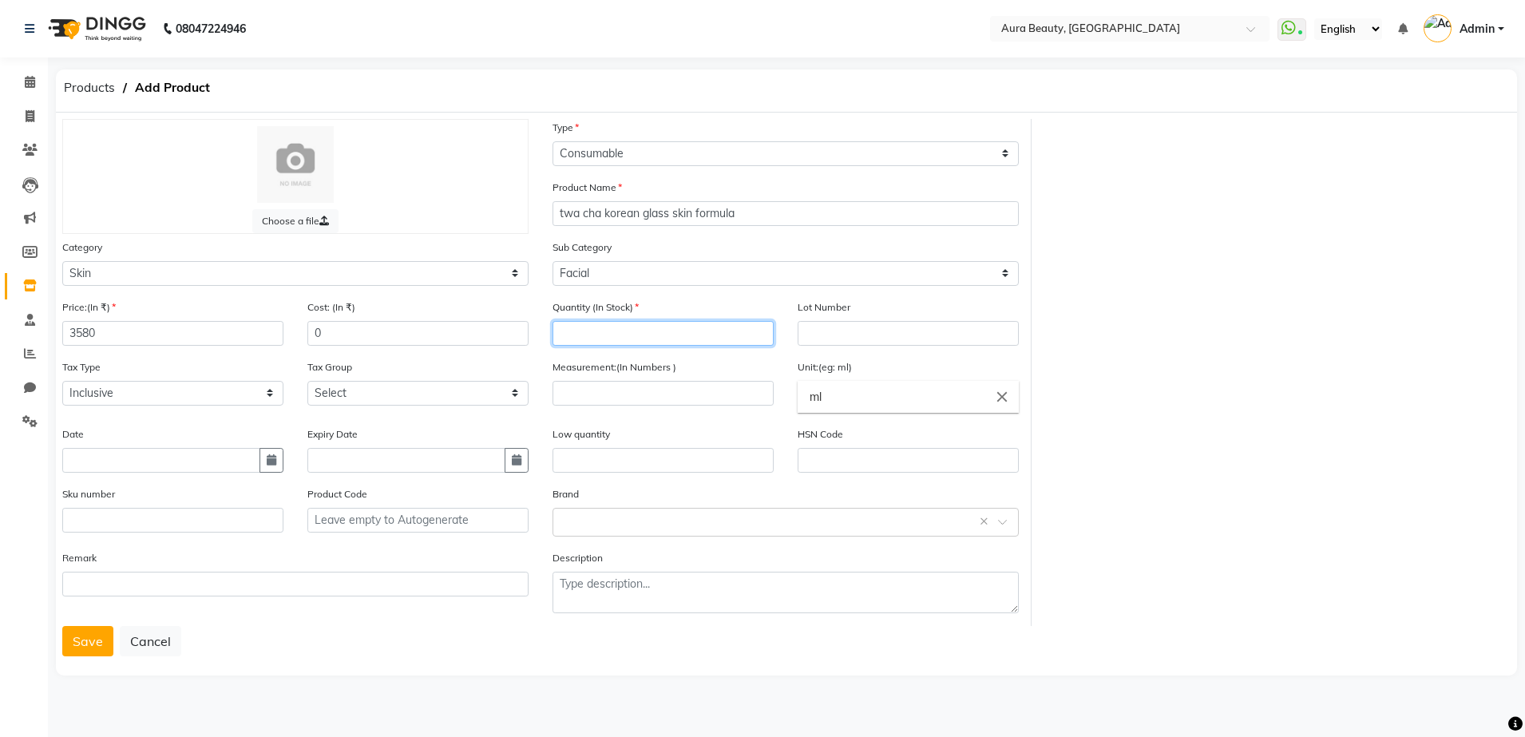
click at [564, 331] on input "number" at bounding box center [663, 333] width 221 height 25
type input "1"
click at [585, 402] on input "number" at bounding box center [663, 393] width 221 height 25
type input "4"
type input "420"
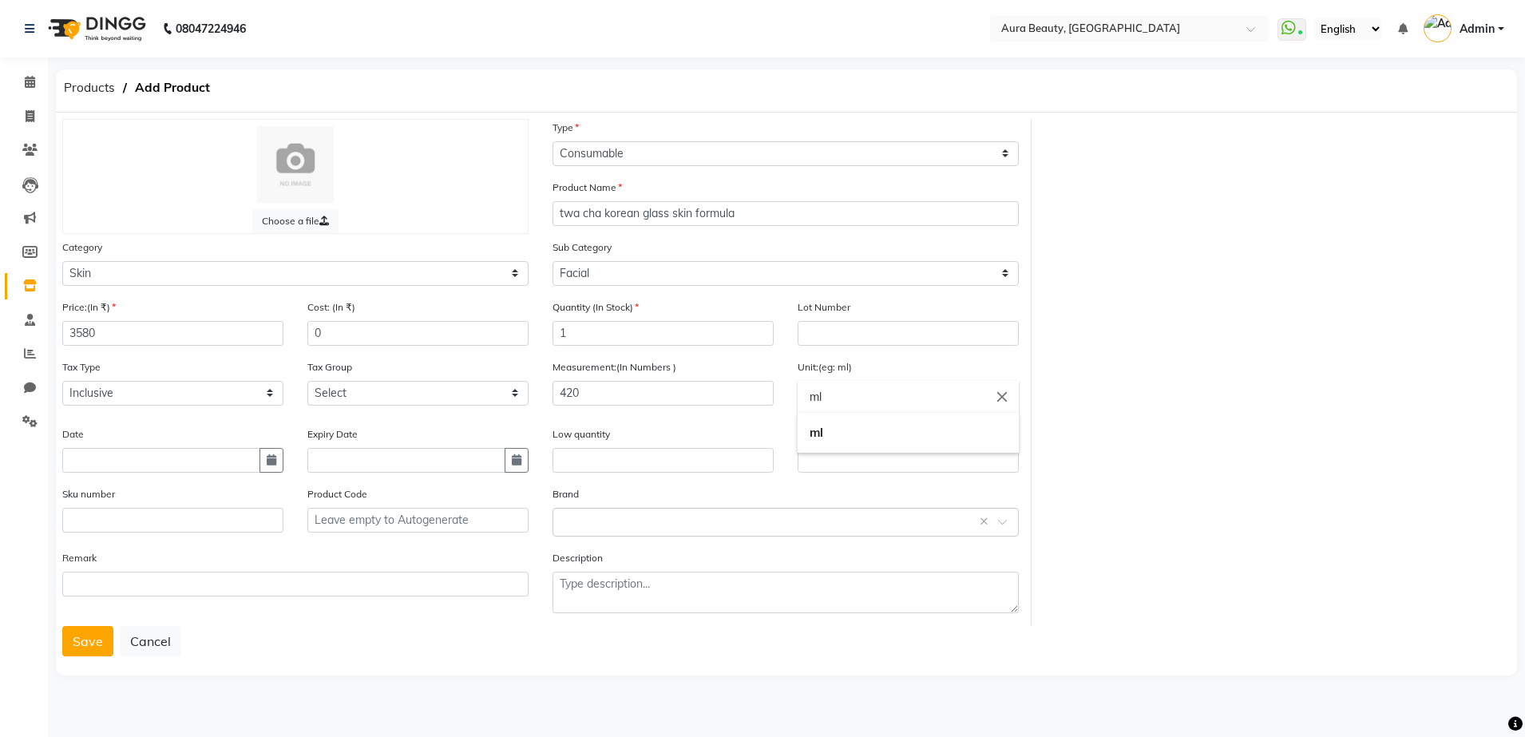
click at [824, 395] on input "ml" at bounding box center [908, 397] width 221 height 32
type input "m"
type input "gm"
click at [577, 530] on div at bounding box center [762, 368] width 1525 height 737
click at [577, 530] on div "Select brand or add custom brand ×" at bounding box center [786, 522] width 466 height 29
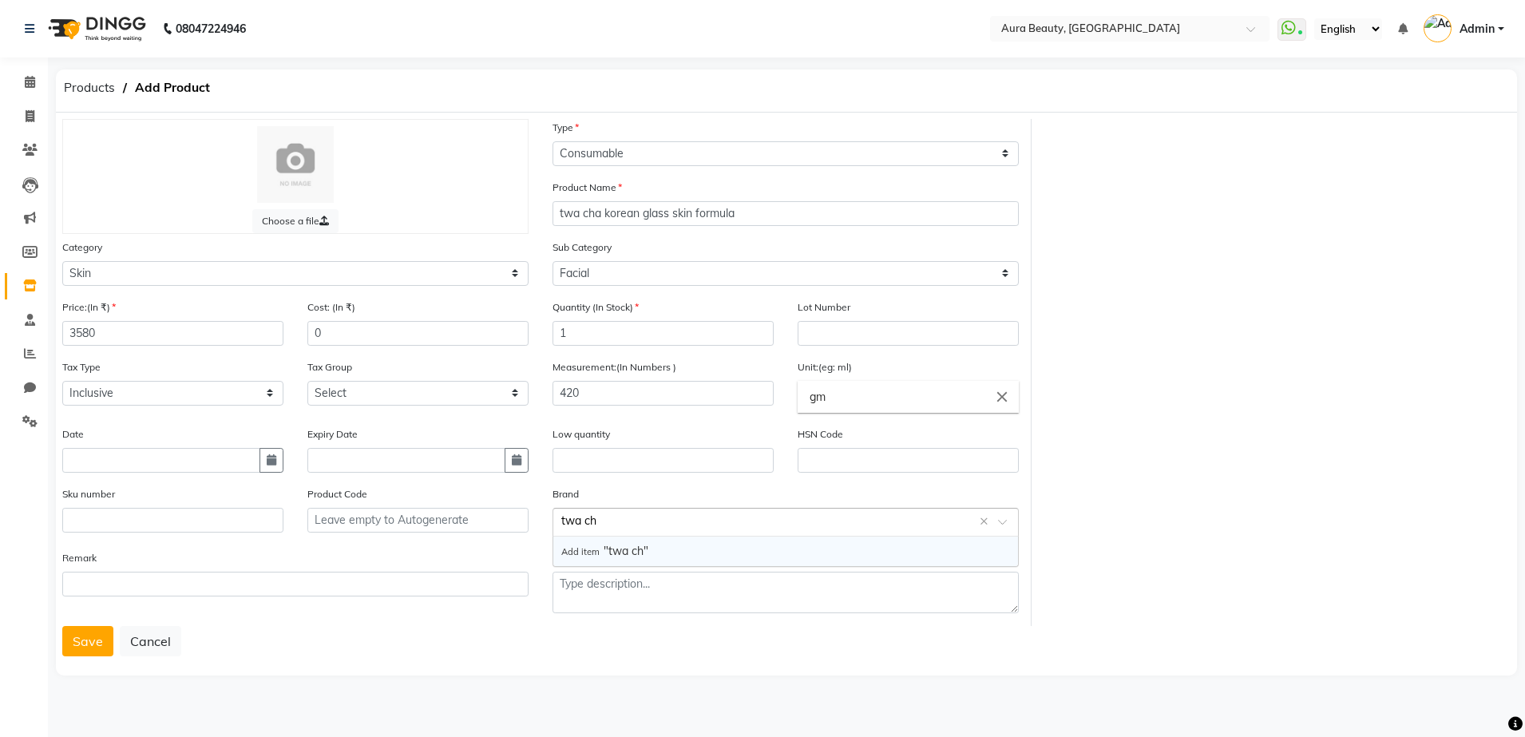
type input "twa cha"
click at [582, 551] on span "Add item" at bounding box center [582, 551] width 42 height 11
click at [83, 642] on button "Save" at bounding box center [87, 641] width 51 height 30
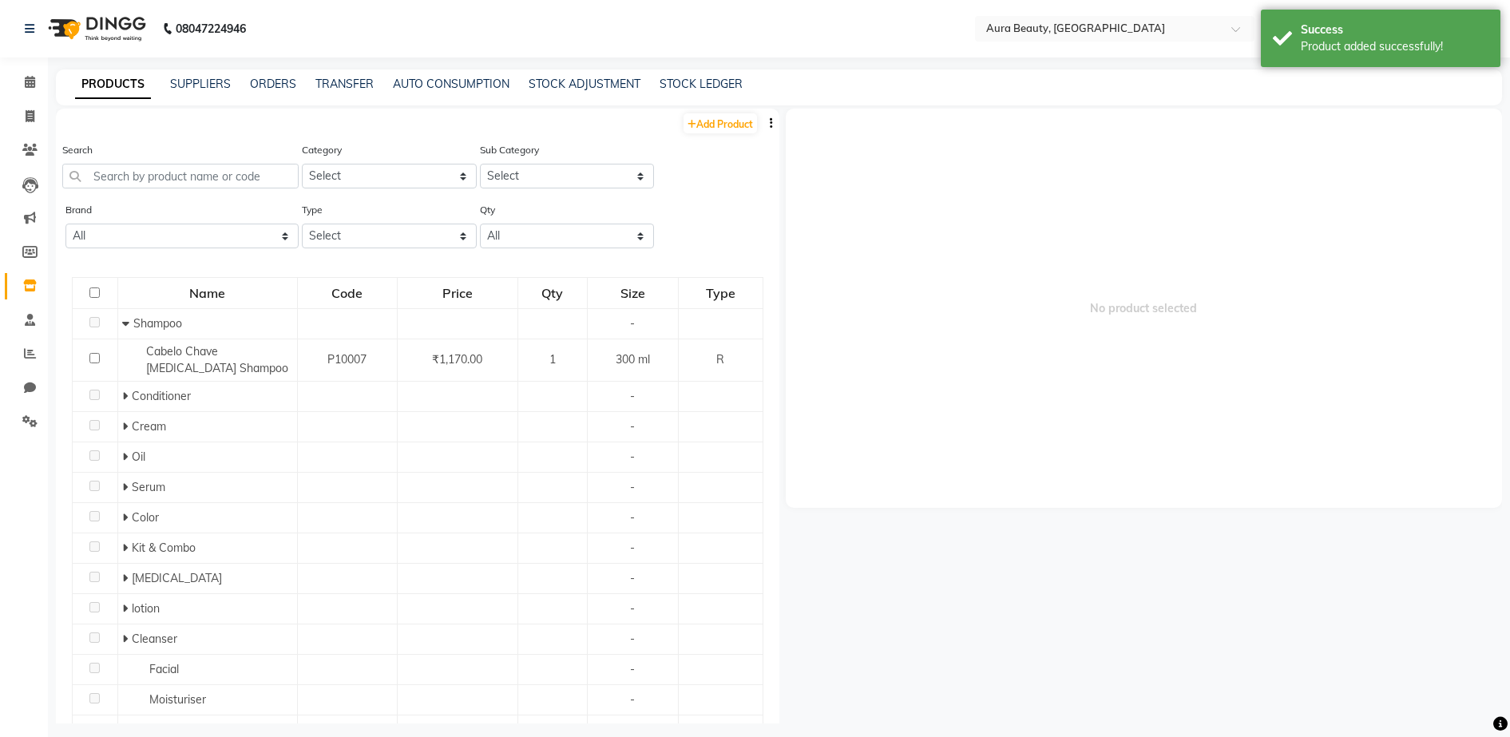
click at [83, 642] on td at bounding box center [96, 639] width 46 height 30
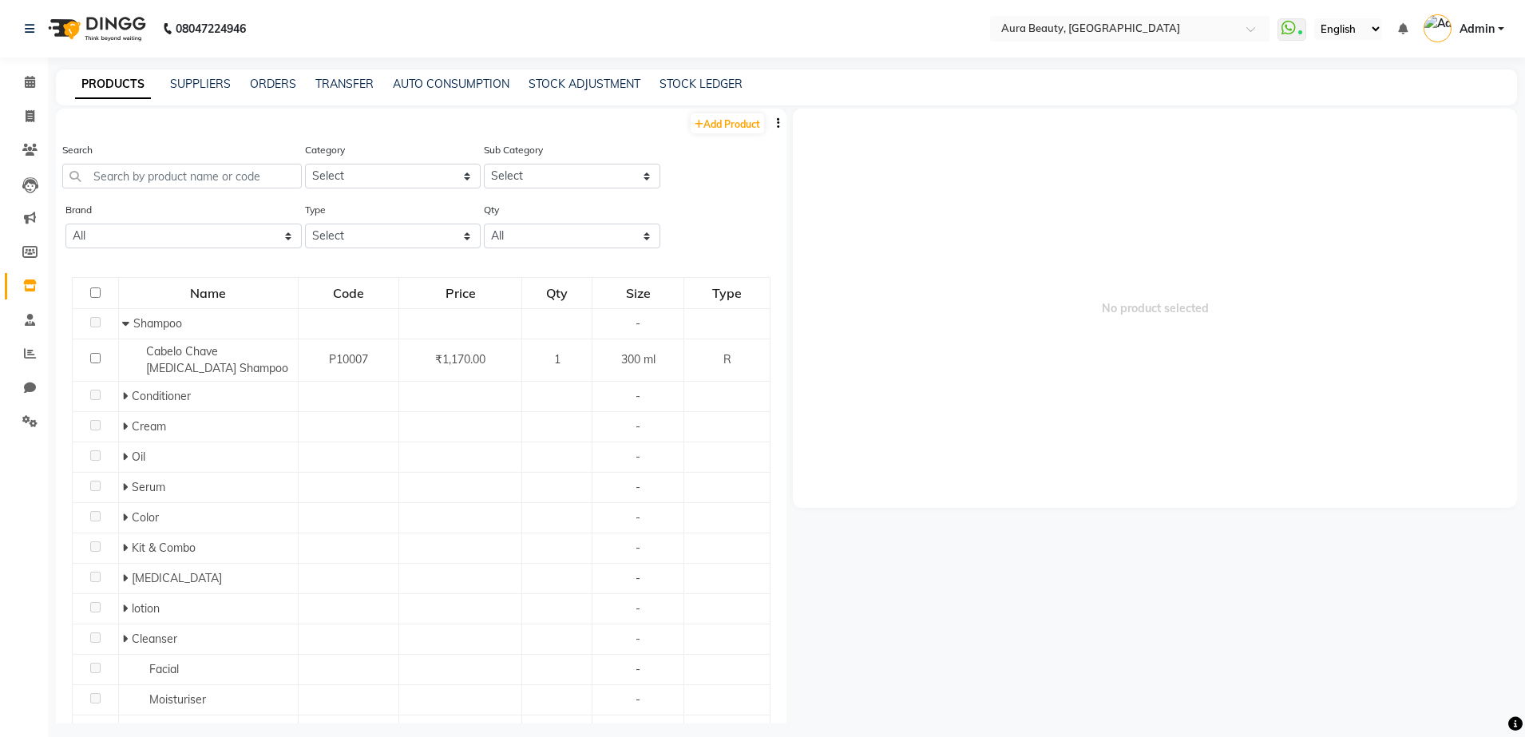
select select "true"
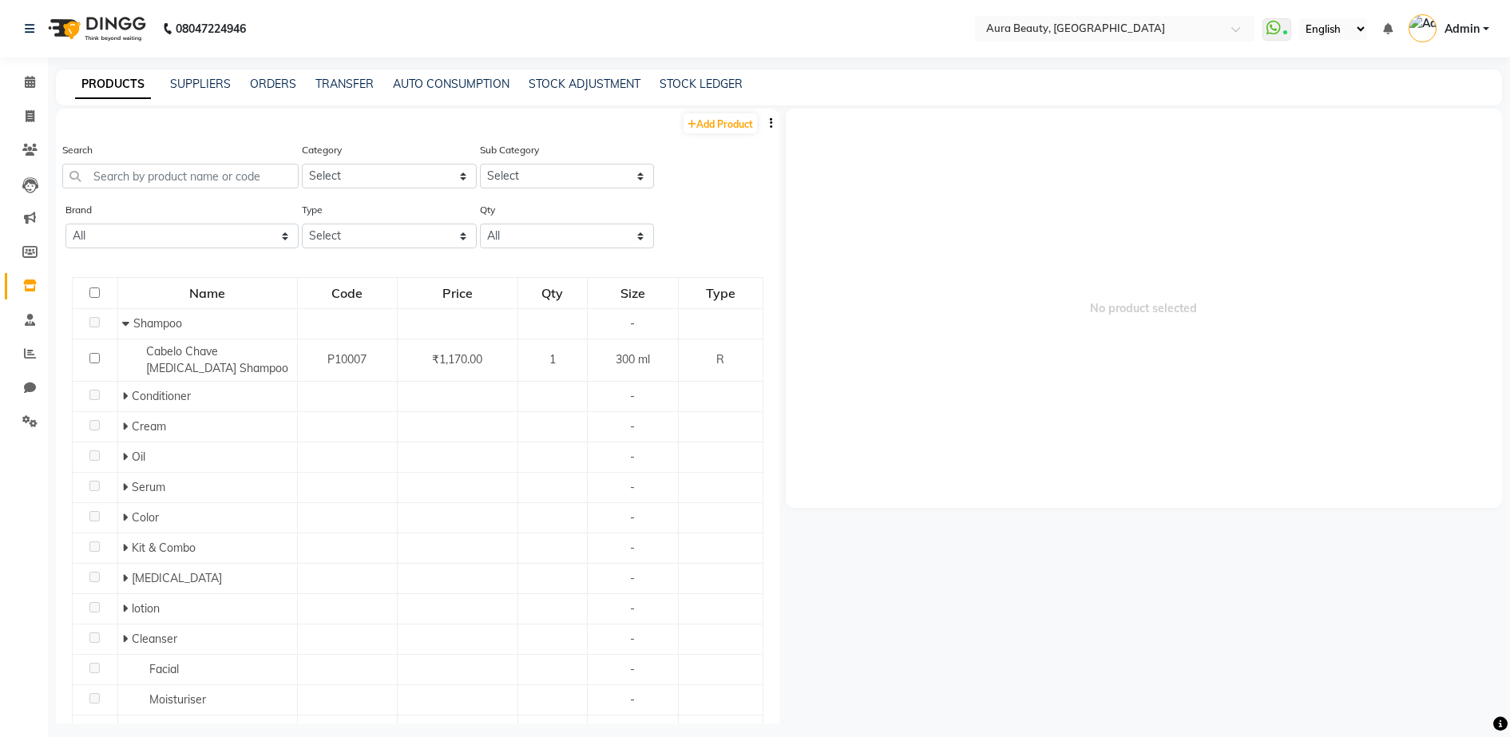
select select "true"
click at [26, 73] on span at bounding box center [30, 82] width 28 height 18
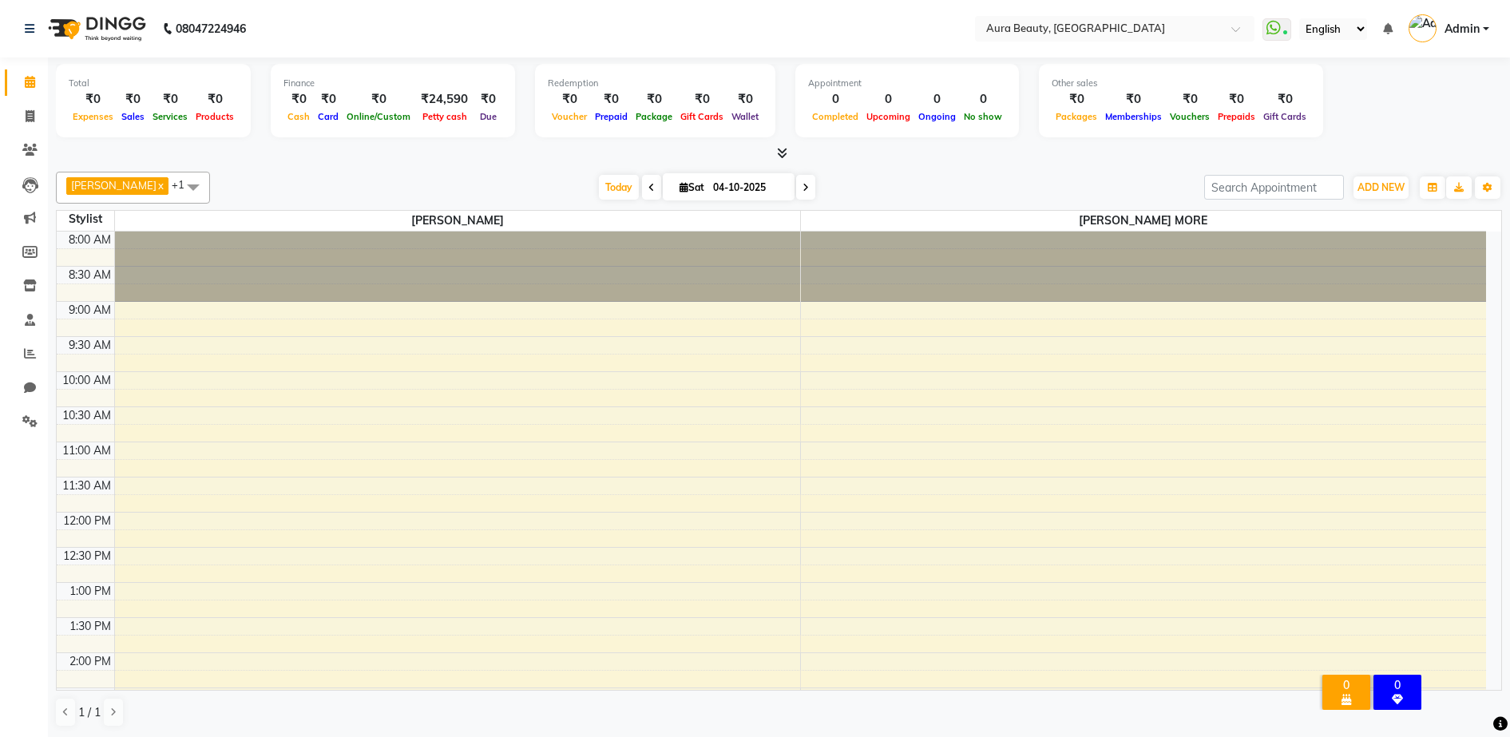
click at [1120, 210] on table "Stylist MOHINI [PERSON_NAME] MORE 8:00 AM 8:30 AM 9:00 AM 9:30 AM 10:00 AM 10:3…" at bounding box center [779, 450] width 1446 height 481
click at [486, 225] on span "[PERSON_NAME]" at bounding box center [457, 221] width 685 height 20
click at [180, 188] on span at bounding box center [193, 187] width 32 height 30
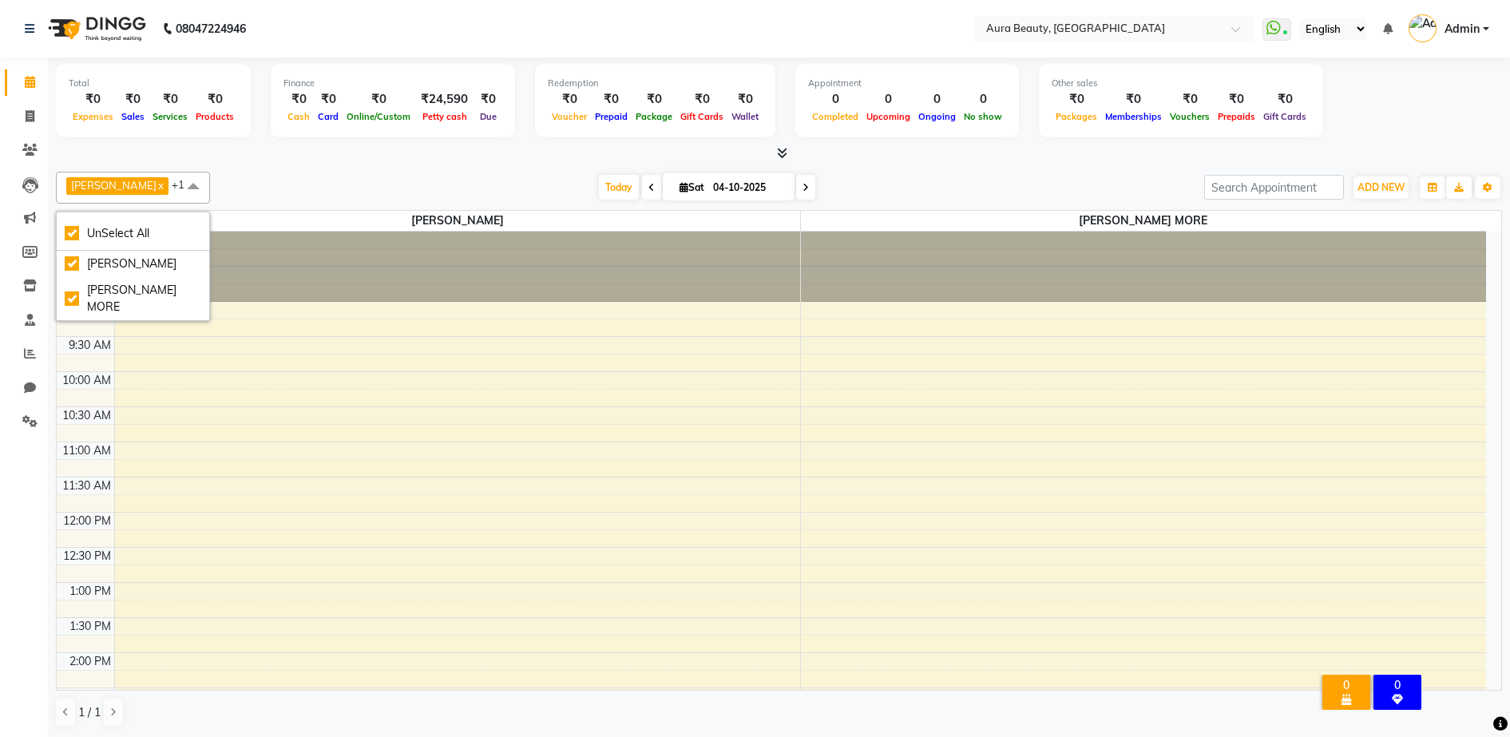
click at [189, 187] on span at bounding box center [193, 187] width 32 height 30
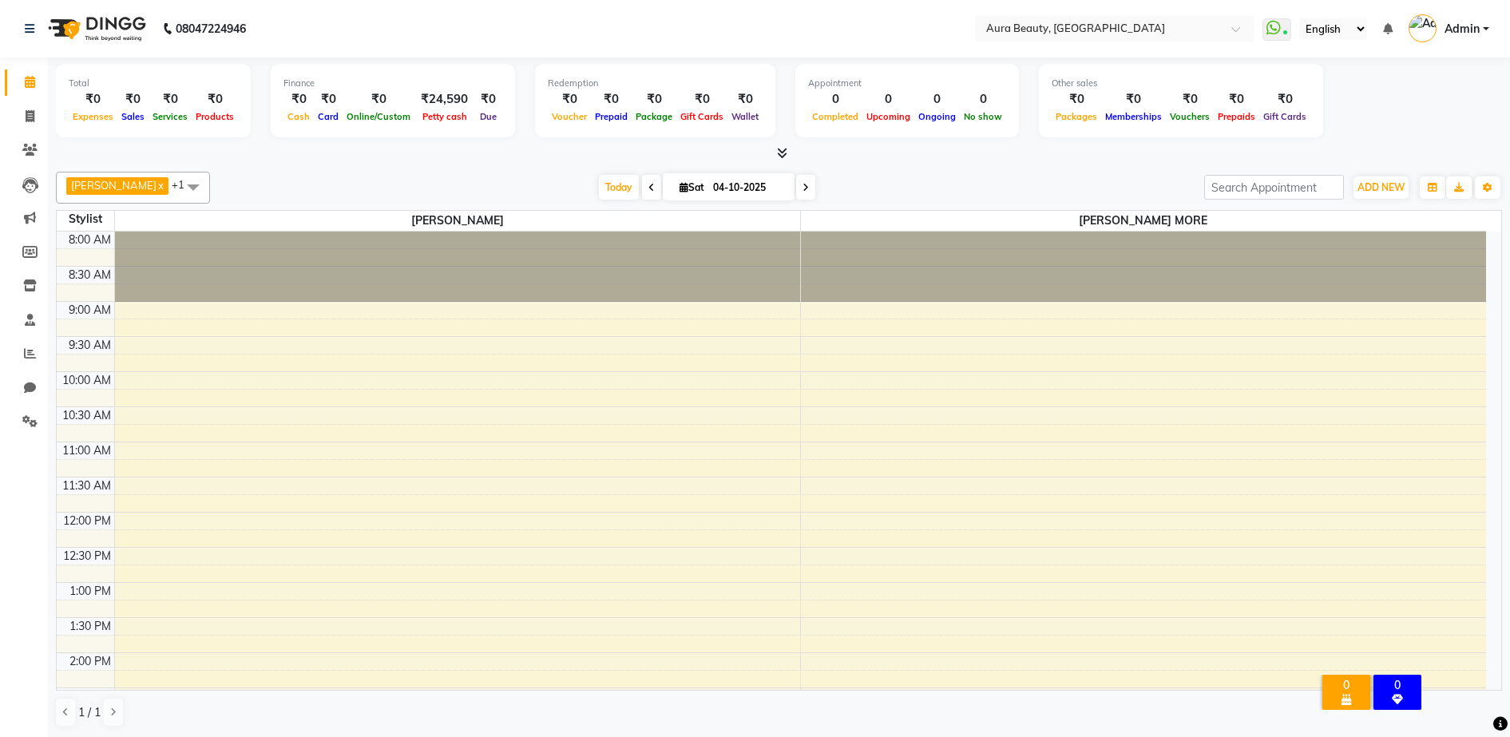
click at [420, 166] on div "[PERSON_NAME] x [PERSON_NAME] MORE x +1 UnSelect All MOHINI [PERSON_NAME] MORE …" at bounding box center [779, 449] width 1446 height 569
click at [415, 166] on div "[PERSON_NAME] x [PERSON_NAME] MORE x +1 UnSelect All MOHINI [PERSON_NAME] MORE …" at bounding box center [779, 449] width 1446 height 569
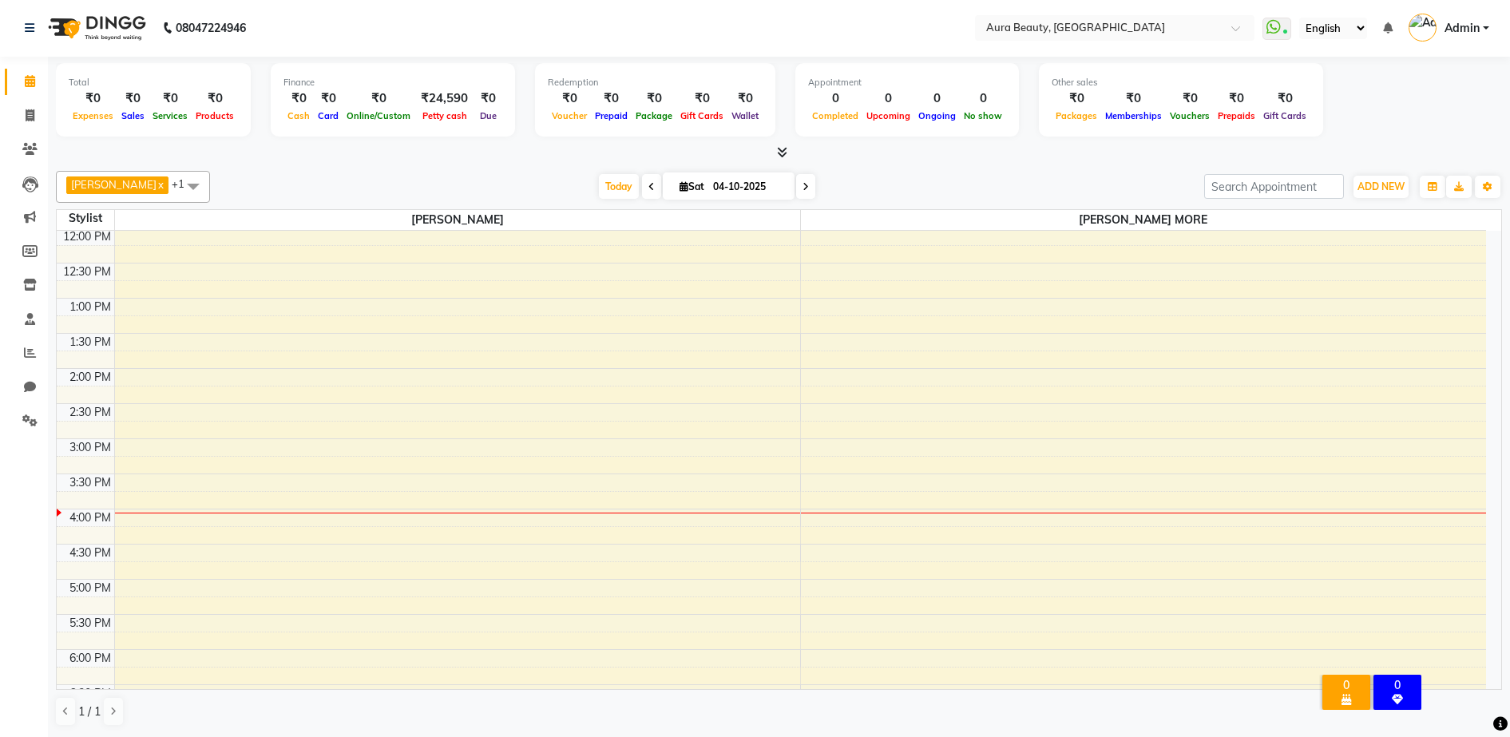
scroll to position [319, 0]
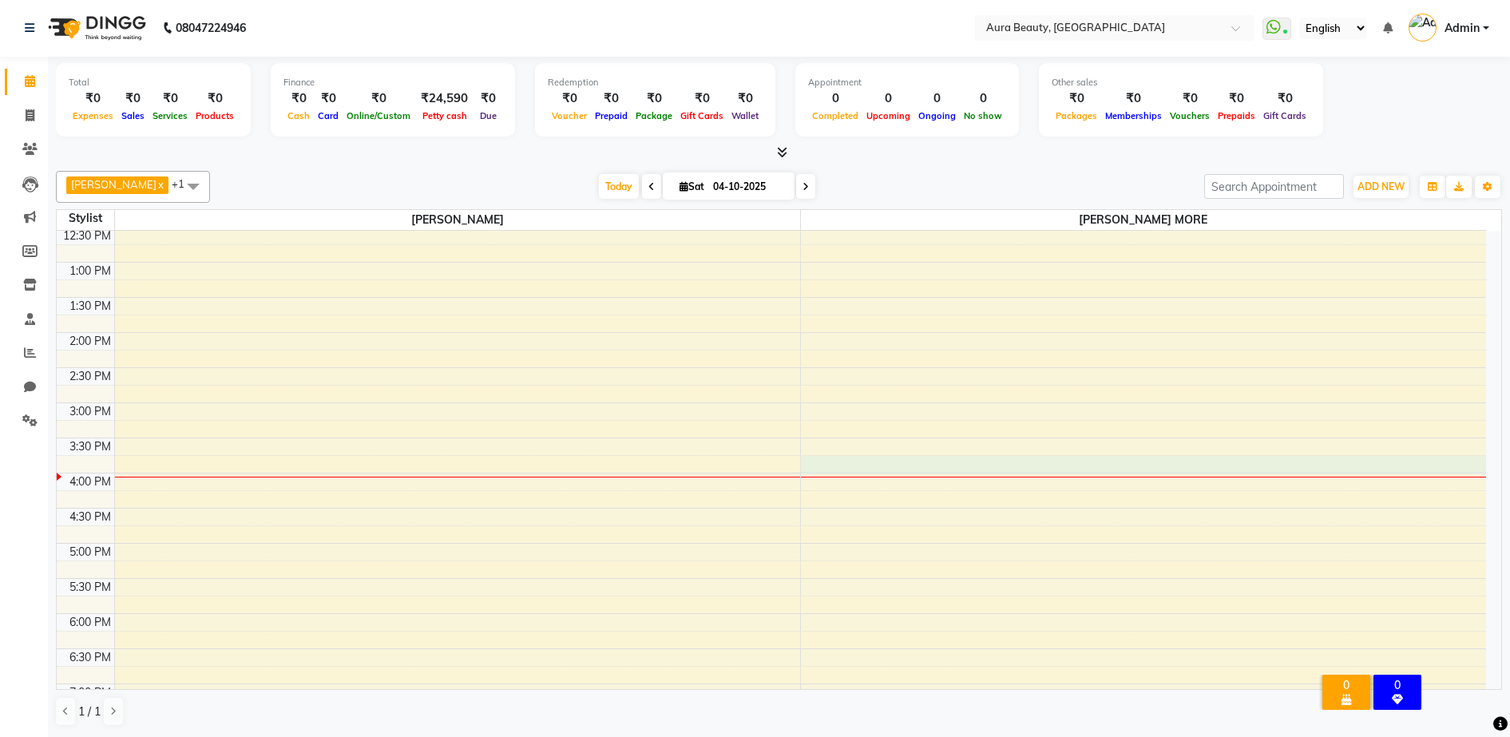
click at [1314, 473] on div "8:00 AM 8:30 AM 9:00 AM 9:30 AM 10:00 AM 10:30 AM 11:00 AM 11:30 AM 12:00 PM 12…" at bounding box center [771, 402] width 1429 height 983
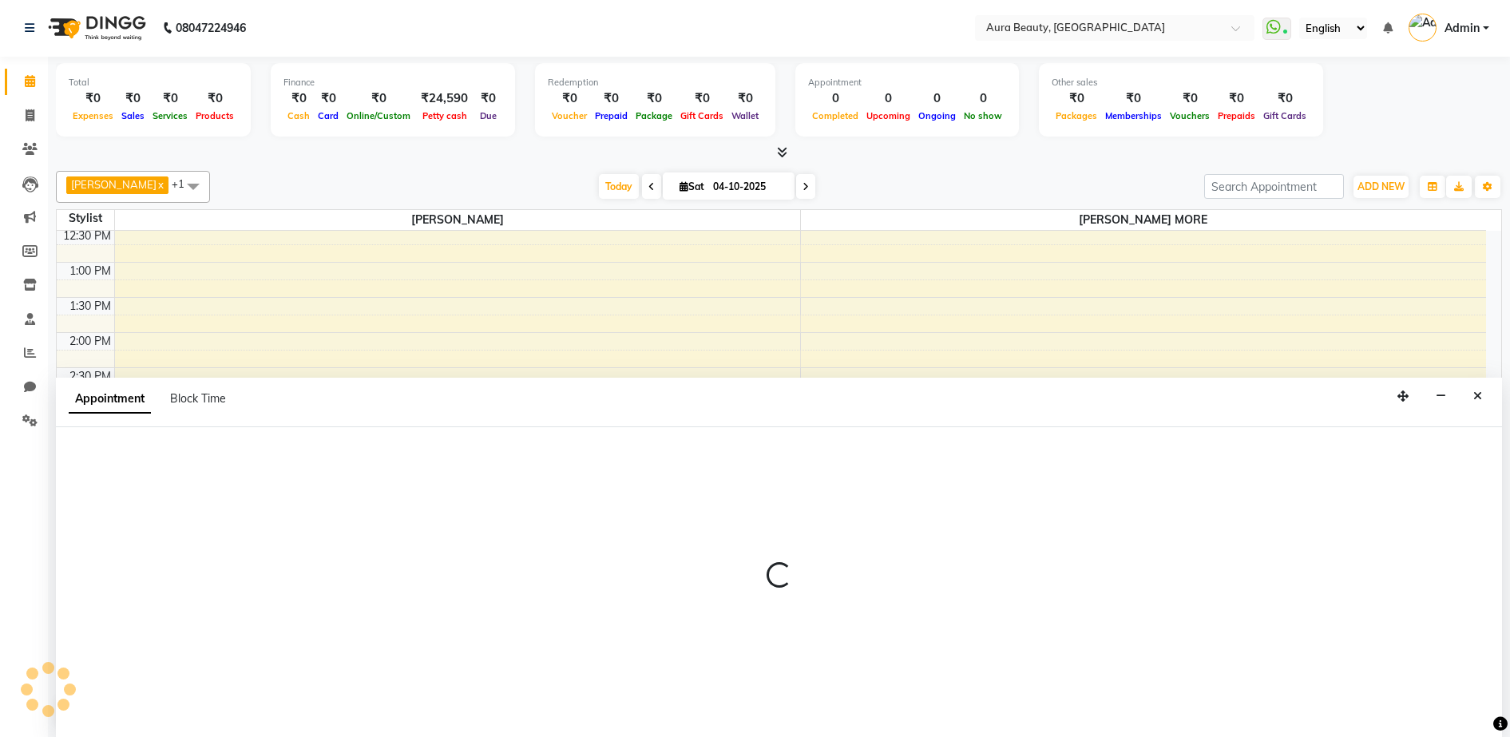
select select "84528"
select select "945"
select select "tentative"
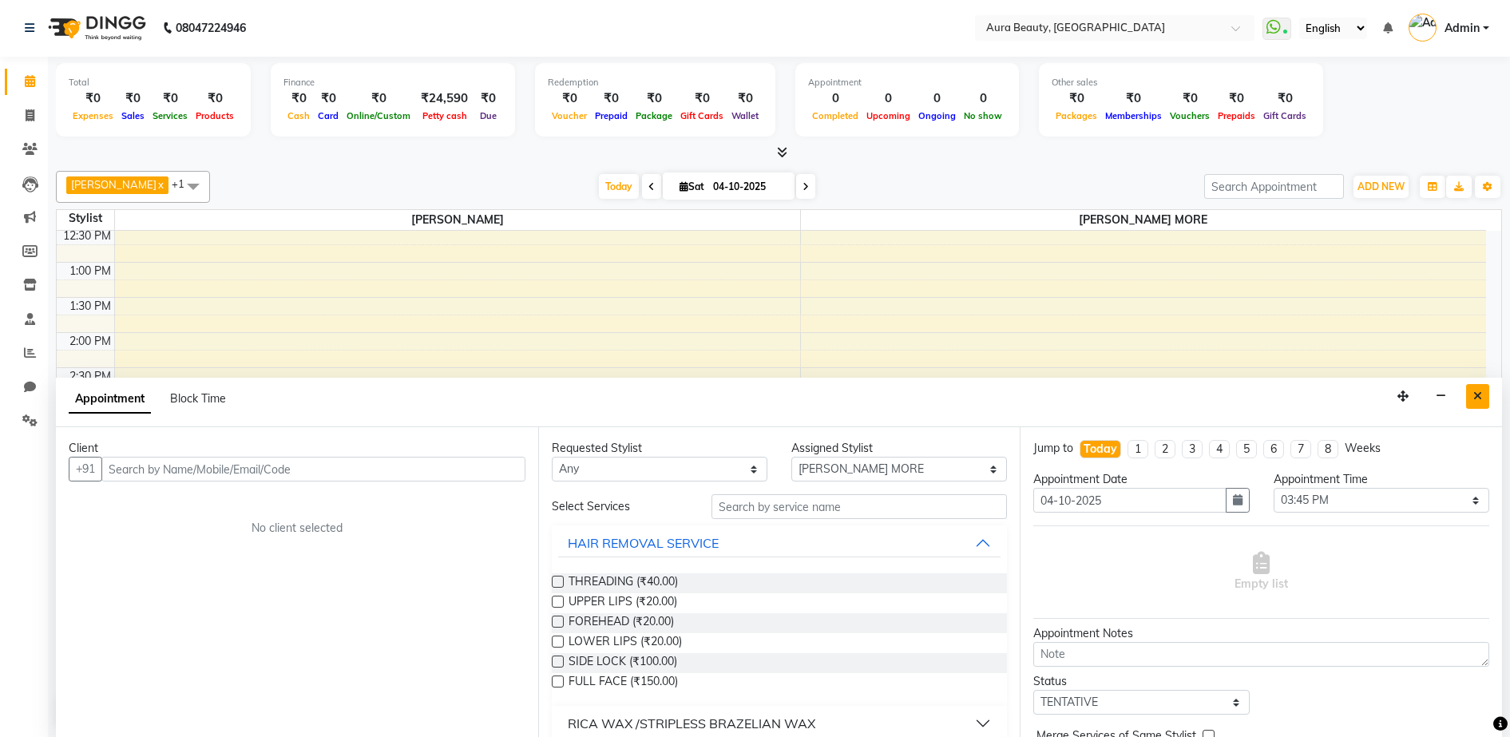
click at [1471, 388] on button "Close" at bounding box center [1477, 396] width 23 height 25
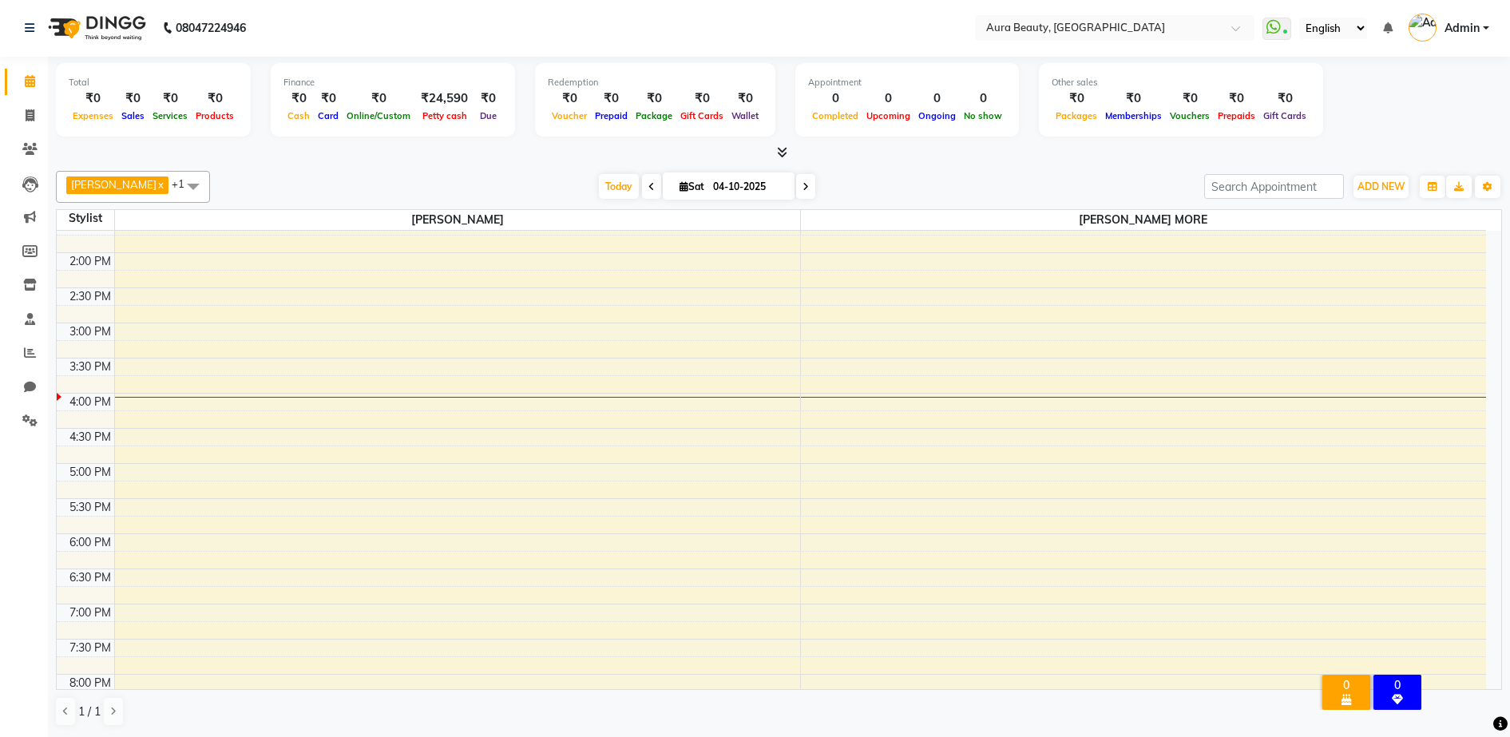
scroll to position [525, 0]
